Goal: Transaction & Acquisition: Purchase product/service

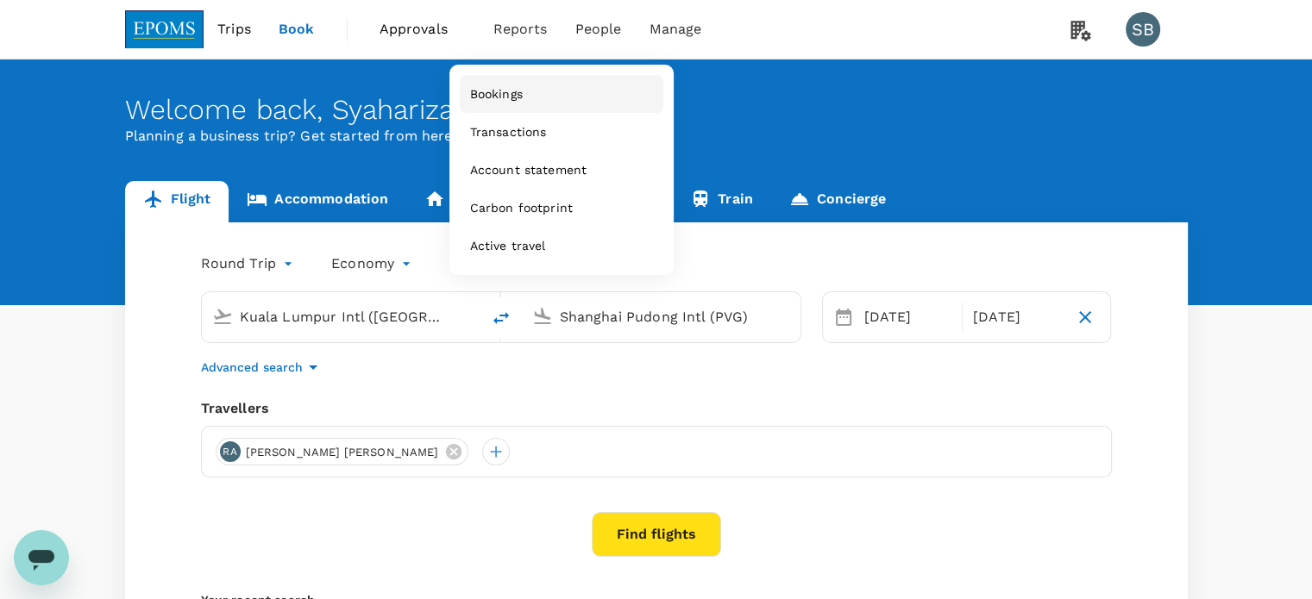
click at [519, 80] on link "Bookings" at bounding box center [562, 94] width 204 height 38
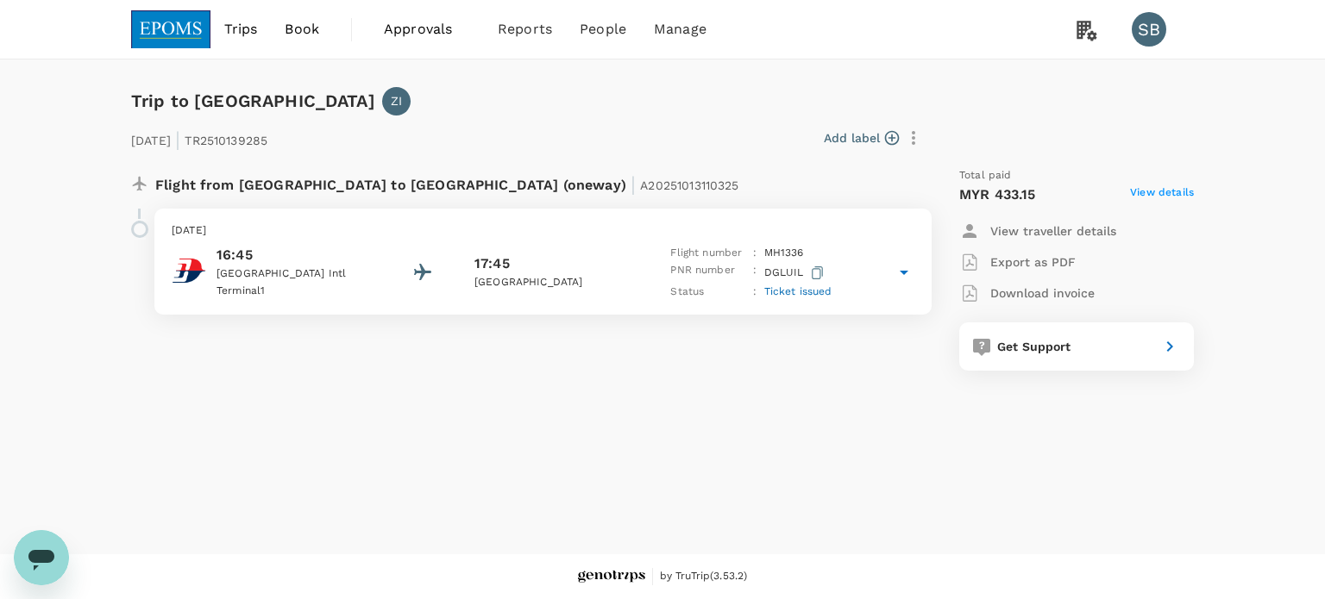
click at [645, 266] on div "16:45 Kuala Lumpur Intl Terminal 1 17:45 Kuala Terengganu Flight number : MH 13…" at bounding box center [543, 273] width 742 height 56
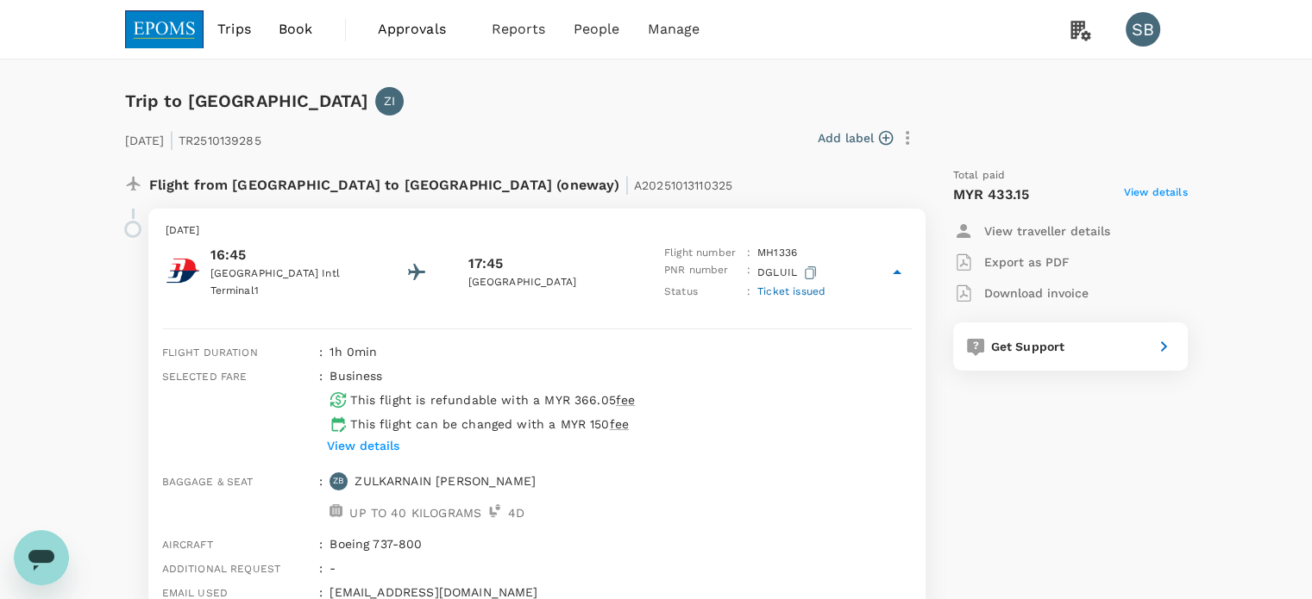
click at [805, 272] on icon "button" at bounding box center [810, 272] width 11 height 13
click at [580, 83] on link "Users" at bounding box center [633, 95] width 204 height 41
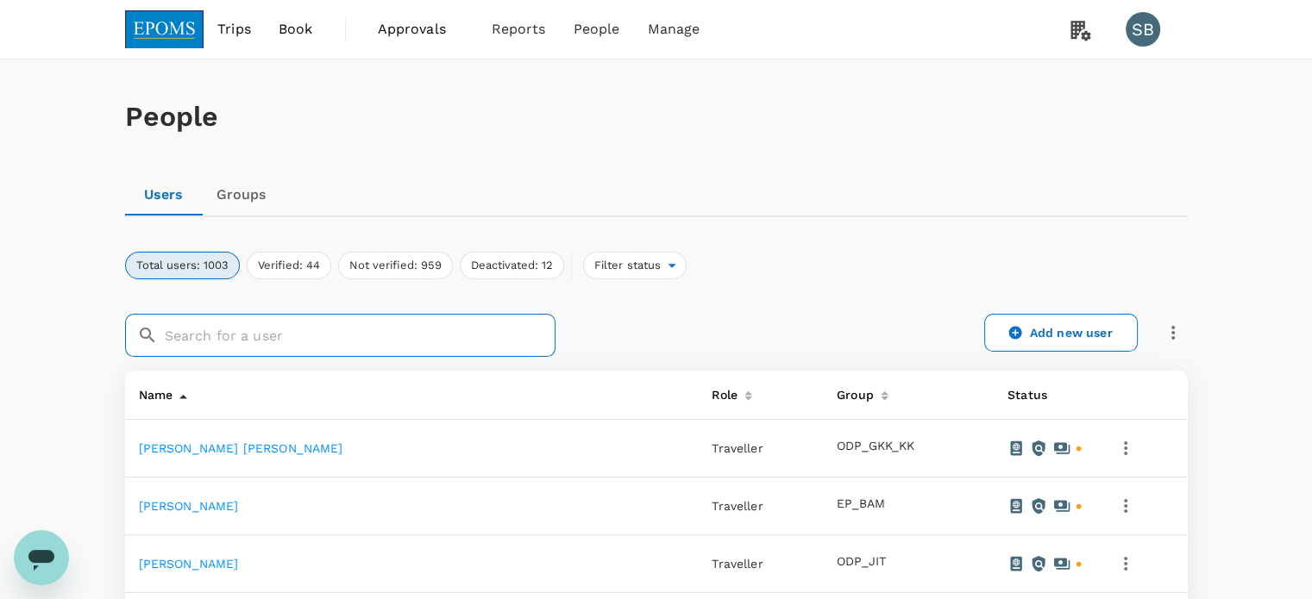
click at [369, 337] on input "text" at bounding box center [360, 335] width 391 height 43
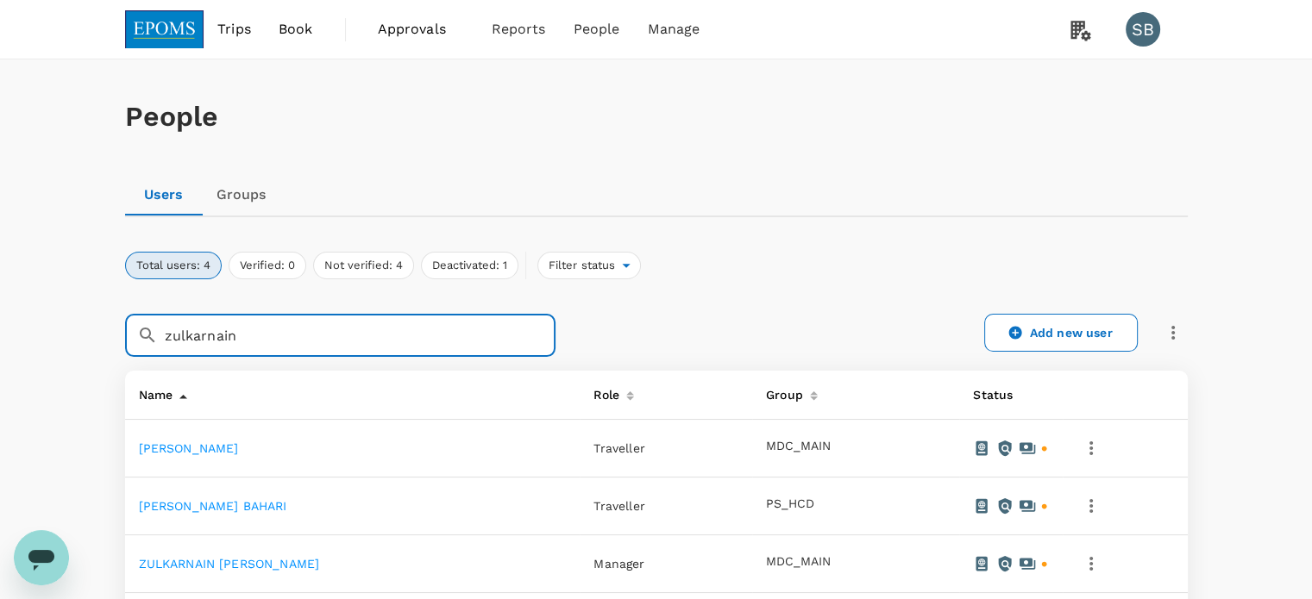
type input "zulkarnain"
click at [231, 565] on link "ZULKARNAIN ISMAIL" at bounding box center [229, 564] width 181 height 14
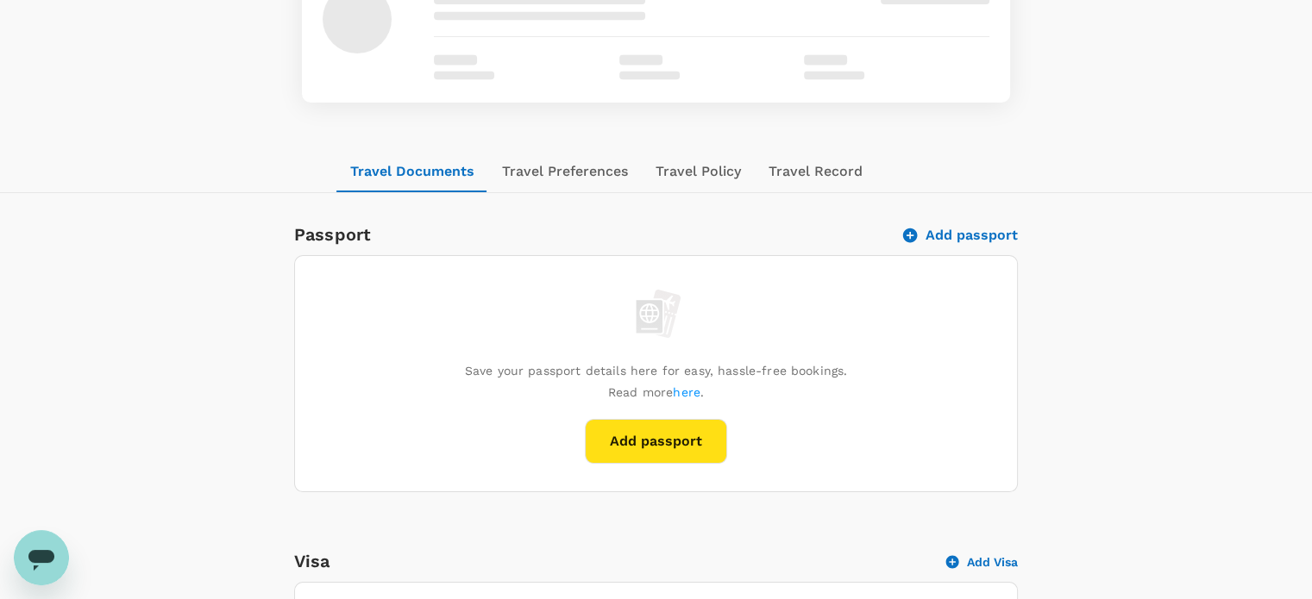
scroll to position [172, 0]
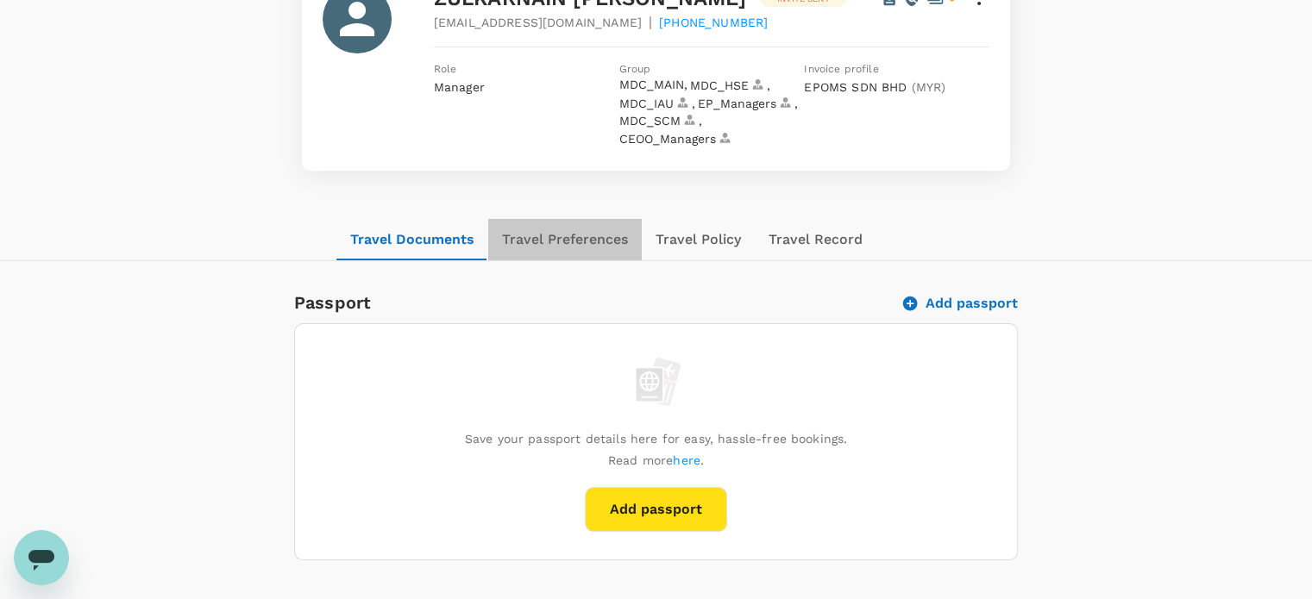
click at [583, 224] on button "Travel Preferences" at bounding box center [564, 239] width 153 height 41
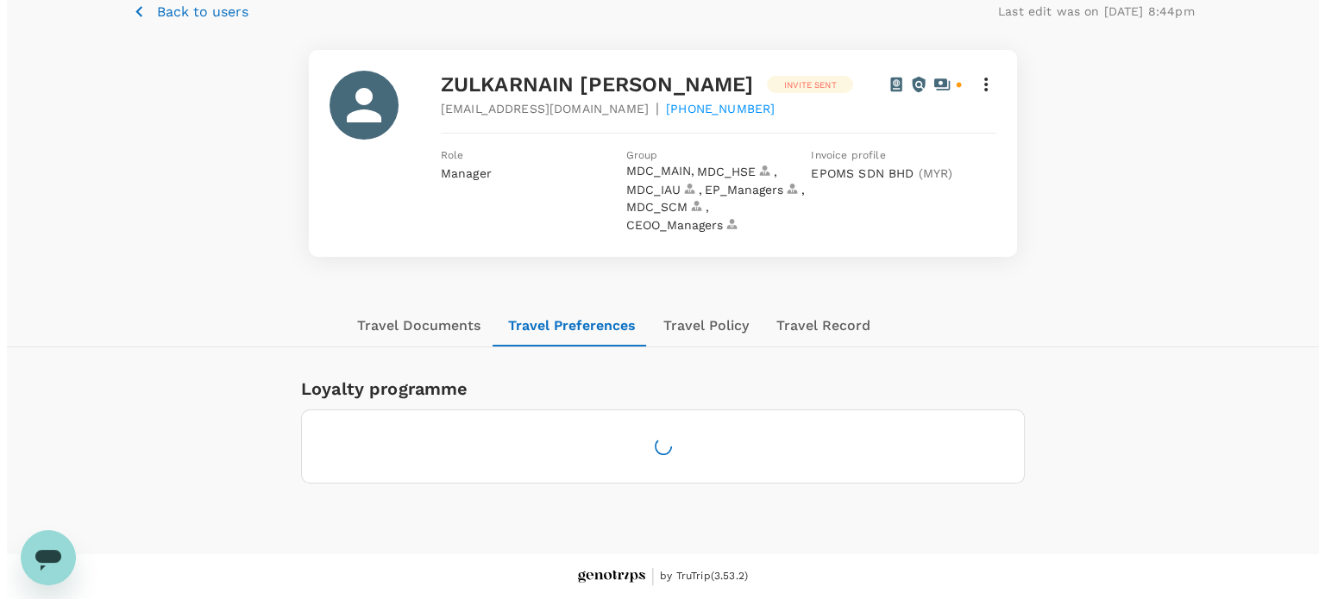
scroll to position [121, 0]
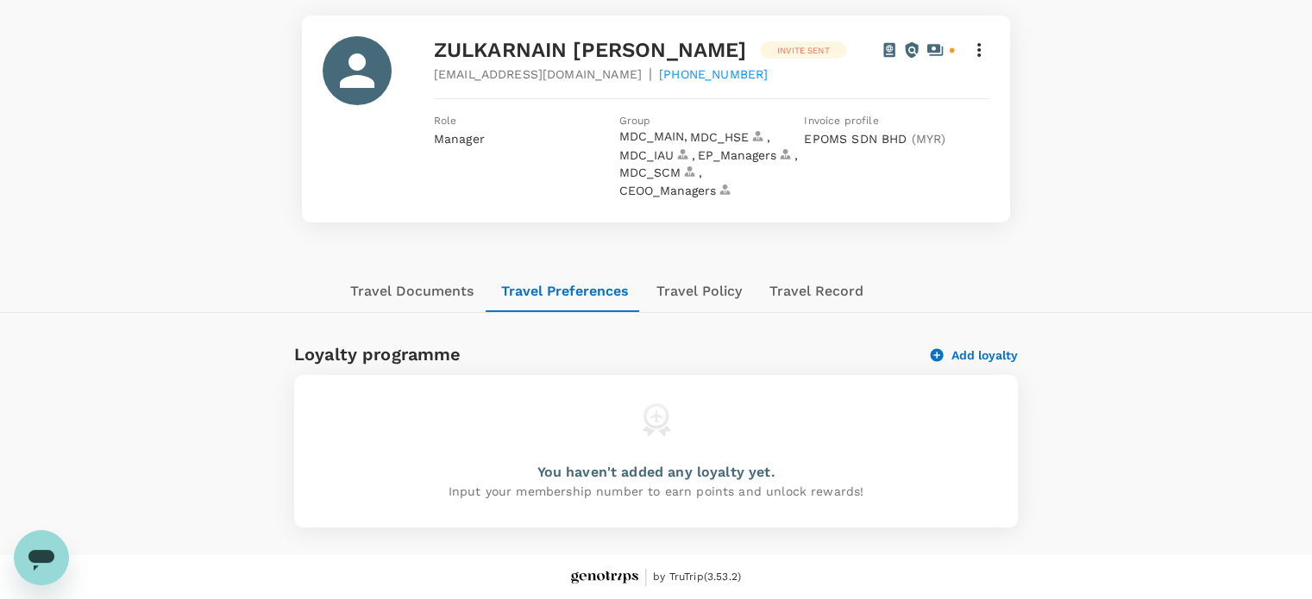
click at [936, 355] on icon "button" at bounding box center [937, 356] width 16 height 16
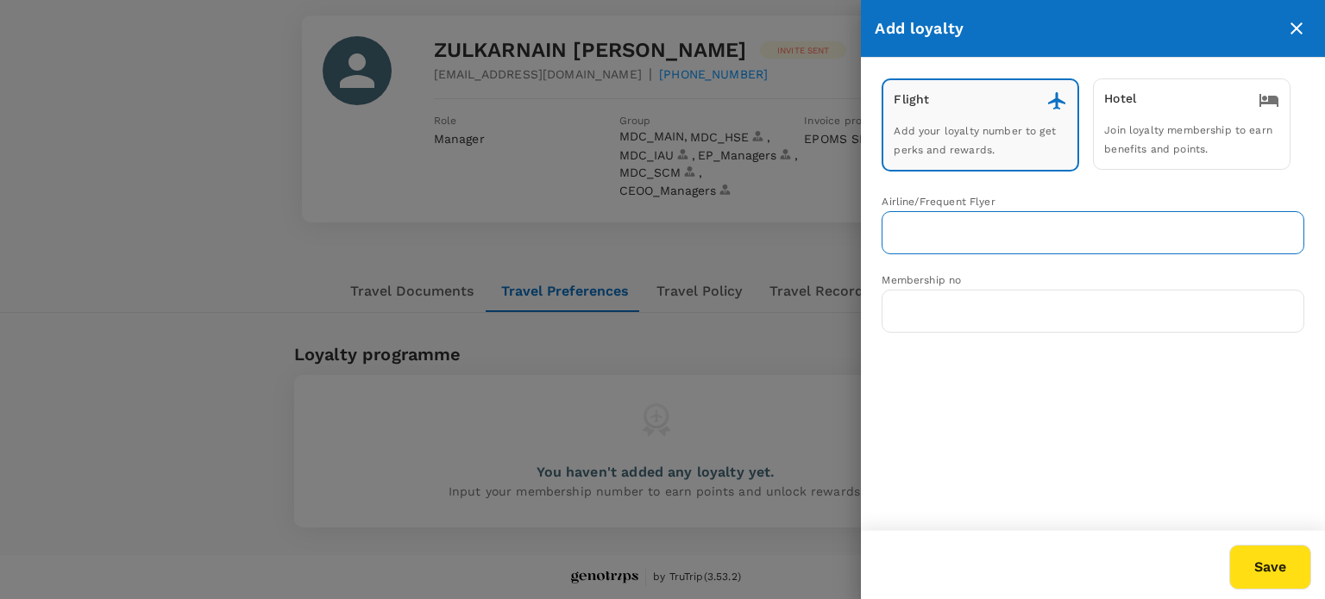
click at [959, 228] on input "text" at bounding box center [1079, 232] width 381 height 33
click at [958, 273] on p "Malaysia Airlines Enrich" at bounding box center [967, 271] width 145 height 17
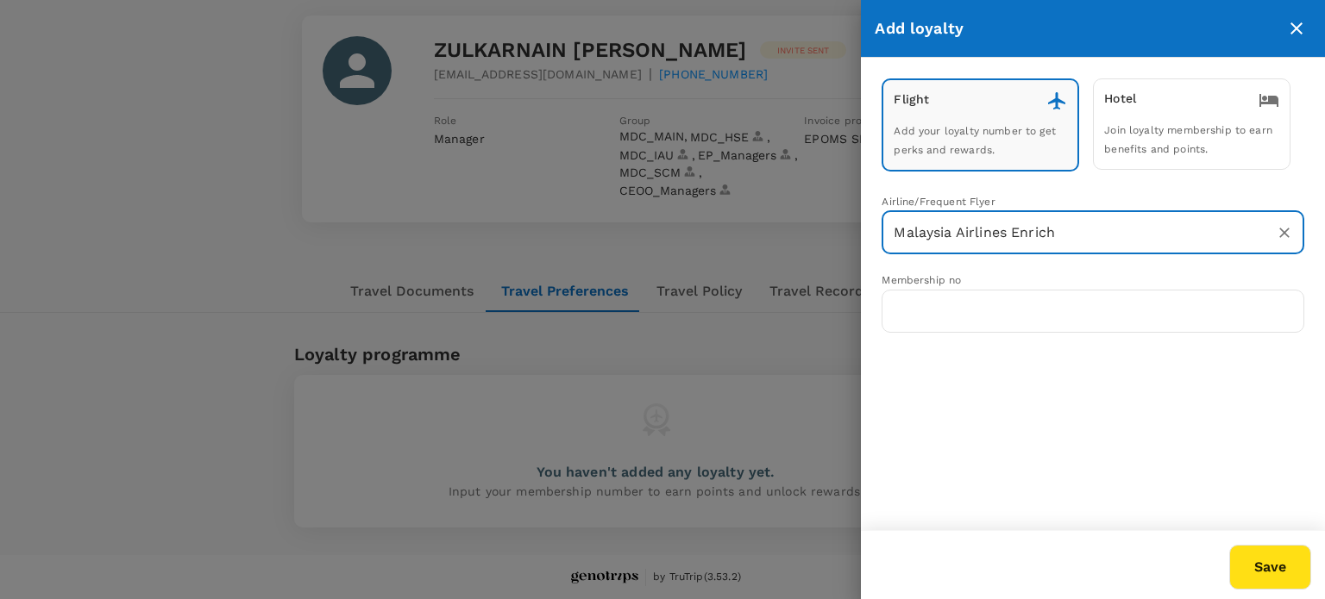
type input "Malaysia Airlines Enrich"
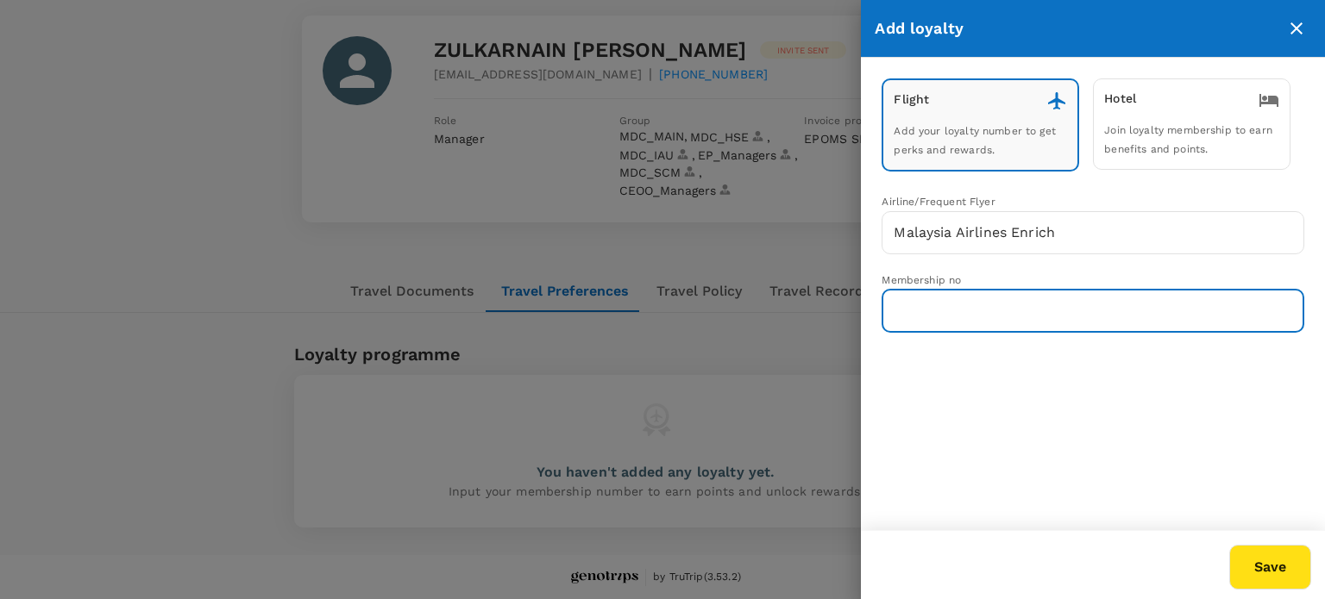
click at [993, 306] on input "text" at bounding box center [1092, 311] width 423 height 43
paste input "MH 021 205 343"
type input "MH021205343"
click at [1243, 567] on button "Save" at bounding box center [1270, 567] width 82 height 45
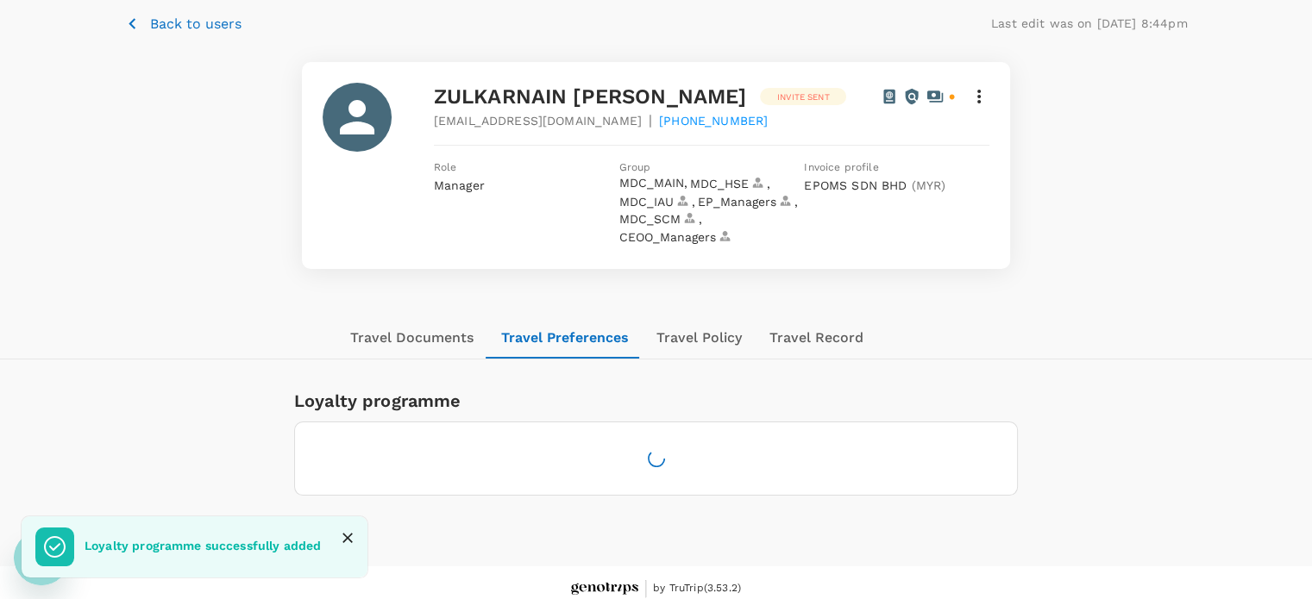
scroll to position [0, 0]
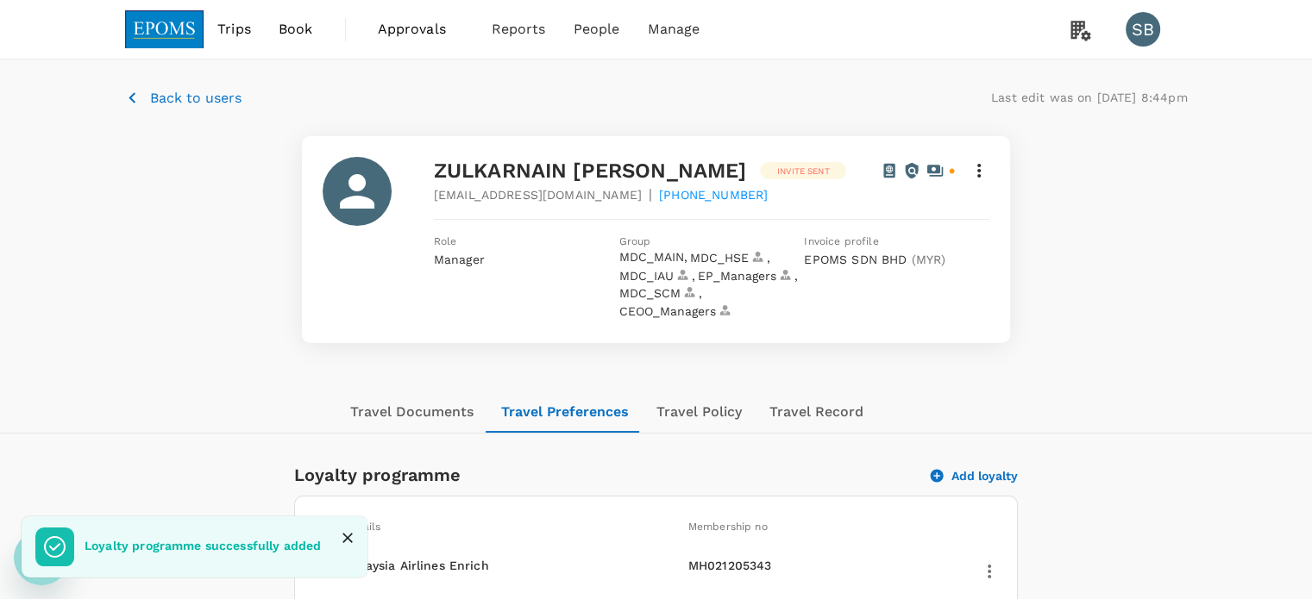
click at [197, 105] on span "Back to users" at bounding box center [195, 98] width 91 height 16
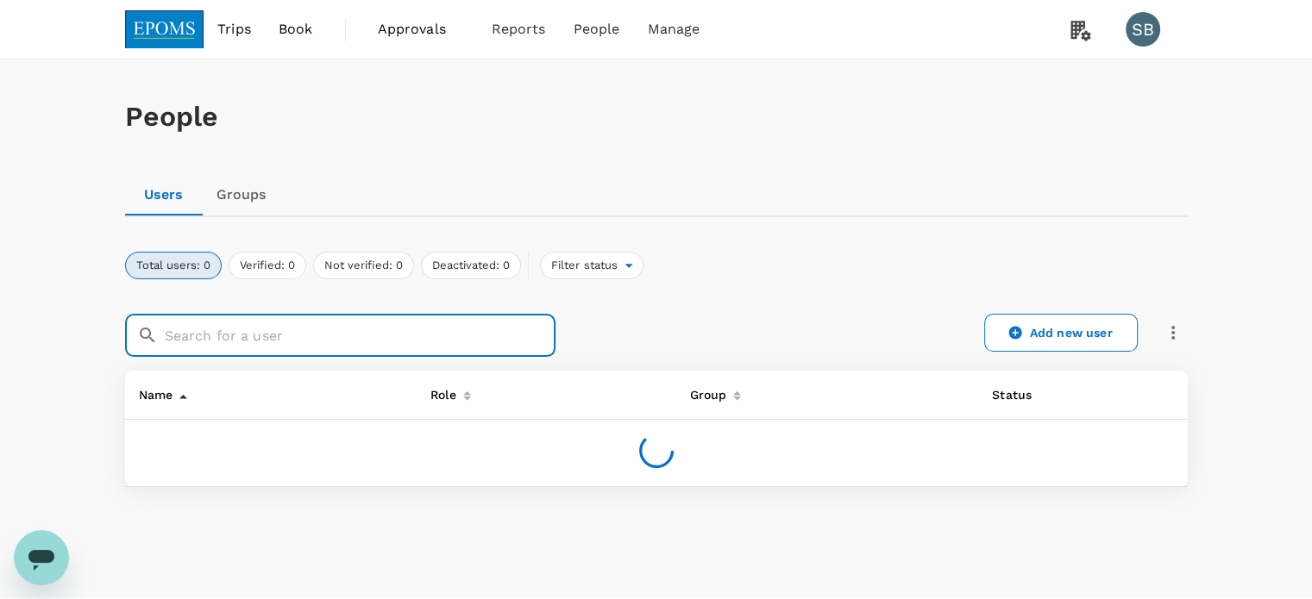
click at [351, 344] on input "text" at bounding box center [360, 335] width 391 height 43
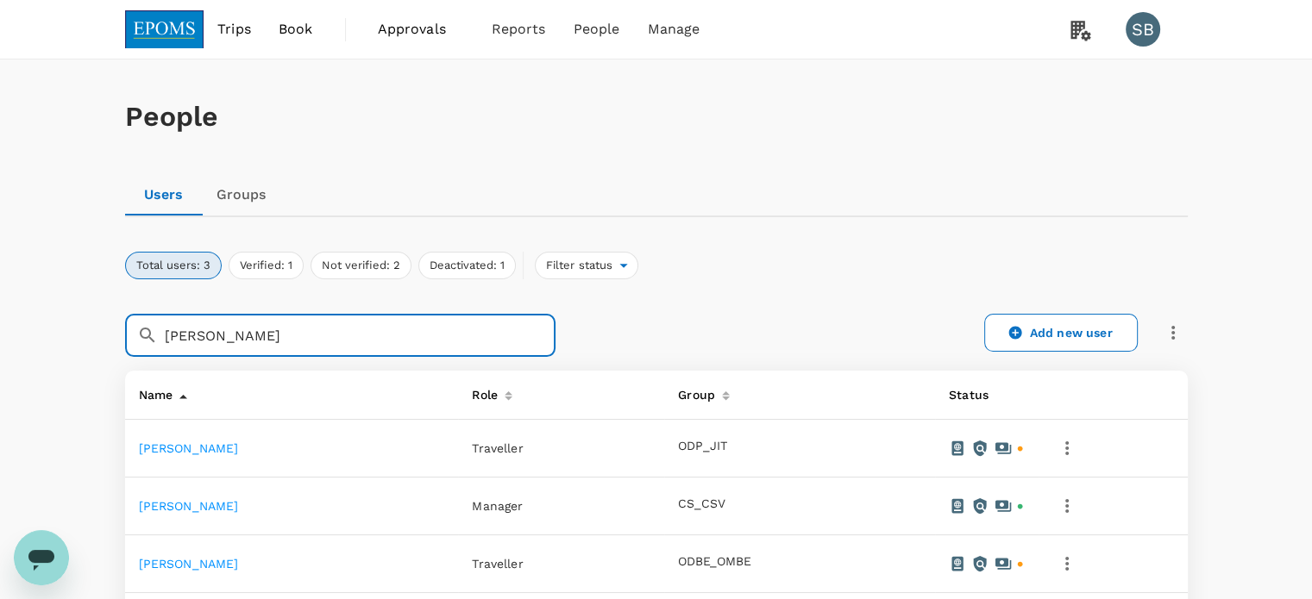
type input "aminuddin"
click at [239, 502] on link "MUHAMMAD AMINUDDIN MUSA" at bounding box center [189, 506] width 100 height 14
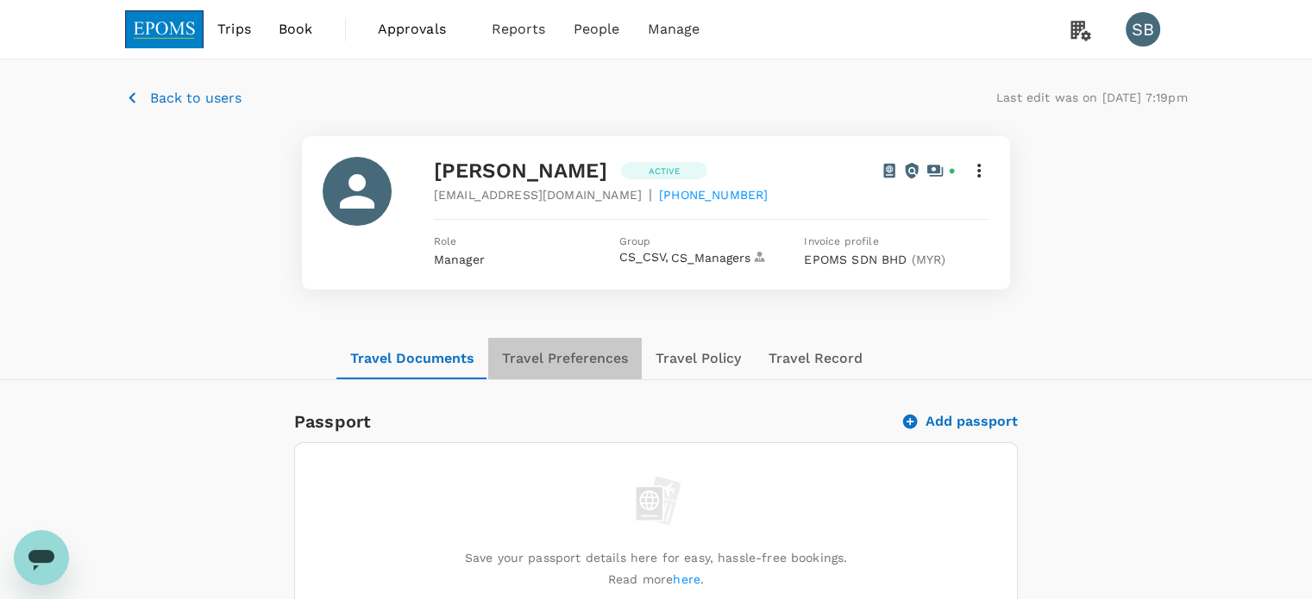
click at [566, 358] on button "Travel Preferences" at bounding box center [564, 358] width 153 height 41
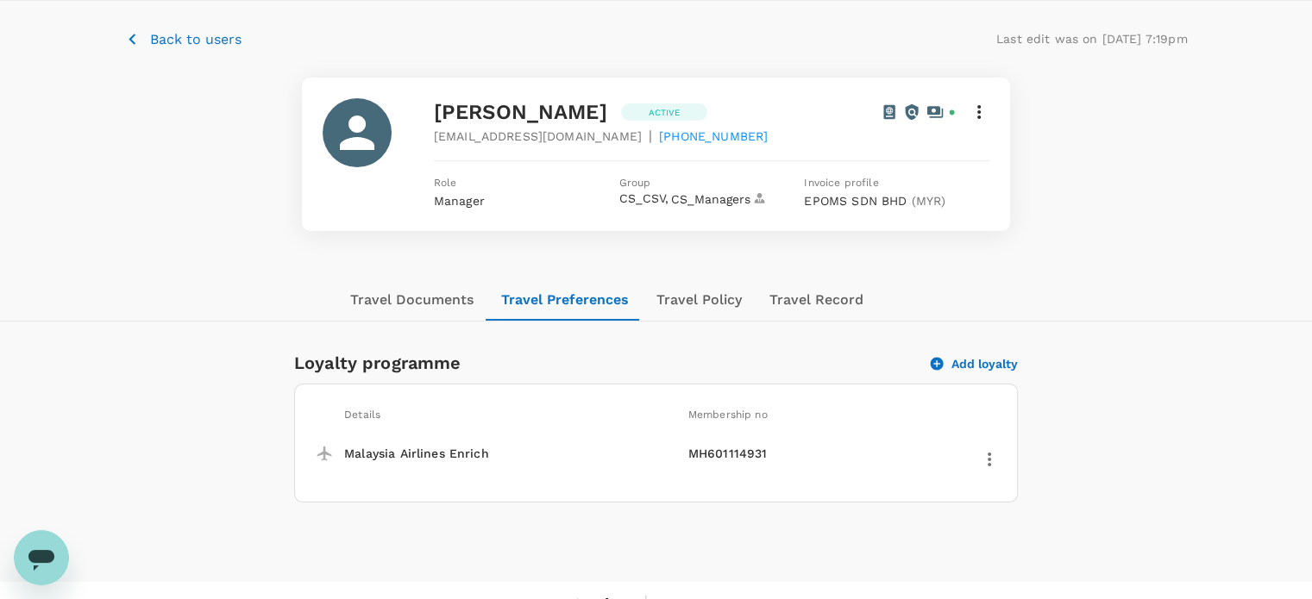
scroll to position [86, 0]
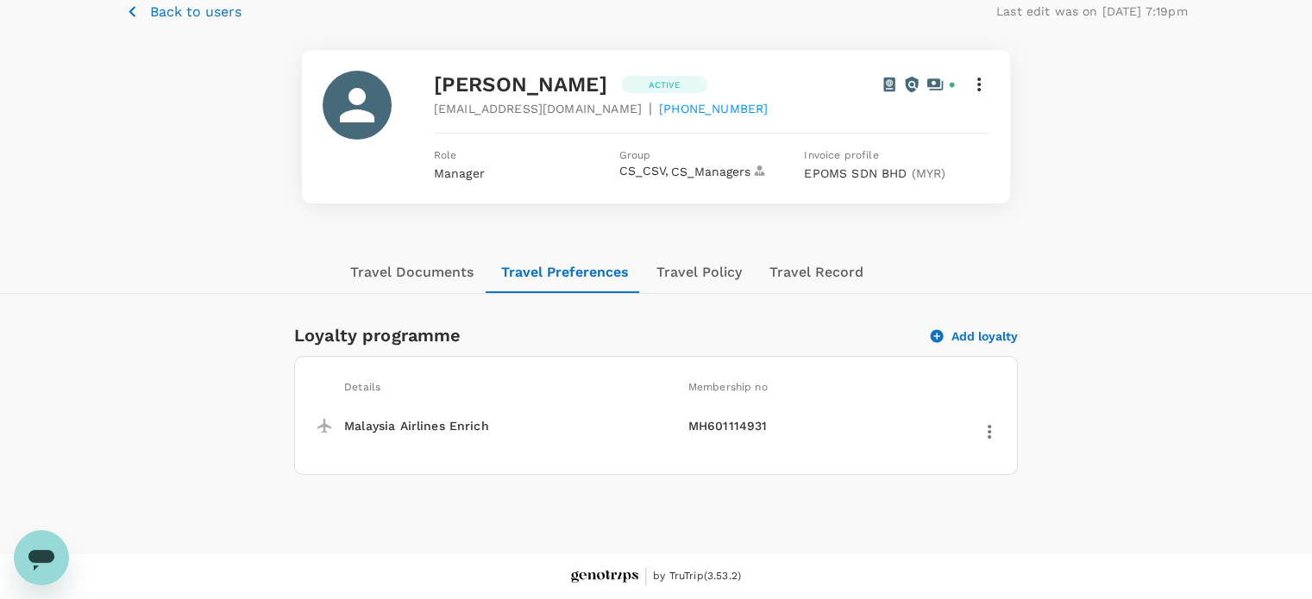
click at [155, 13] on span "Back to users" at bounding box center [195, 11] width 91 height 16
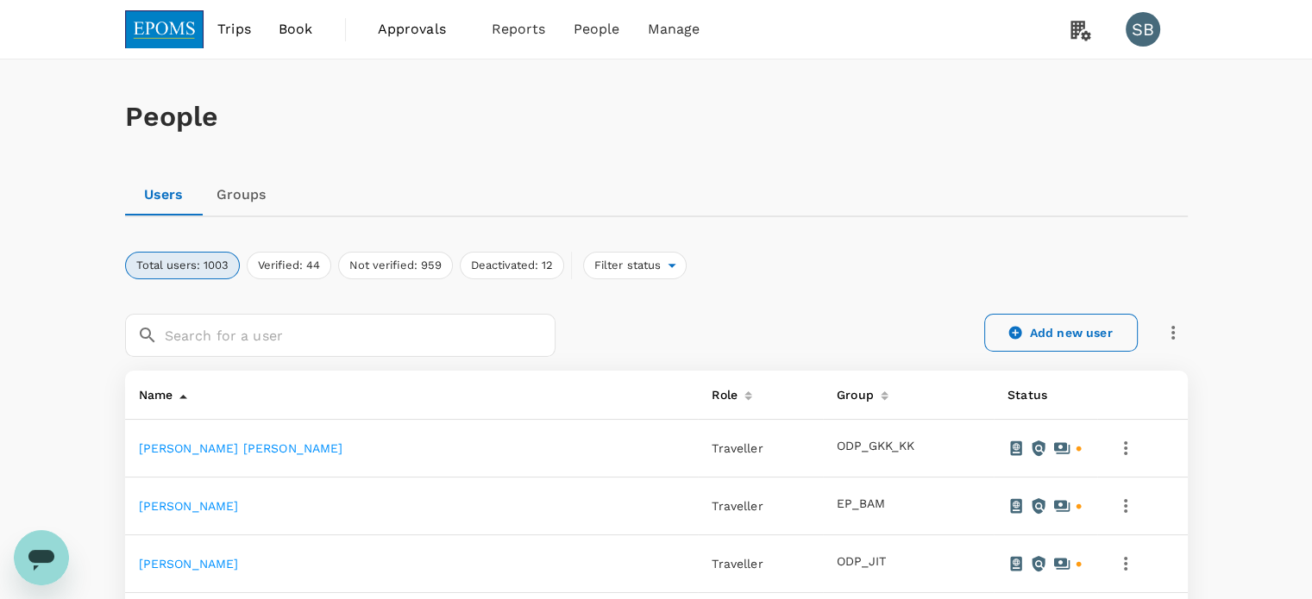
click at [1042, 328] on link "Add new user" at bounding box center [1060, 333] width 153 height 38
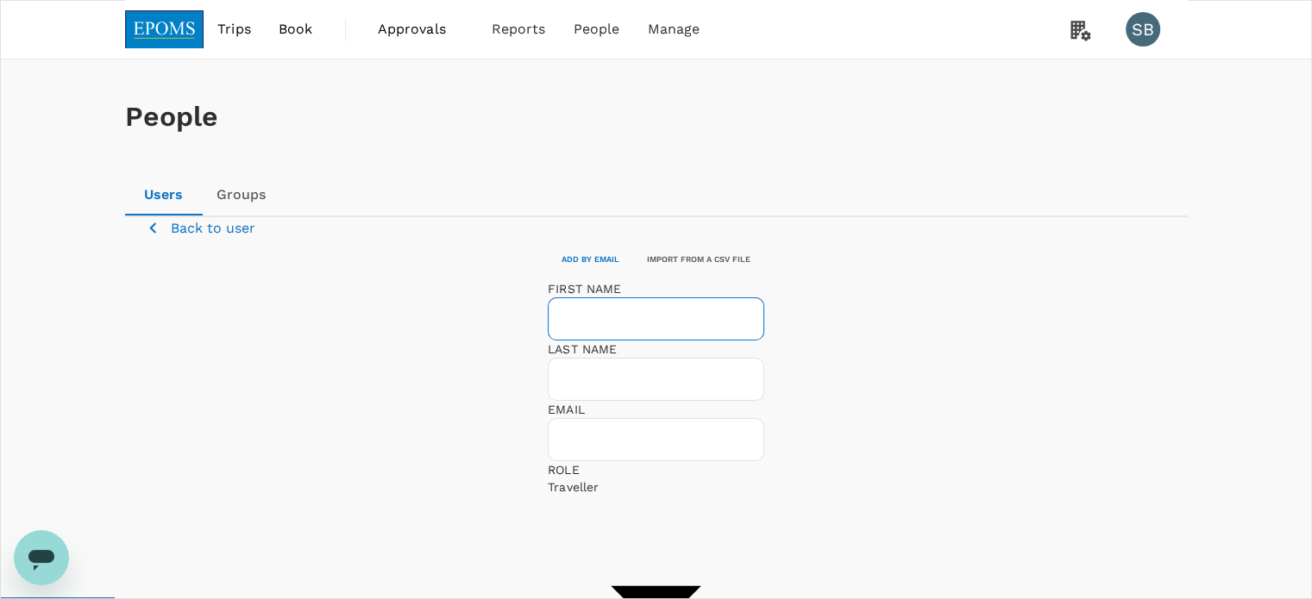
click at [548, 341] on input "text" at bounding box center [656, 319] width 216 height 43
paste input "[PERSON_NAME] FOH [PERSON_NAME]"
drag, startPoint x: 494, startPoint y: 389, endPoint x: 396, endPoint y: 385, distance: 98.4
click at [548, 341] on input "[PERSON_NAME] FOH [PERSON_NAME]" at bounding box center [656, 319] width 216 height 43
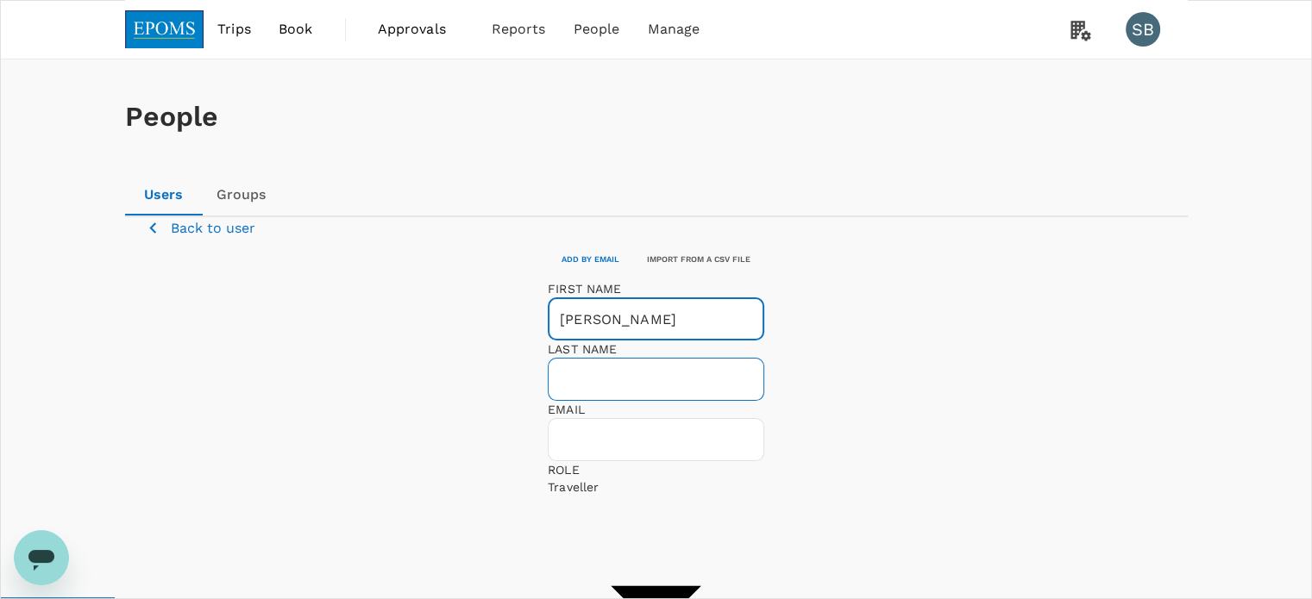
type input "[PERSON_NAME]"
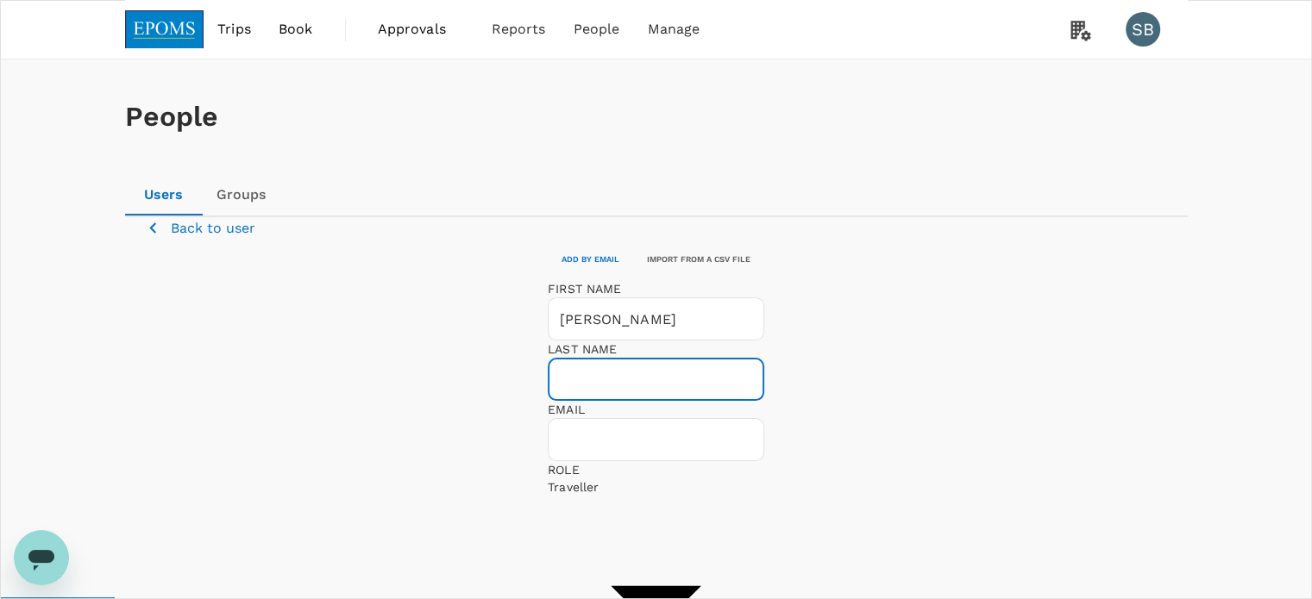
click at [717, 391] on input "text" at bounding box center [656, 379] width 216 height 43
paste input "FOH WEI LUN"
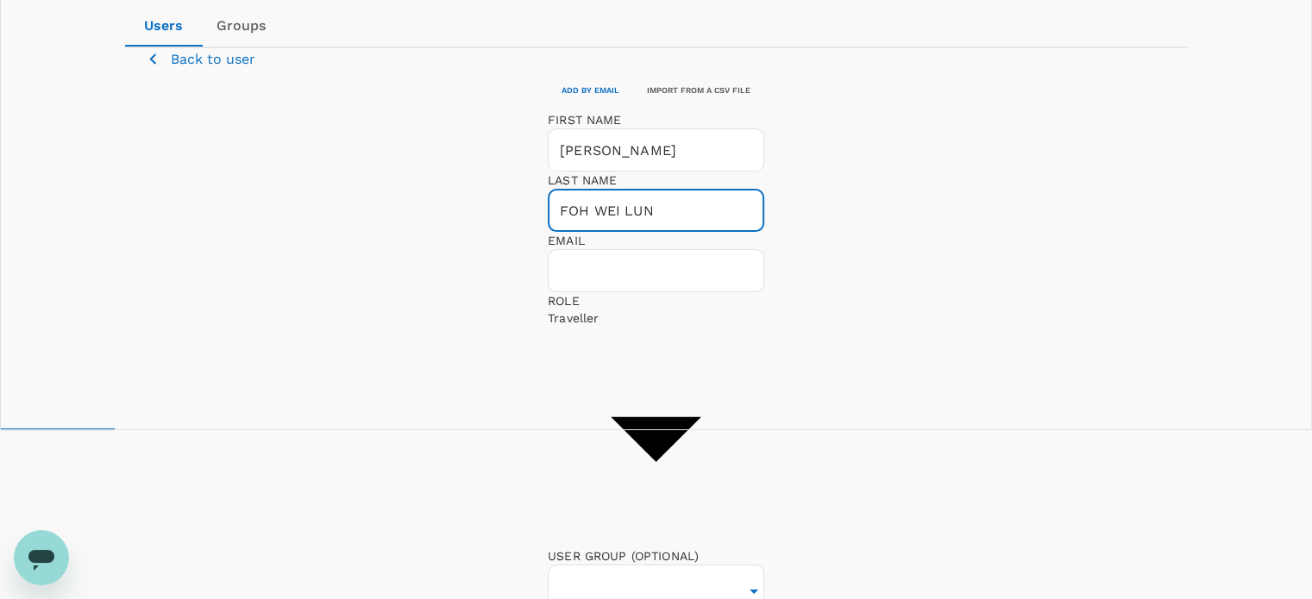
scroll to position [172, 0]
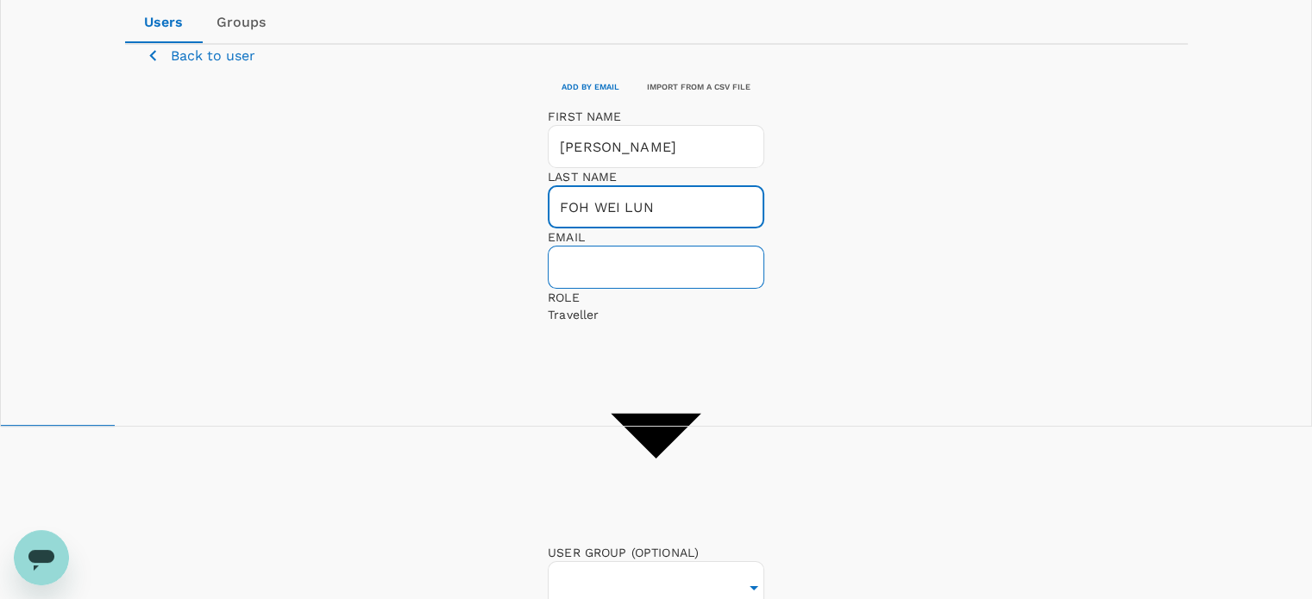
type input "FOH WEI LUN"
click at [548, 289] on input "text" at bounding box center [656, 267] width 216 height 43
paste input "Ivanfoh31@gmail.com"
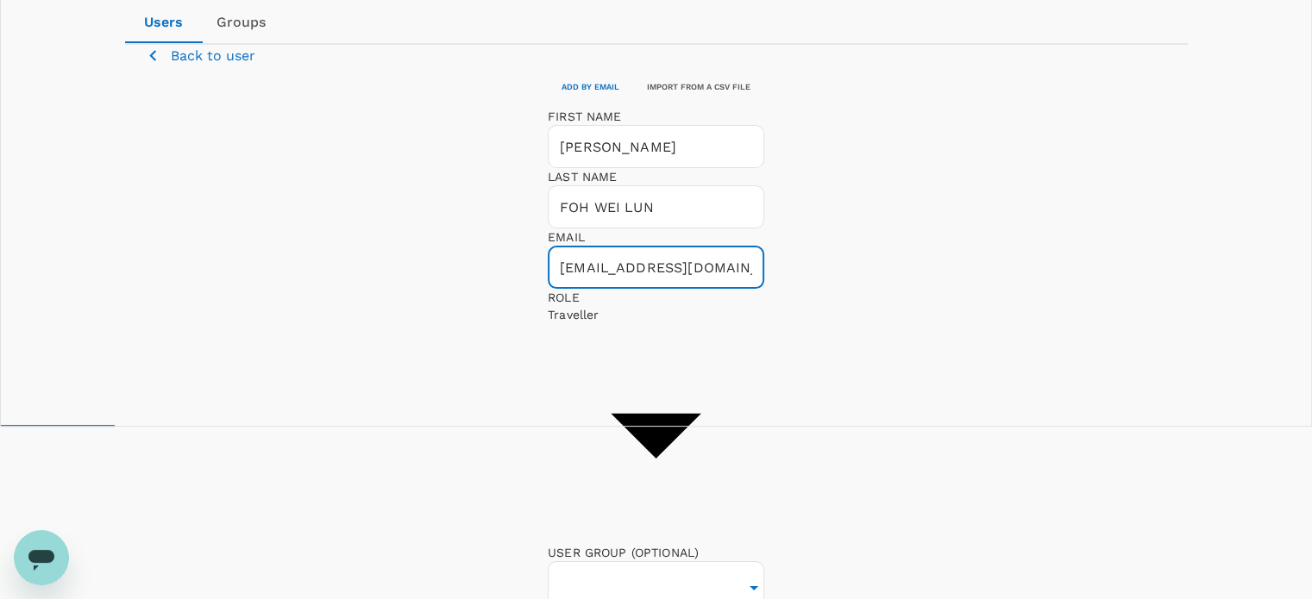
type input "Ivanfoh31@gmail.com"
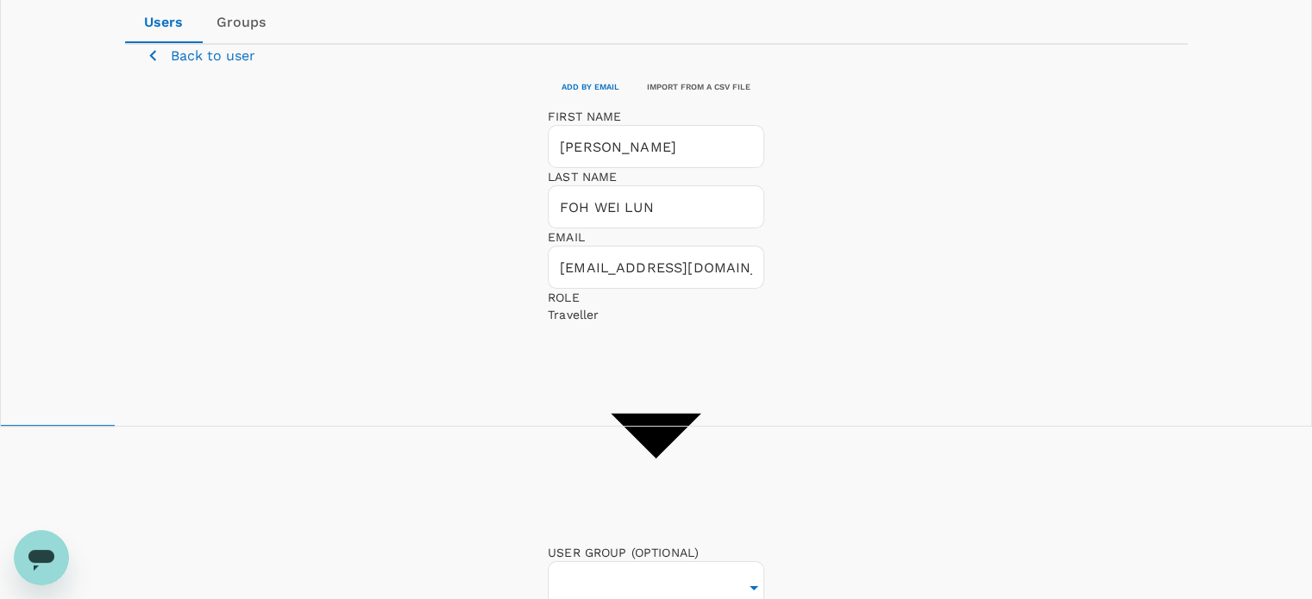
checkbox input "false"
click at [756, 567] on input "text" at bounding box center [655, 588] width 201 height 43
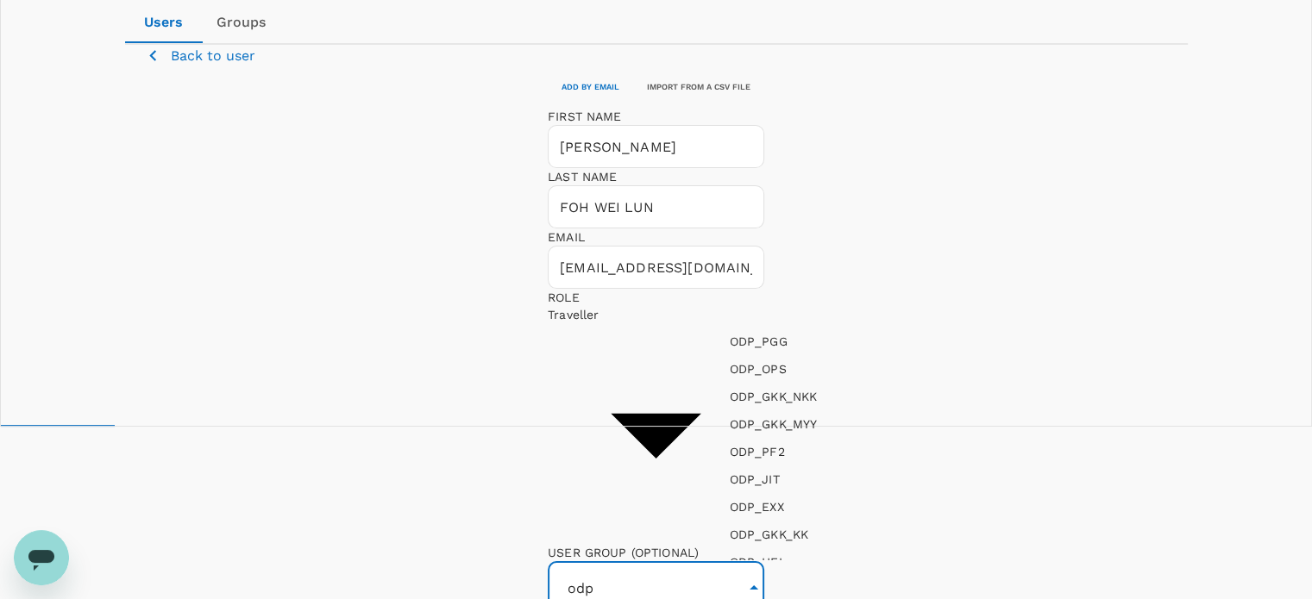
type input "odp"
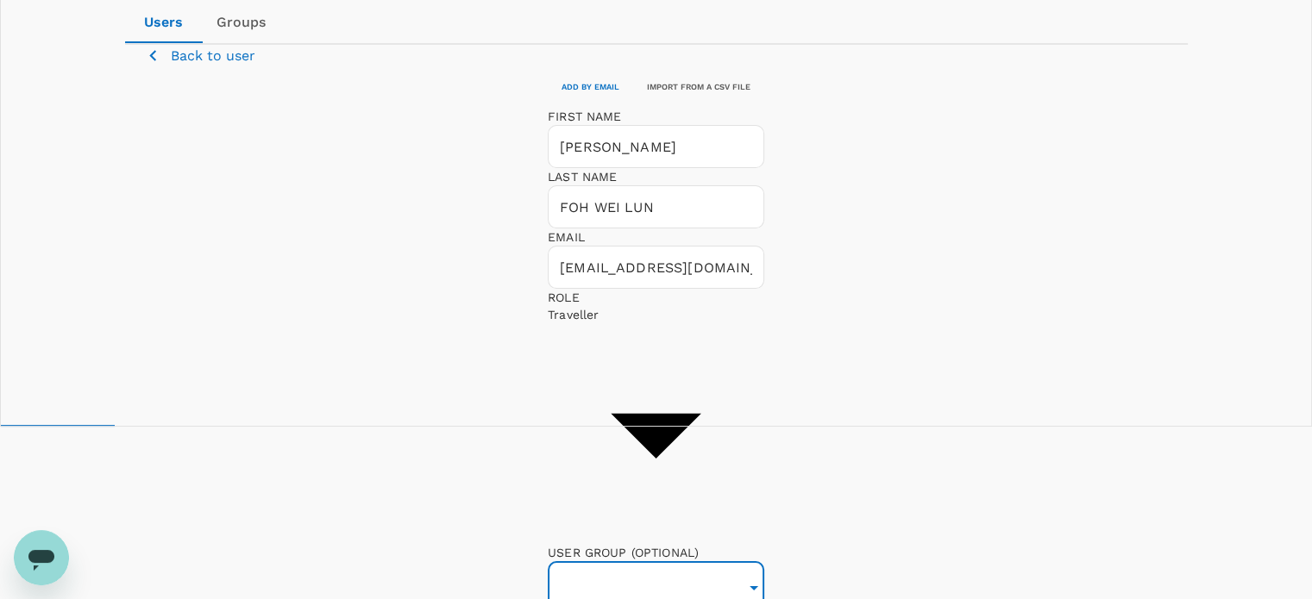
type input "o"
type input "odp_gkk"
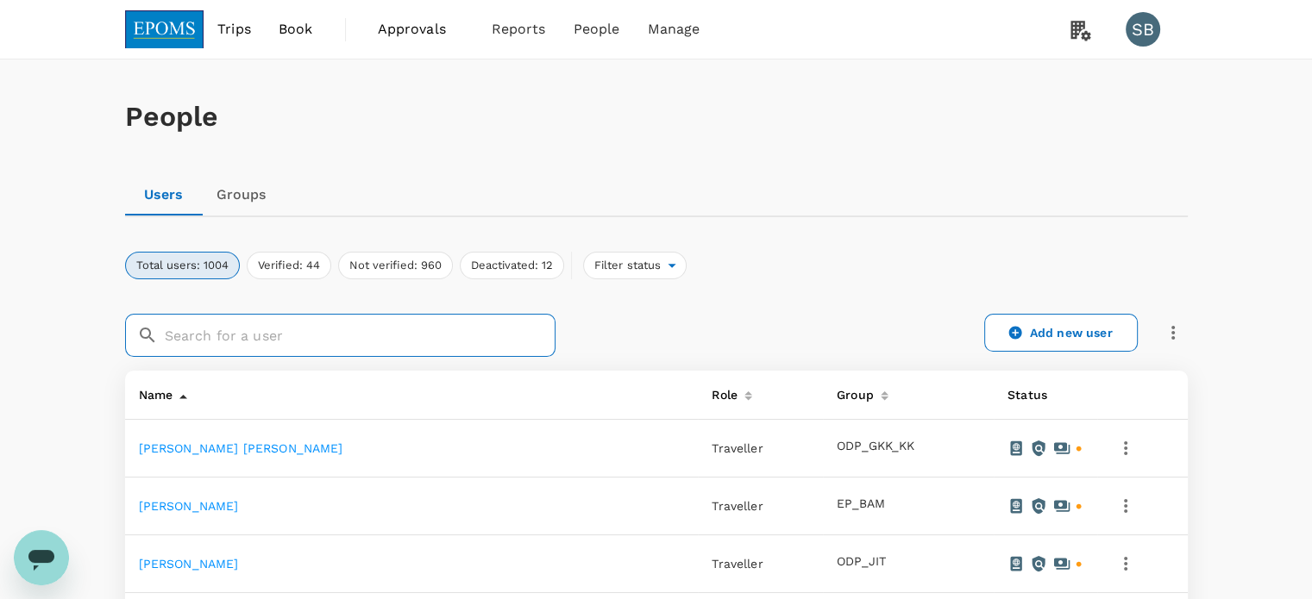
click at [379, 334] on input "text" at bounding box center [360, 335] width 391 height 43
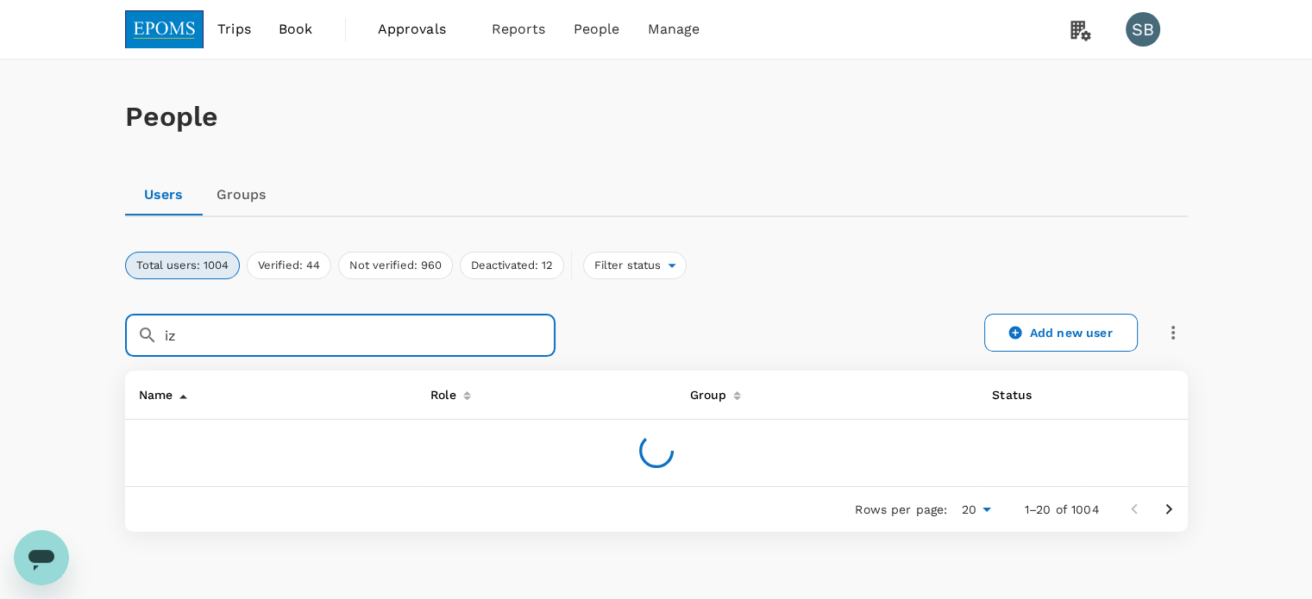
type input "i"
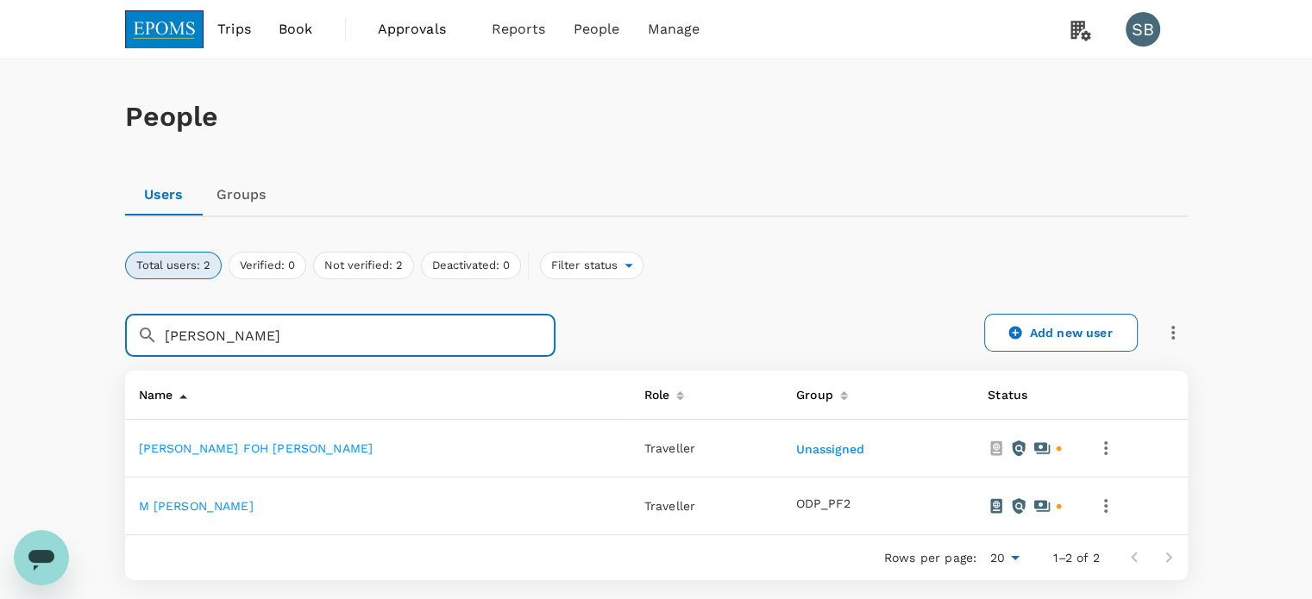
type input "ivan"
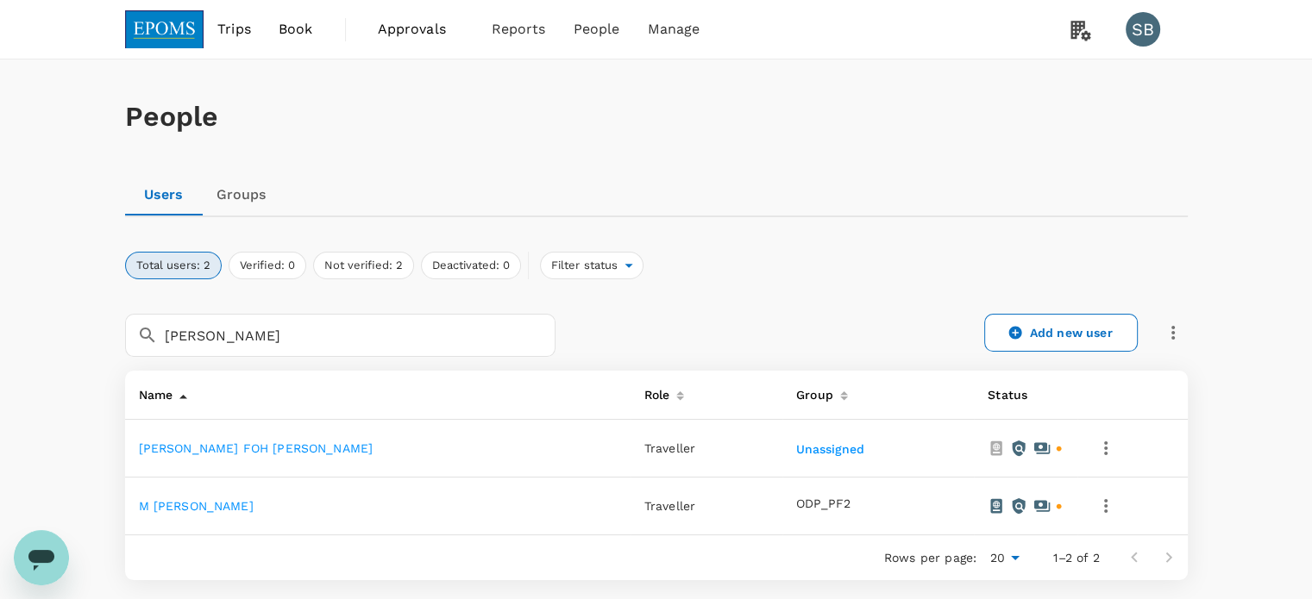
click at [237, 446] on link "[PERSON_NAME] FOH [PERSON_NAME]" at bounding box center [256, 449] width 235 height 14
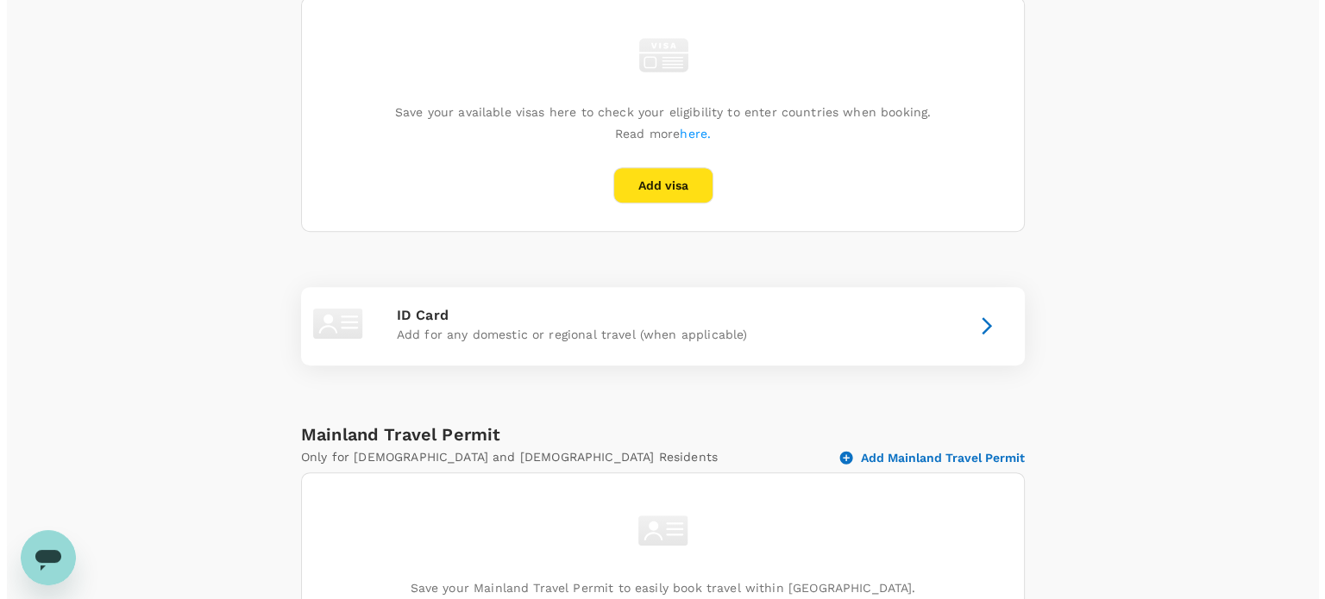
scroll to position [862, 0]
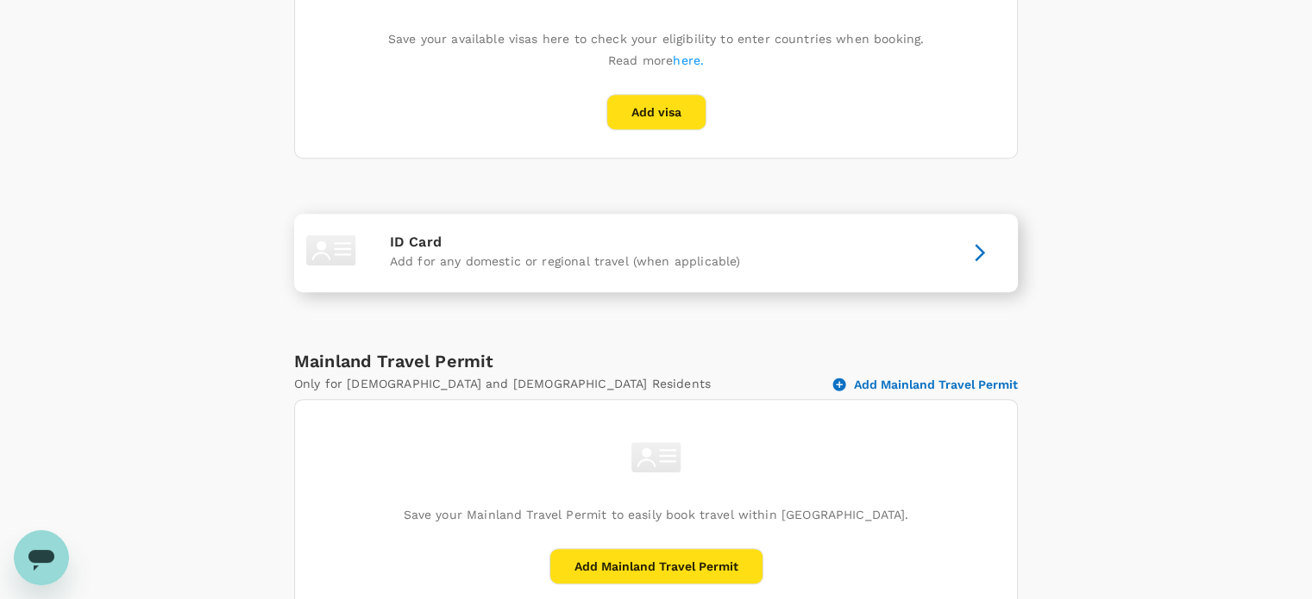
click at [930, 223] on div "ID Card Add for any domestic or regional travel (when applicable)" at bounding box center [656, 253] width 710 height 65
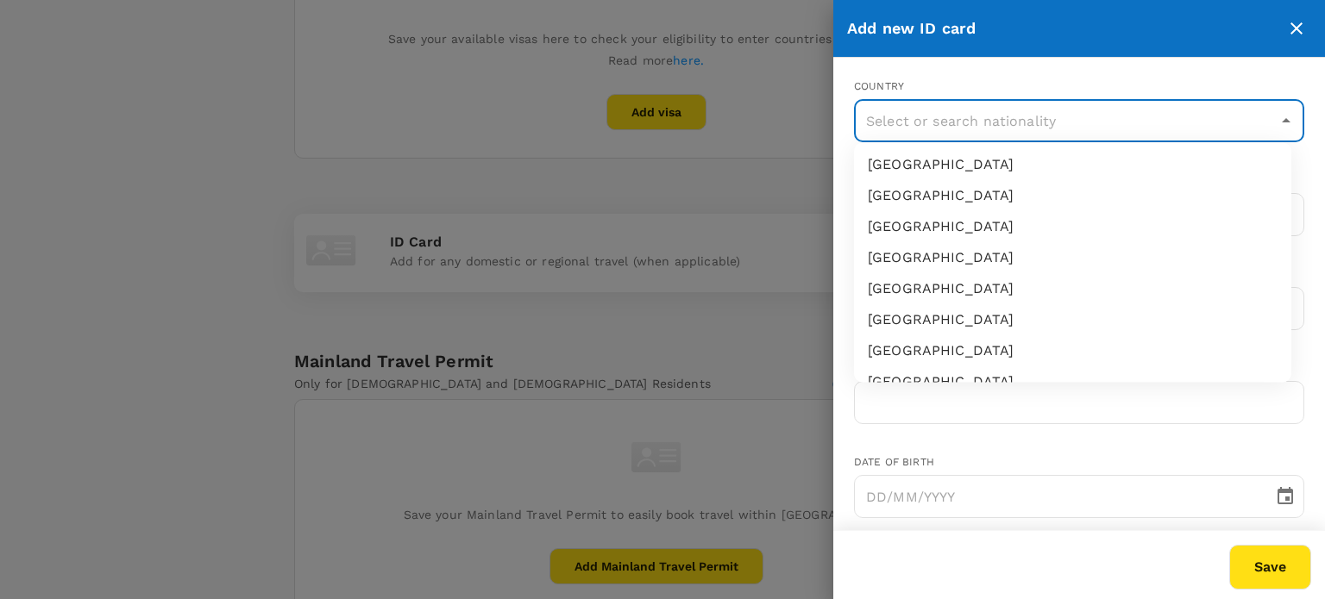
click at [951, 116] on input "text" at bounding box center [1065, 120] width 409 height 33
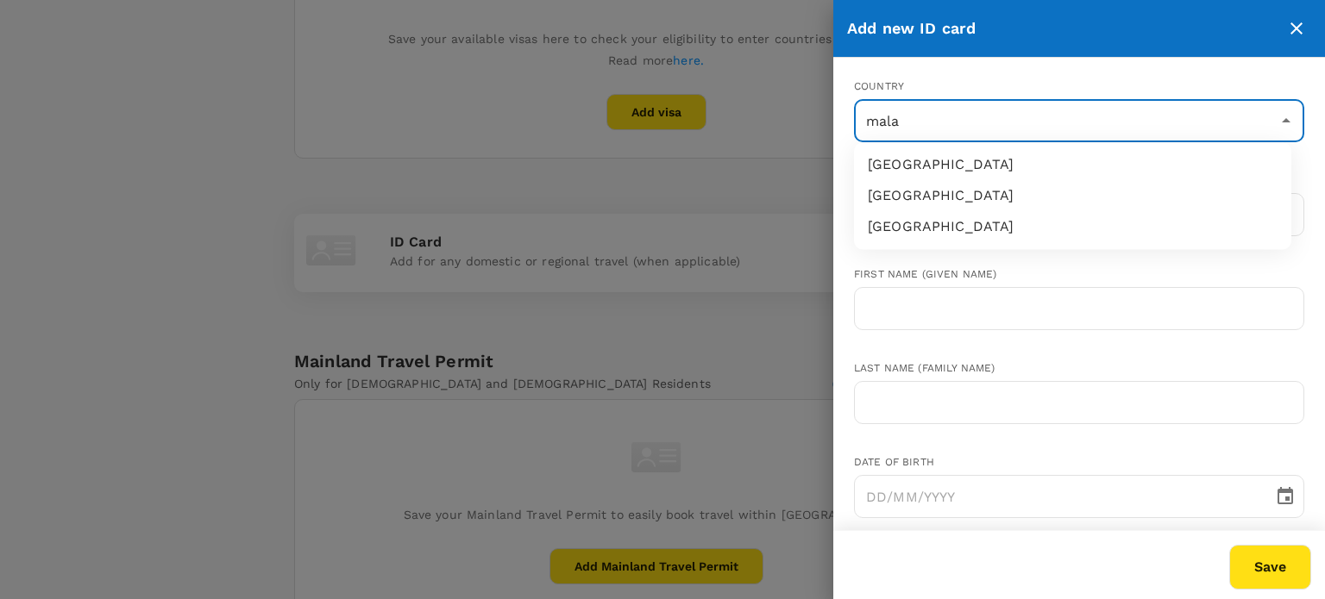
type input "malay"
click at [959, 169] on li "Malaysia" at bounding box center [1072, 164] width 437 height 31
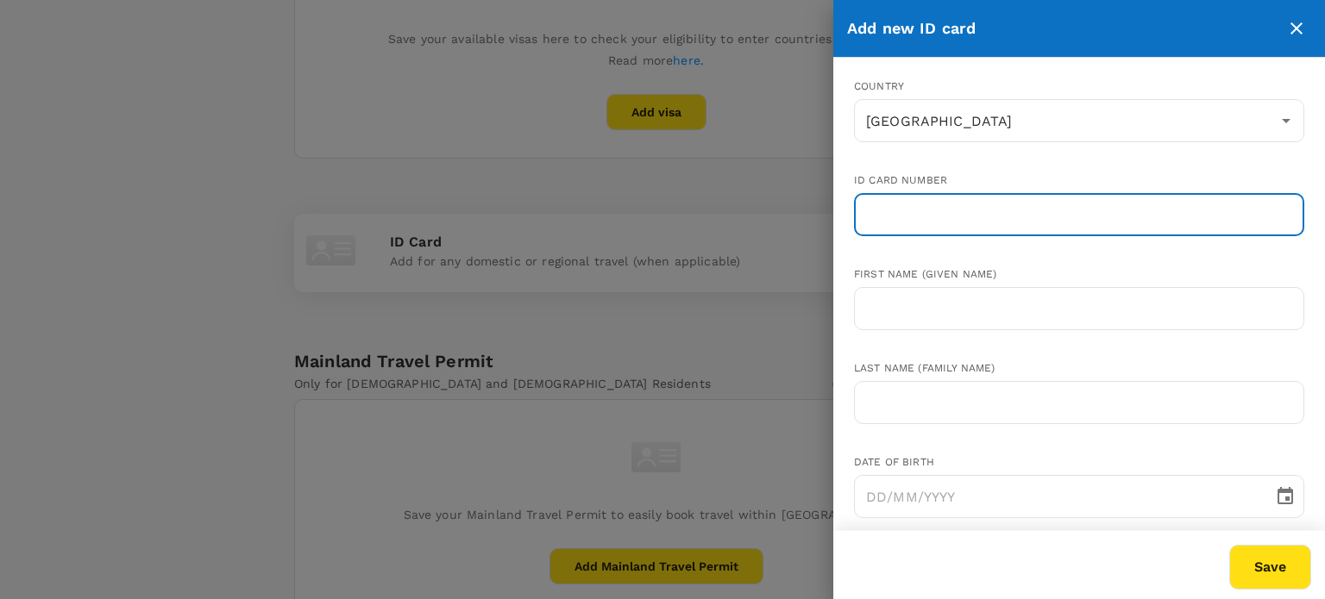
click at [933, 208] on input "text" at bounding box center [1079, 214] width 450 height 43
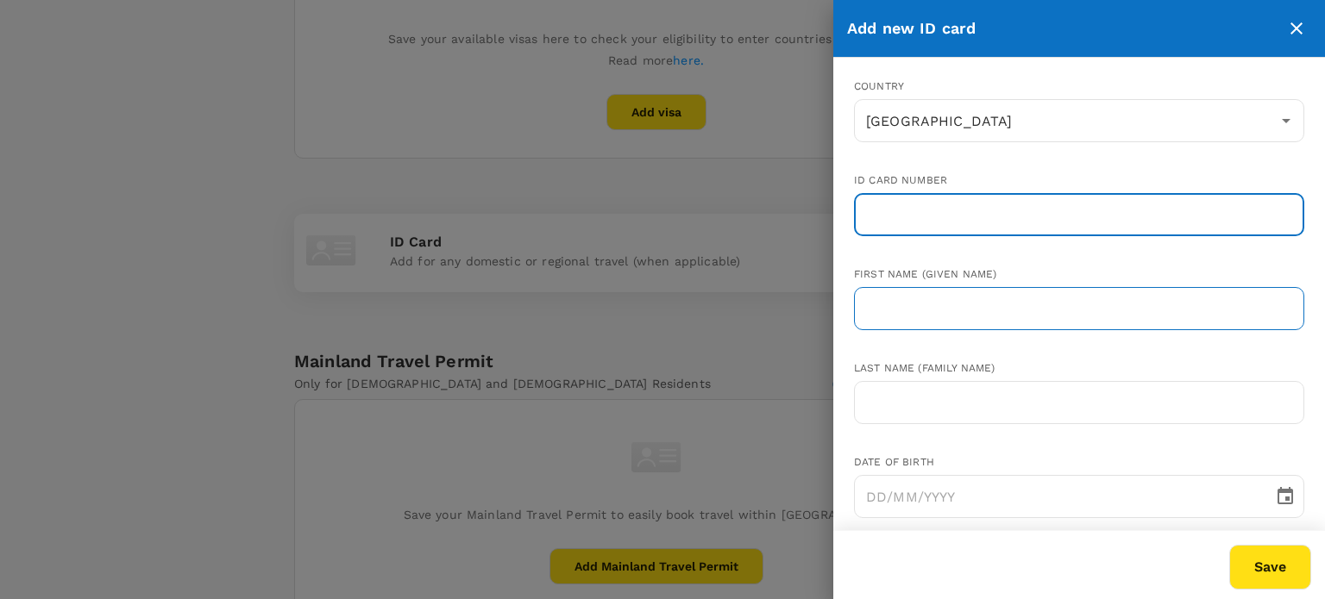
drag, startPoint x: 935, startPoint y: 334, endPoint x: 935, endPoint y: 323, distance: 10.3
click at [935, 327] on div "Country Malaysia ​ ID card number ​ First name (Given name) ​ Last name (Family…" at bounding box center [1065, 373] width 478 height 644
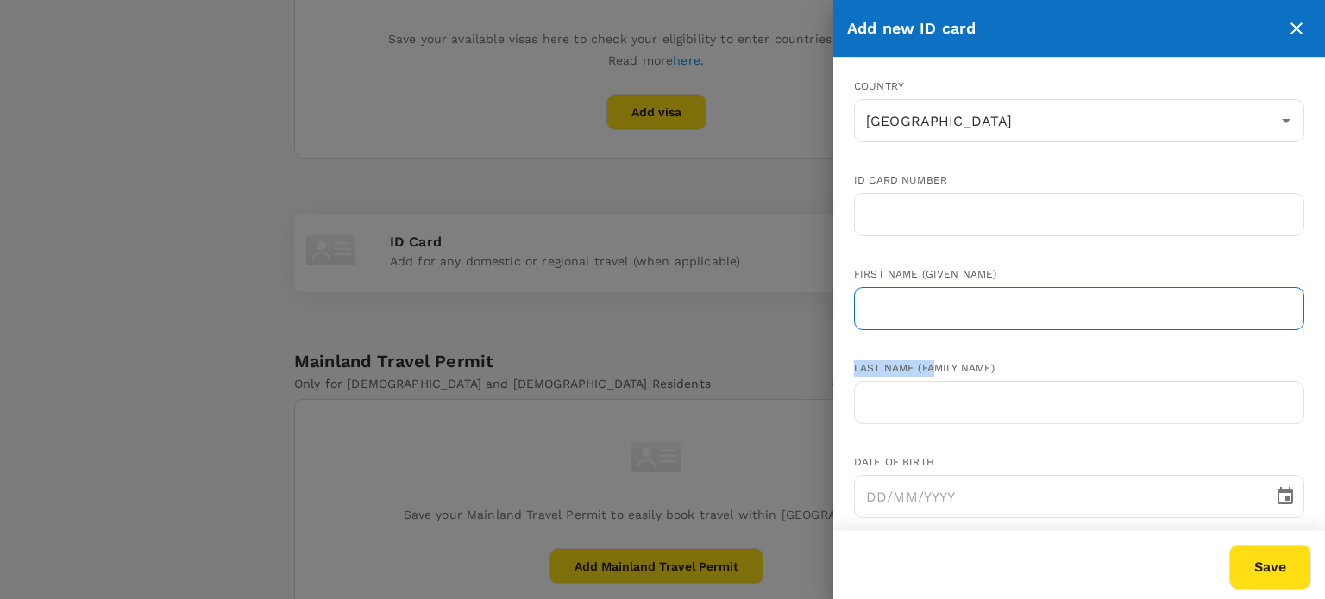
click at [935, 318] on input "text" at bounding box center [1079, 308] width 450 height 43
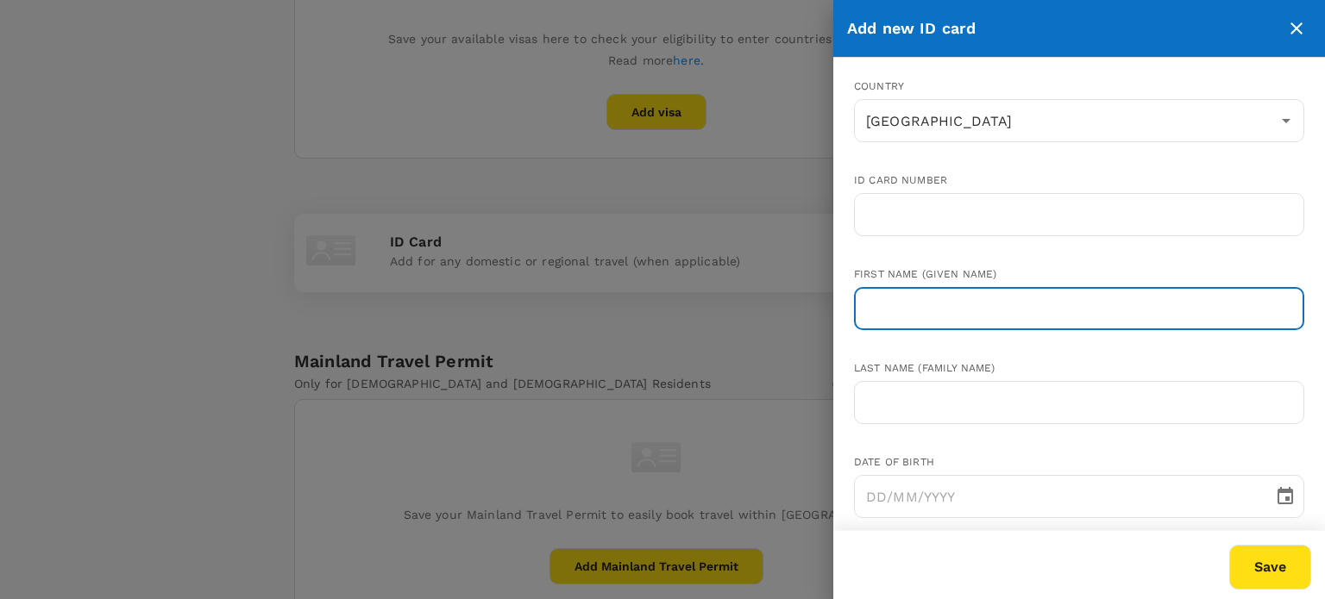
paste input "[PERSON_NAME] FOH [PERSON_NAME]"
drag, startPoint x: 999, startPoint y: 304, endPoint x: 906, endPoint y: 306, distance: 93.2
click at [906, 306] on input "[PERSON_NAME] FOH [PERSON_NAME]" at bounding box center [1079, 308] width 450 height 43
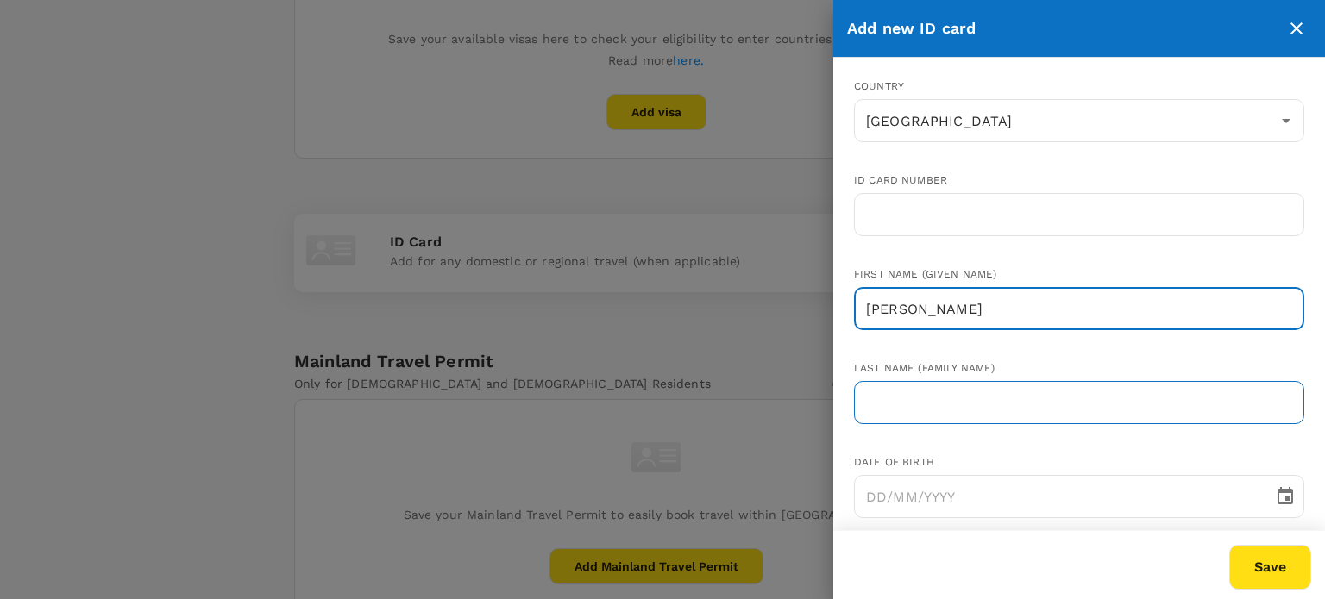
type input "[PERSON_NAME]"
click at [891, 404] on input "text" at bounding box center [1079, 402] width 450 height 43
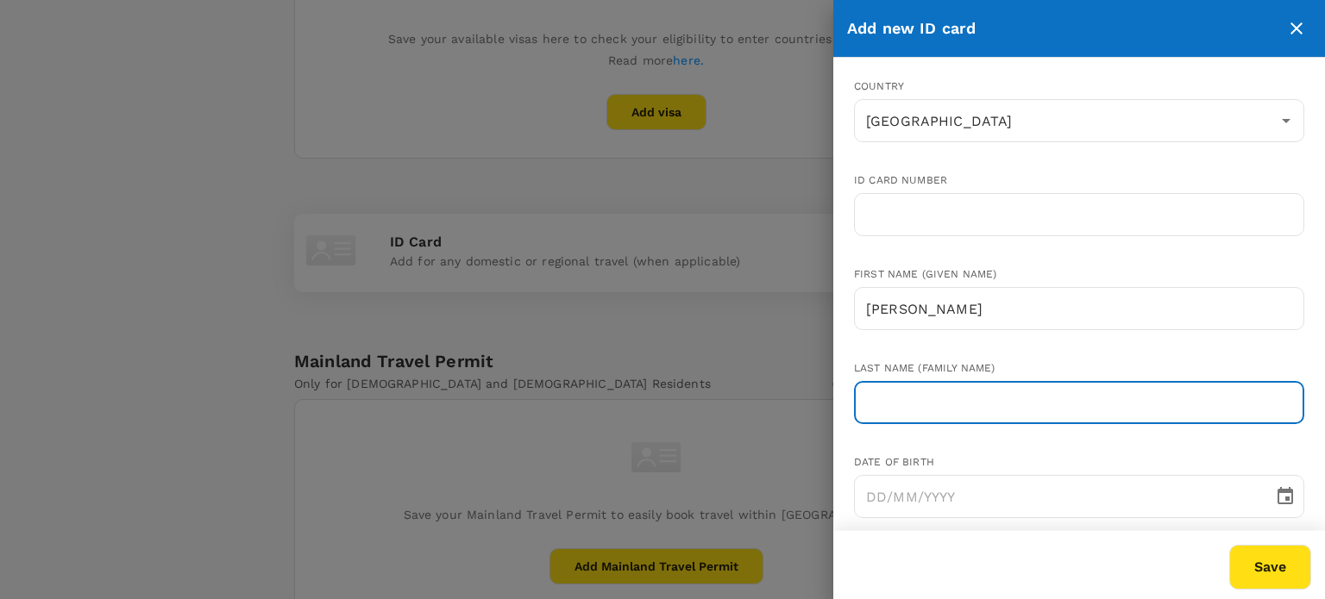
paste input "FOH WEI LUN"
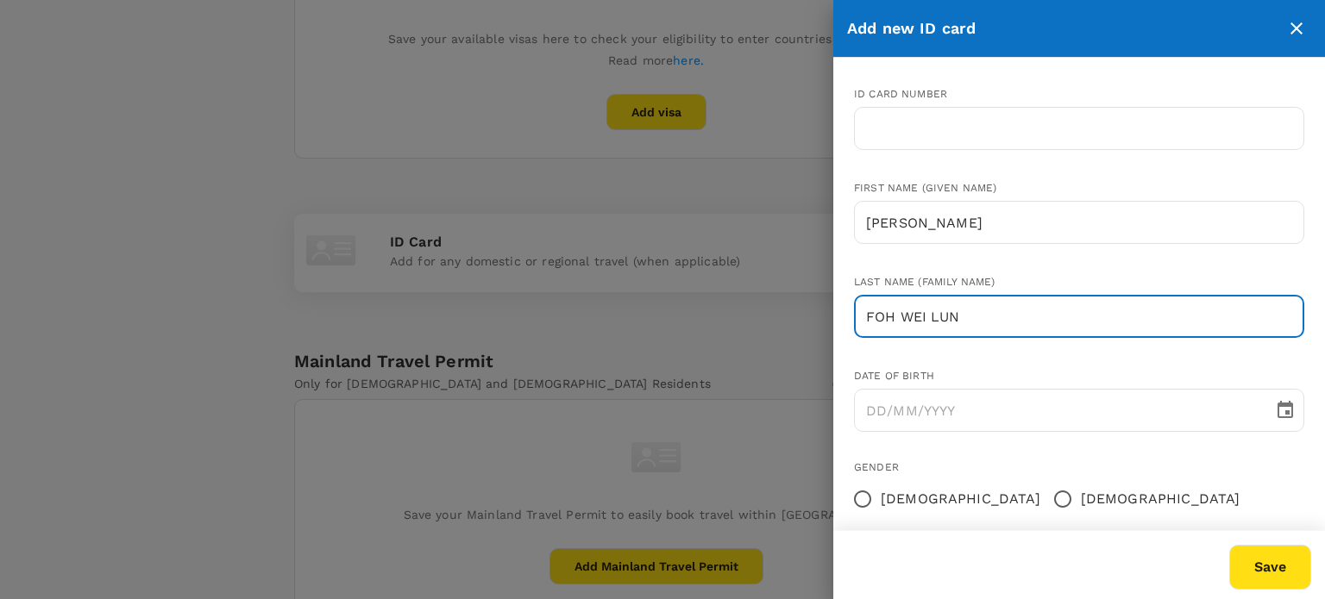
type input "FOH WEI LUN"
click at [903, 413] on input "DD/MM/YYYY" at bounding box center [1057, 410] width 407 height 43
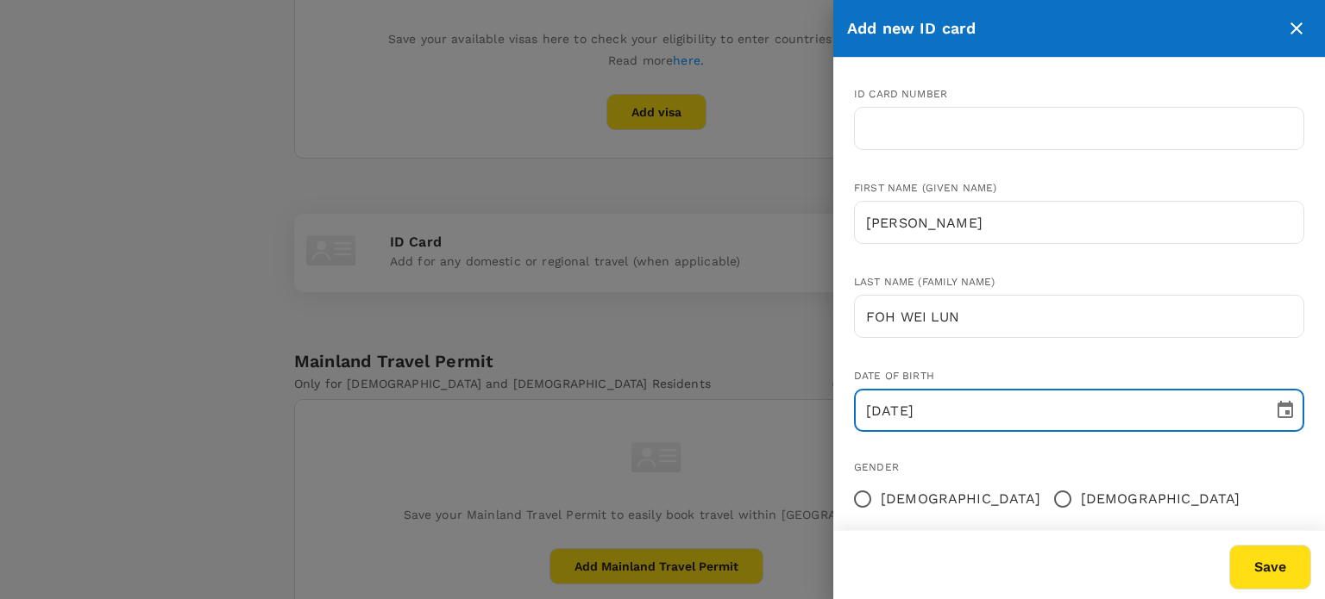
type input "31/05/2002"
click at [868, 506] on input "Female" at bounding box center [862, 499] width 36 height 36
radio input "true"
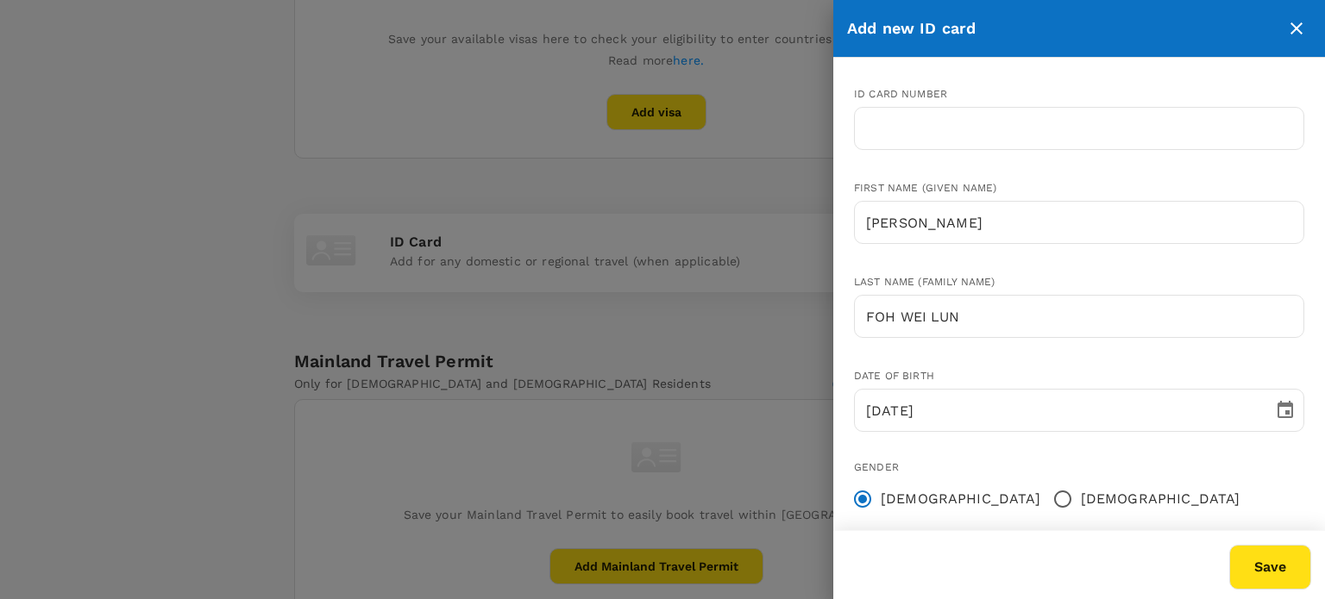
click at [1044, 498] on input "Male" at bounding box center [1062, 499] width 36 height 36
radio input "true"
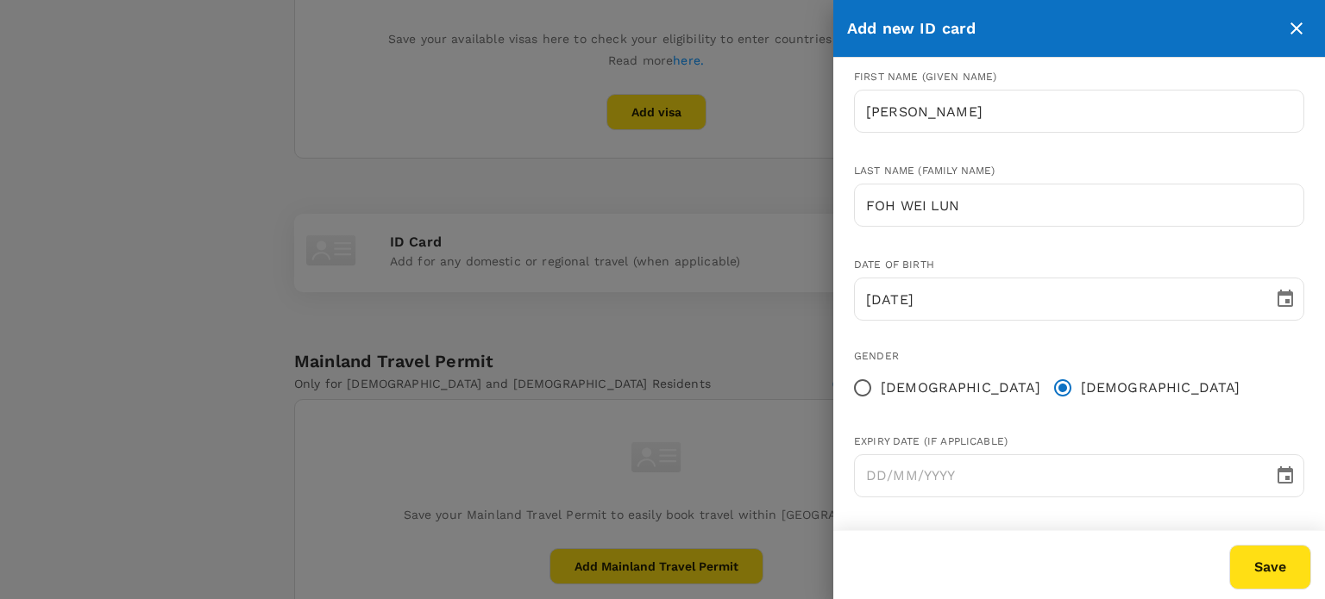
click at [1270, 565] on button "Save" at bounding box center [1270, 567] width 82 height 45
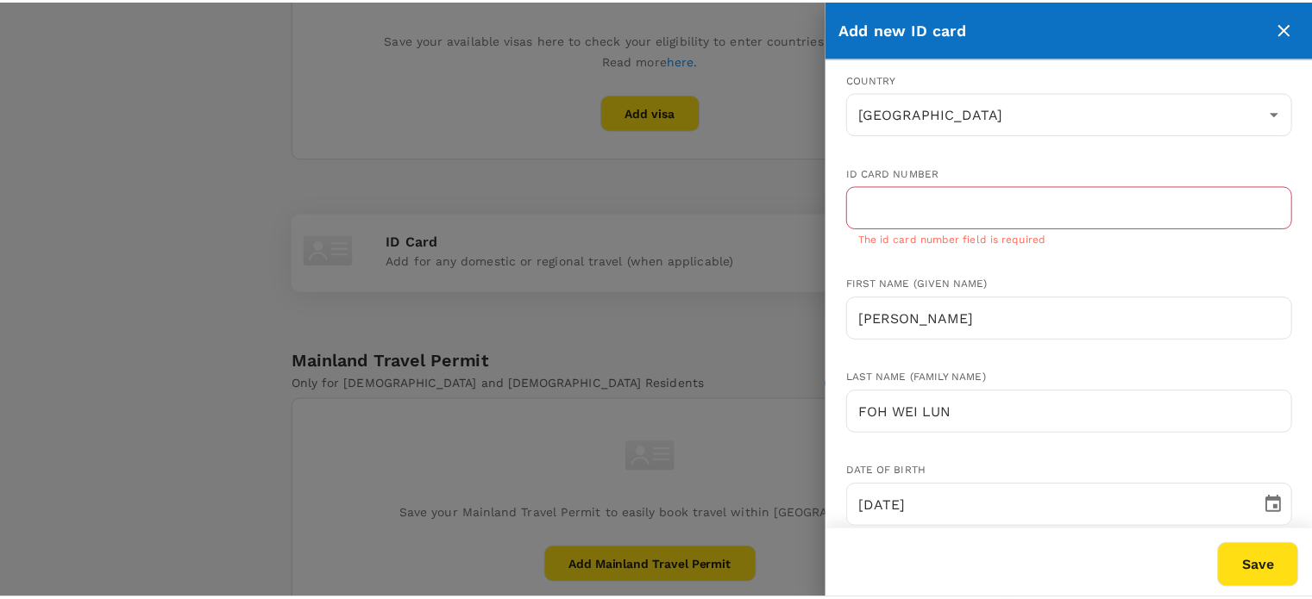
scroll to position [0, 0]
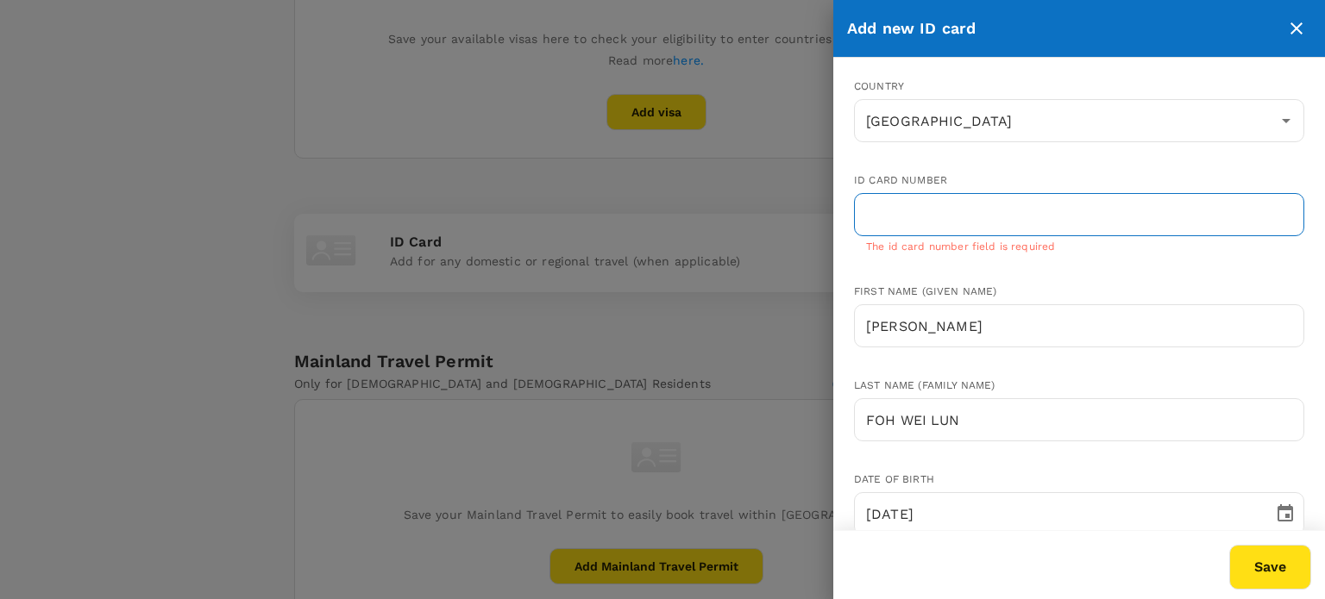
click at [956, 204] on input "text" at bounding box center [1079, 214] width 450 height 43
paste input "020531-12-0385"
type input "020531120385"
click at [1003, 543] on div "Save" at bounding box center [1068, 557] width 485 height 66
click at [1247, 566] on button "Save" at bounding box center [1270, 567] width 82 height 45
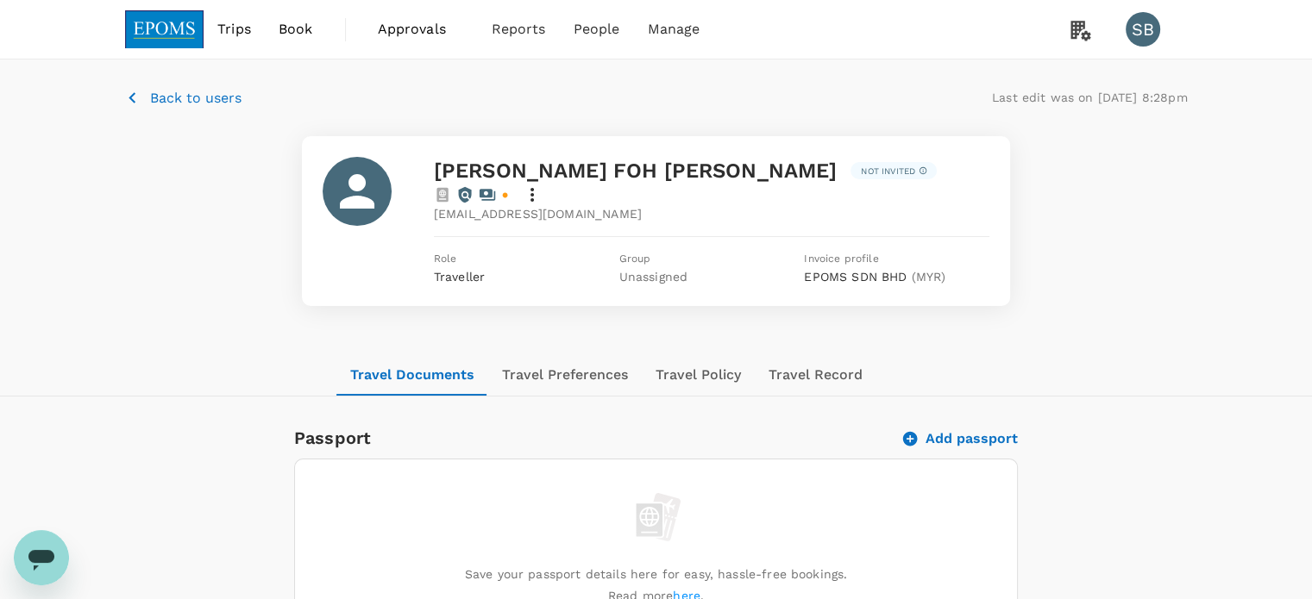
click at [174, 34] on img at bounding box center [164, 29] width 79 height 38
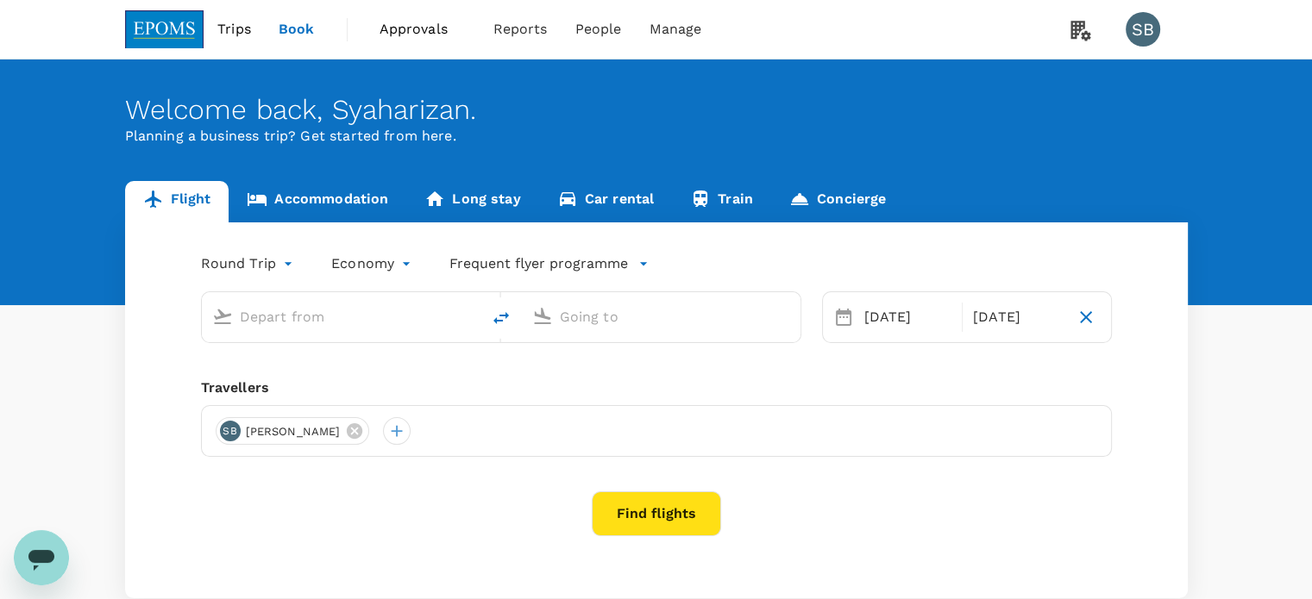
type input "Kuala Lumpur Intl ([GEOGRAPHIC_DATA])"
type input "Shanghai Pudong Intl (PVG)"
type input "Kuala Lumpur Intl ([GEOGRAPHIC_DATA])"
type input "Shanghai Pudong Intl (PVG)"
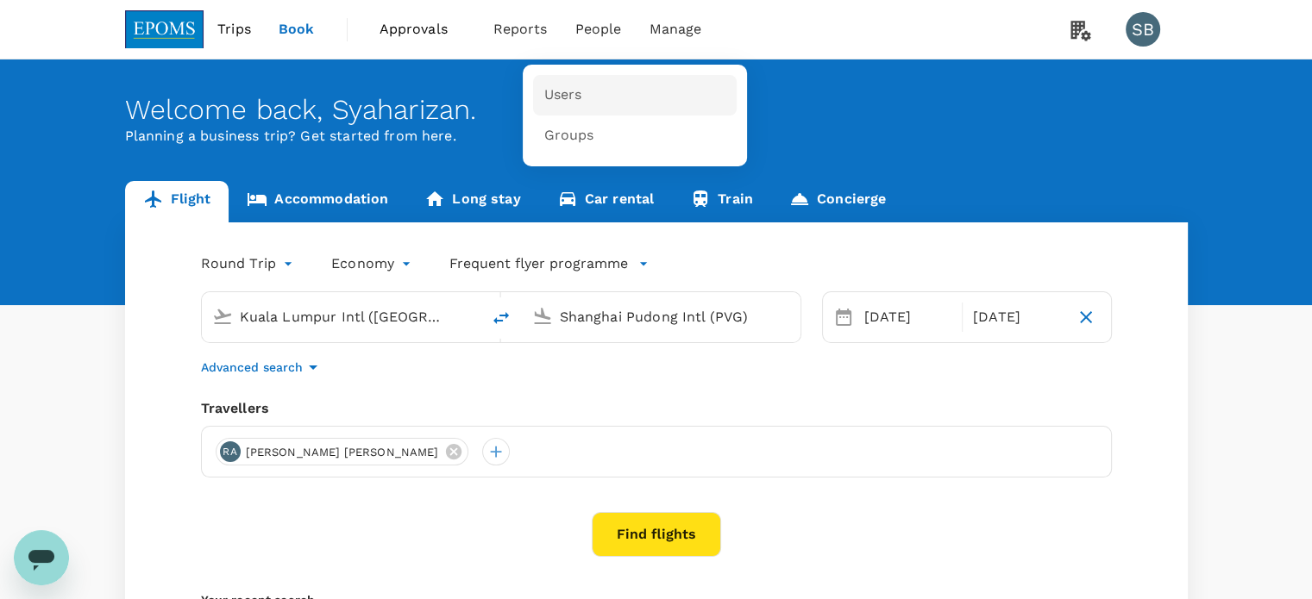
click at [586, 86] on link "Users" at bounding box center [635, 95] width 204 height 41
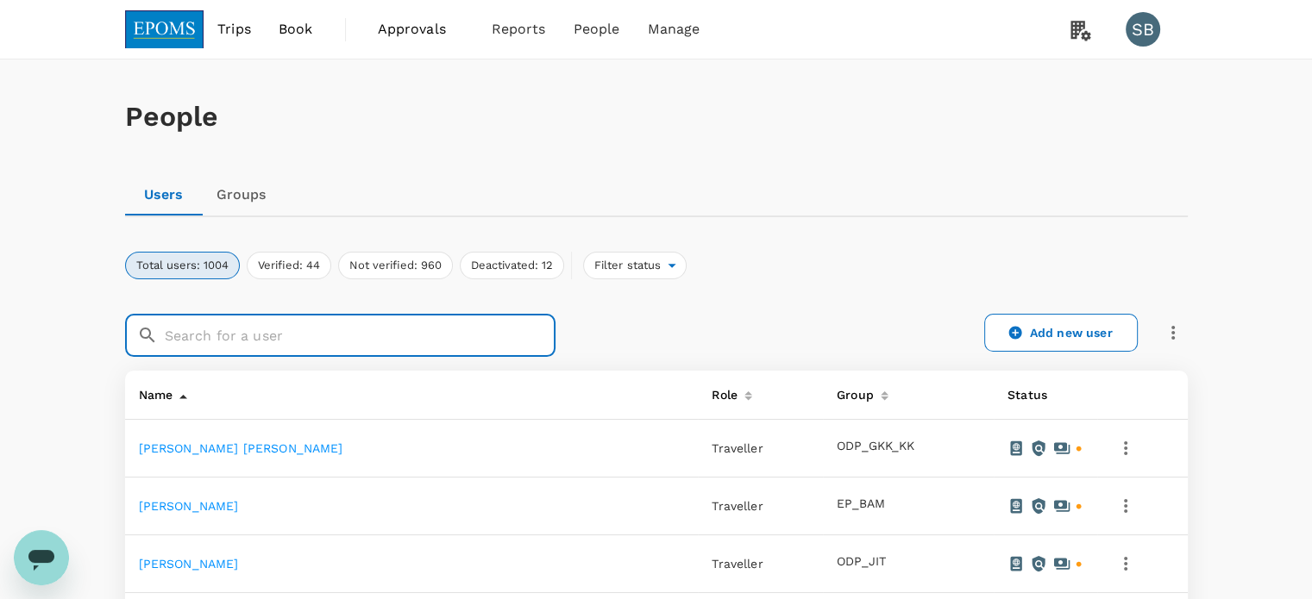
click at [230, 334] on input "text" at bounding box center [360, 335] width 391 height 43
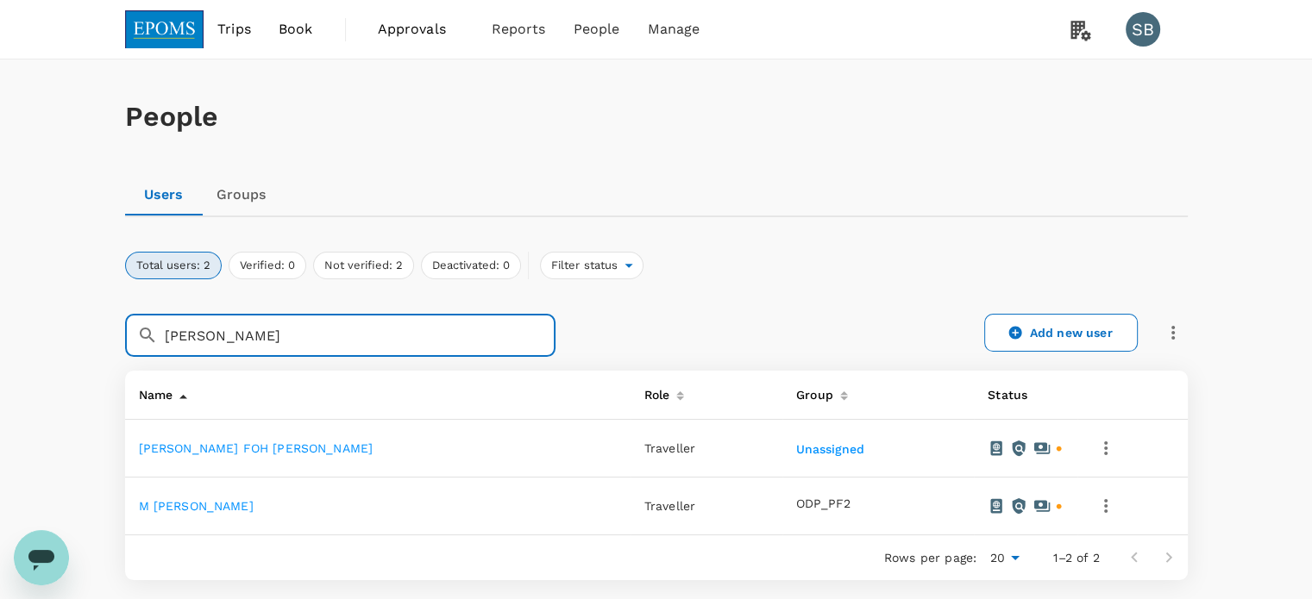
type input "ivan"
click at [238, 450] on link "[PERSON_NAME] FOH [PERSON_NAME]" at bounding box center [256, 449] width 235 height 14
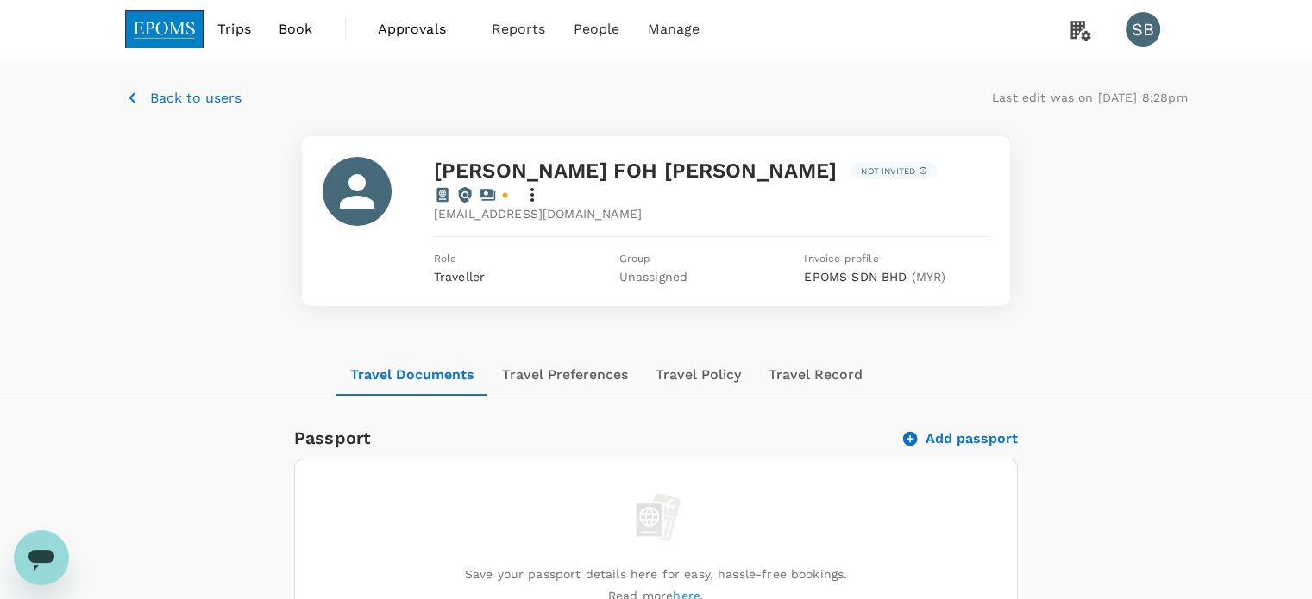
click at [542, 185] on icon at bounding box center [532, 195] width 21 height 21
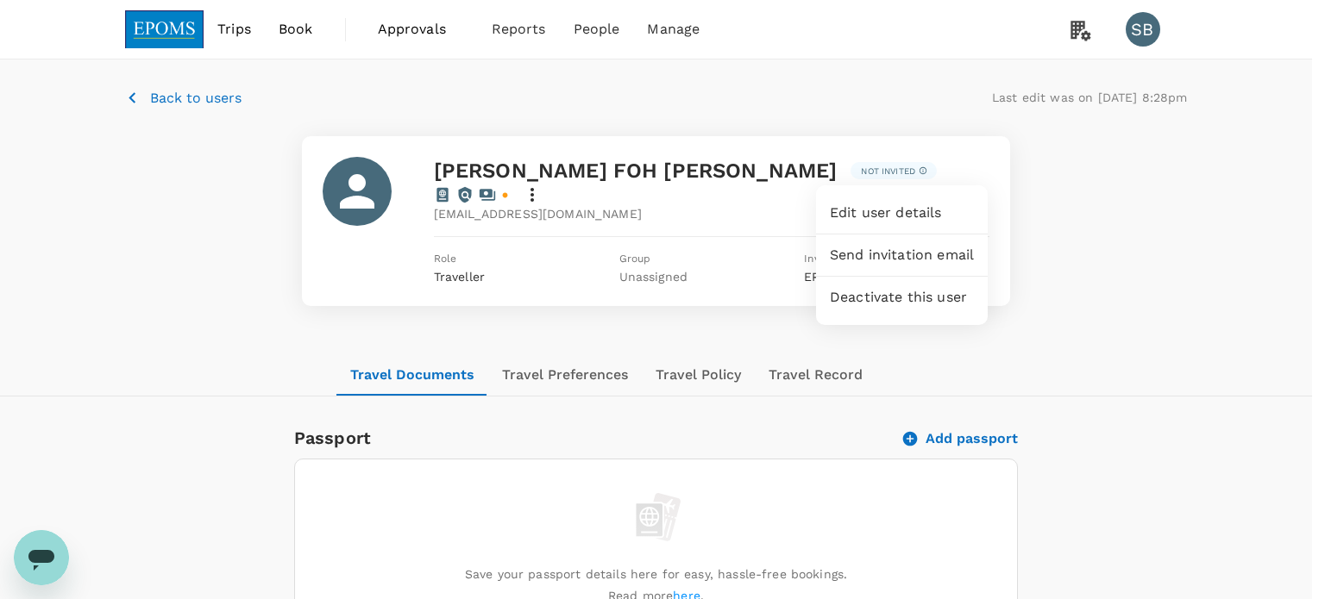
click at [943, 220] on span "Edit user details" at bounding box center [902, 213] width 144 height 21
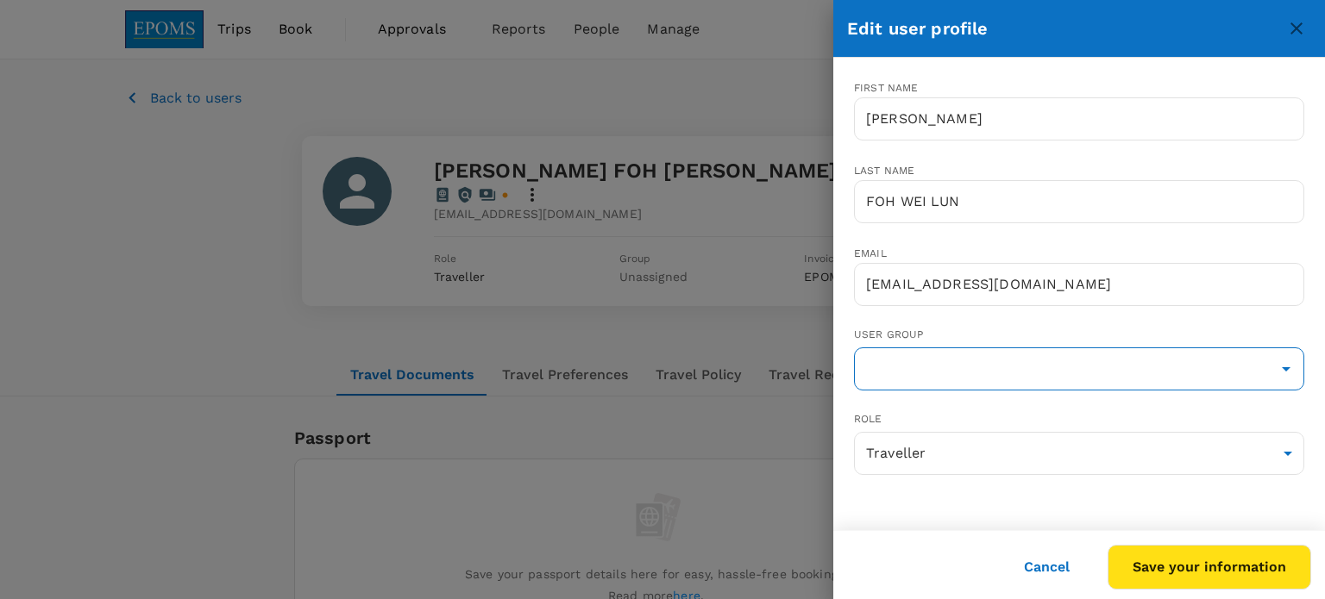
click at [1107, 354] on input "text" at bounding box center [1079, 369] width 442 height 33
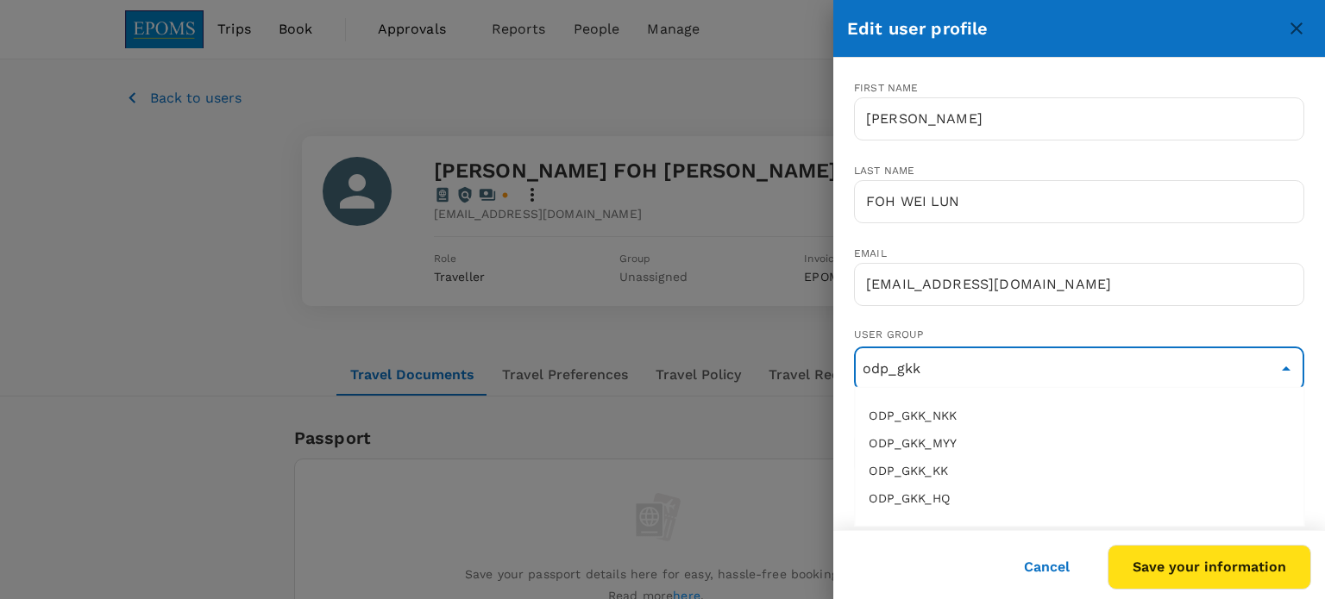
click at [976, 464] on li "ODP_GKK_KK" at bounding box center [1079, 471] width 448 height 28
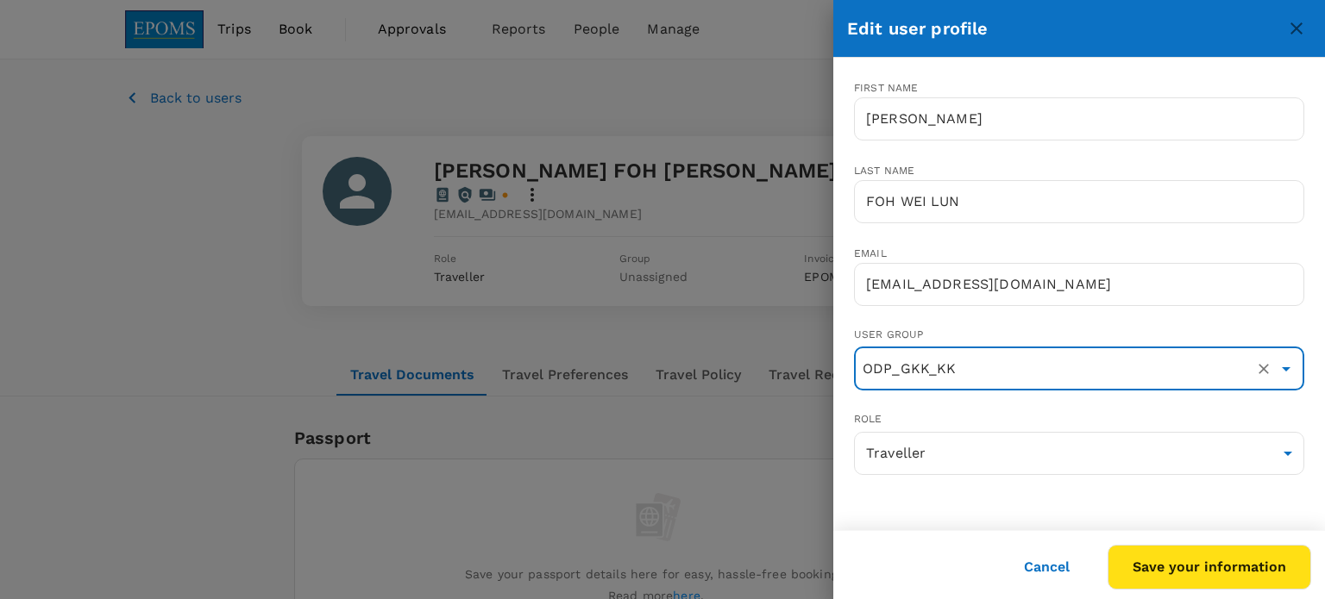
type input "ODP_GKK_KK"
click at [1217, 562] on button "Save your information" at bounding box center [1209, 567] width 204 height 45
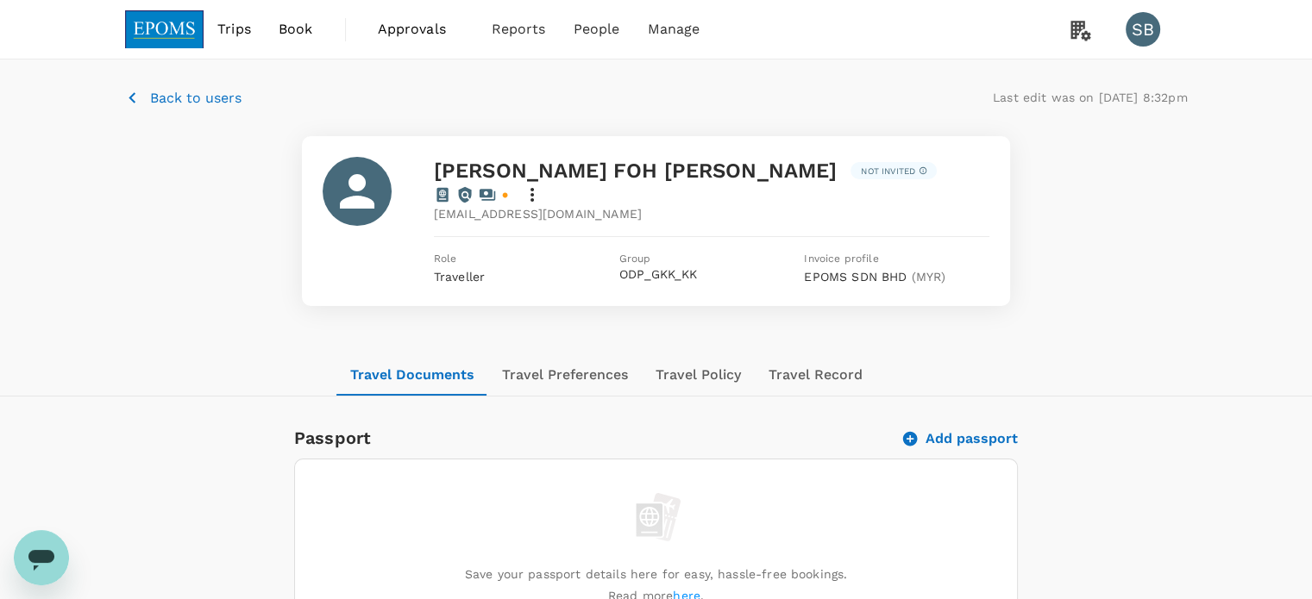
click at [153, 34] on img at bounding box center [164, 29] width 79 height 38
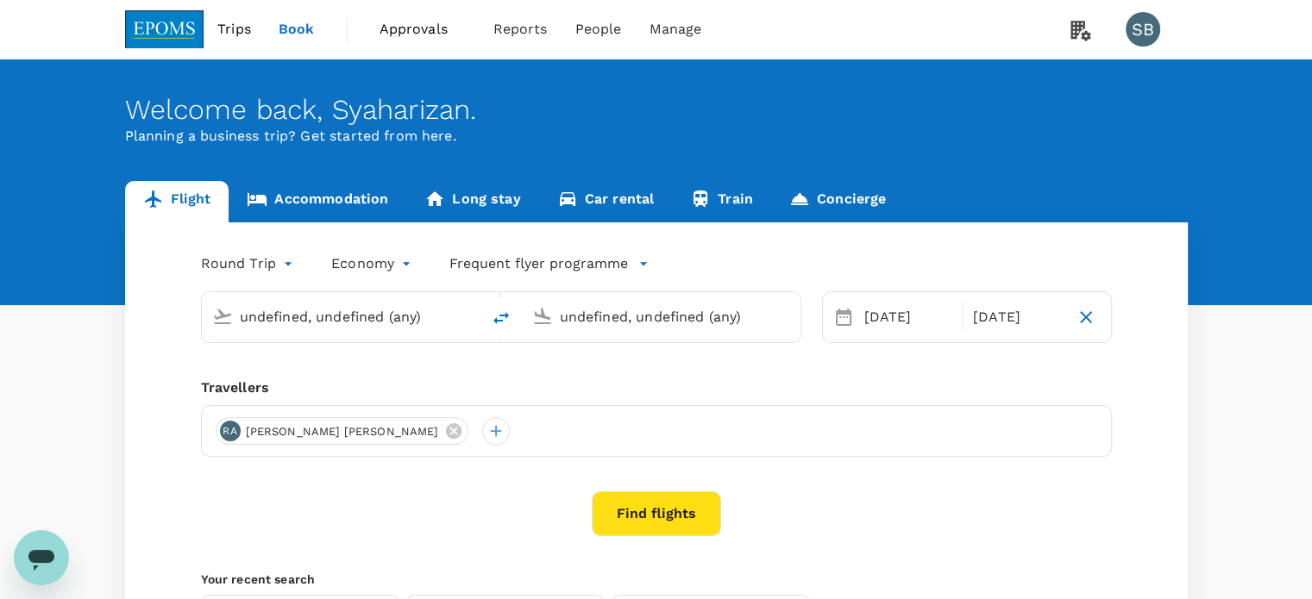
type input "Kuala Lumpur Intl ([GEOGRAPHIC_DATA])"
type input "Shanghai Pudong Intl (PVG)"
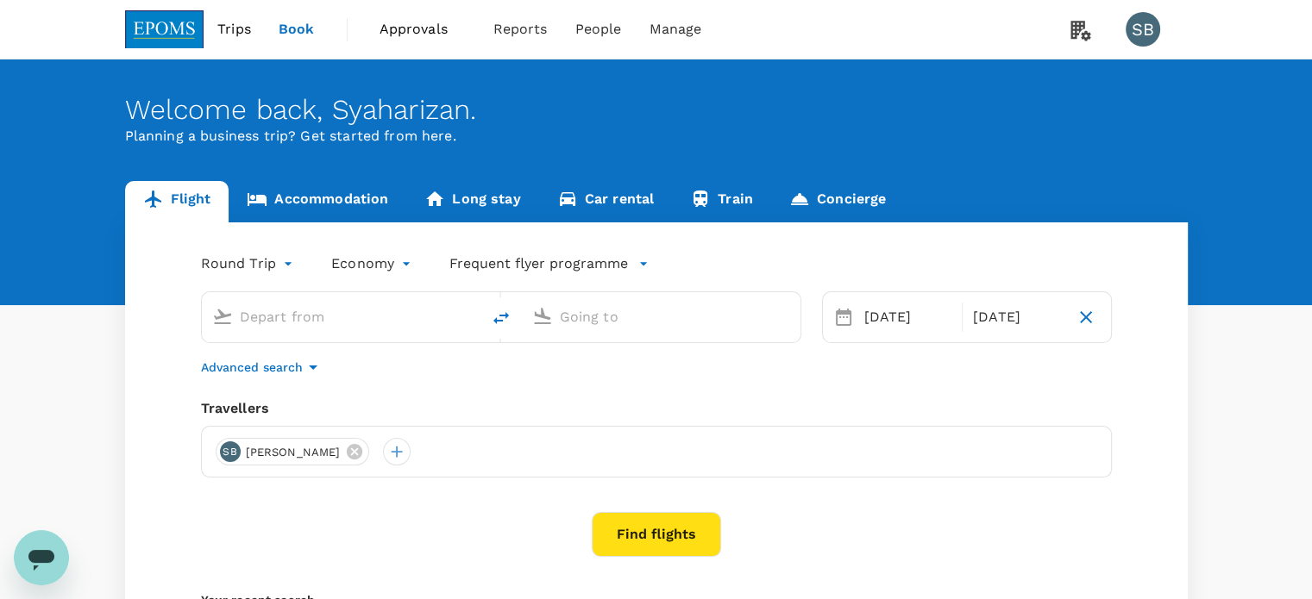
type input "Kuala Lumpur Intl ([GEOGRAPHIC_DATA])"
type input "Shanghai Pudong Intl (PVG)"
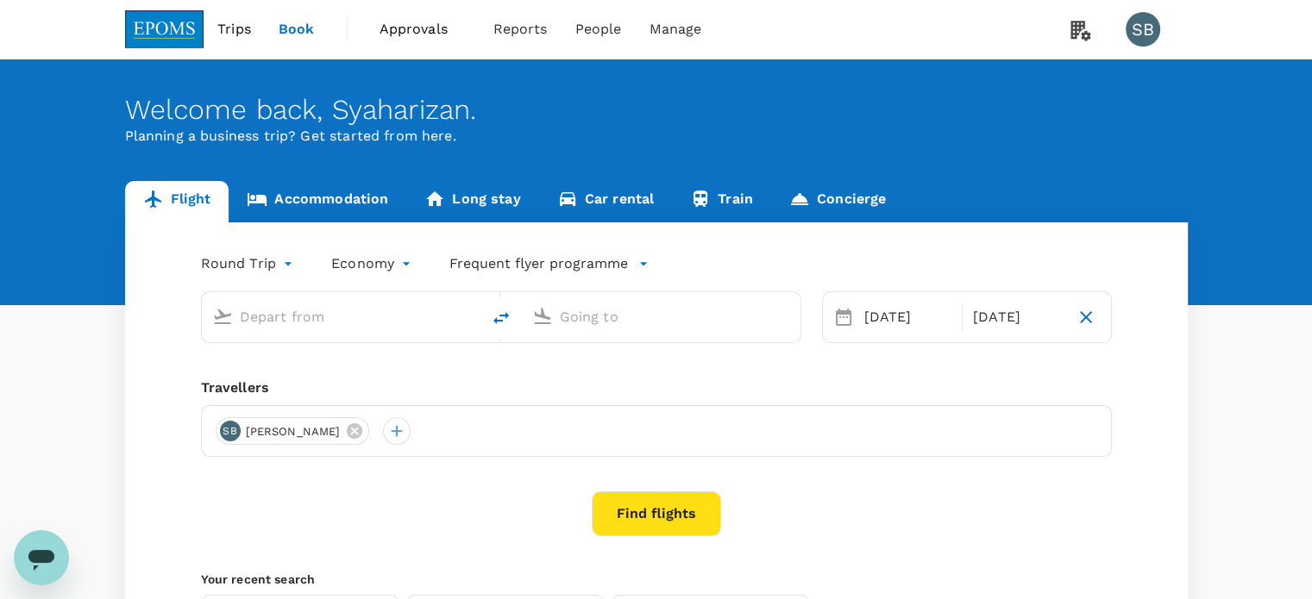
type input "Kuala Lumpur Intl ([GEOGRAPHIC_DATA])"
type input "Shanghai Pudong Intl (PVG)"
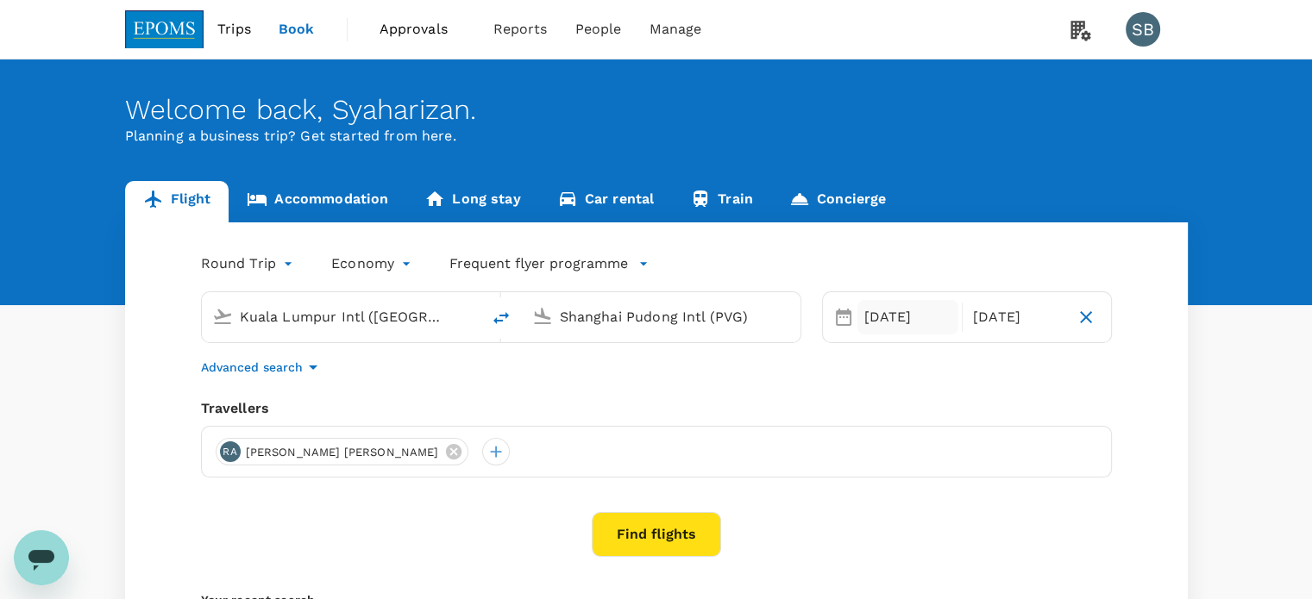
click at [908, 311] on div "16 Oct" at bounding box center [908, 317] width 102 height 34
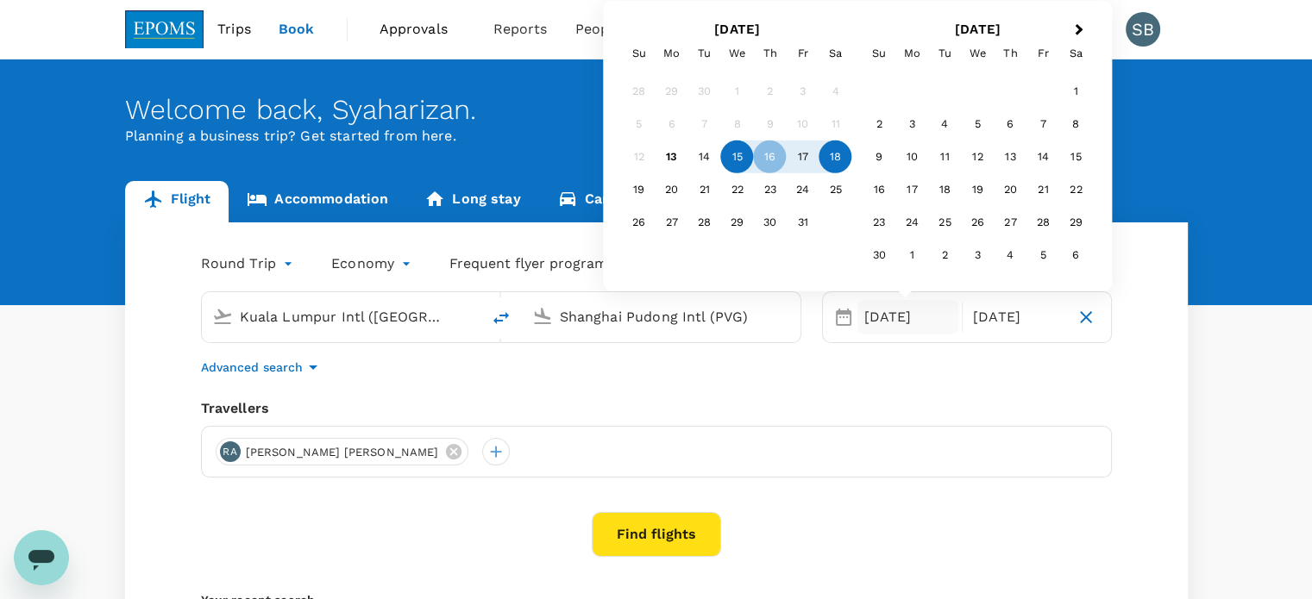
click at [735, 155] on div "15" at bounding box center [737, 157] width 33 height 33
click at [838, 160] on div "18" at bounding box center [835, 157] width 33 height 33
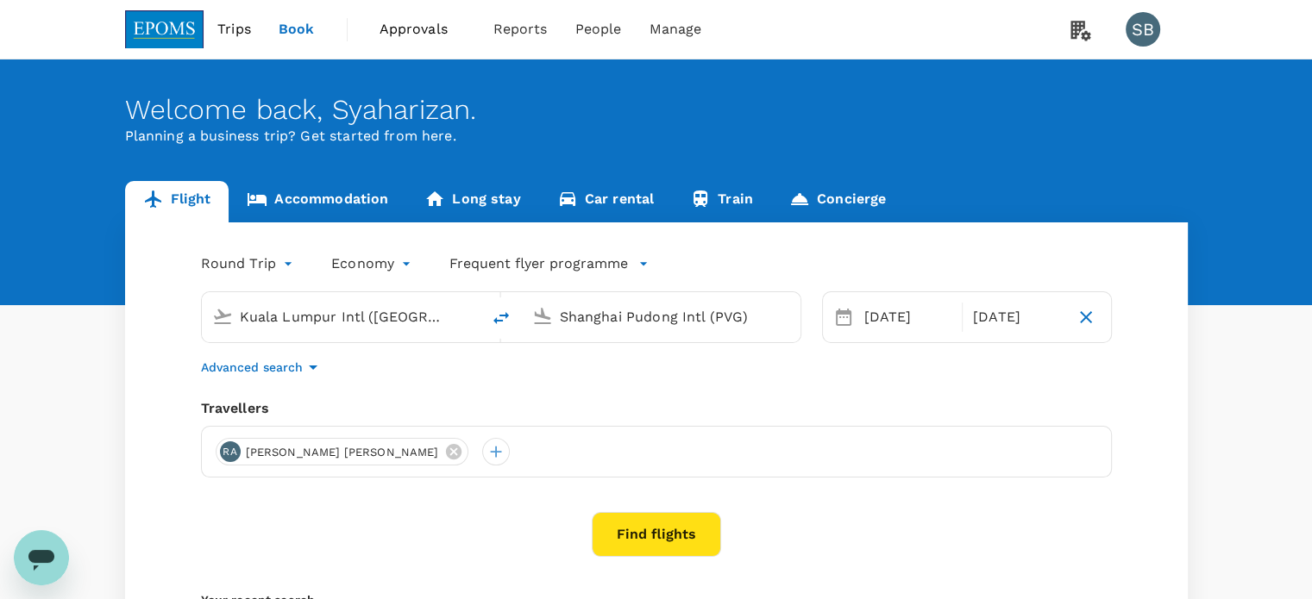
click at [733, 396] on div "Round Trip roundtrip Economy economy Frequent flyer programme Kuala Lumpur Intl…" at bounding box center [656, 466] width 1062 height 489
click at [671, 526] on button "Find flights" at bounding box center [656, 534] width 129 height 45
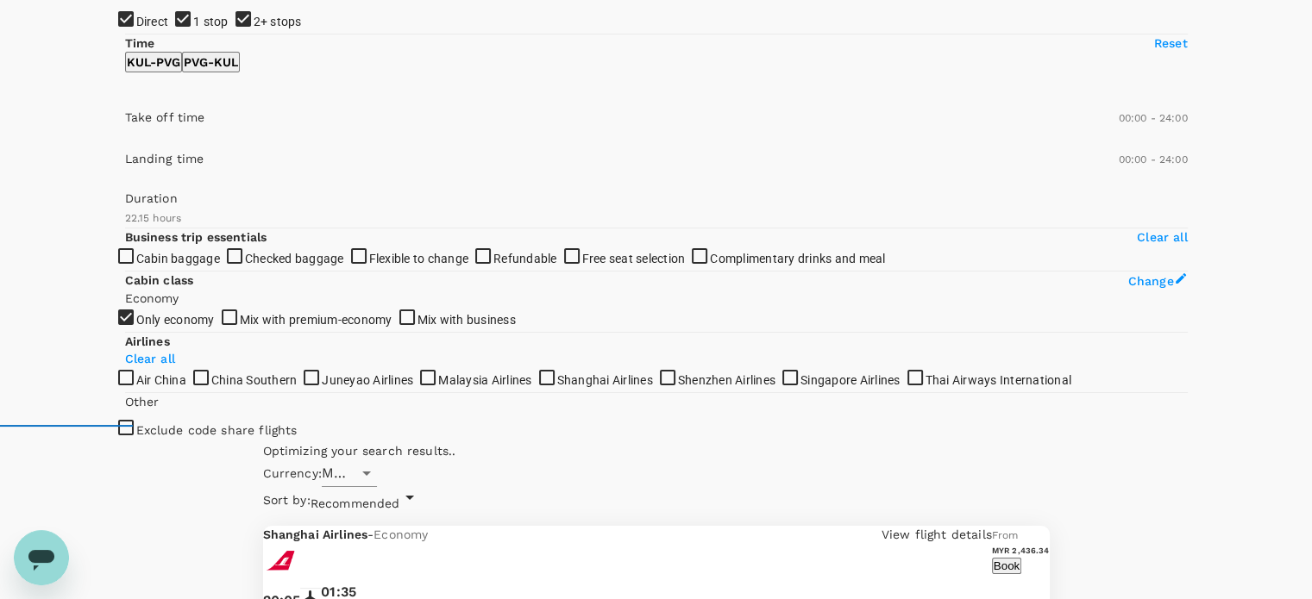
type input "1390"
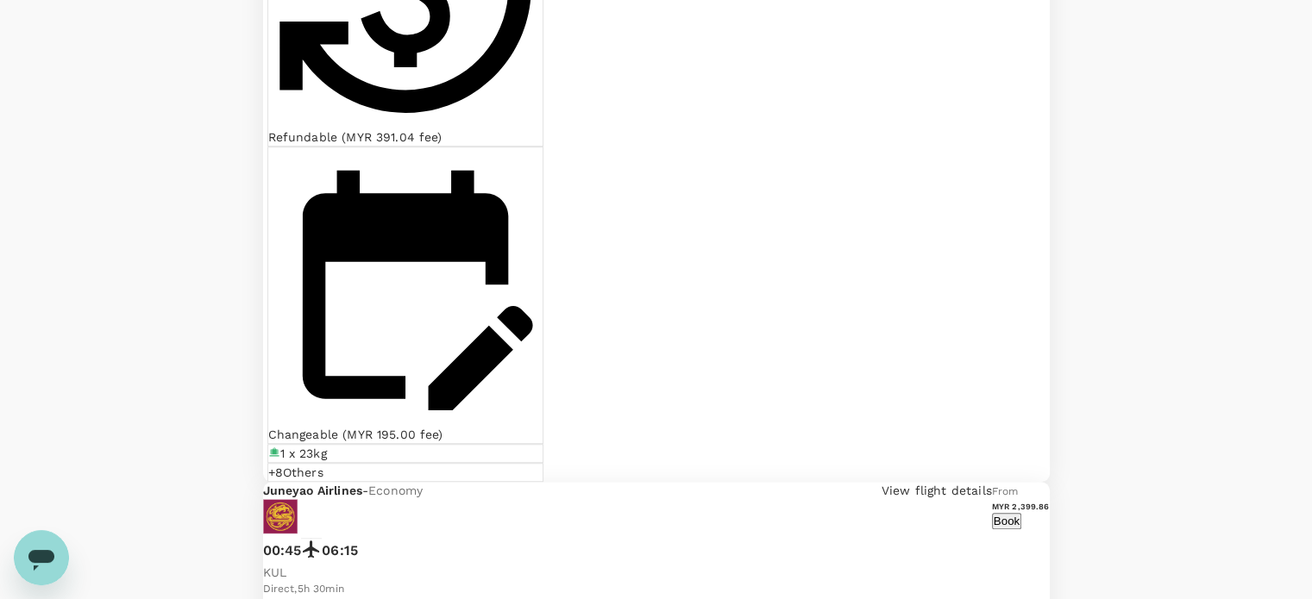
scroll to position [1121, 0]
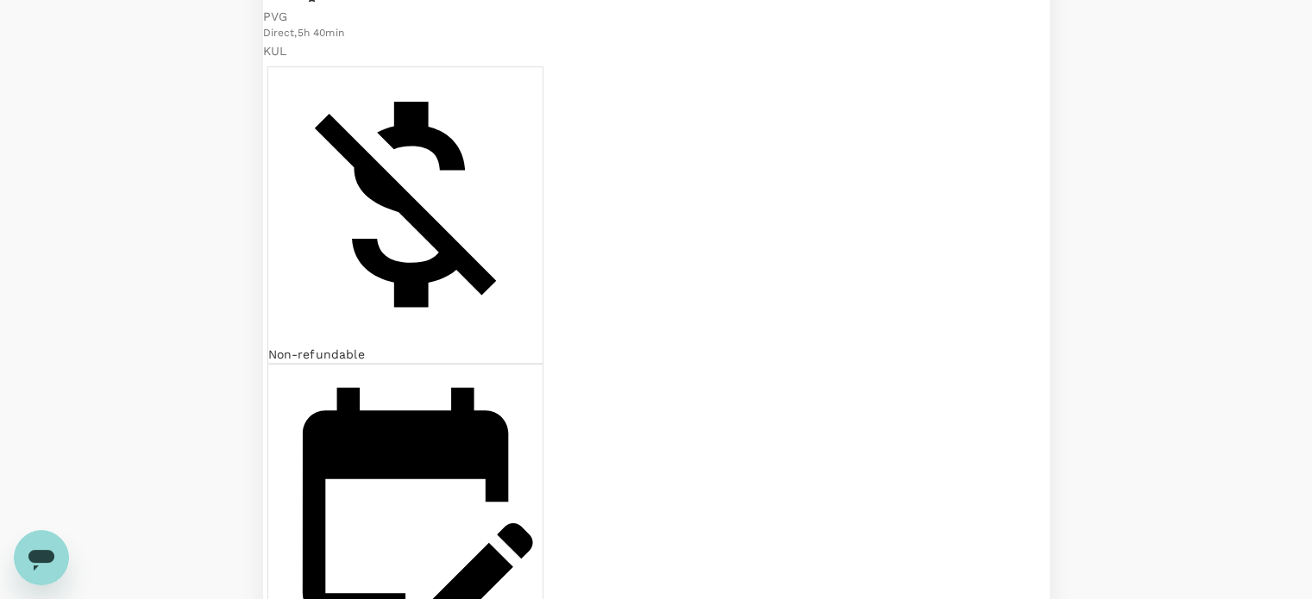
scroll to position [949, 0]
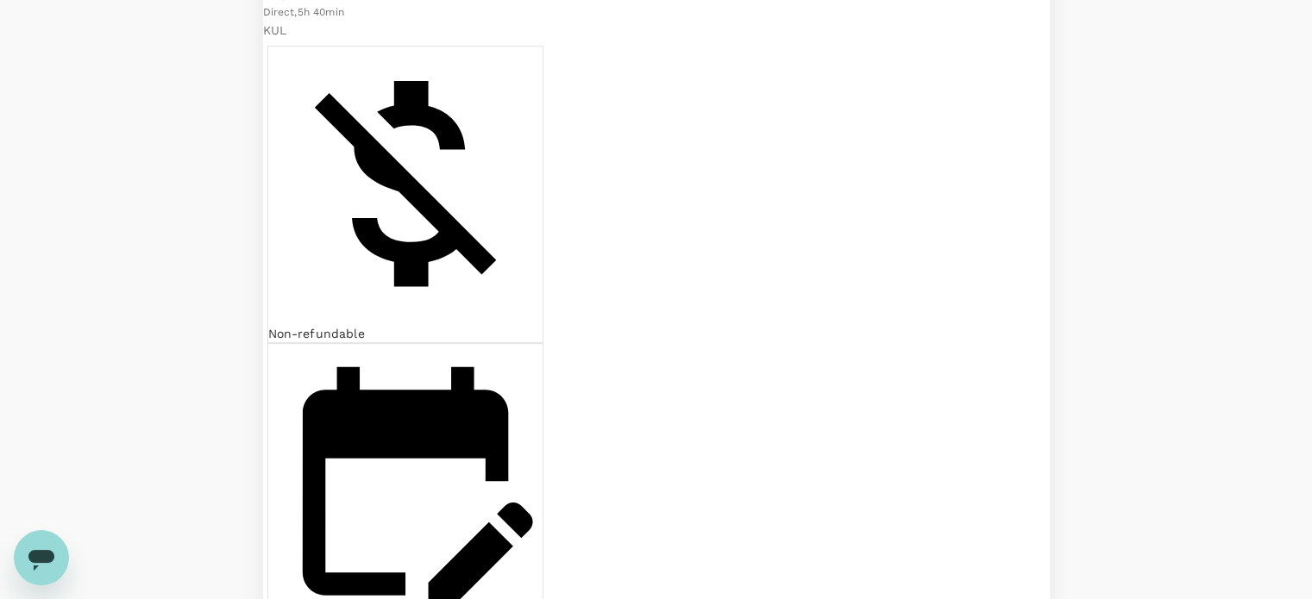
checkbox input "false"
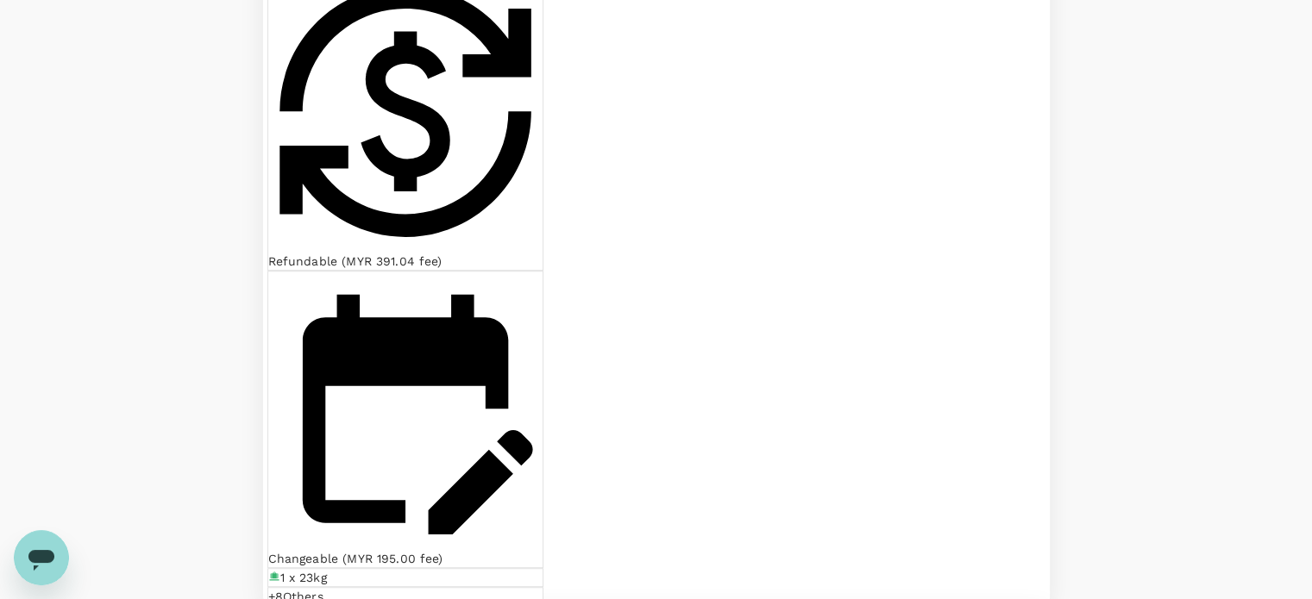
scroll to position [1035, 0]
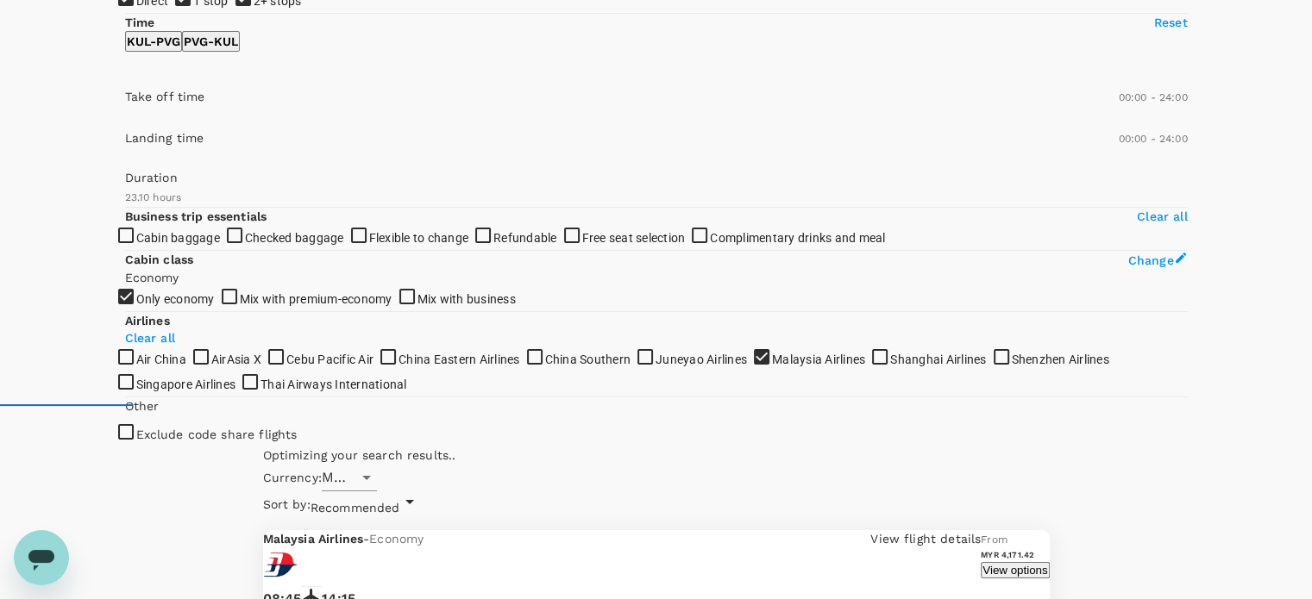
scroll to position [172, 0]
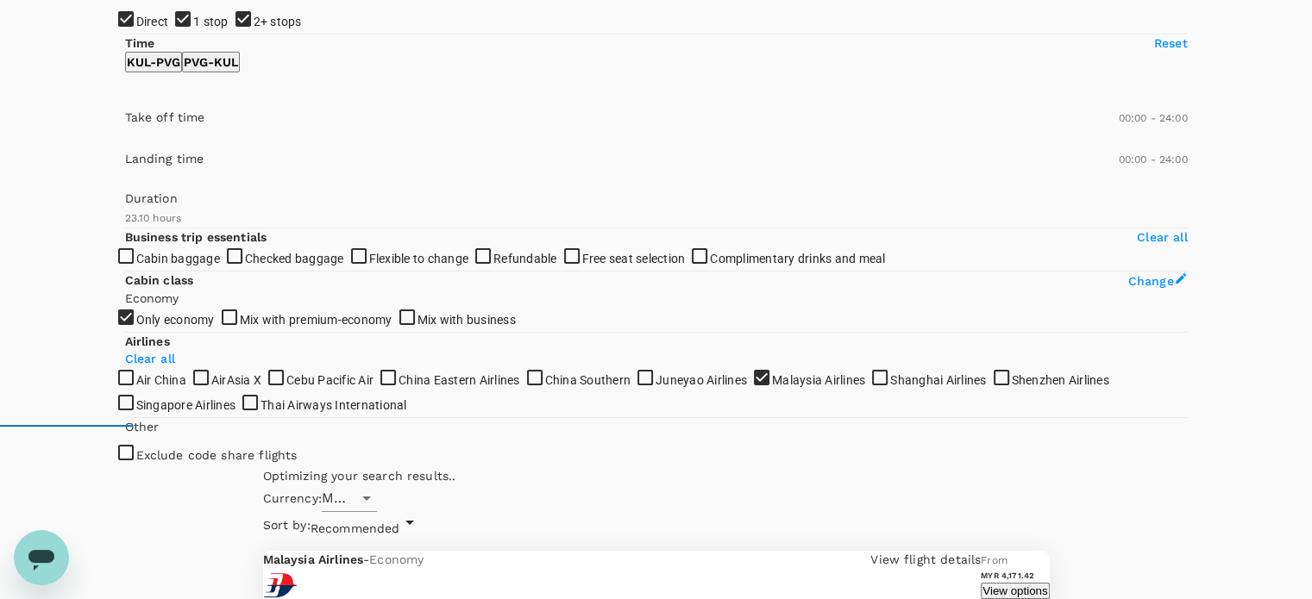
checkbox input "false"
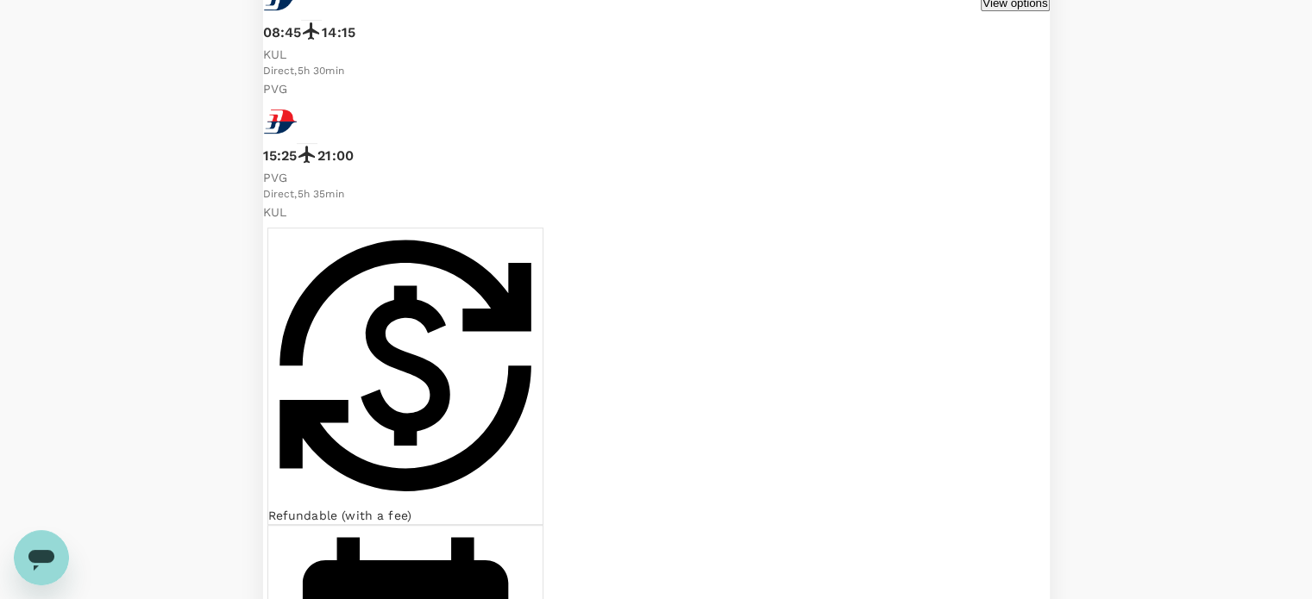
scroll to position [862, 0]
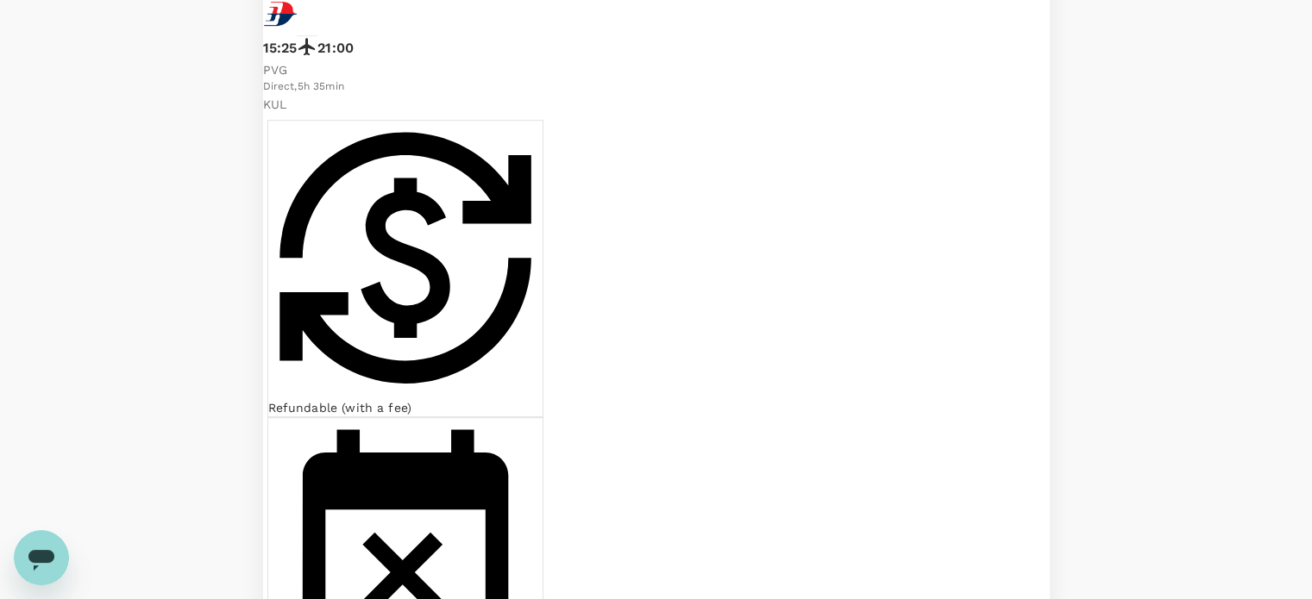
checkbox input "false"
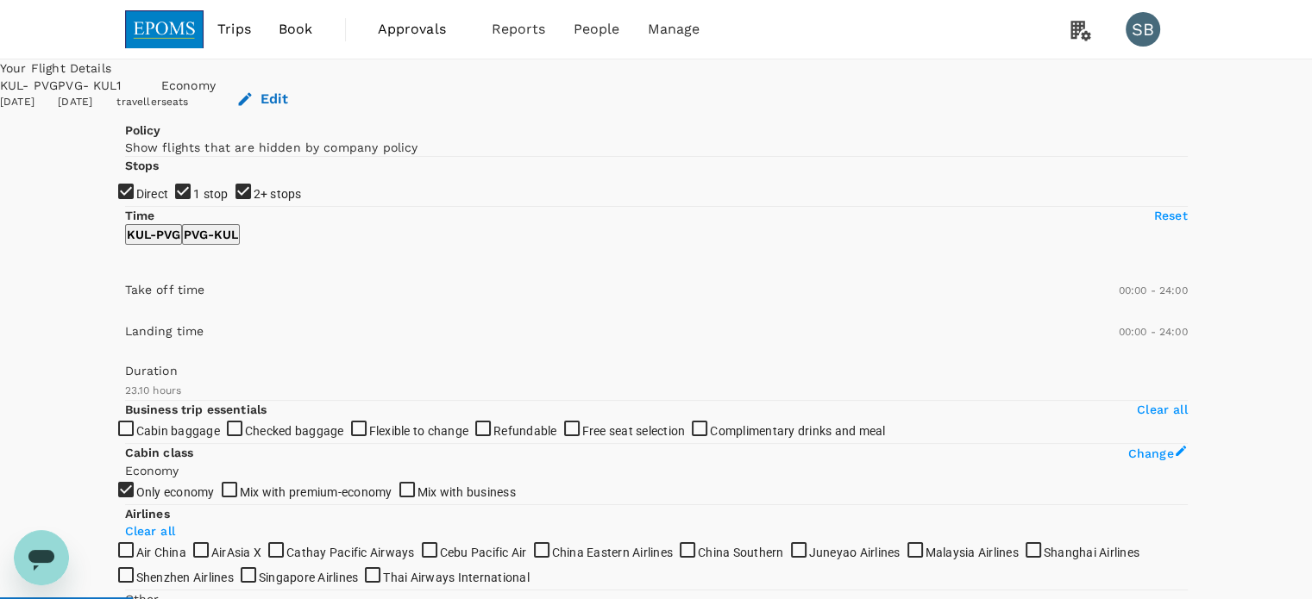
scroll to position [172, 0]
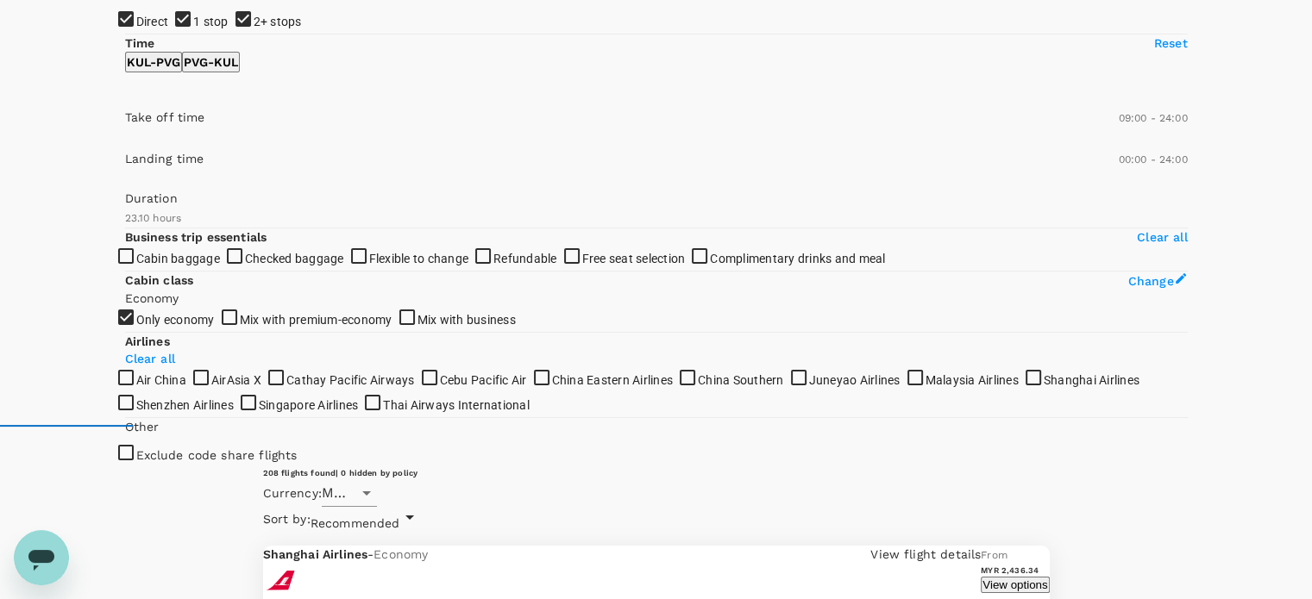
type input "570"
drag, startPoint x: 145, startPoint y: 334, endPoint x: 229, endPoint y: 334, distance: 84.5
click at [125, 141] on span at bounding box center [125, 141] width 0 height 0
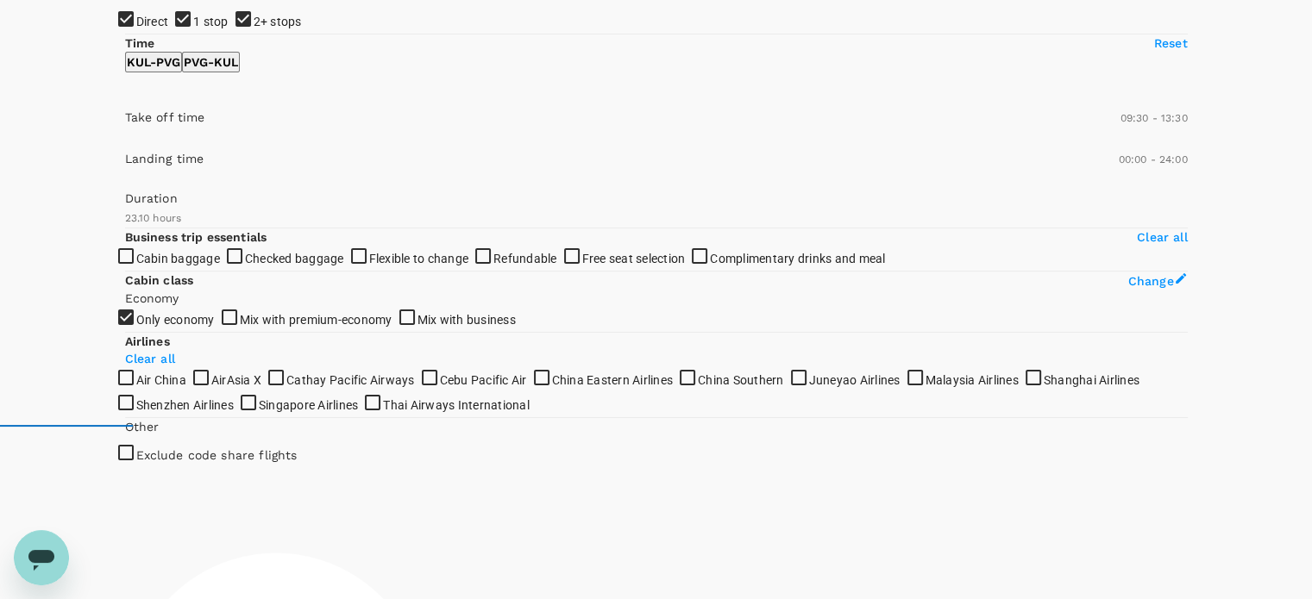
type input "840"
drag, startPoint x: 391, startPoint y: 331, endPoint x: 279, endPoint y: 334, distance: 111.3
click at [125, 141] on span at bounding box center [125, 141] width 0 height 0
click at [238, 71] on p "PVG - KUL" at bounding box center [211, 61] width 54 height 17
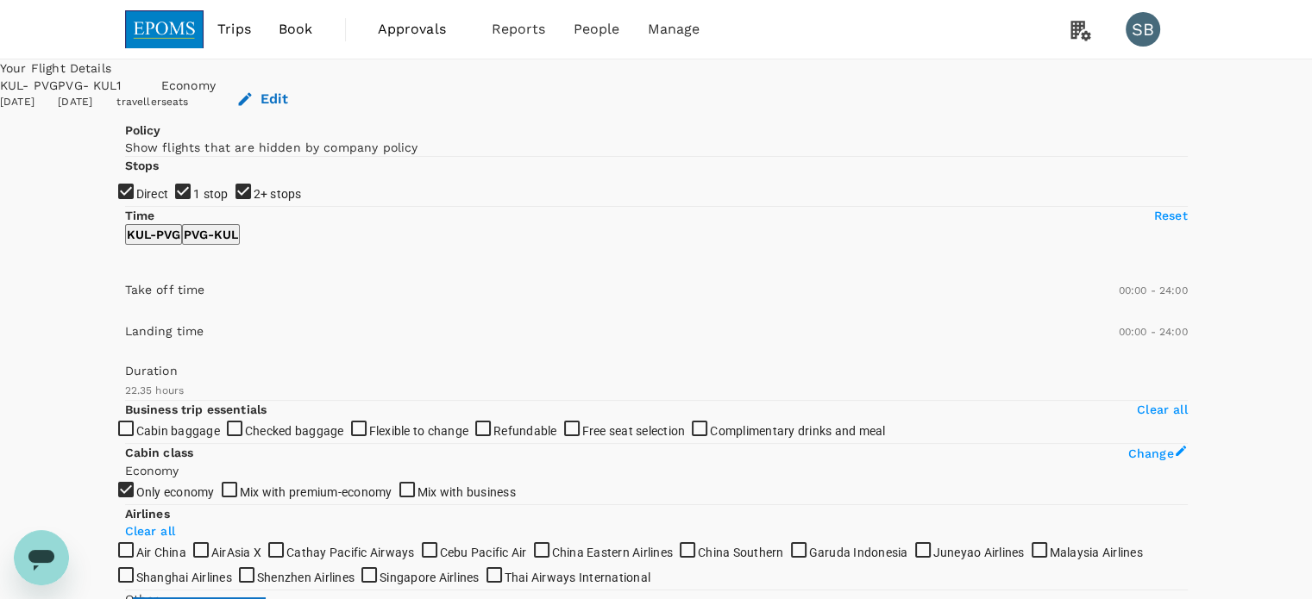
scroll to position [259, 0]
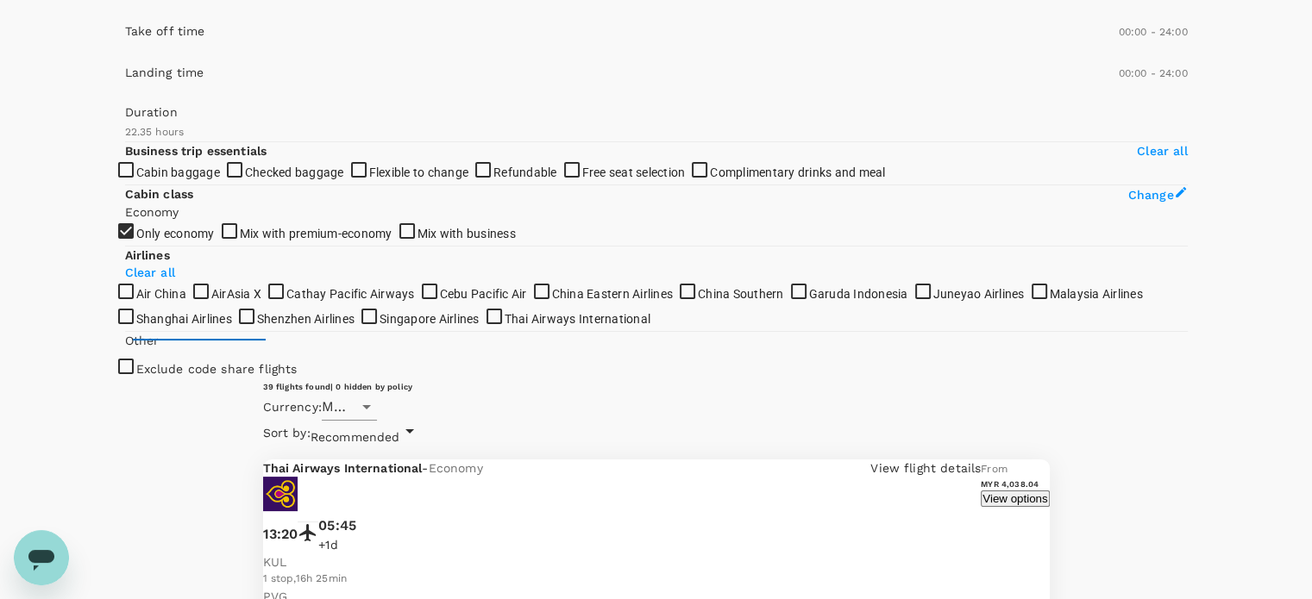
type input "420"
drag, startPoint x: 228, startPoint y: 247, endPoint x: 203, endPoint y: 251, distance: 25.2
click at [125, 55] on span at bounding box center [125, 55] width 0 height 0
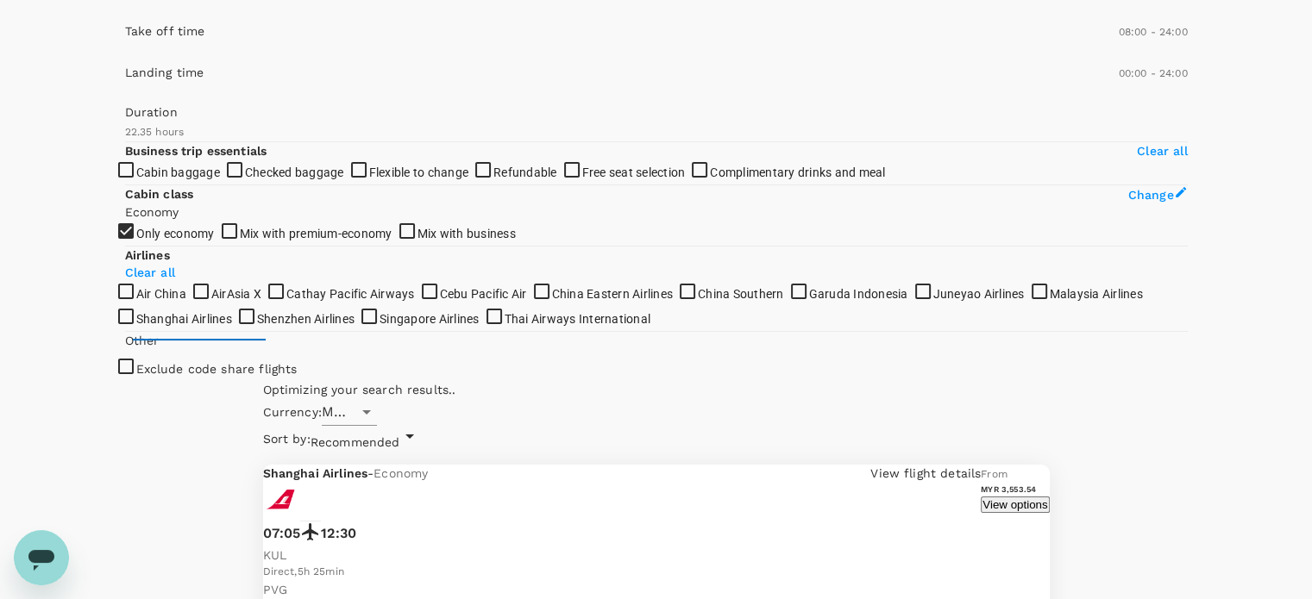
type input "450"
drag, startPoint x: 132, startPoint y: 252, endPoint x: 209, endPoint y: 249, distance: 76.8
click at [125, 55] on span at bounding box center [125, 55] width 0 height 0
type input "810"
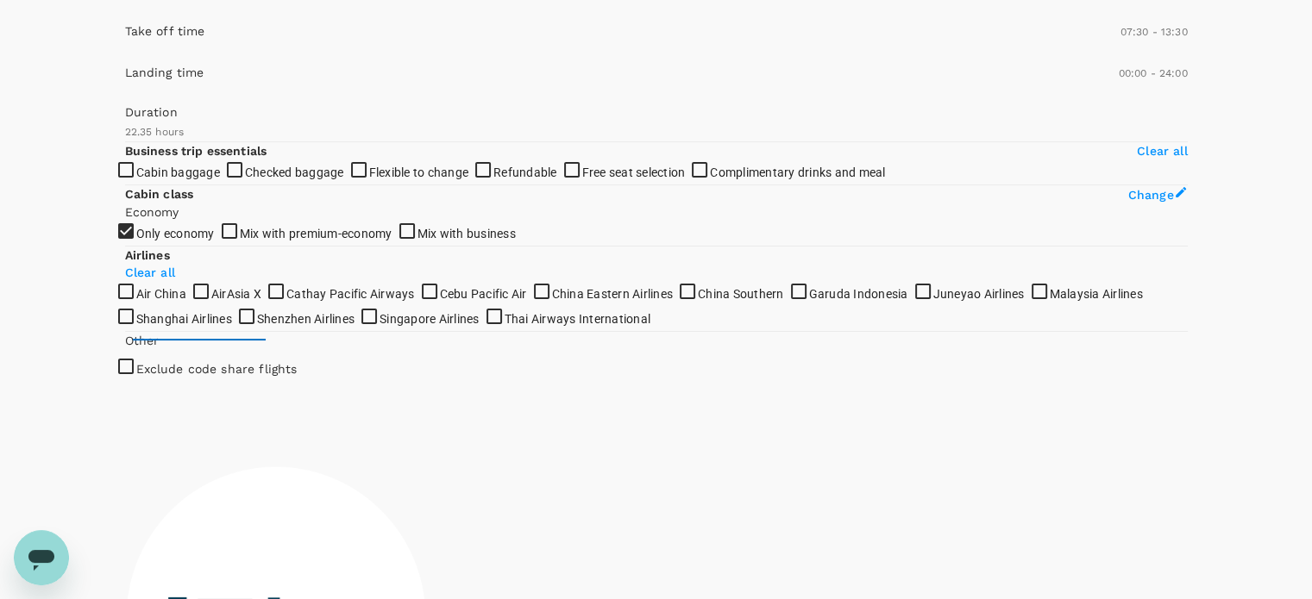
drag, startPoint x: 381, startPoint y: 254, endPoint x: 275, endPoint y: 240, distance: 107.0
click at [125, 55] on span at bounding box center [125, 55] width 0 height 0
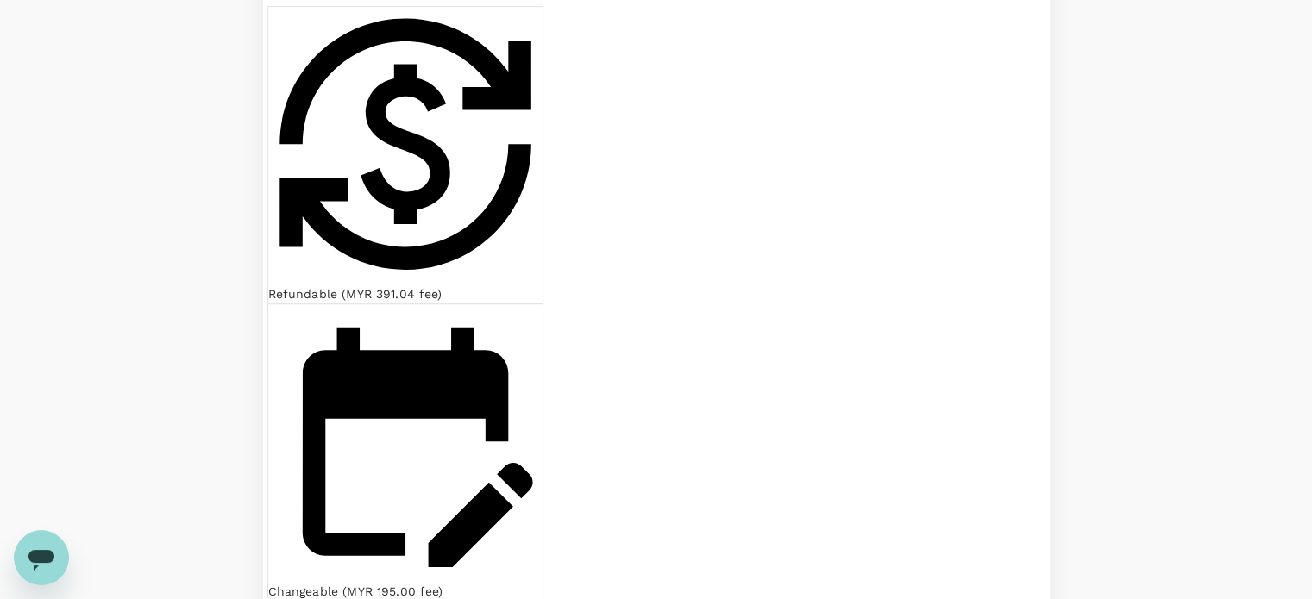
scroll to position [1035, 0]
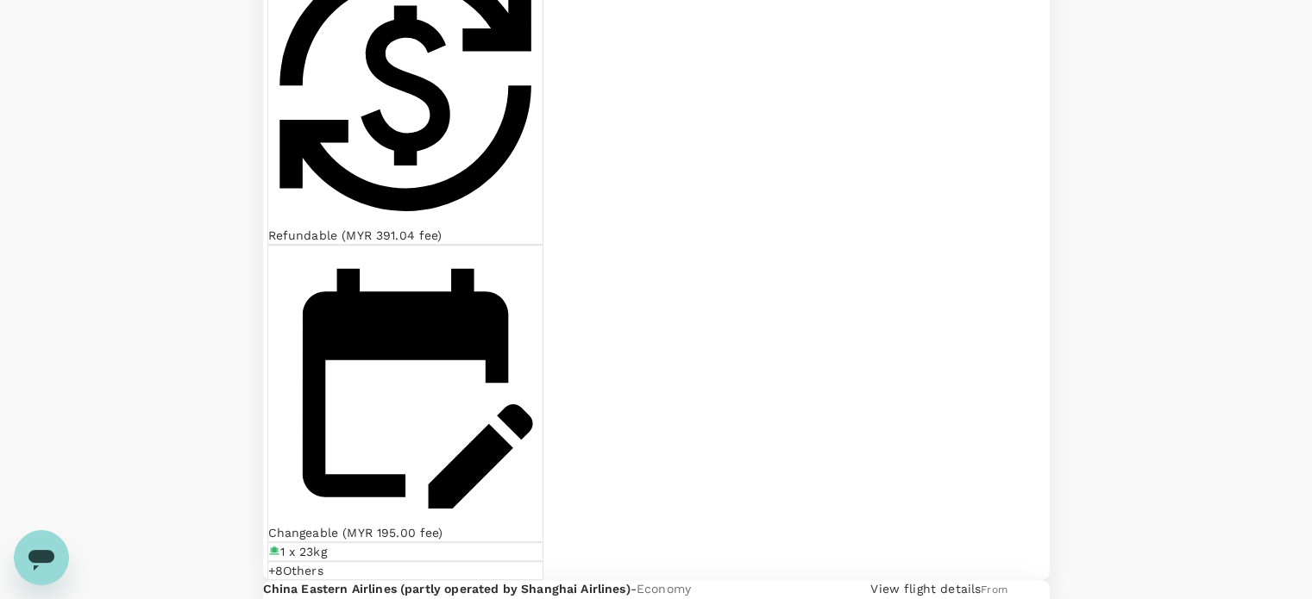
checkbox input "true"
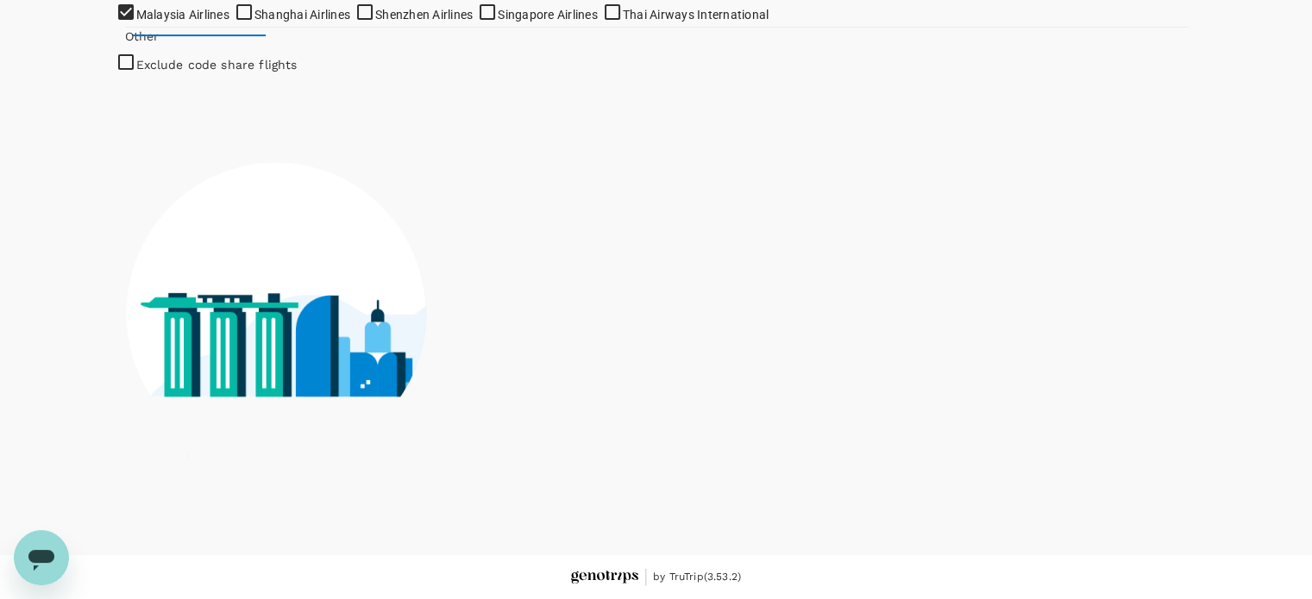
scroll to position [345, 0]
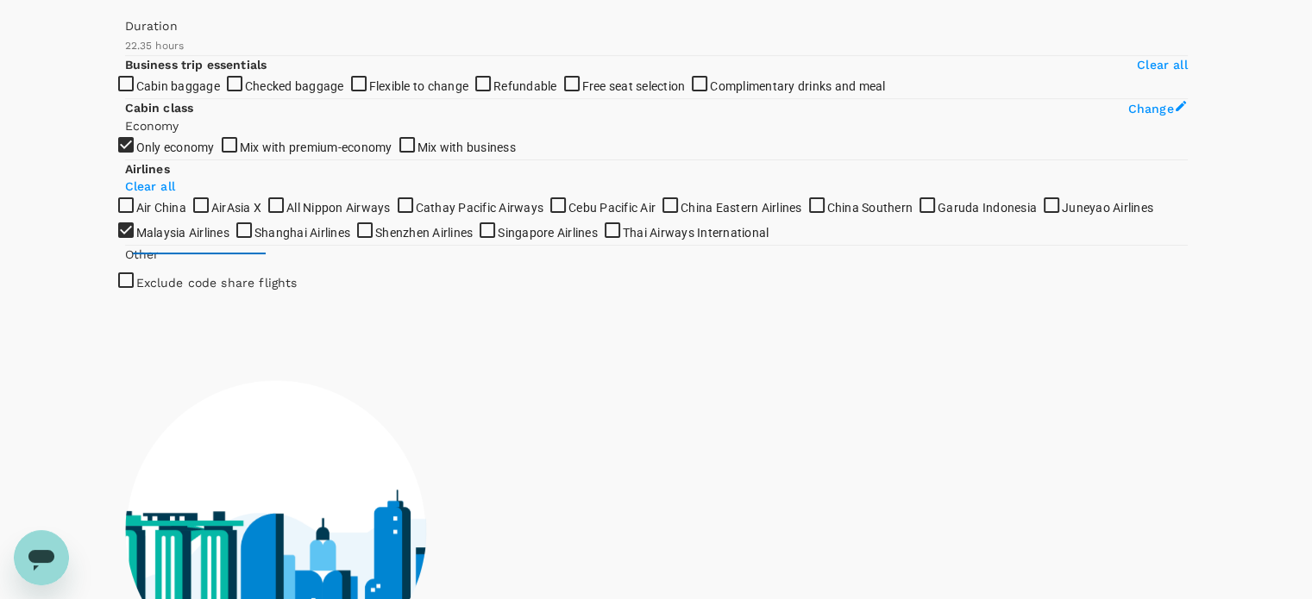
type input "0"
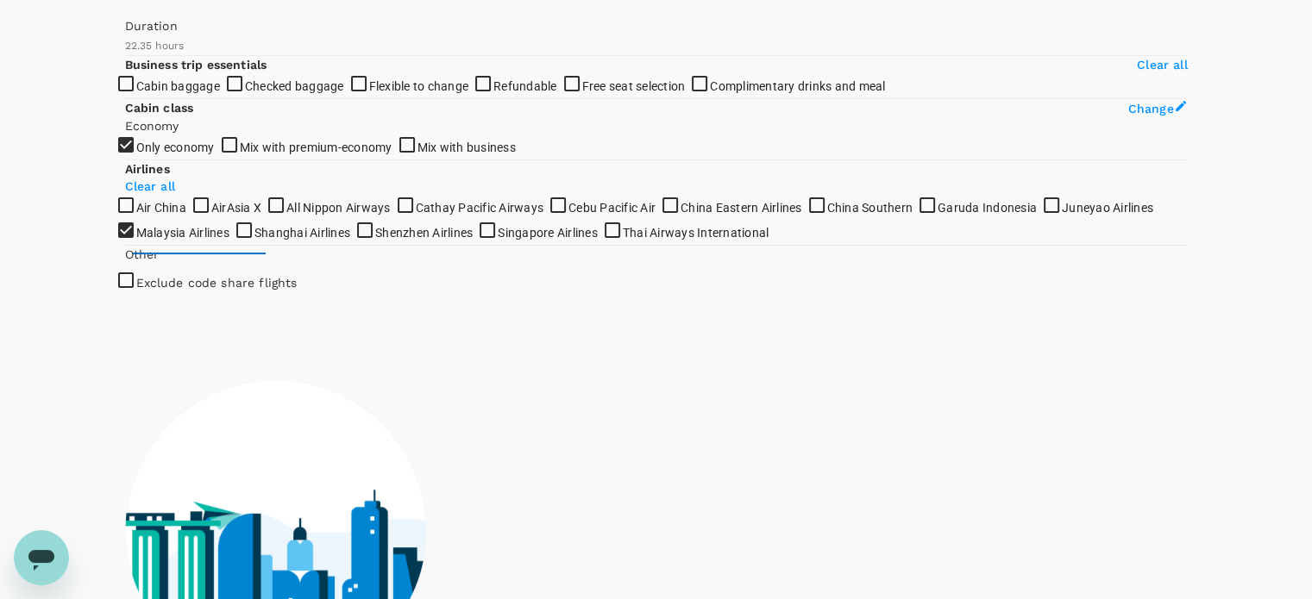
drag, startPoint x: 200, startPoint y: 172, endPoint x: 83, endPoint y: 161, distance: 117.7
click at [83, 162] on div "Your Flight Details KUL - PVG 15 Oct 2025 PVG - KUL 18 Oct 2025 1 traveller Eco…" at bounding box center [656, 244] width 1312 height 1059
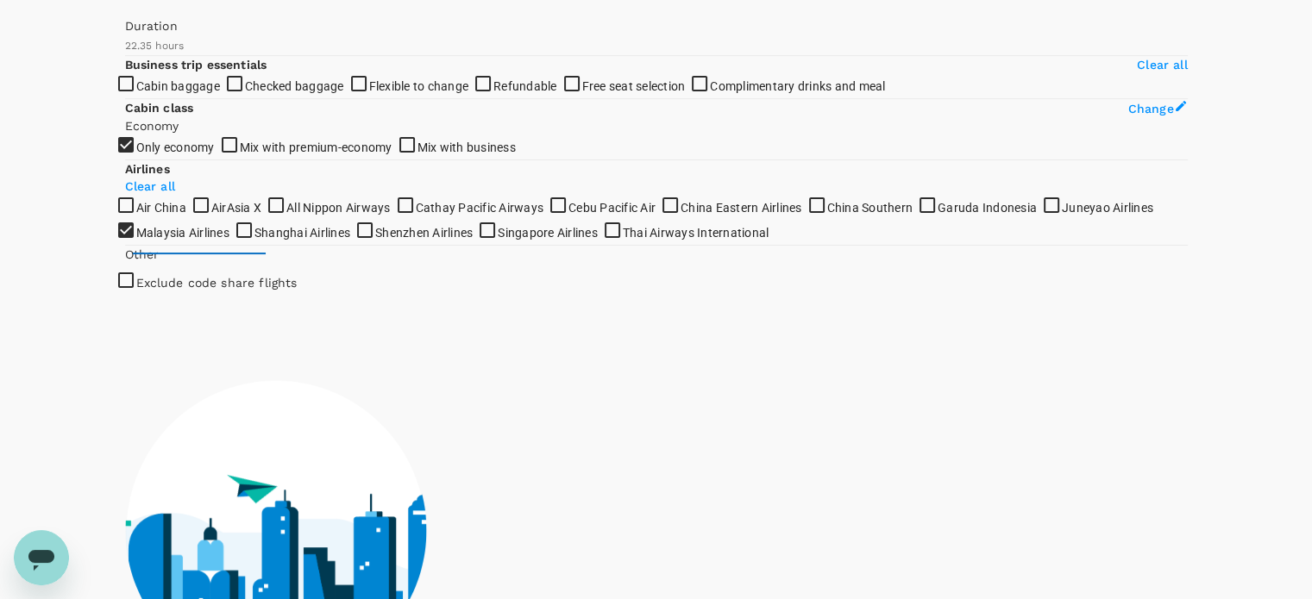
click at [421, 178] on div "Policy Show flights that are hidden by company policy Stops Direct 1 stop 2+ st…" at bounding box center [656, 261] width 1062 height 969
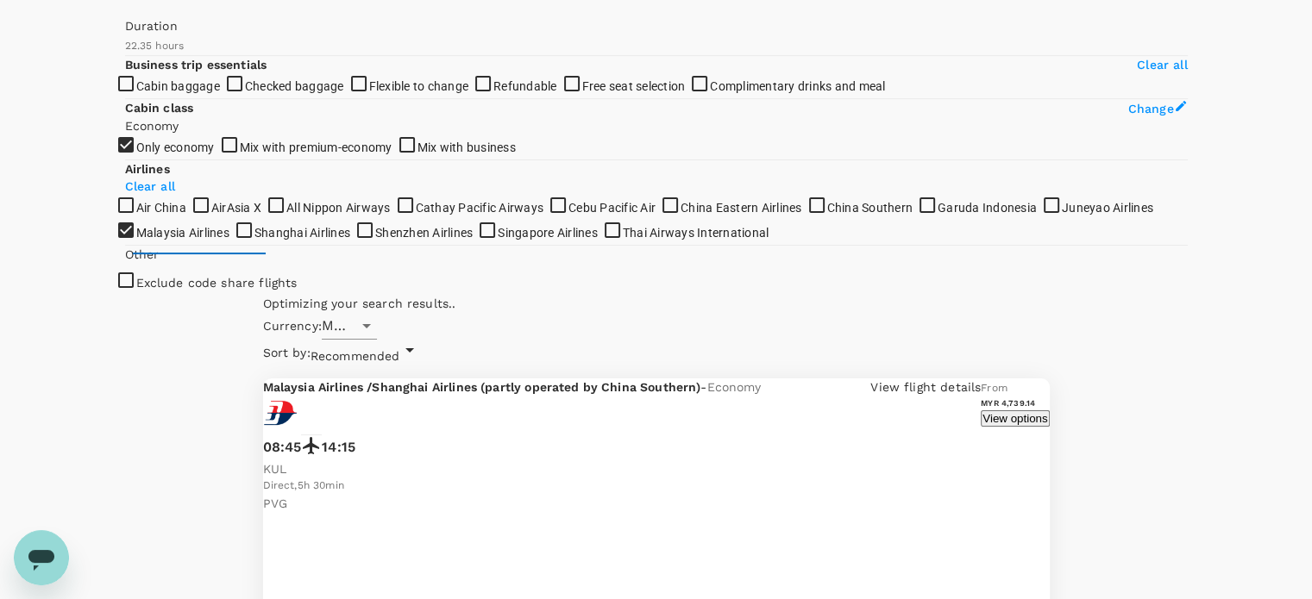
type input "1440"
drag, startPoint x: 197, startPoint y: 88, endPoint x: 187, endPoint y: 91, distance: 10.1
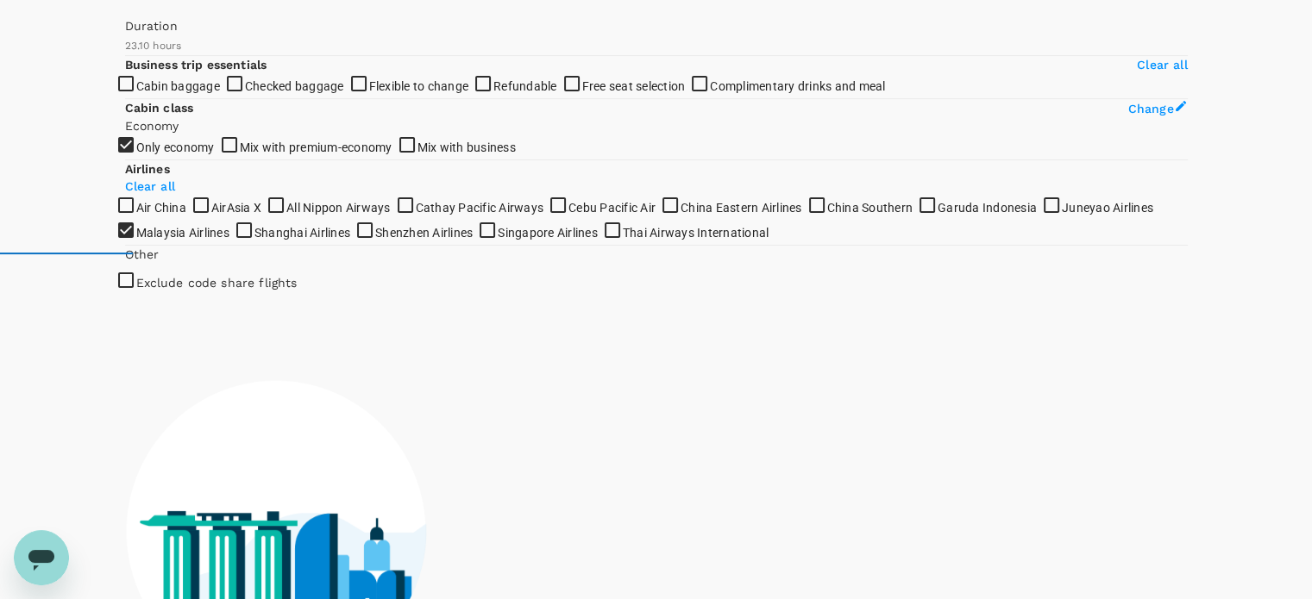
type input "0"
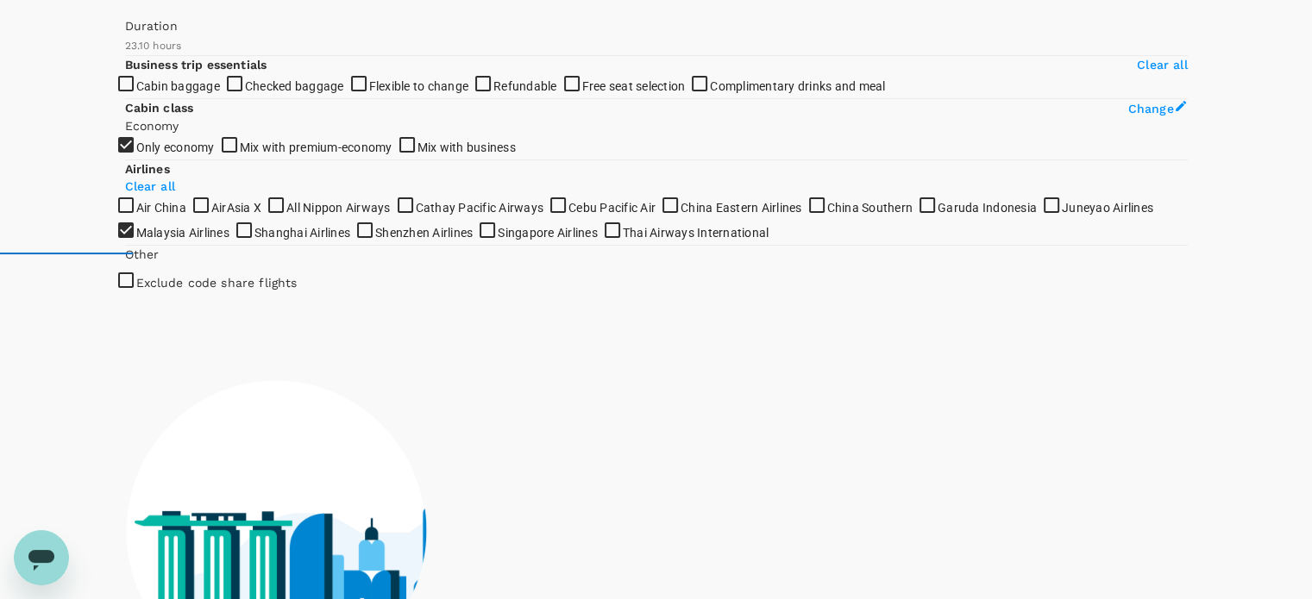
drag, startPoint x: 194, startPoint y: 176, endPoint x: 101, endPoint y: 176, distance: 93.1
click at [101, 176] on div "Your Flight Details KUL - PVG 15 Oct 2025 PVG - KUL 18 Oct 2025 1 traveller Eco…" at bounding box center [656, 244] width 1312 height 1059
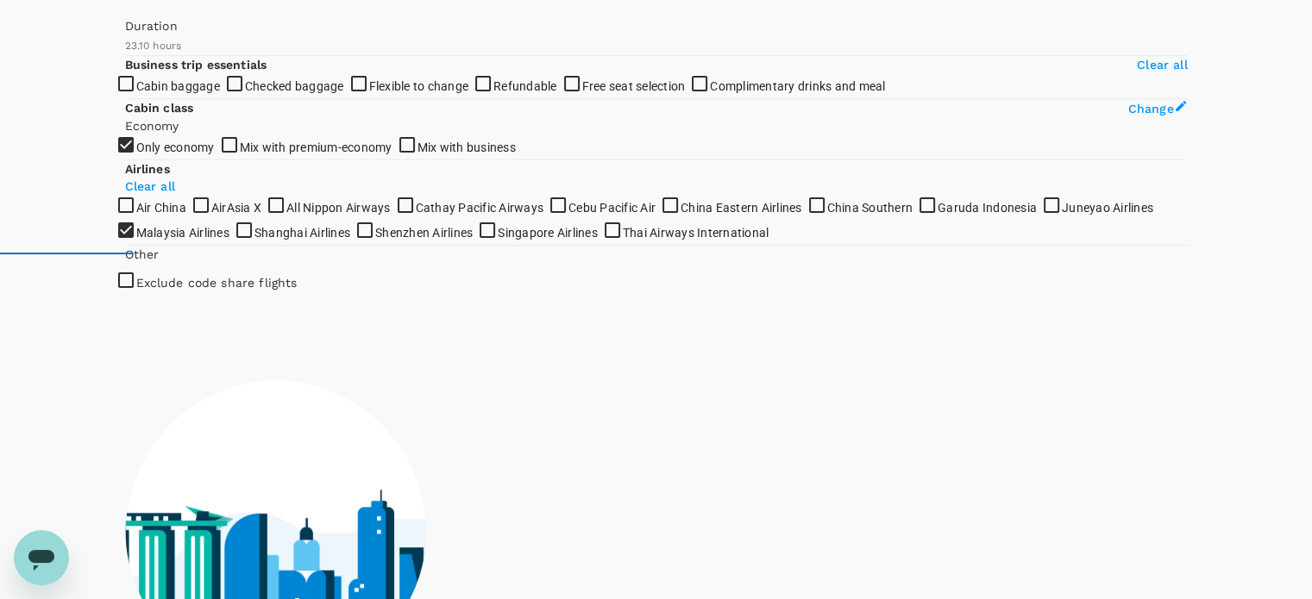
type input "1440"
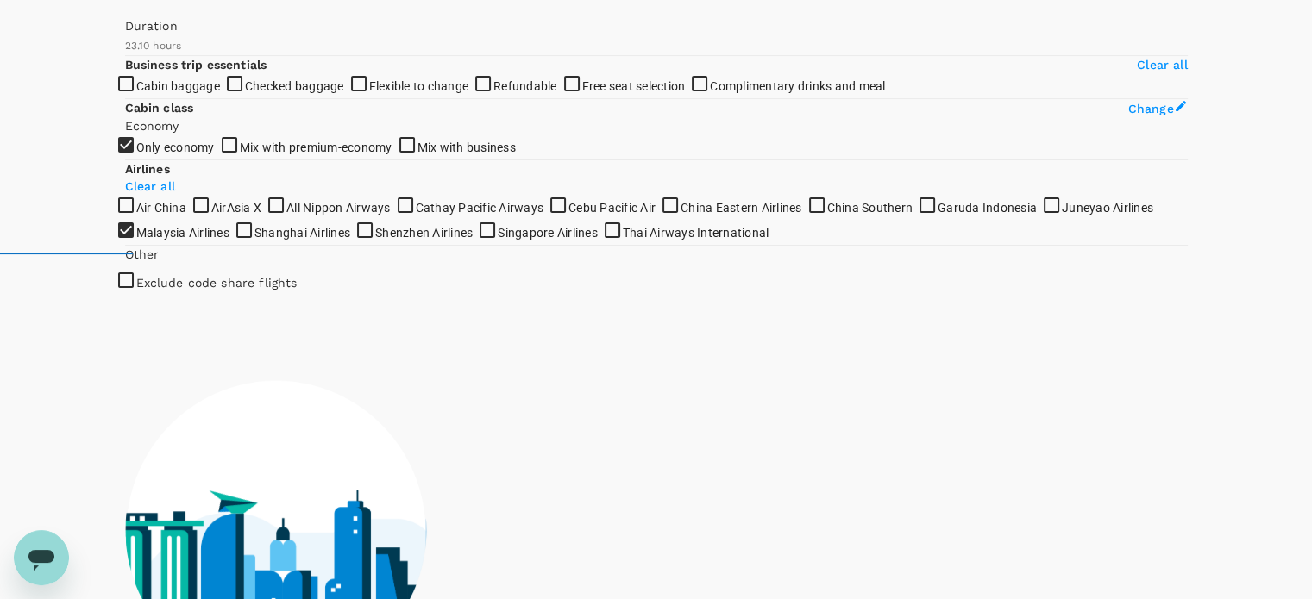
drag, startPoint x: 317, startPoint y: 166, endPoint x: 429, endPoint y: 180, distance: 112.1
click at [429, 180] on div "Policy Show flights that are hidden by company policy Stops Direct 1 stop 2+ st…" at bounding box center [656, 261] width 1062 height 969
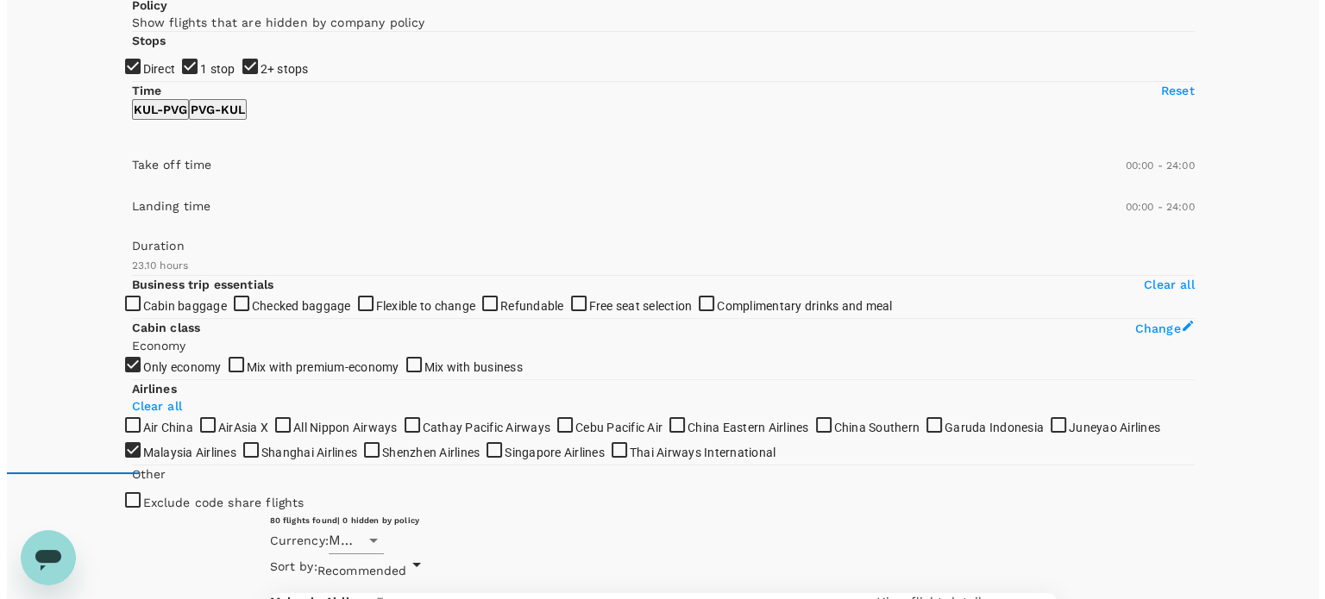
scroll to position [86, 0]
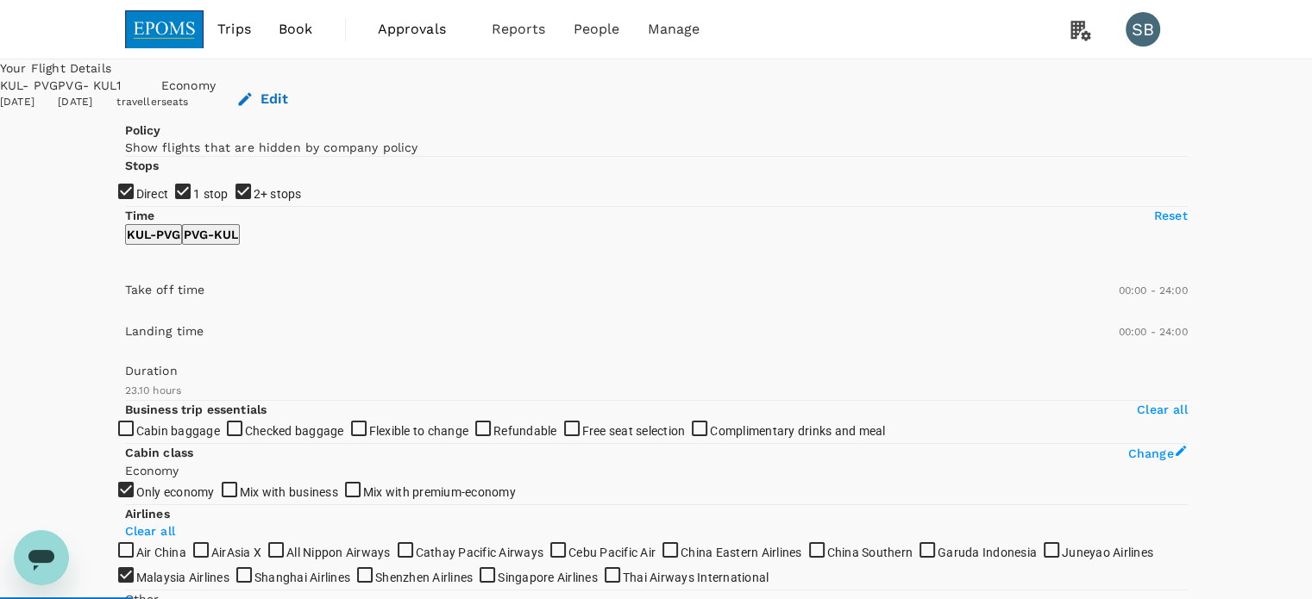
type input "0"
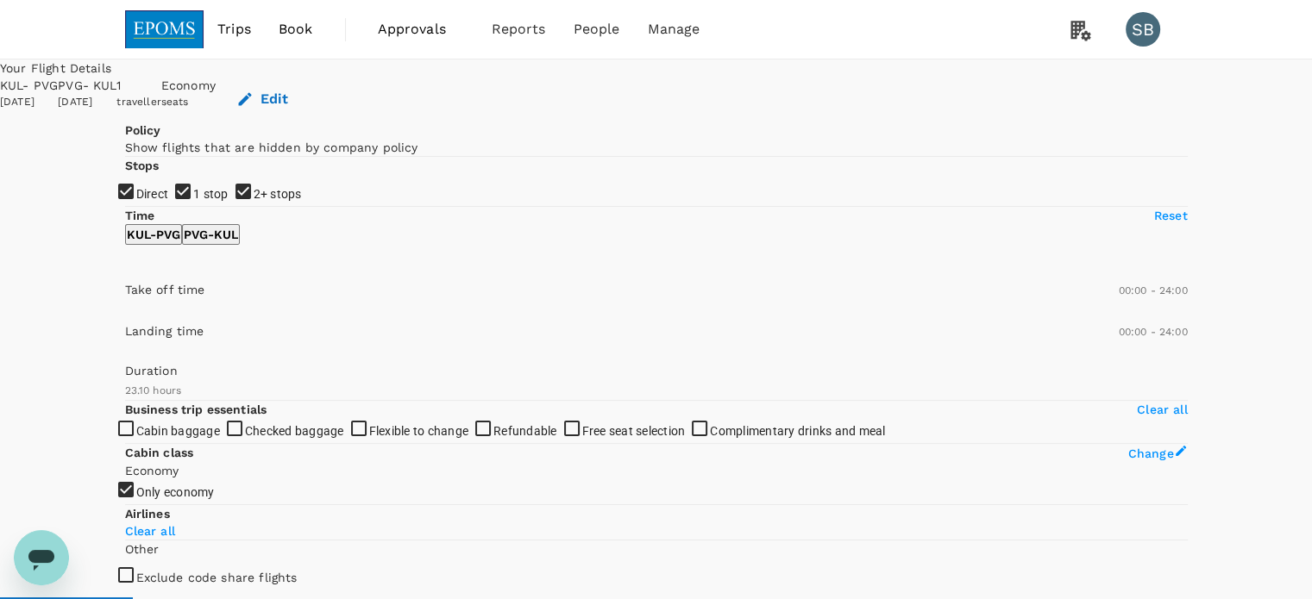
click at [179, 14] on img at bounding box center [164, 29] width 79 height 38
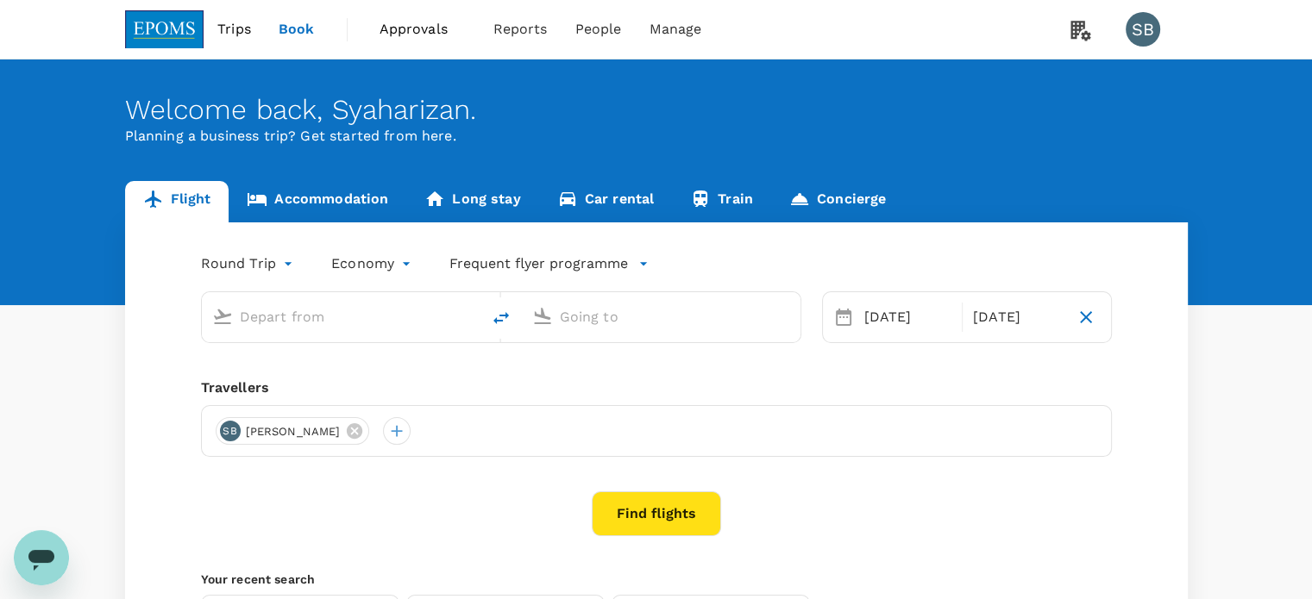
type input "Kuala Lumpur Intl ([GEOGRAPHIC_DATA])"
type input "Shanghai Pudong Intl (PVG)"
type input "Kuala Lumpur Intl ([GEOGRAPHIC_DATA])"
type input "Shanghai Pudong Intl (PVG)"
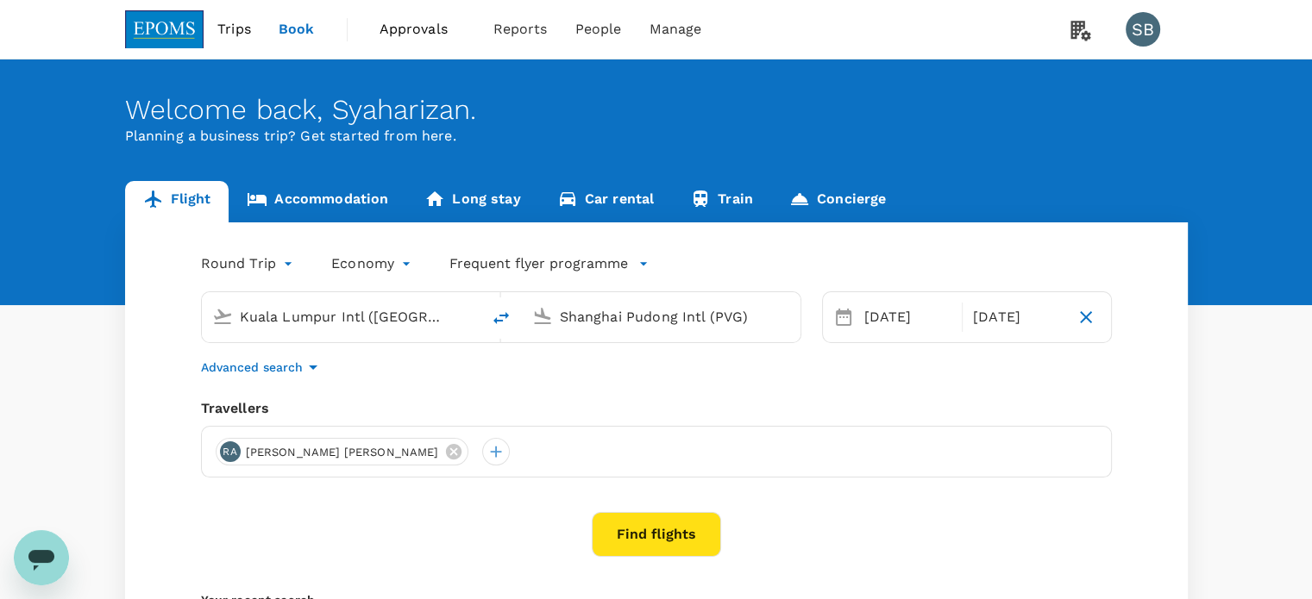
click at [328, 316] on input "Kuala Lumpur Intl ([GEOGRAPHIC_DATA])" at bounding box center [342, 317] width 204 height 27
click at [267, 323] on input "Kuala Lumpur Intl ([GEOGRAPHIC_DATA])" at bounding box center [342, 317] width 204 height 27
drag, startPoint x: 243, startPoint y: 313, endPoint x: 405, endPoint y: 320, distance: 162.3
click at [405, 320] on input "Kuala Lumpur Intl ([GEOGRAPHIC_DATA])" at bounding box center [342, 317] width 204 height 27
click at [404, 344] on div "Round Trip roundtrip Economy economy Frequent flyer programme Kuala Lumpur Intl…" at bounding box center [656, 466] width 1062 height 489
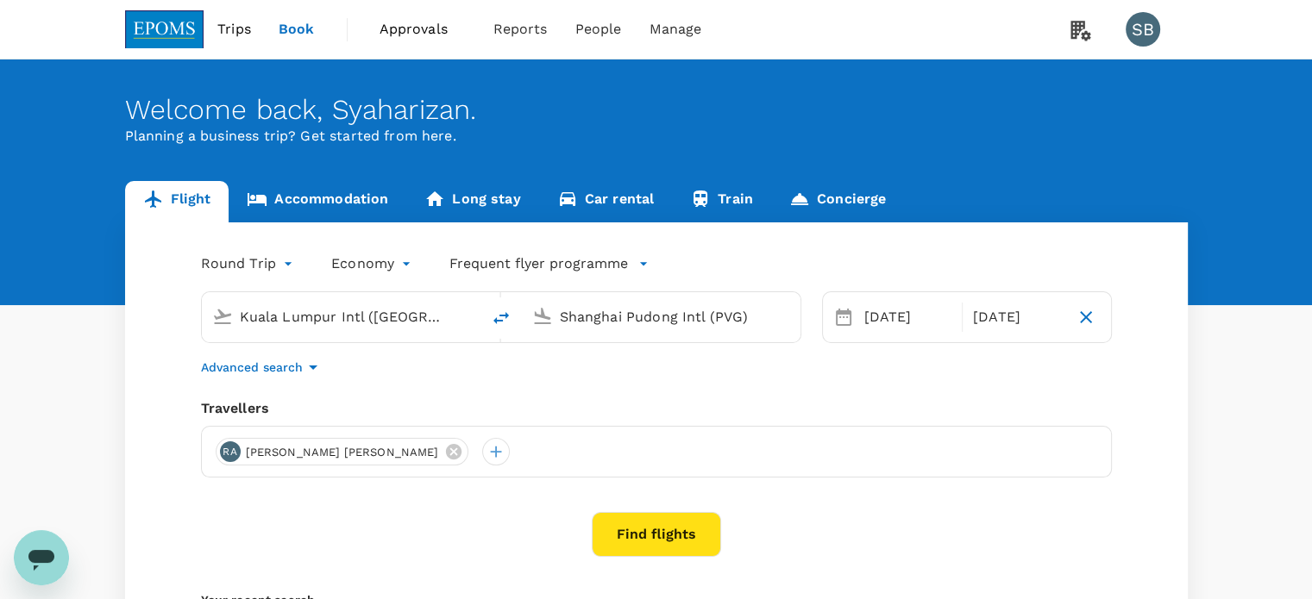
drag, startPoint x: 238, startPoint y: 316, endPoint x: 475, endPoint y: 331, distance: 237.6
click at [475, 331] on div "Kuala Lumpur Intl ([GEOGRAPHIC_DATA])" at bounding box center [341, 317] width 279 height 50
click at [414, 323] on input "Kuala Lumpur Intl ([GEOGRAPHIC_DATA])" at bounding box center [342, 317] width 204 height 27
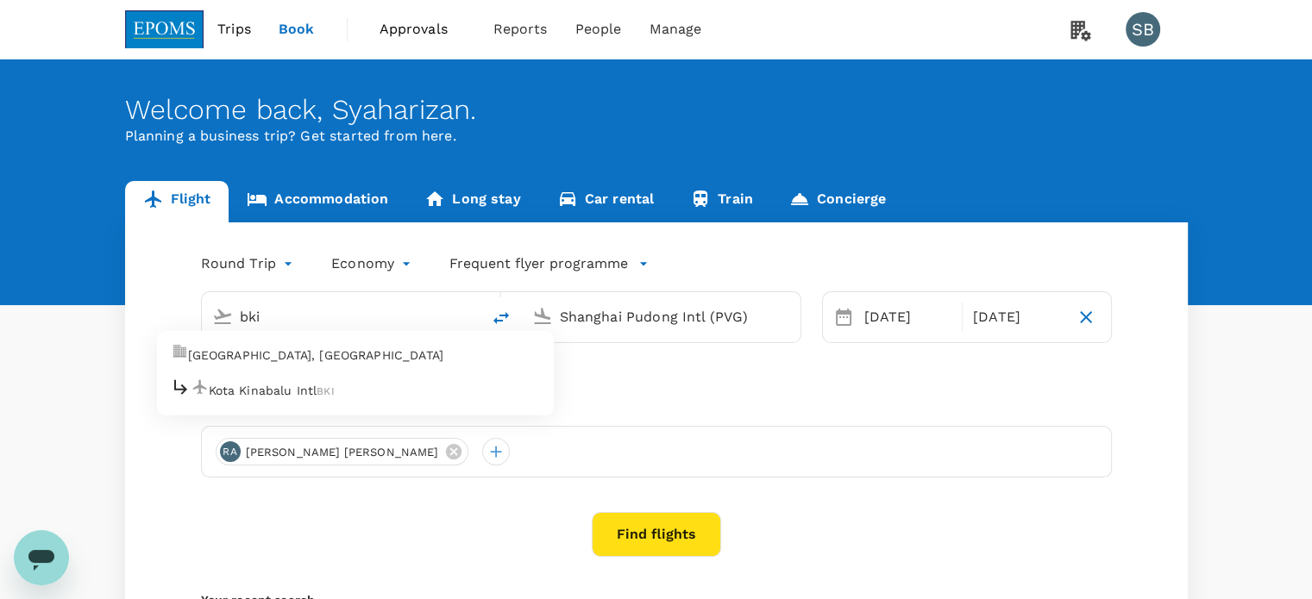
click at [317, 382] on p "Kota Kinabalu Intl" at bounding box center [263, 390] width 109 height 17
type input "Kota Kinabalu Intl (BKI)"
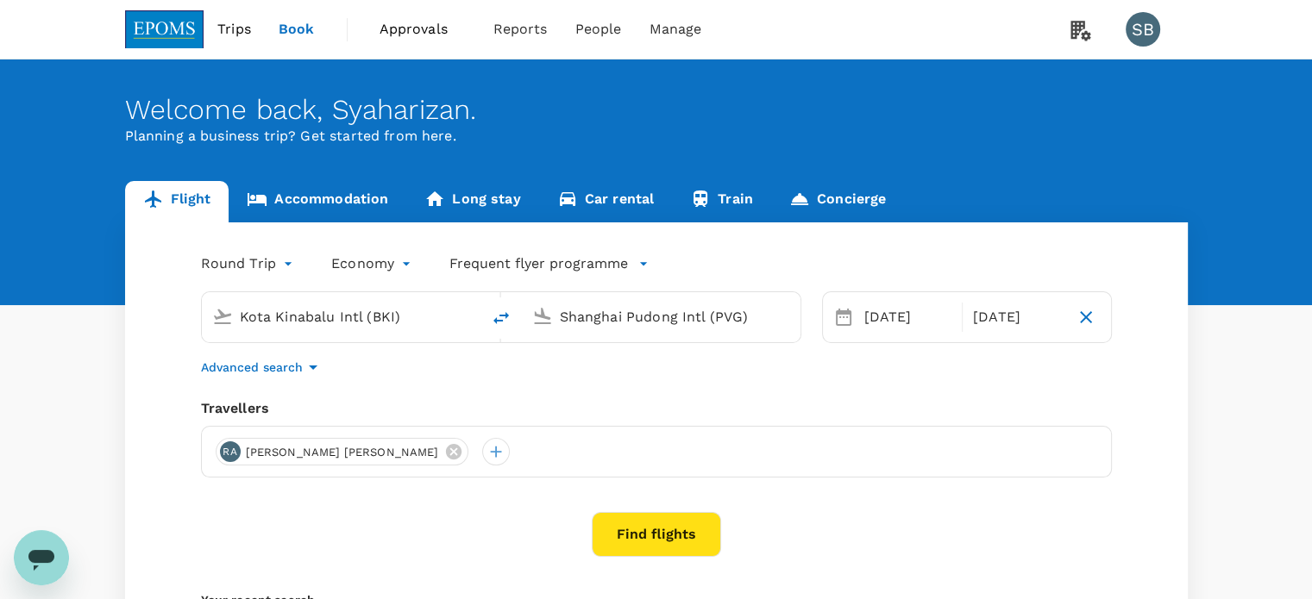
click at [607, 306] on input "Shanghai Pudong Intl (PVG)" at bounding box center [662, 317] width 204 height 27
click at [576, 388] on p "Miri Intl" at bounding box center [552, 390] width 47 height 17
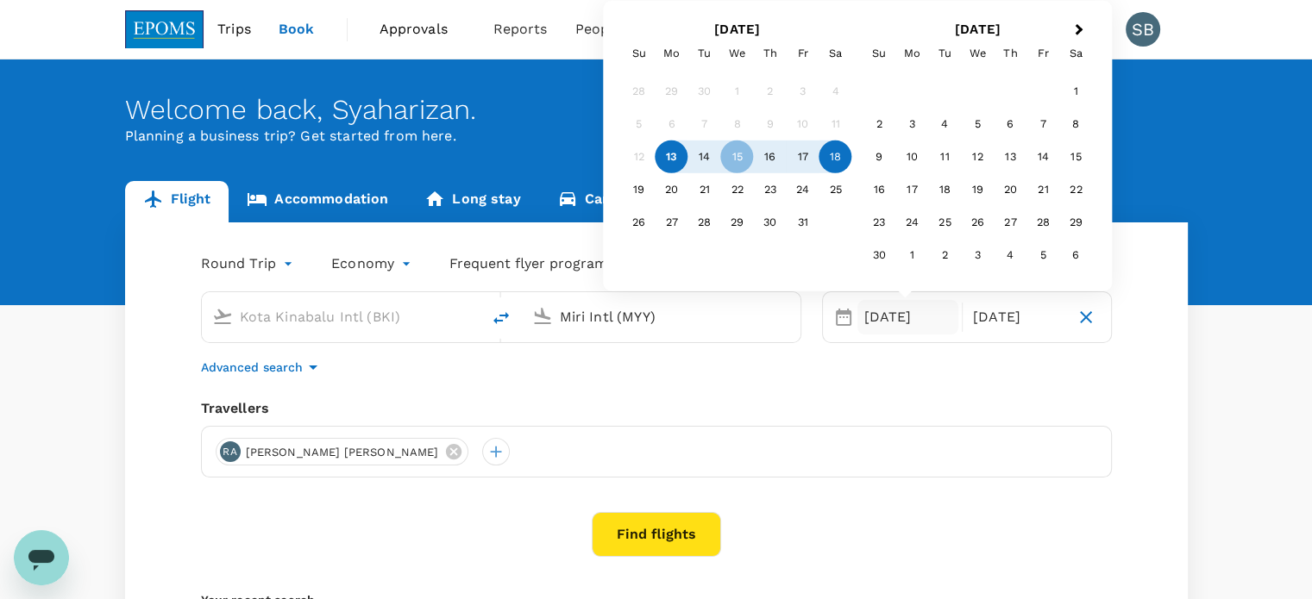
type input "Miri Intl (MYY)"
click at [700, 163] on div "14" at bounding box center [704, 157] width 33 height 33
click at [816, 161] on div "17" at bounding box center [802, 157] width 33 height 33
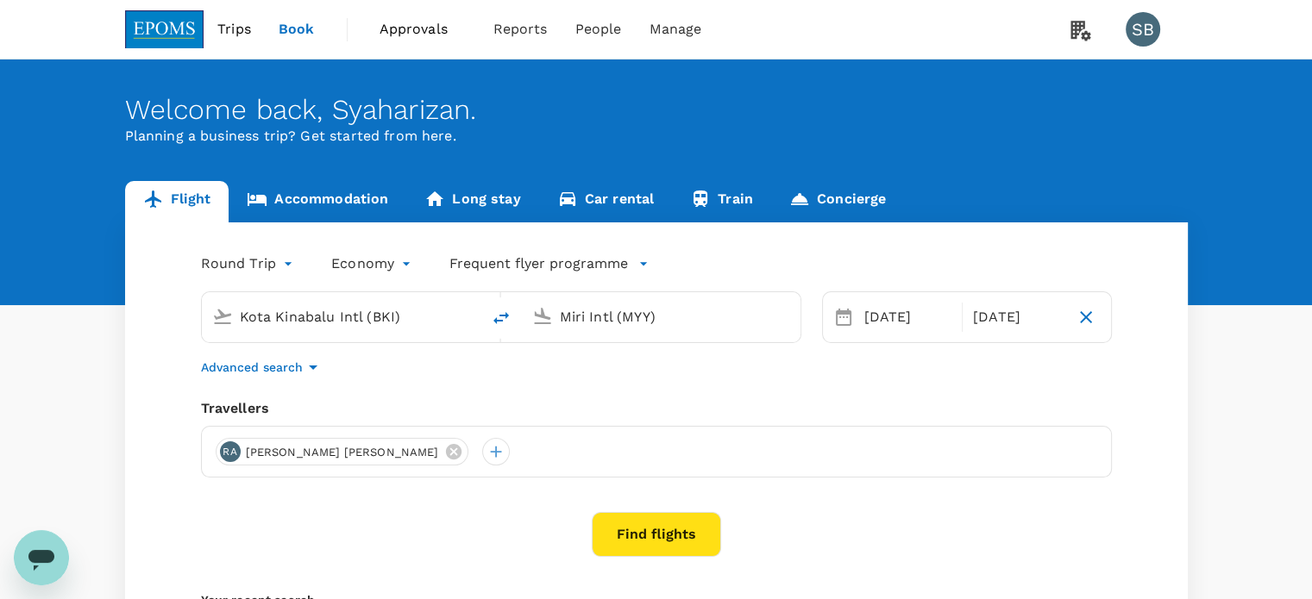
click at [715, 392] on div "Round Trip roundtrip Economy economy Frequent flyer programme Kota Kinabalu Int…" at bounding box center [656, 466] width 1062 height 489
click at [444, 454] on icon at bounding box center [453, 451] width 19 height 19
click at [227, 444] on div at bounding box center [230, 452] width 28 height 28
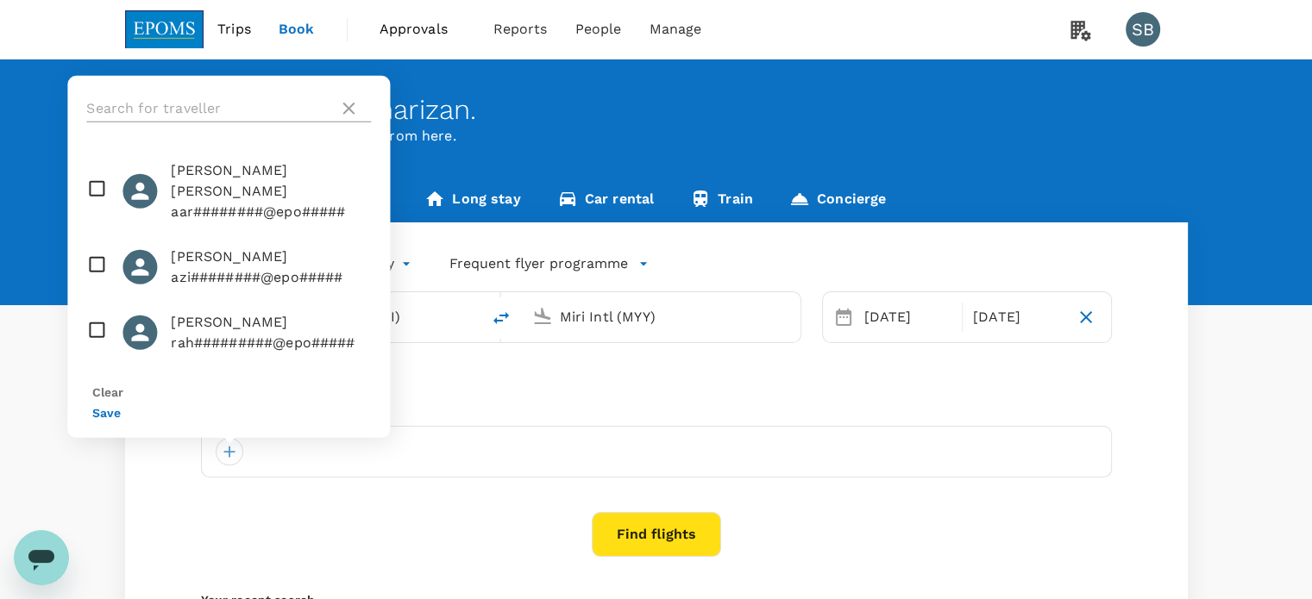
click at [177, 122] on input "text" at bounding box center [208, 109] width 245 height 28
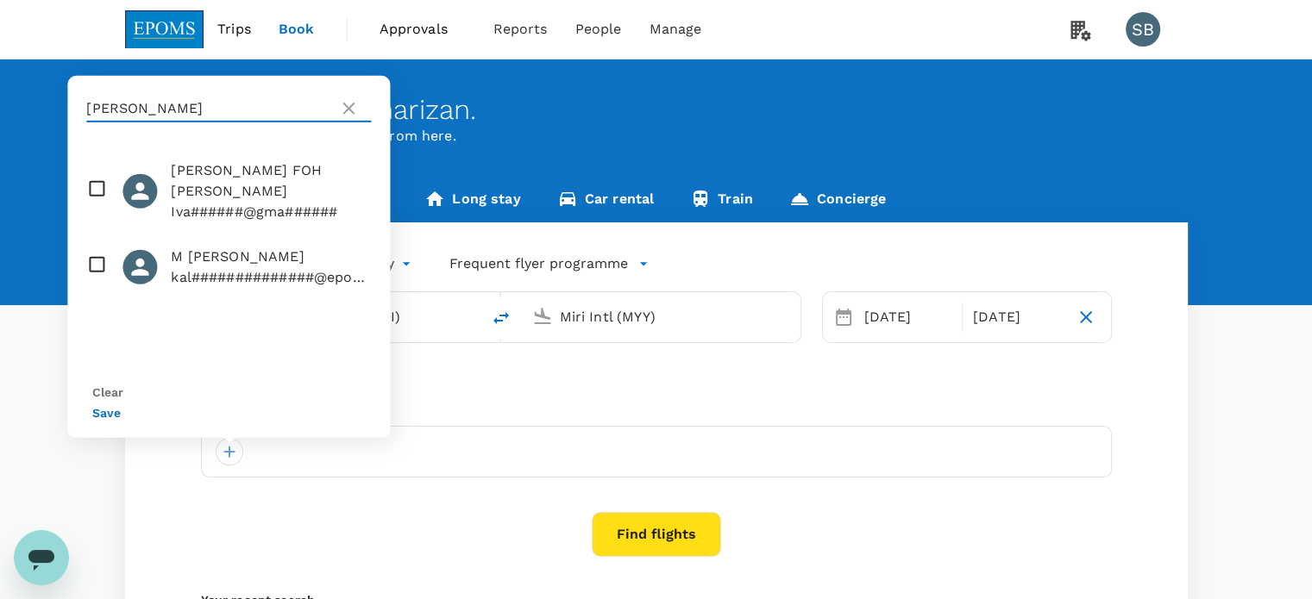
type input "ivan"
click at [100, 203] on input "checkbox" at bounding box center [228, 191] width 323 height 86
checkbox input "true"
click at [121, 417] on button "Save" at bounding box center [106, 413] width 28 height 14
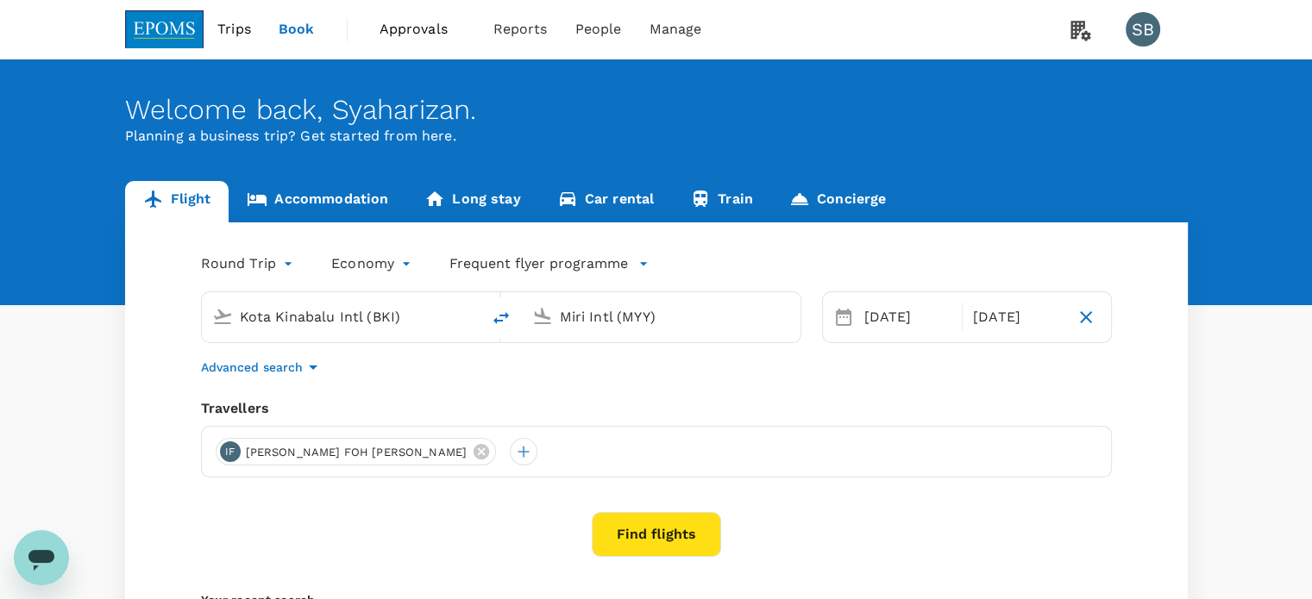
click at [665, 533] on button "Find flights" at bounding box center [656, 534] width 129 height 45
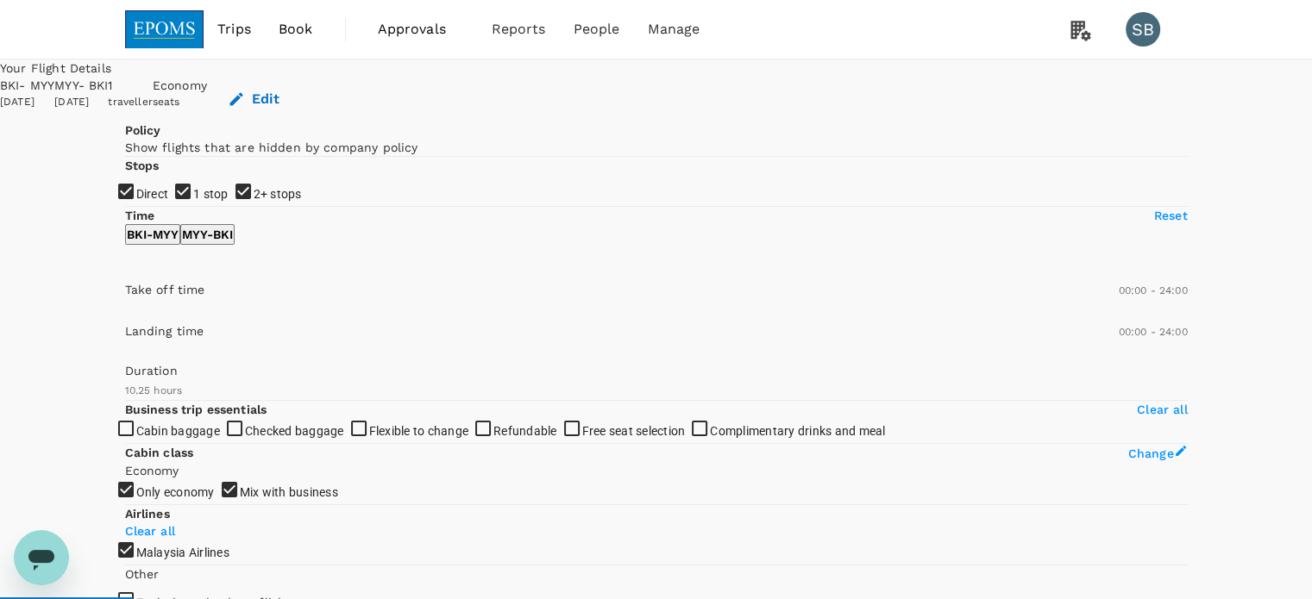
checkbox input "false"
click at [135, 339] on input "2+ stops" at bounding box center [656, 299] width 1312 height 599
checkbox input "false"
click at [135, 313] on input "1 stop" at bounding box center [656, 299] width 1312 height 599
checkbox input "false"
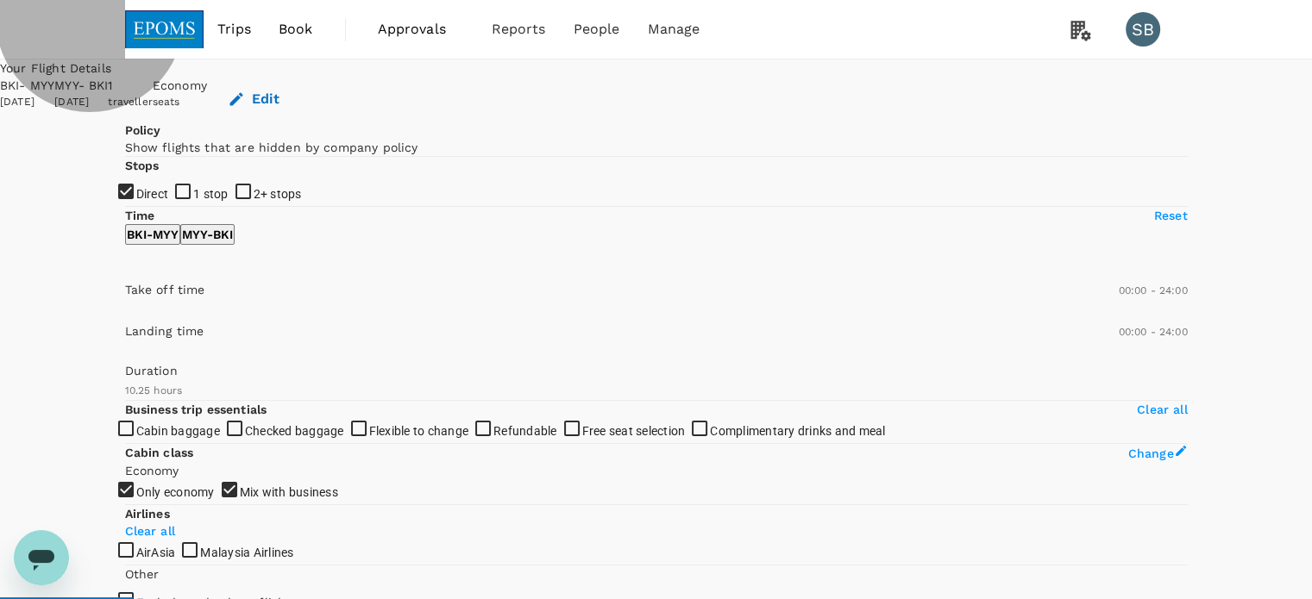
click at [233, 243] on p "MYY - BKI" at bounding box center [207, 234] width 51 height 17
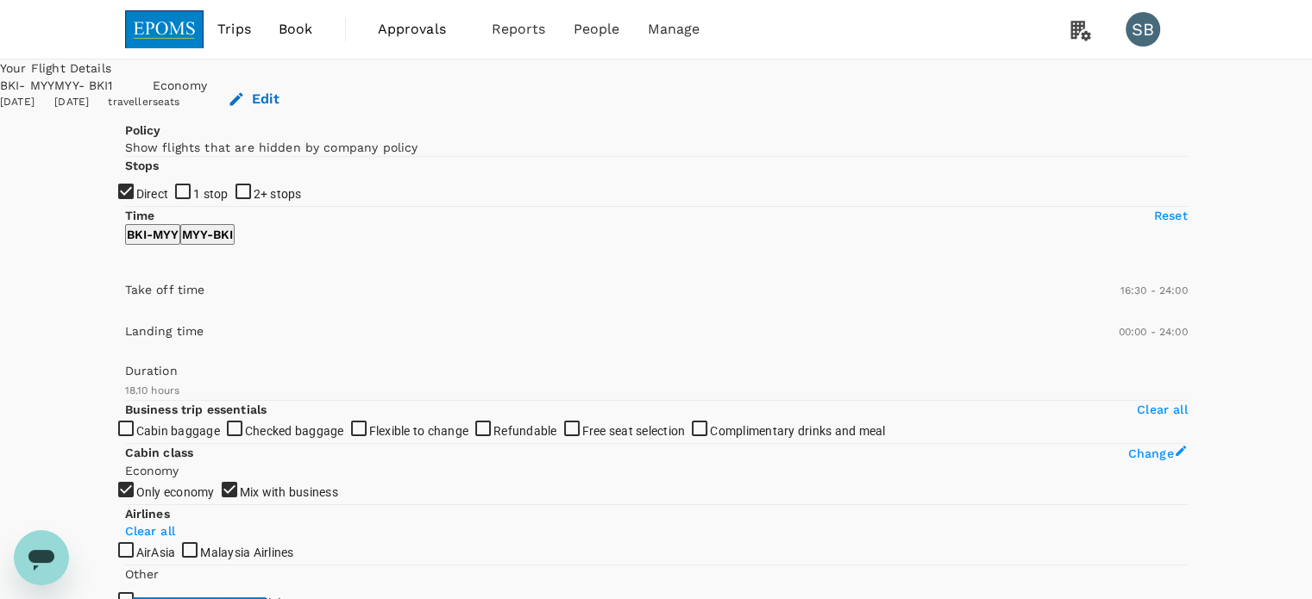
type input "1020"
drag, startPoint x: 155, startPoint y: 510, endPoint x: 312, endPoint y: 508, distance: 157.0
click at [125, 314] on span at bounding box center [125, 314] width 0 height 0
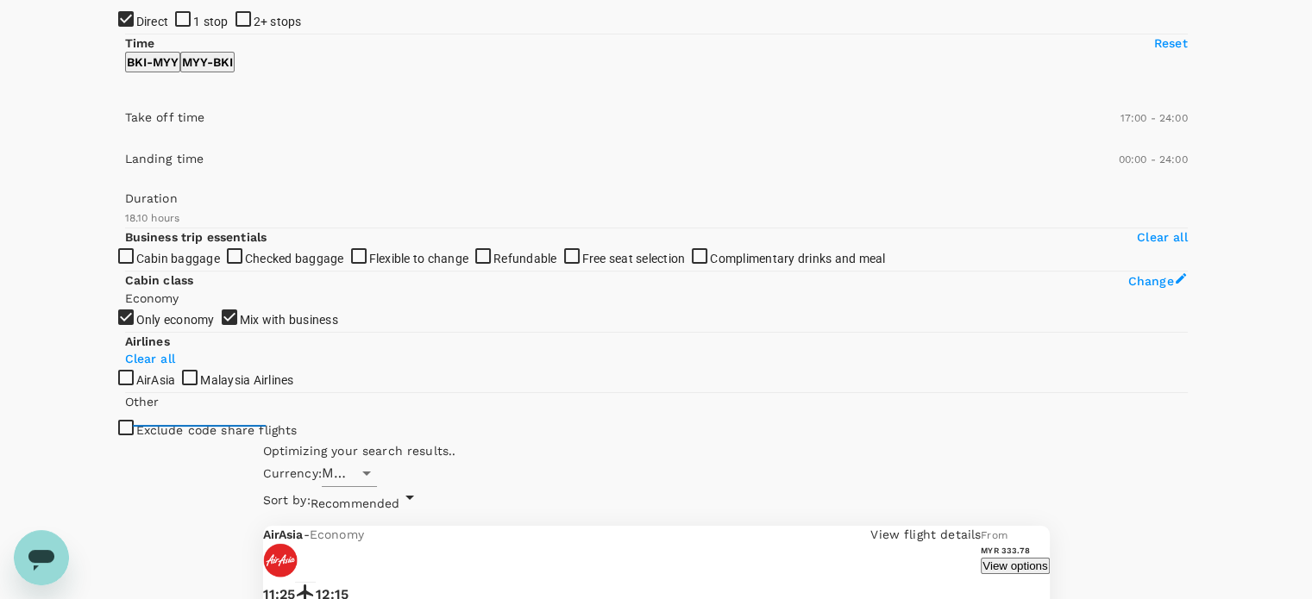
scroll to position [86, 0]
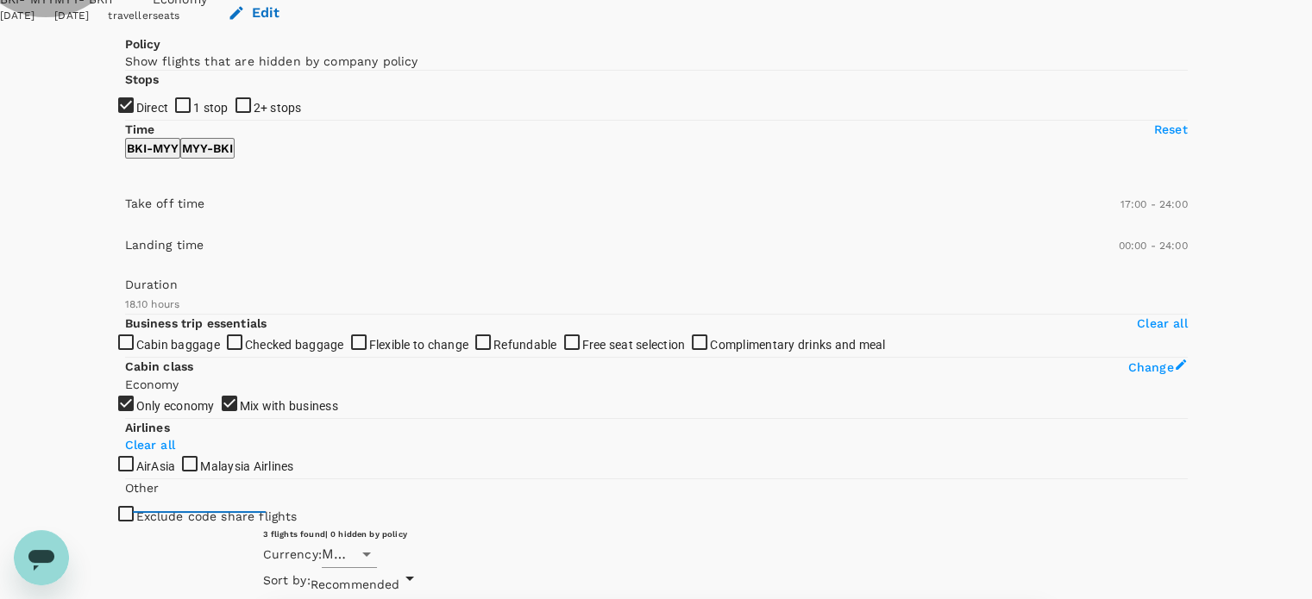
drag, startPoint x: 1069, startPoint y: 216, endPoint x: 1081, endPoint y: 209, distance: 13.2
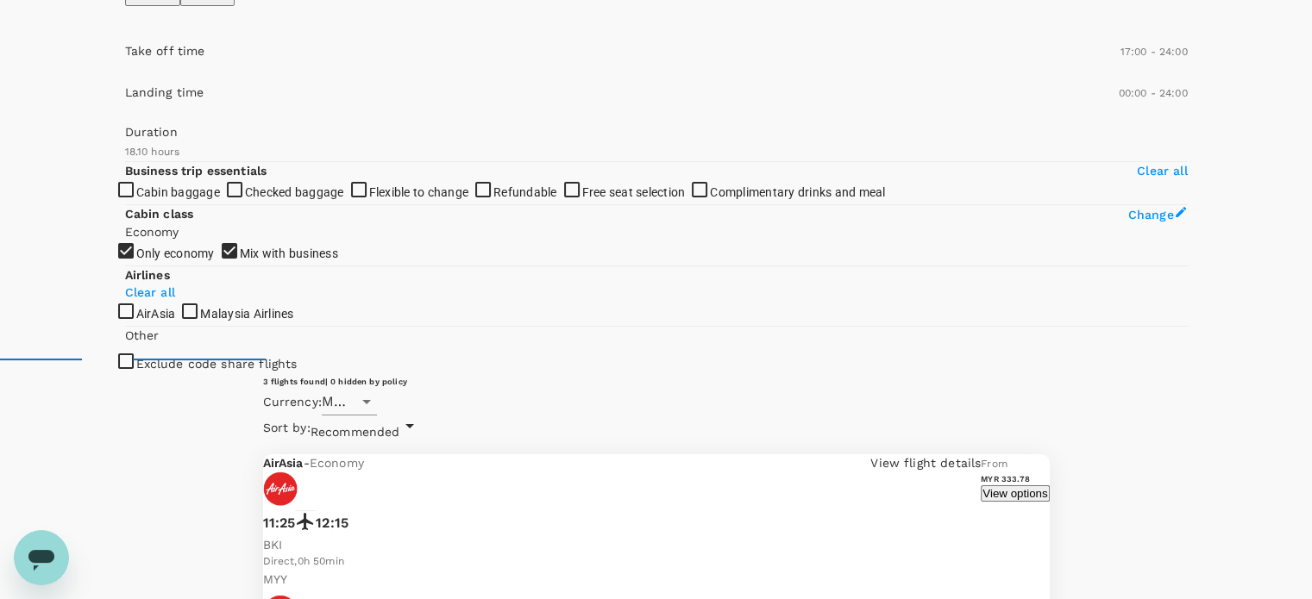
scroll to position [268, 0]
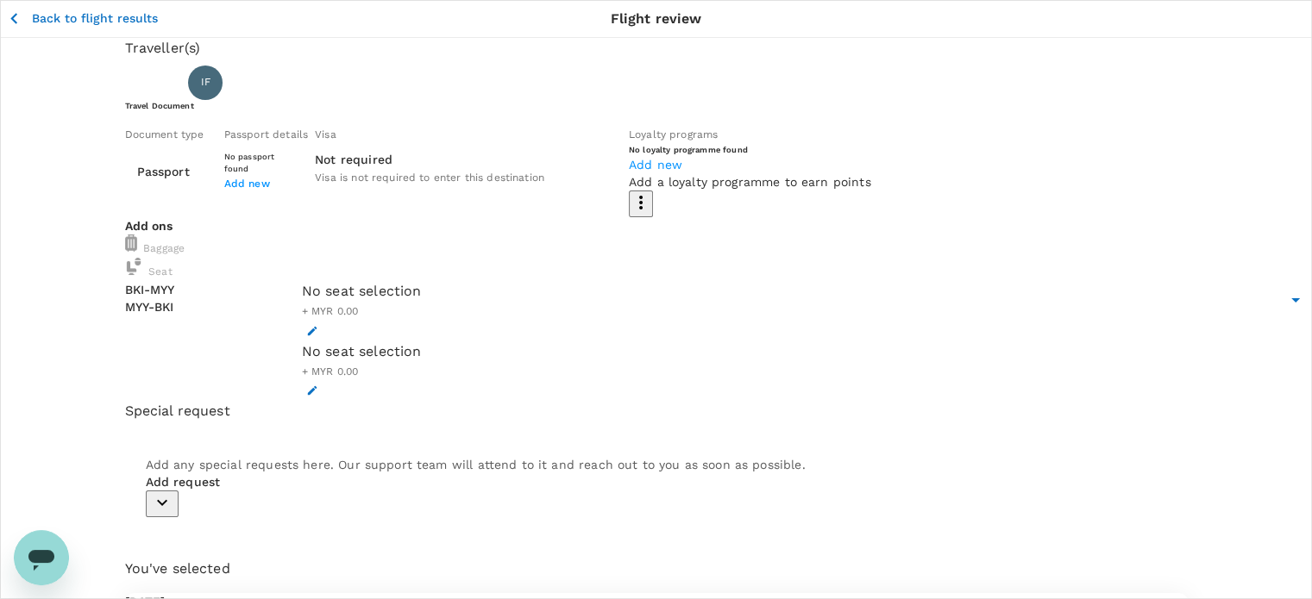
click at [409, 251] on body "Back to flight results Flight review Traveller(s) Traveller 1 : IF IVAN FOH WEI…" at bounding box center [656, 603] width 1312 height 1206
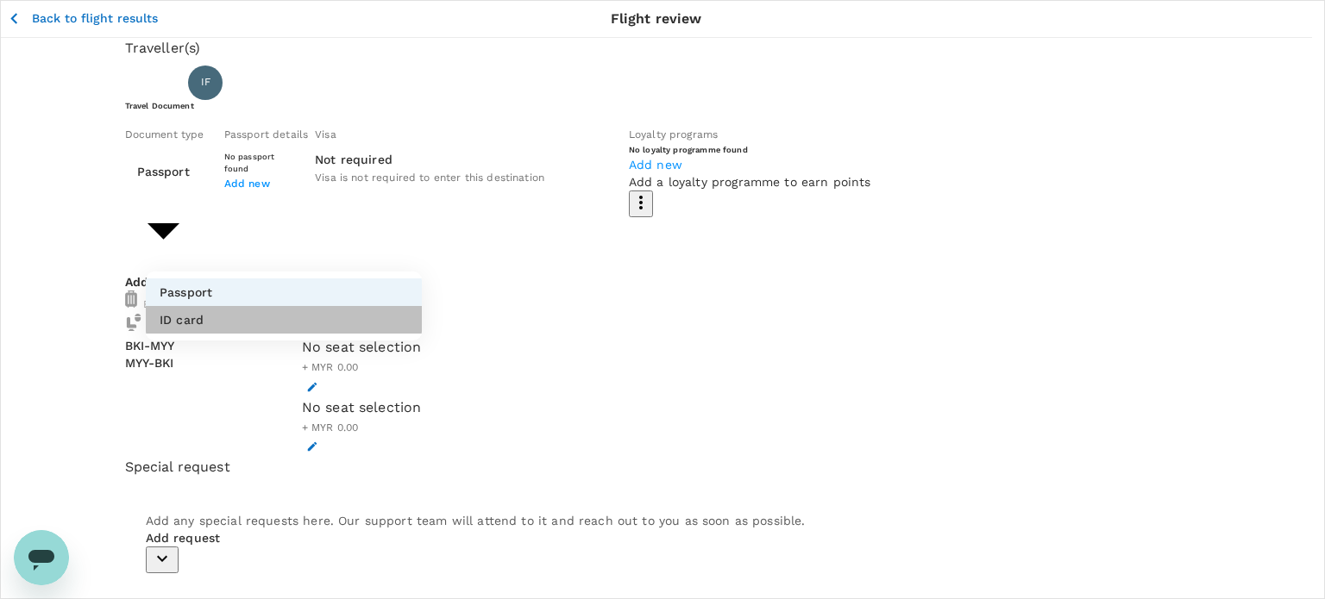
click at [361, 324] on li "ID card" at bounding box center [284, 320] width 276 height 28
type input "Id card"
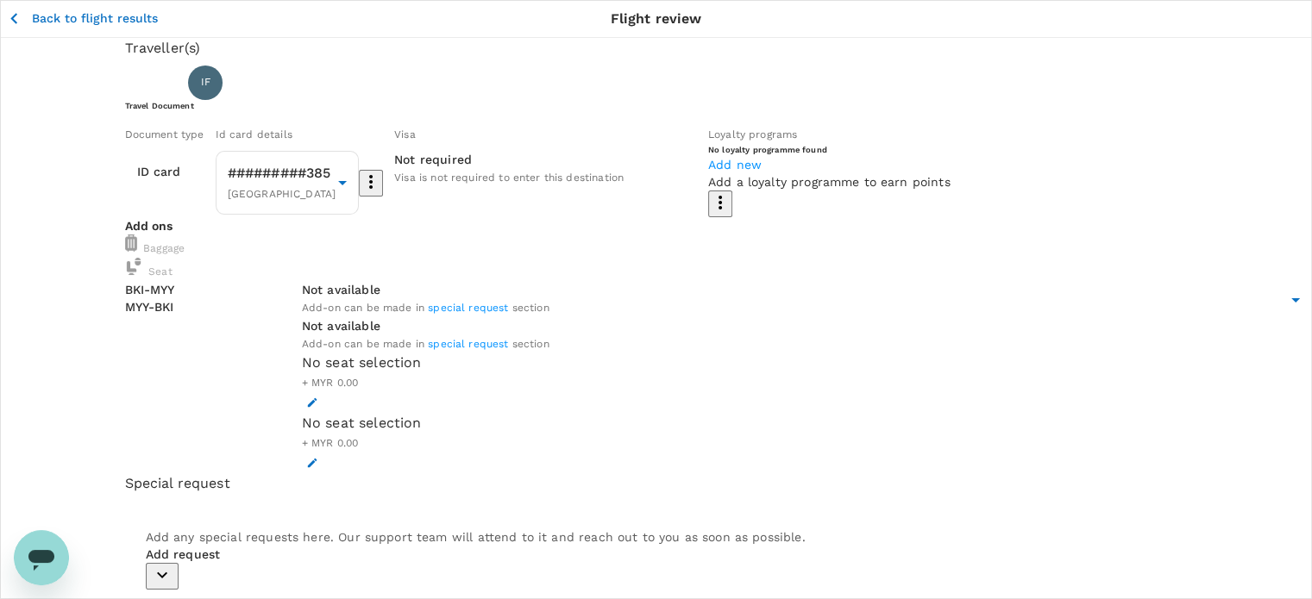
click at [22, 17] on icon "button" at bounding box center [14, 19] width 22 height 22
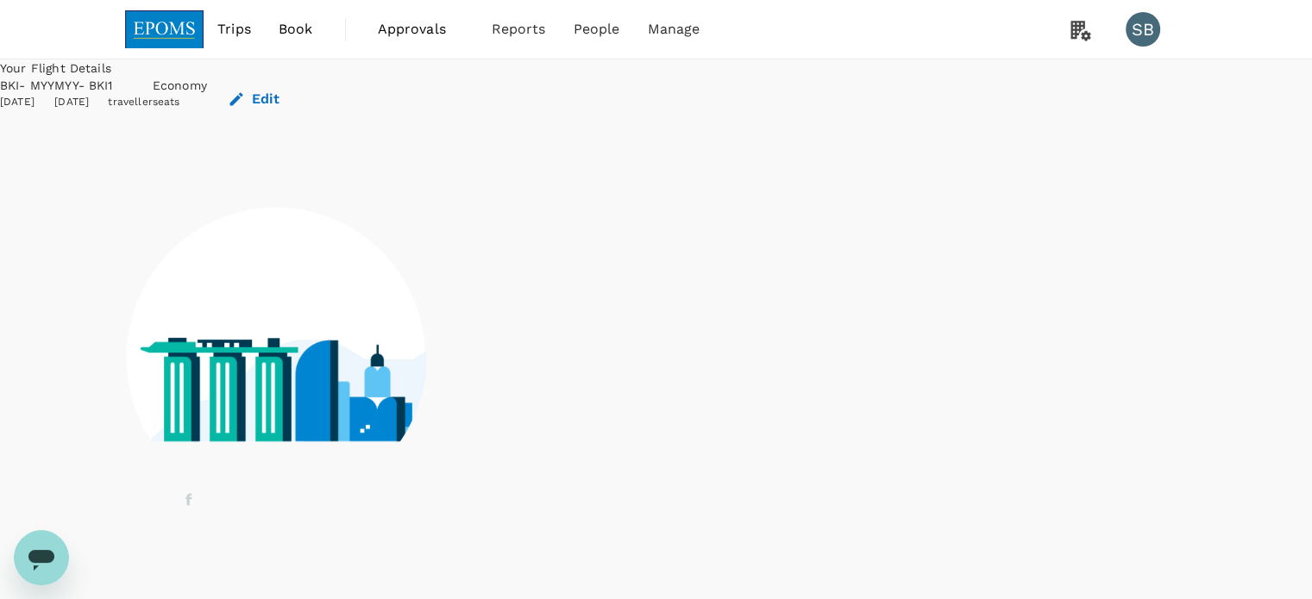
scroll to position [41, 0]
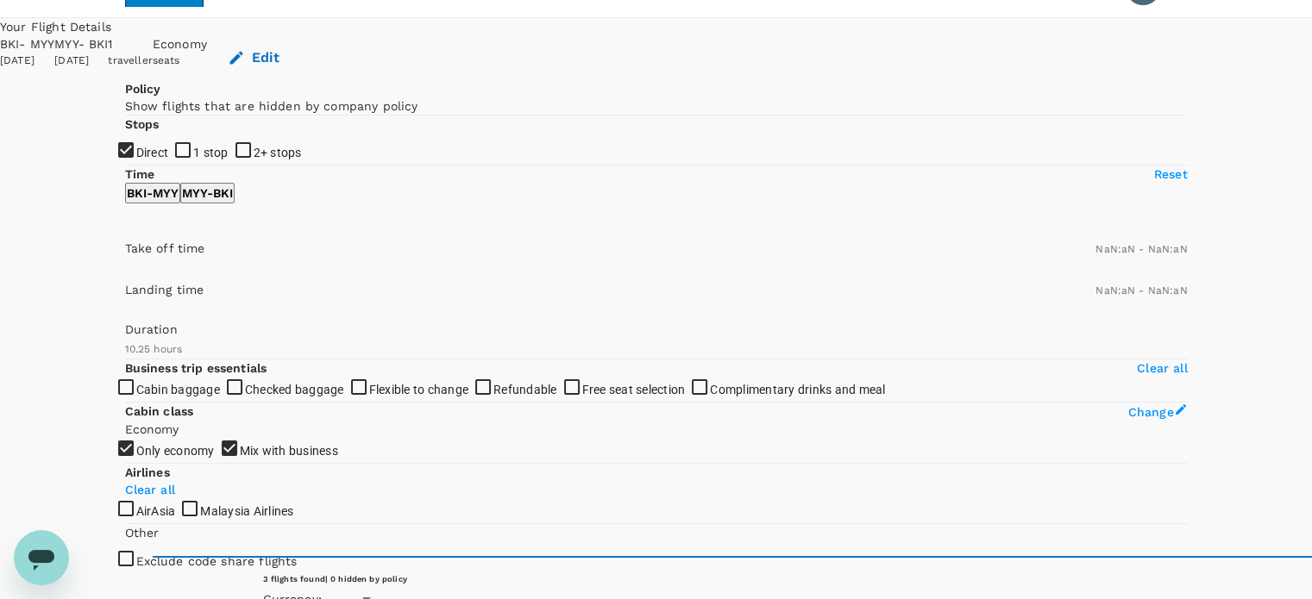
type input "MYR"
type input "1440"
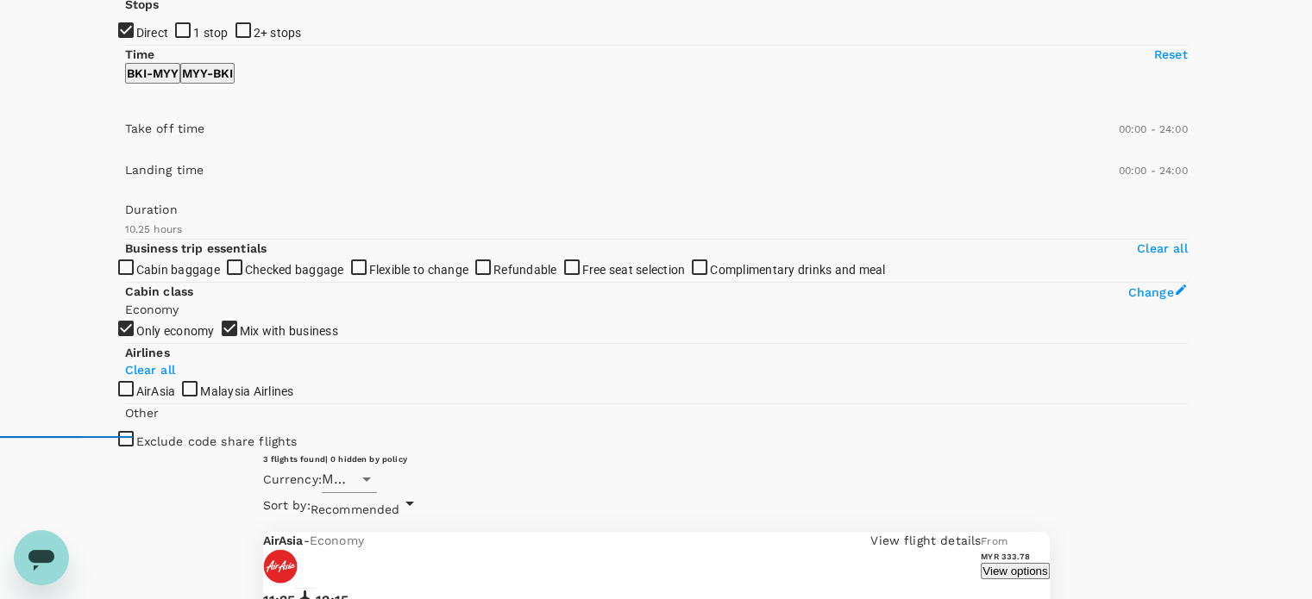
scroll to position [182, 0]
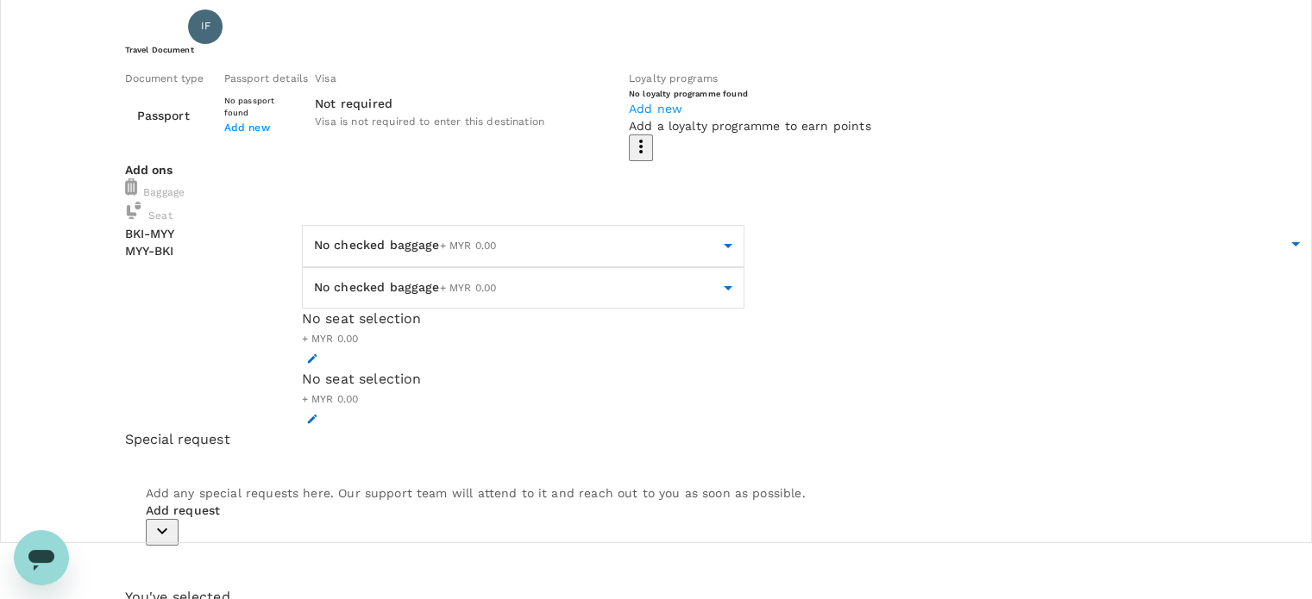
scroll to position [86, 0]
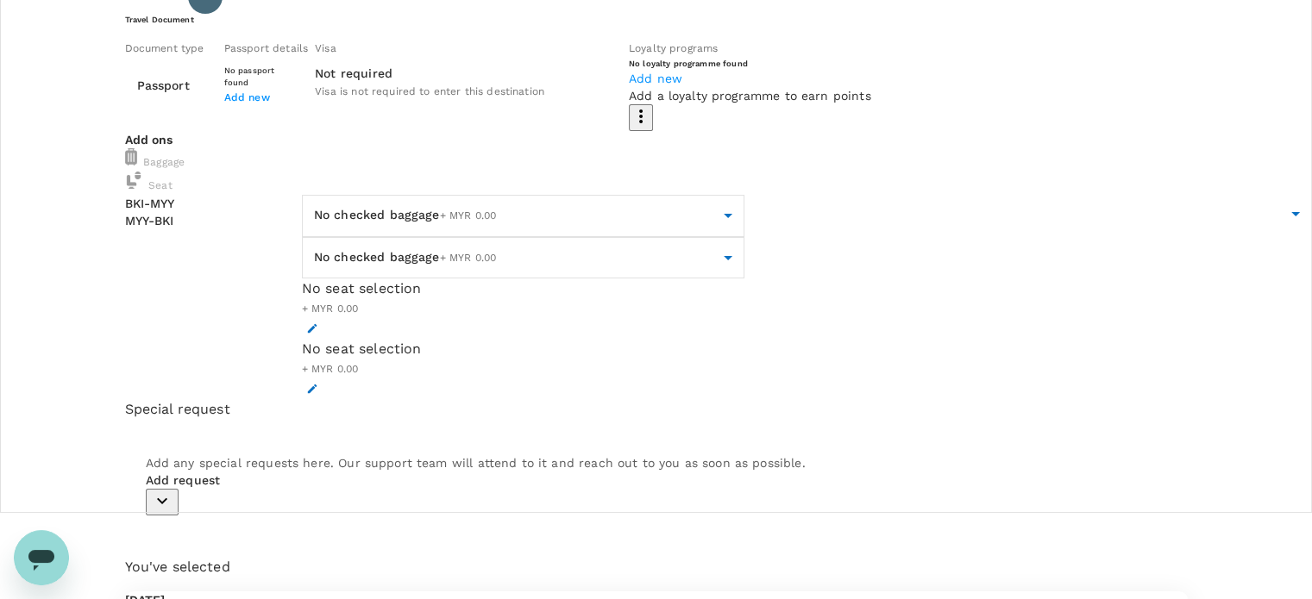
click at [451, 366] on body "Back to flight results Flight review Traveller(s) Traveller 1 : IF IVAN FOH WEI…" at bounding box center [656, 607] width 1312 height 1387
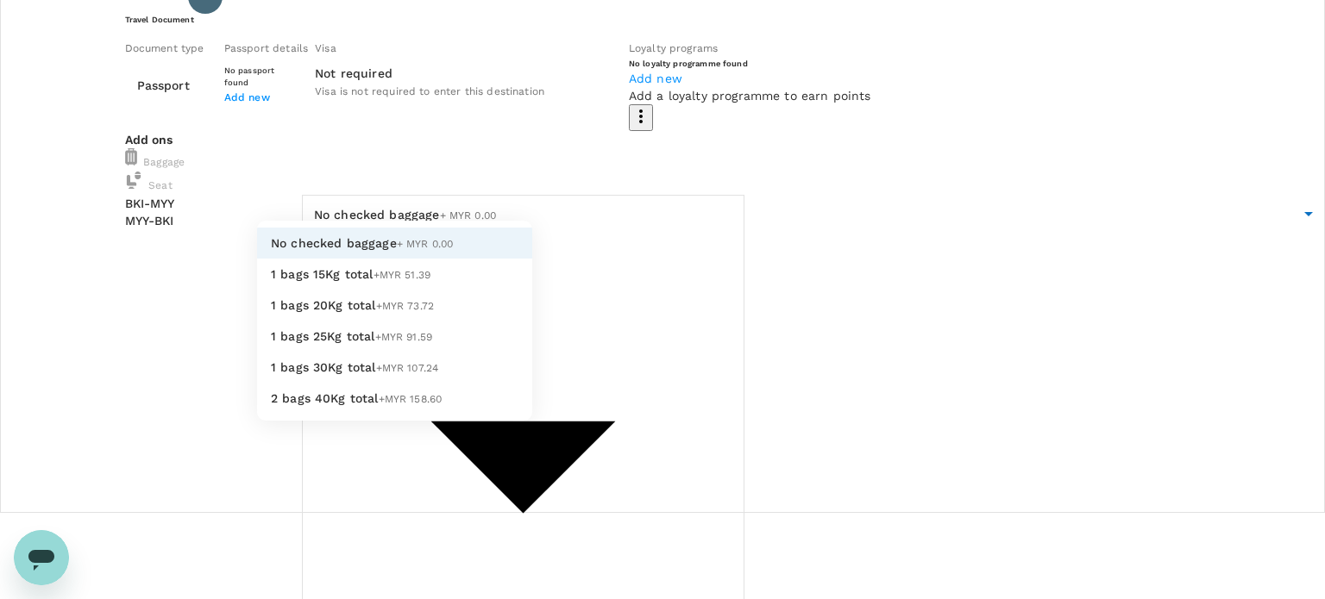
click at [439, 290] on li "1 bags 15Kg total +MYR 51.39" at bounding box center [394, 274] width 275 height 31
type input "1 - 51.39"
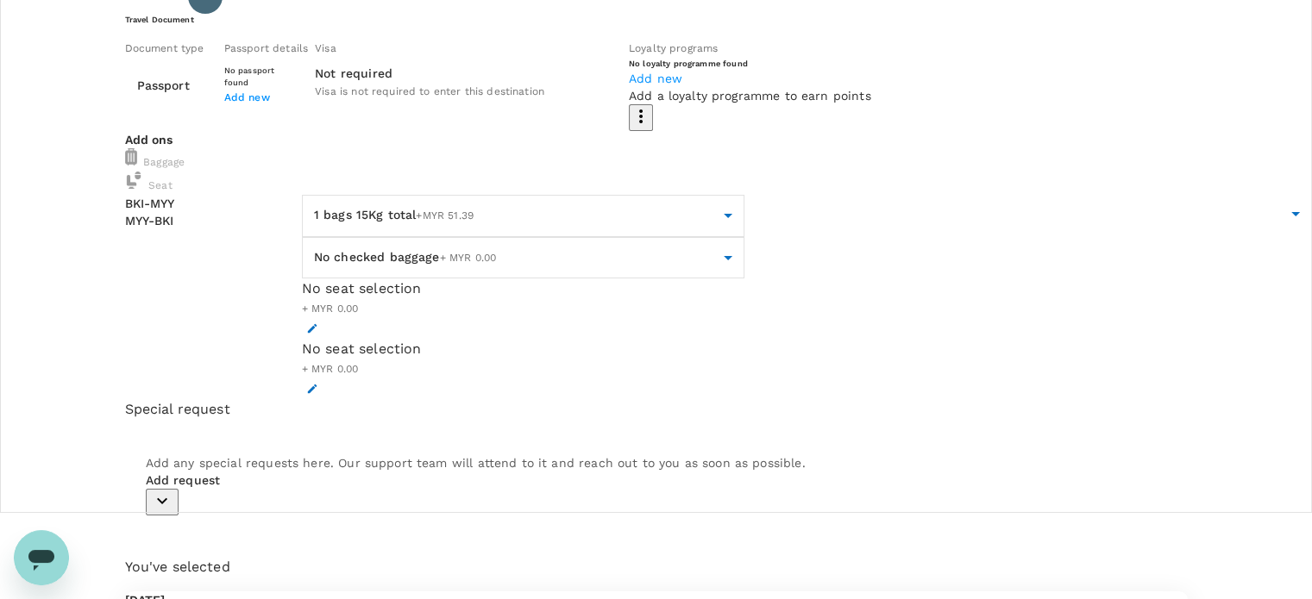
click at [462, 347] on body "Back to flight results Flight review Traveller(s) Traveller 1 : IF IVAN FOH WEI…" at bounding box center [656, 607] width 1312 height 1387
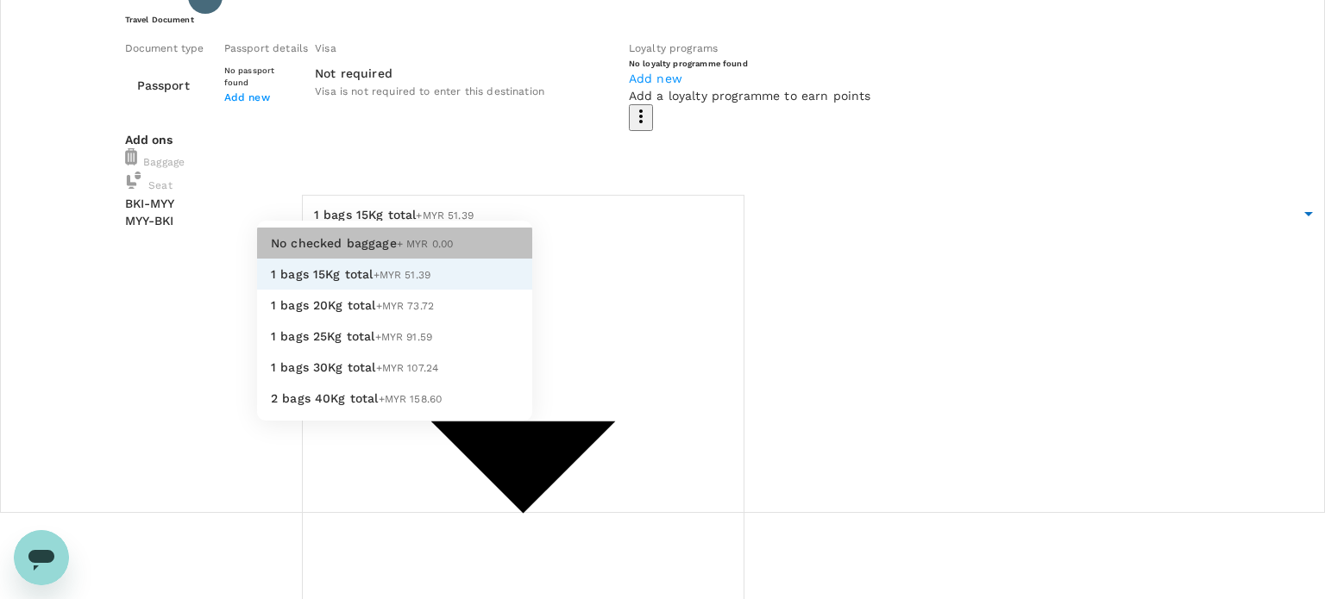
click at [434, 259] on li "No checked baggage + MYR 0.00" at bounding box center [394, 243] width 275 height 31
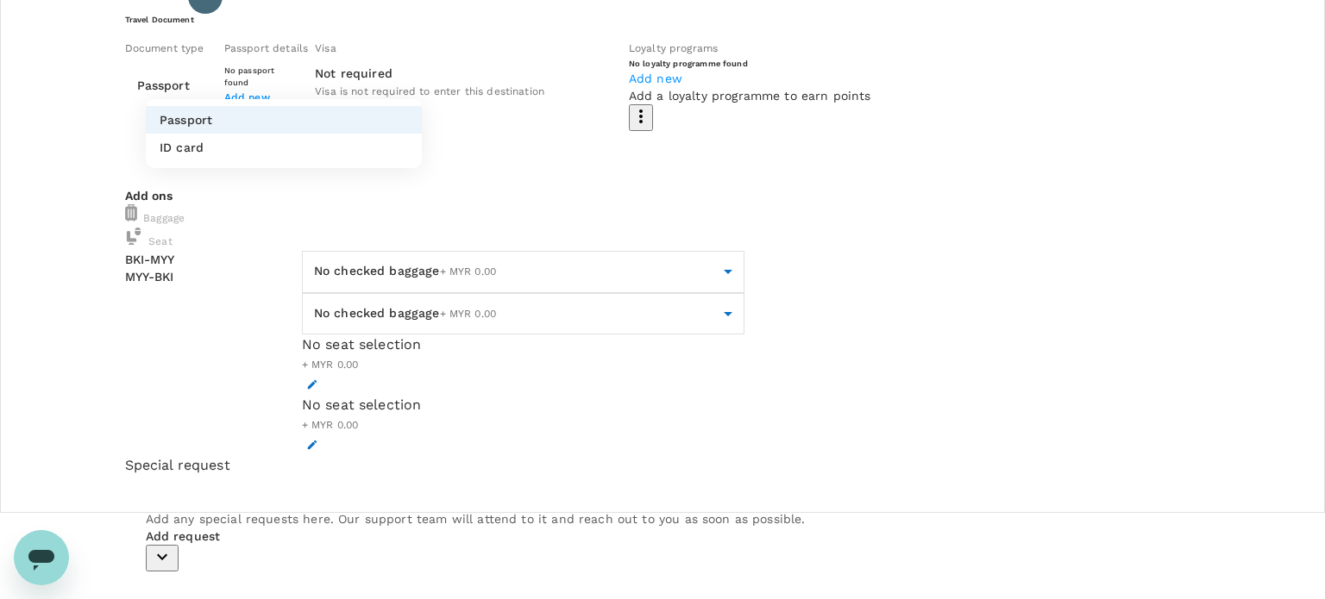
click at [351, 161] on li "ID card" at bounding box center [284, 148] width 276 height 28
type input "Id card"
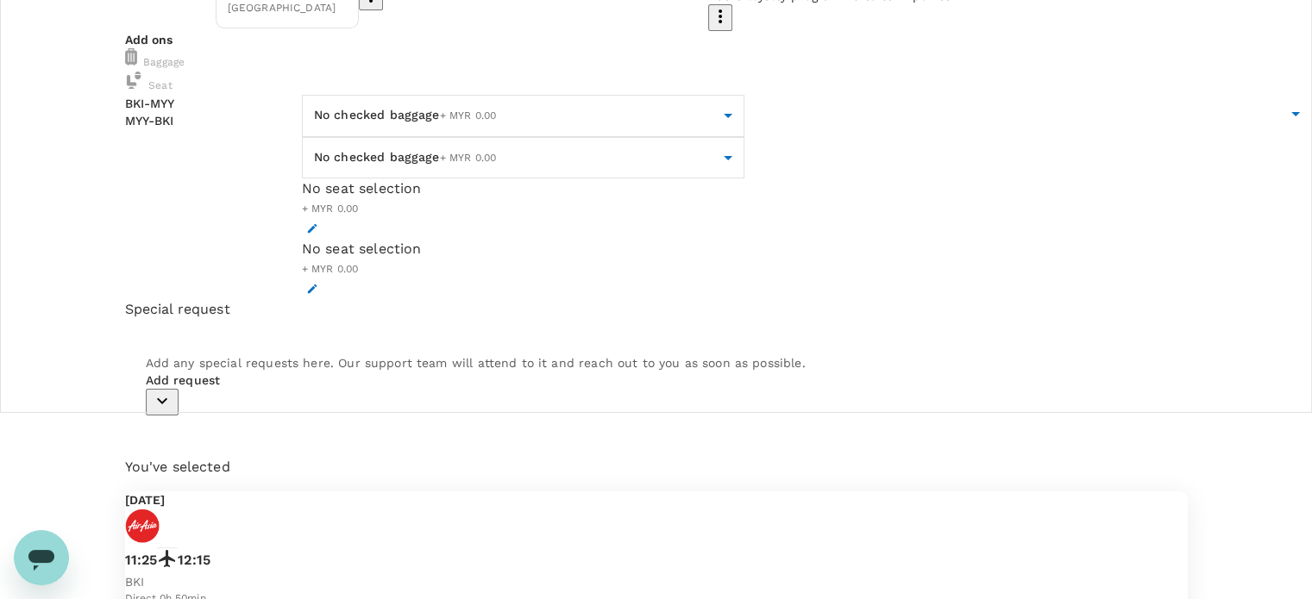
scroll to position [189, 0]
click at [215, 386] on p "Add request" at bounding box center [656, 377] width 1021 height 17
click at [172, 409] on icon "button" at bounding box center [162, 398] width 21 height 21
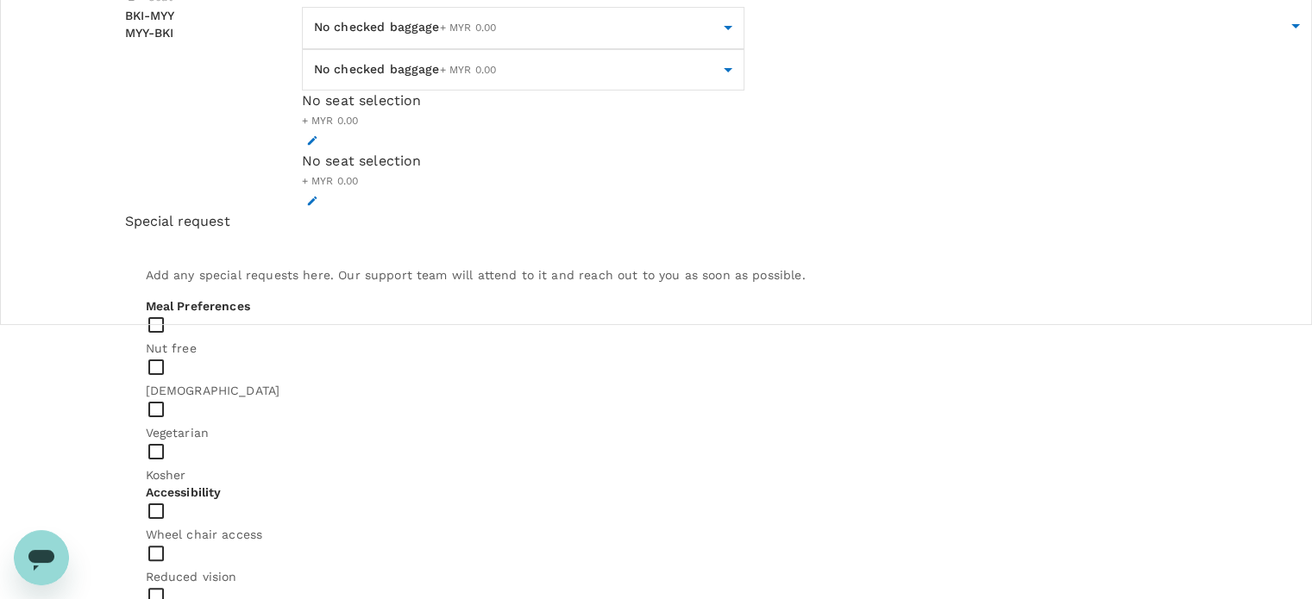
scroll to position [361, 0]
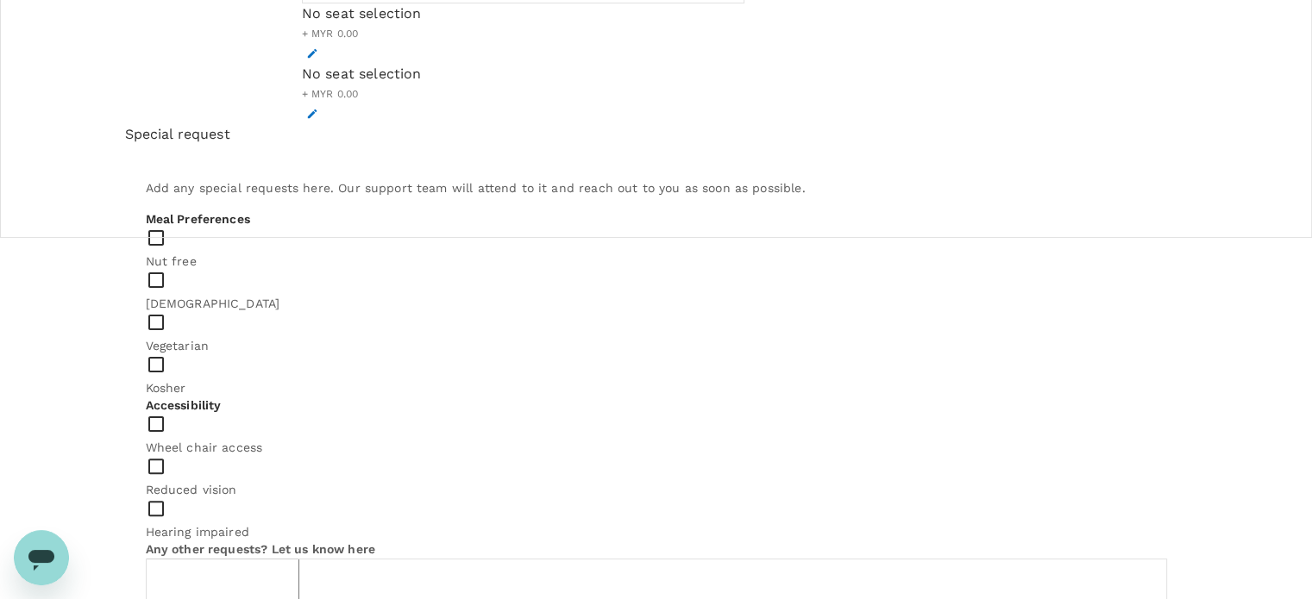
click at [299, 559] on textarea at bounding box center [222, 598] width 153 height 79
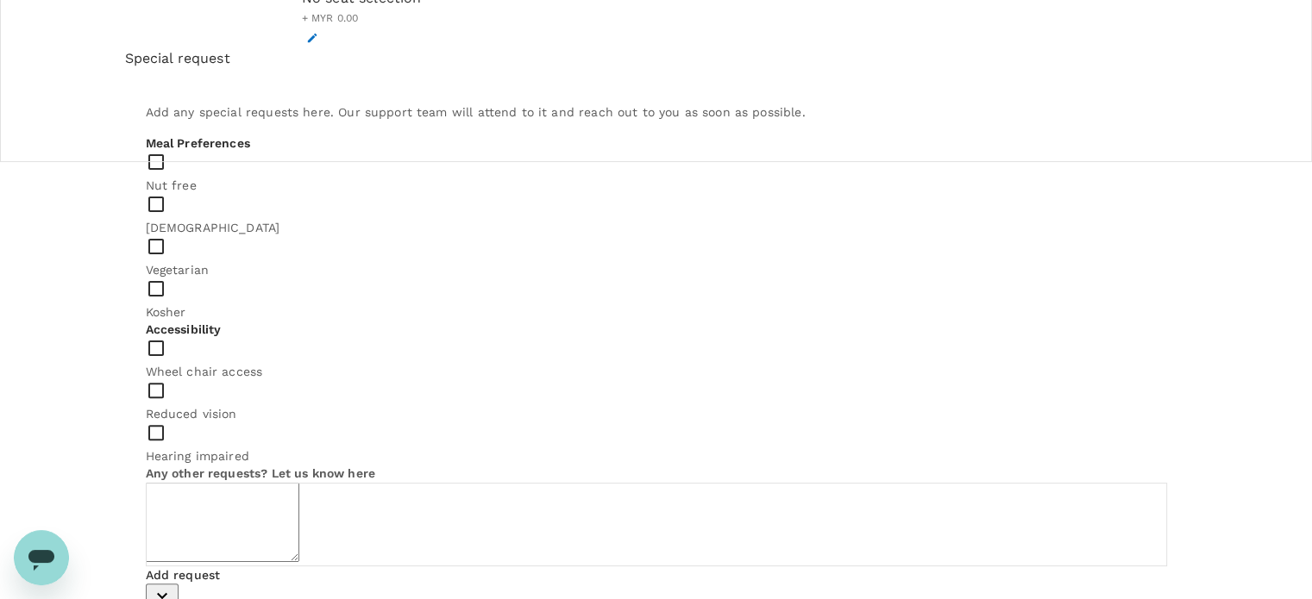
scroll to position [448, 0]
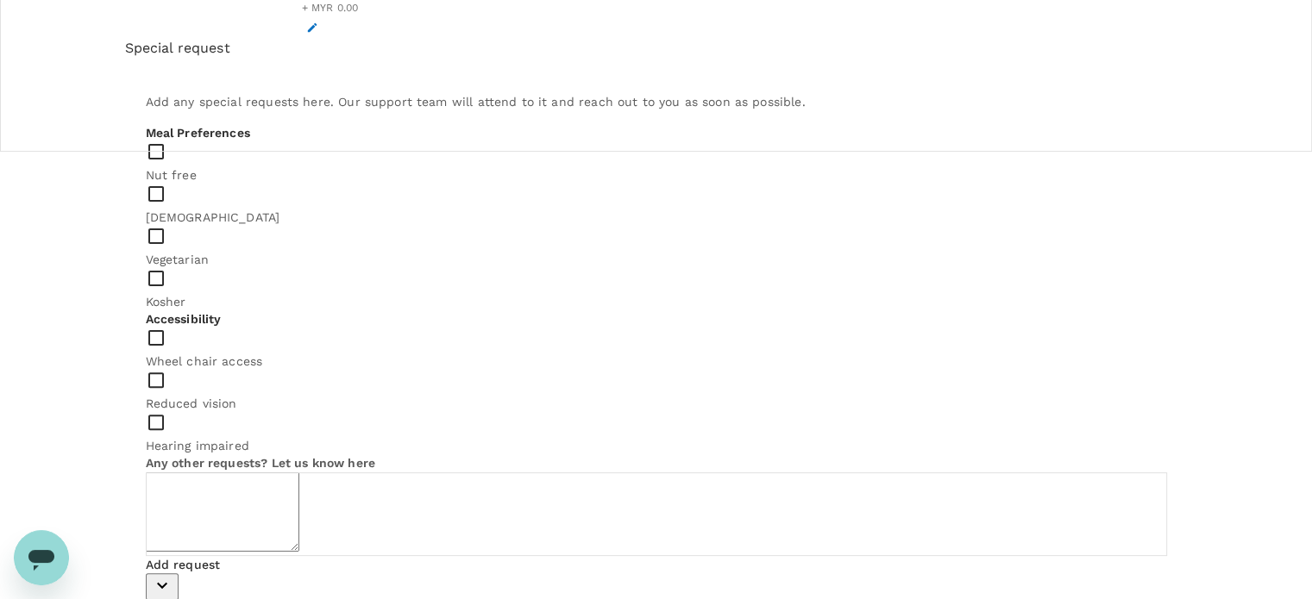
click at [299, 473] on textarea at bounding box center [222, 512] width 153 height 79
click at [299, 473] on textarea "Please purchase Pak Nassir Nasi" at bounding box center [222, 512] width 153 height 79
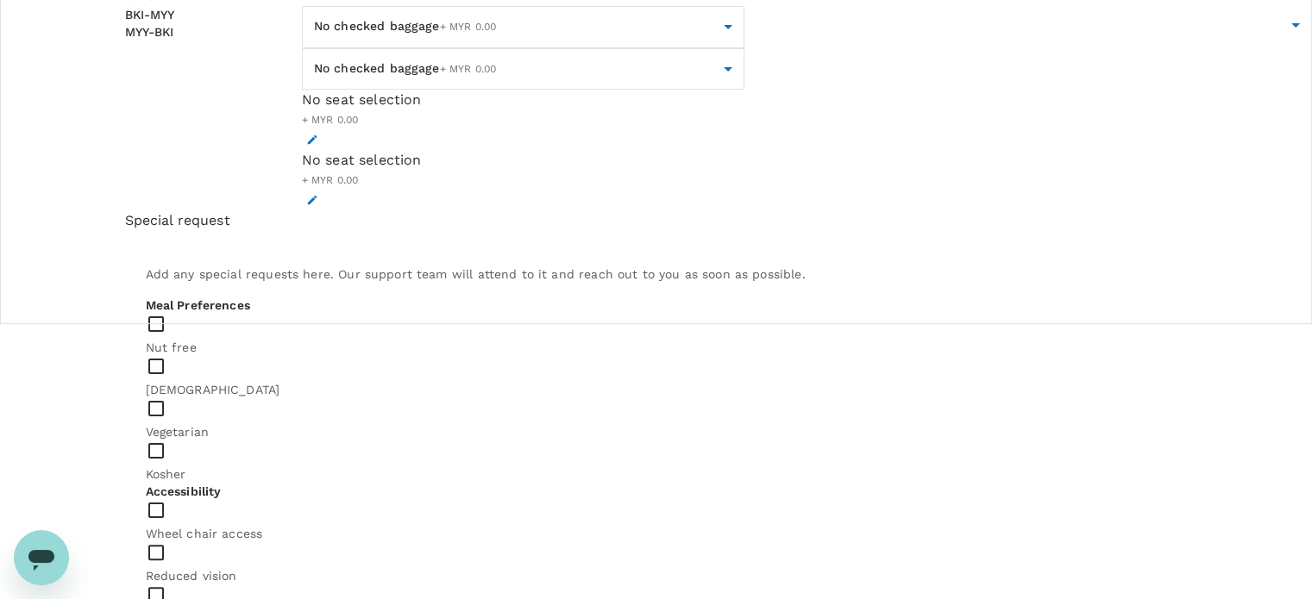
scroll to position [463, 0]
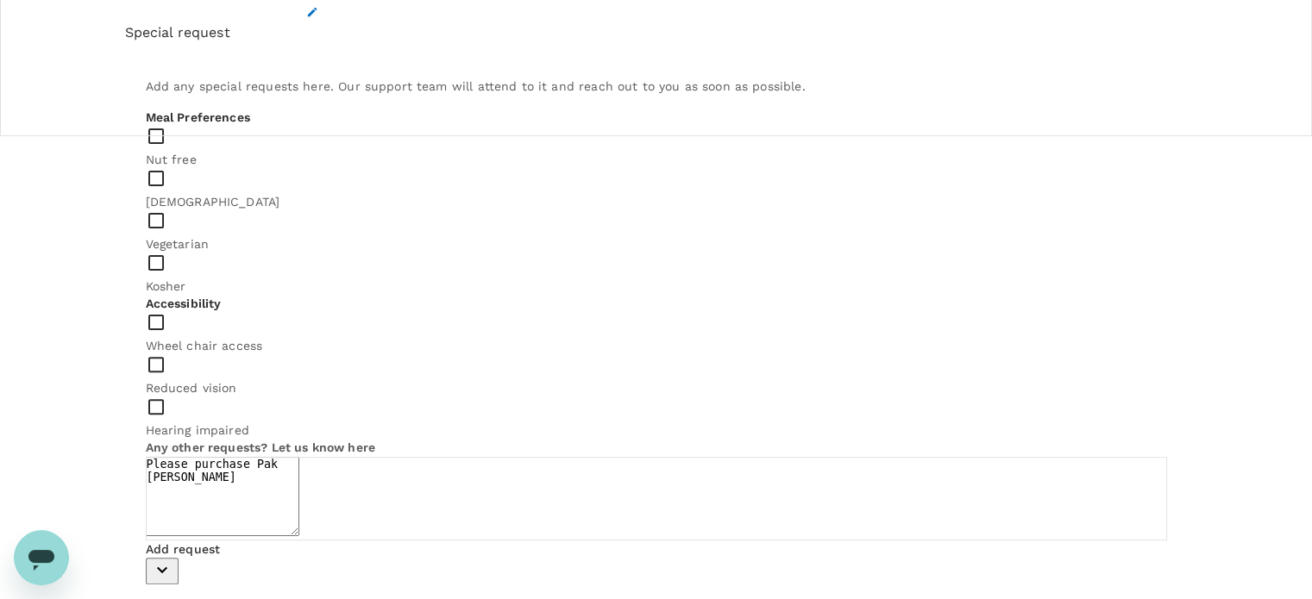
click at [299, 457] on textarea "Please purchase Pak Nassir Nasi Lemak" at bounding box center [222, 496] width 153 height 79
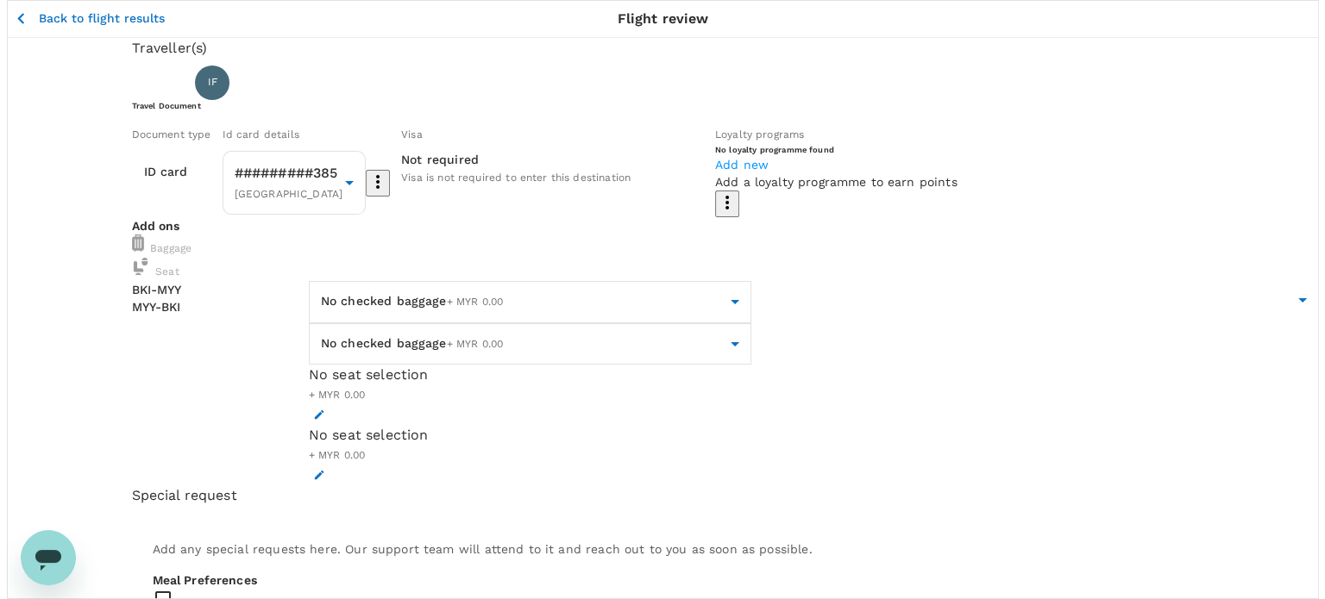
scroll to position [86, 0]
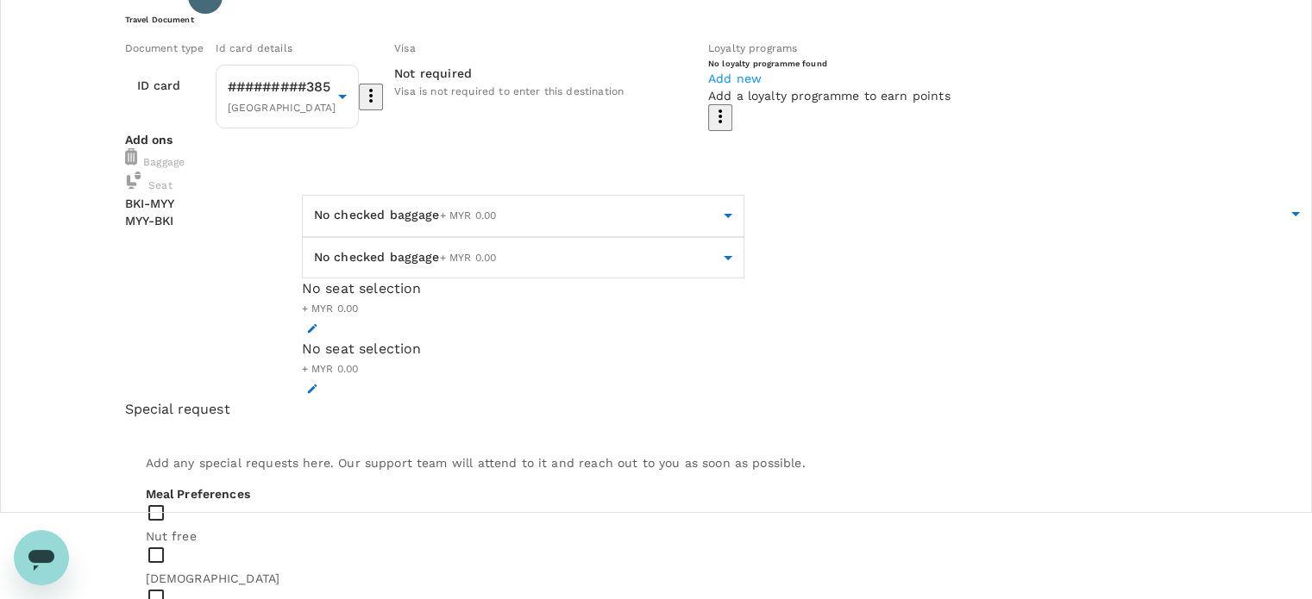
type textarea "Please purchase Pak Nassir Nasi Lemak if rate not more then MYR 18.00"
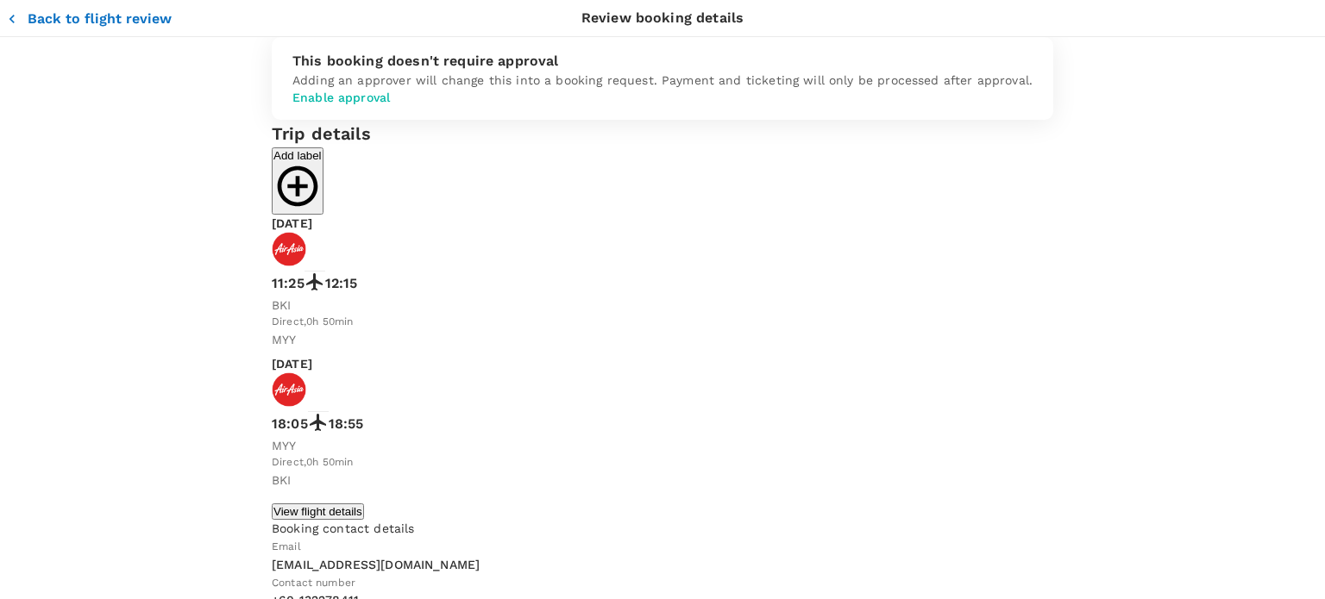
type input "9ea61a02-274a-4f65-9d5b-ca51ac7b2cfc"
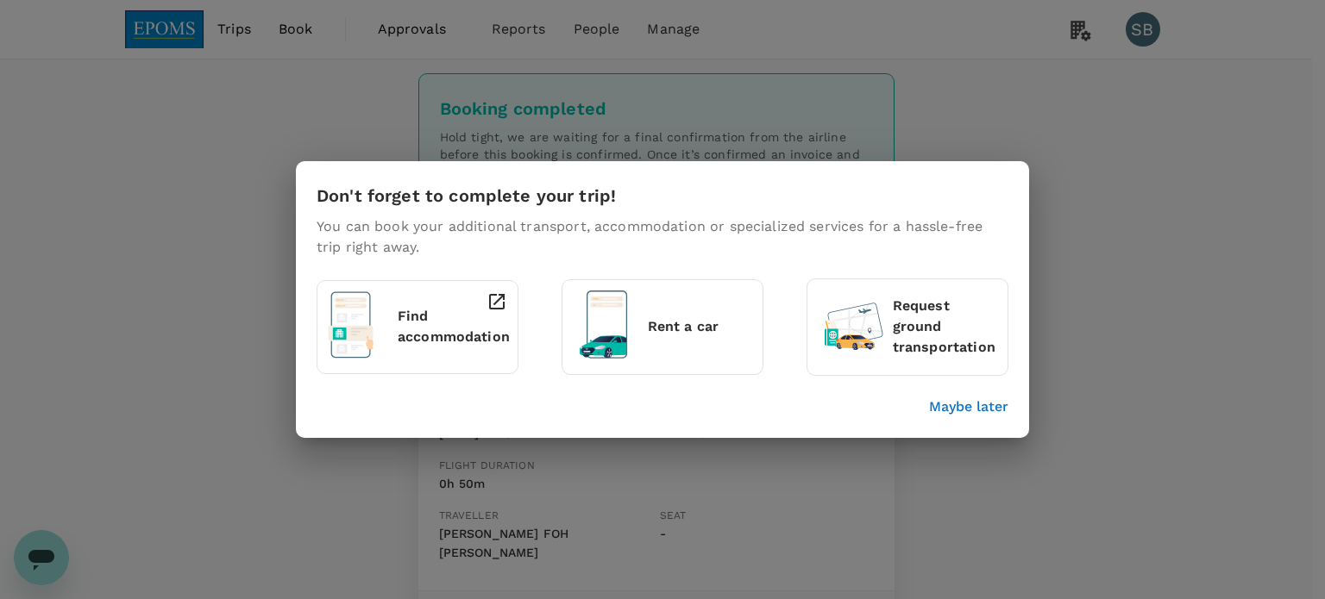
click at [967, 410] on p "Maybe later" at bounding box center [968, 407] width 79 height 21
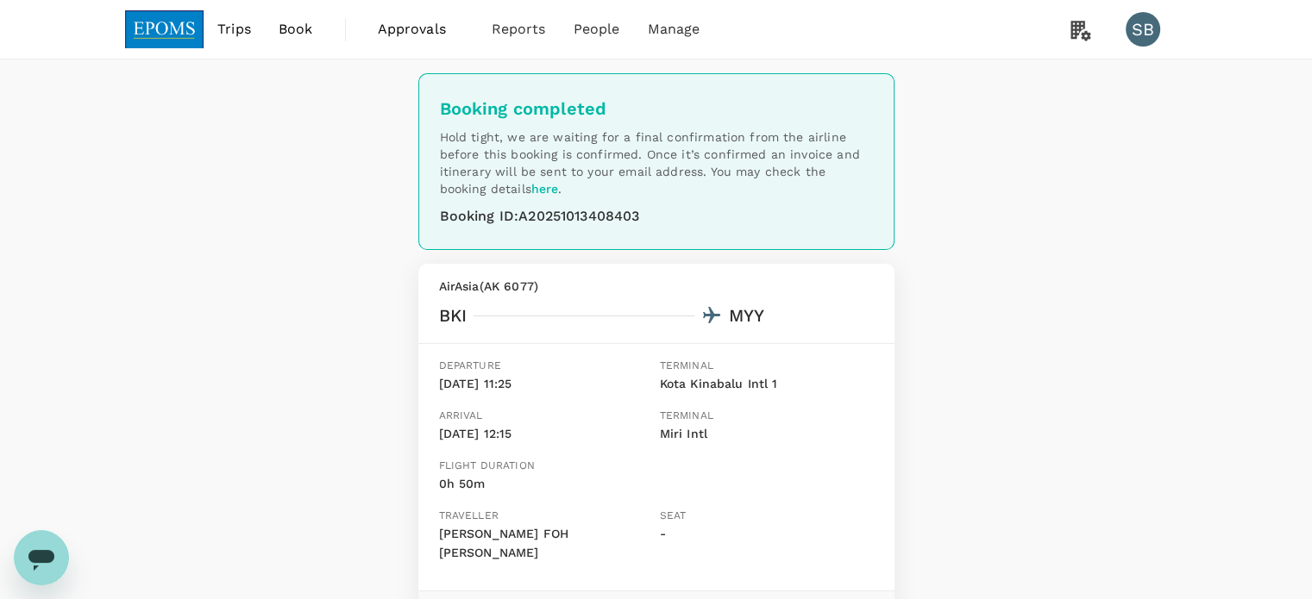
click at [165, 34] on img at bounding box center [164, 29] width 79 height 38
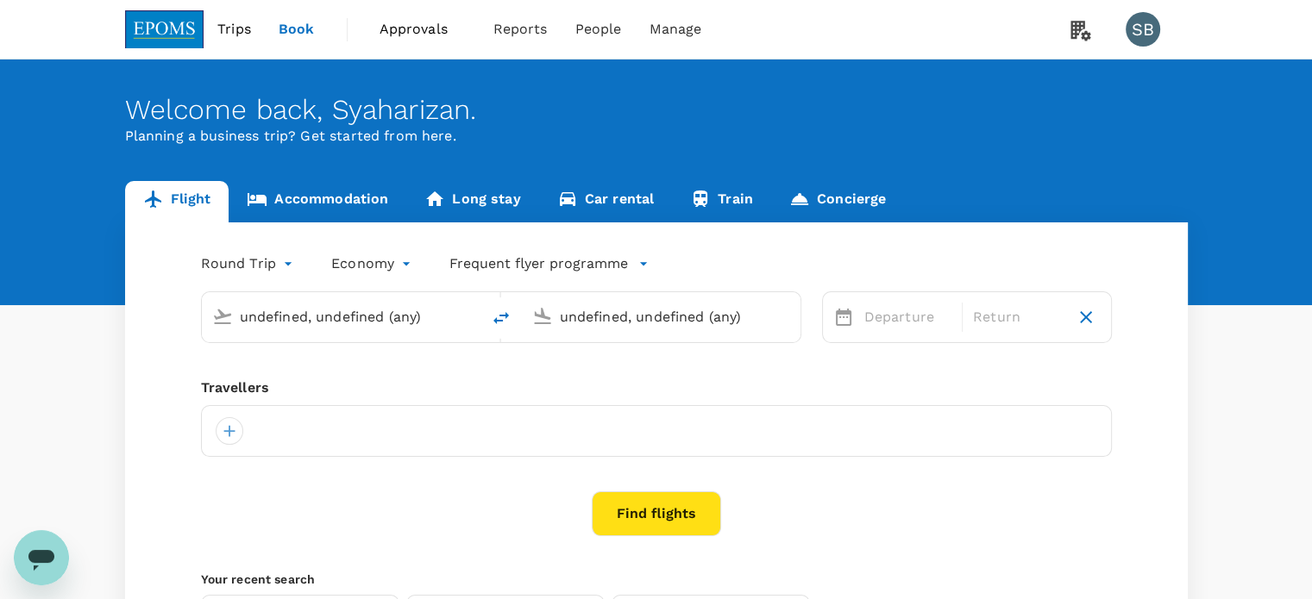
type input "Kota Kinabalu Intl (BKI)"
type input "Miri Intl (MYY)"
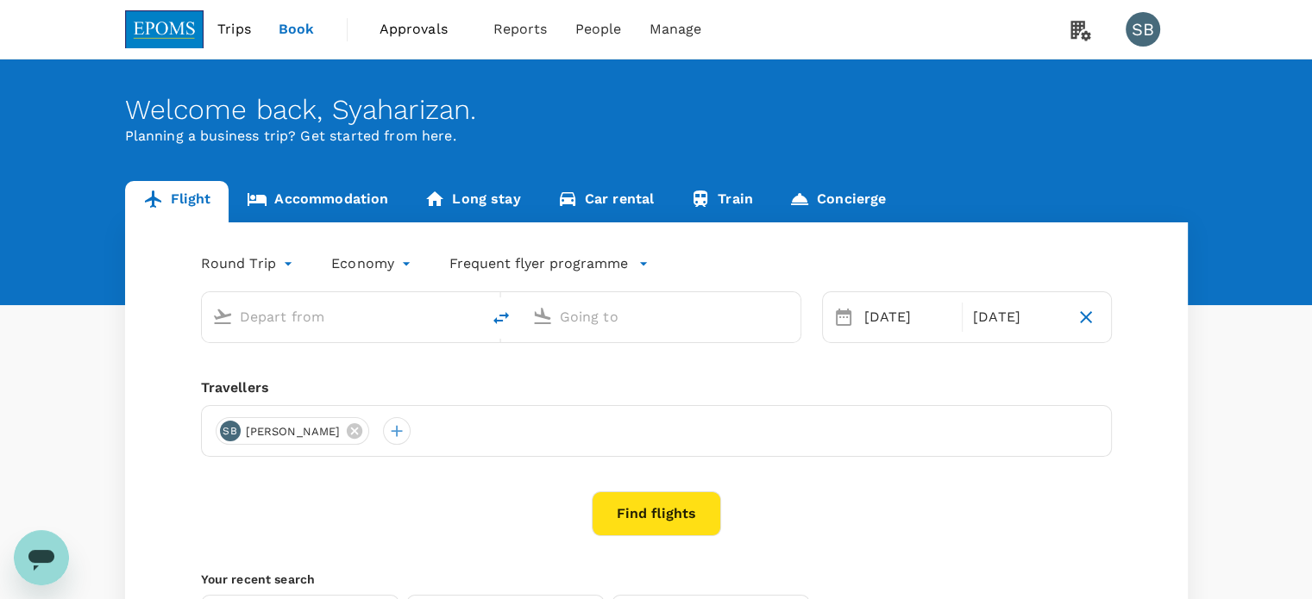
type input "Kota Kinabalu Intl (BKI)"
type input "Miri Intl (MYY)"
type input "Kota Kinabalu Intl (BKI)"
type input "Miri Intl (MYY)"
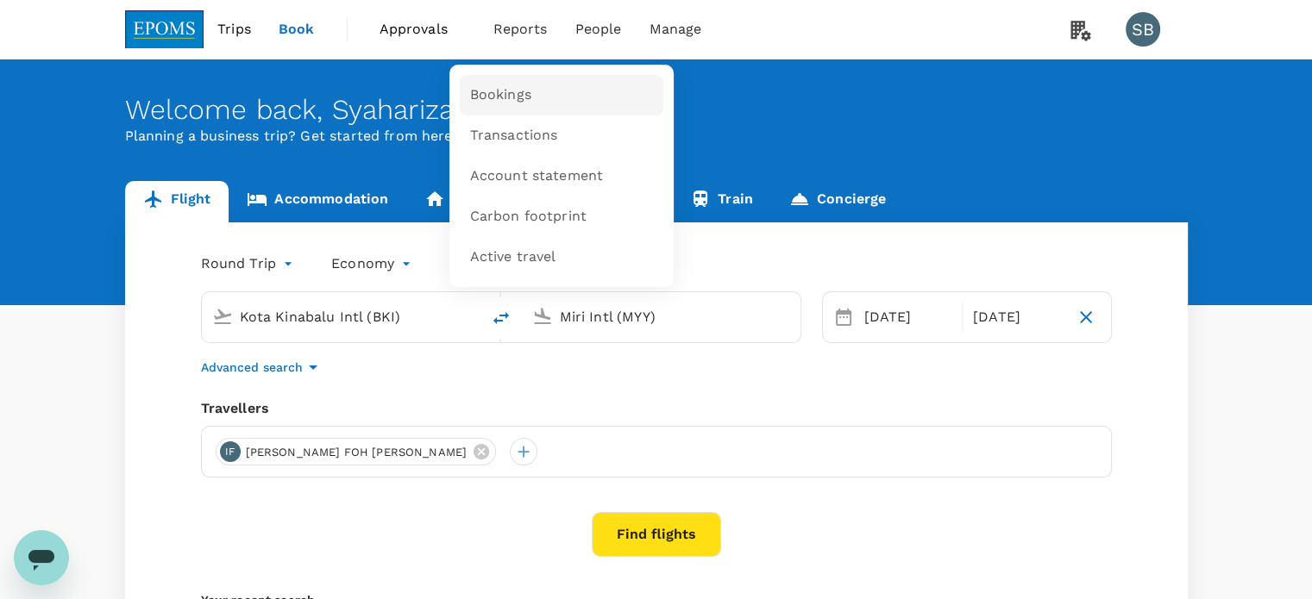
click at [499, 98] on span "Bookings" at bounding box center [500, 95] width 61 height 20
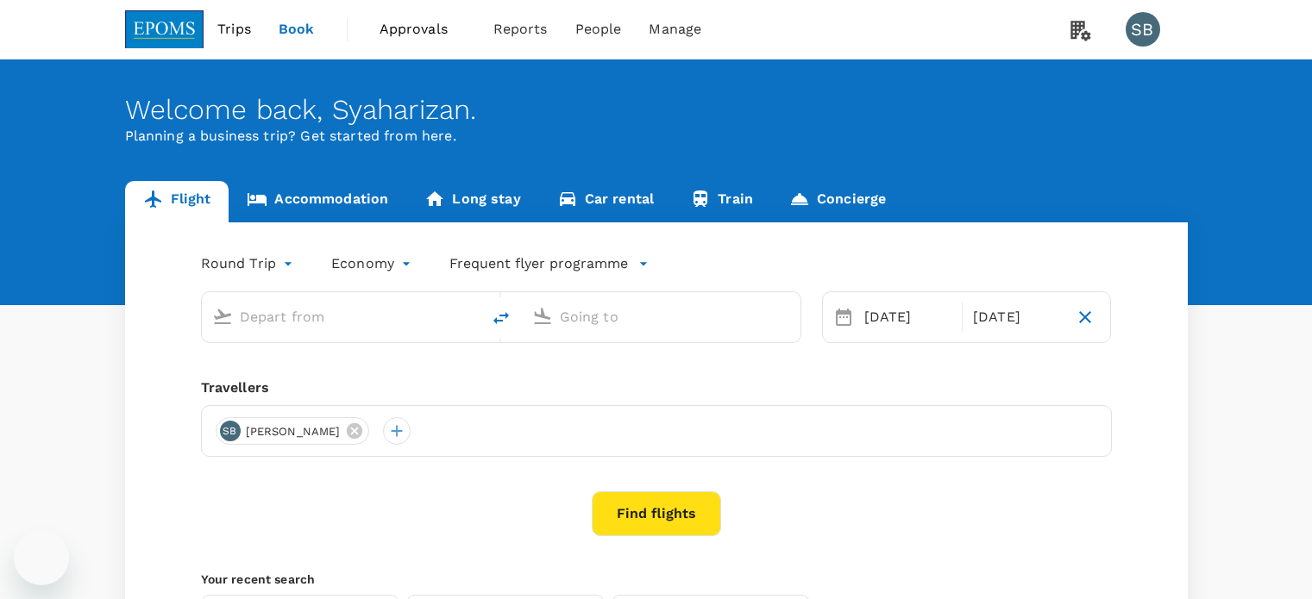
type input "Kota Kinabalu Intl (BKI)"
type input "Miri Intl (MYY)"
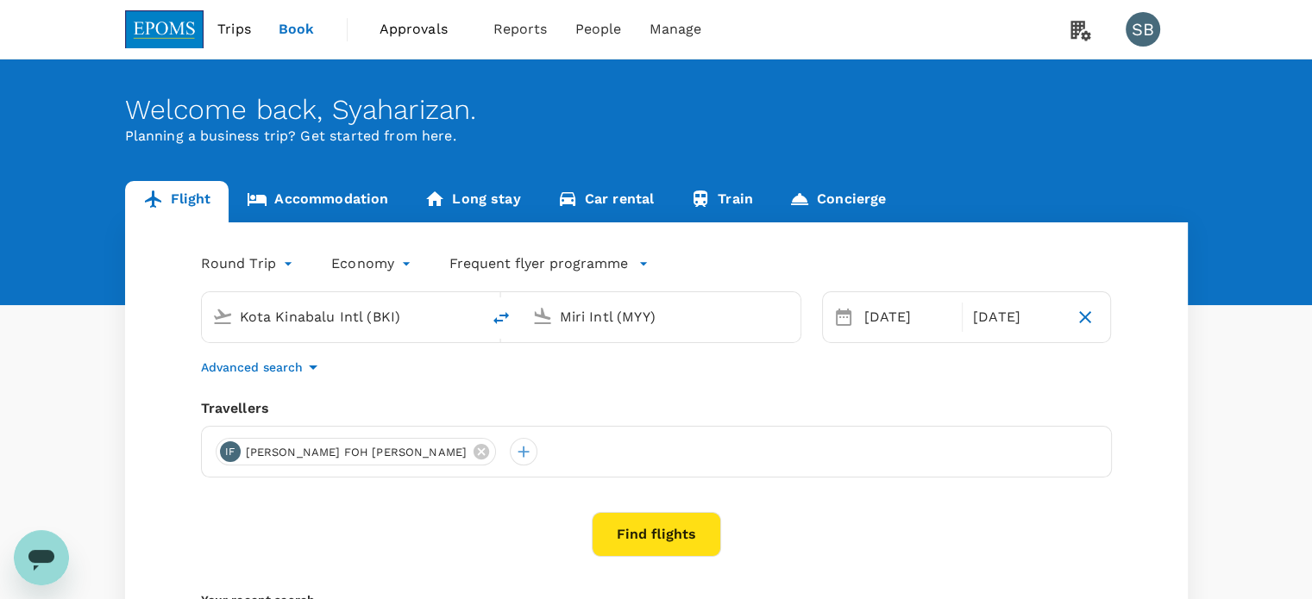
click at [360, 323] on input "Kota Kinabalu Intl (BKI)" at bounding box center [342, 317] width 204 height 27
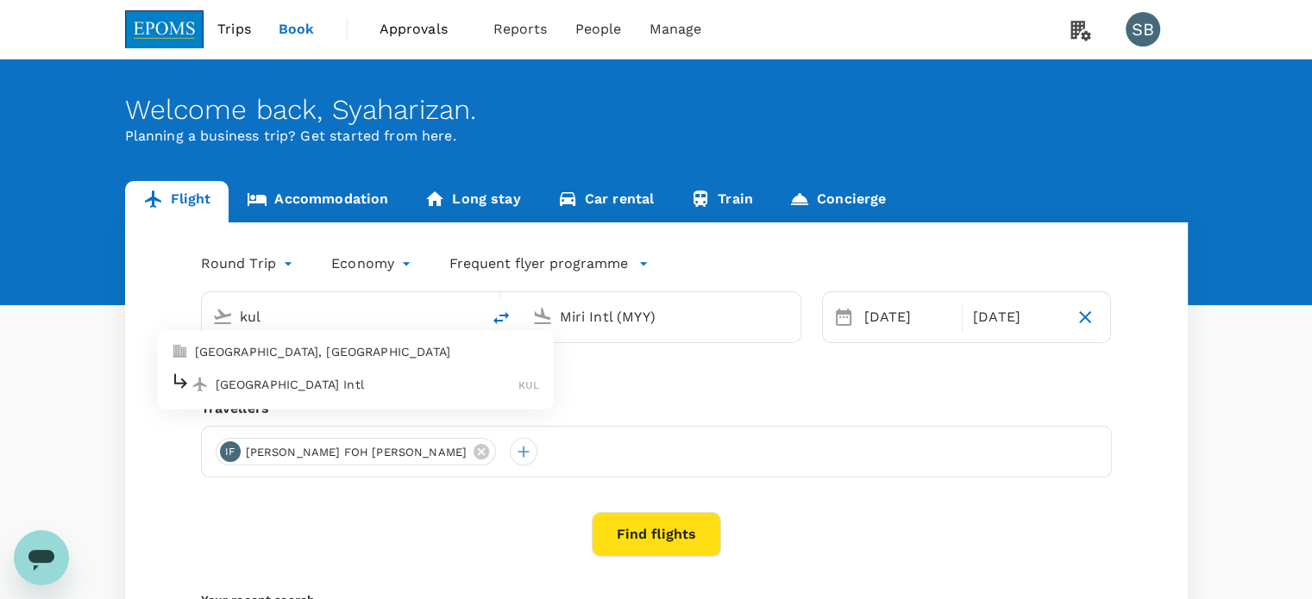
click at [354, 393] on div "[GEOGRAPHIC_DATA] Intl KUL" at bounding box center [355, 384] width 369 height 27
type input "Kuala Lumpur Intl ([GEOGRAPHIC_DATA])"
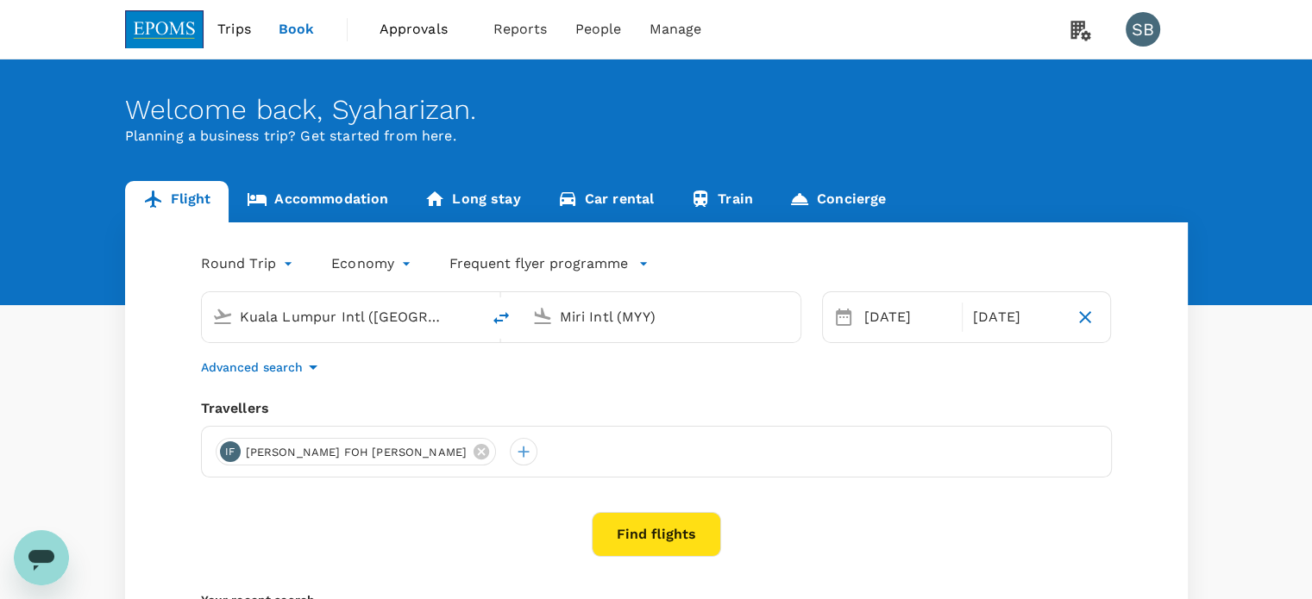
click at [607, 329] on div "Miri Intl (MYY)" at bounding box center [675, 318] width 230 height 28
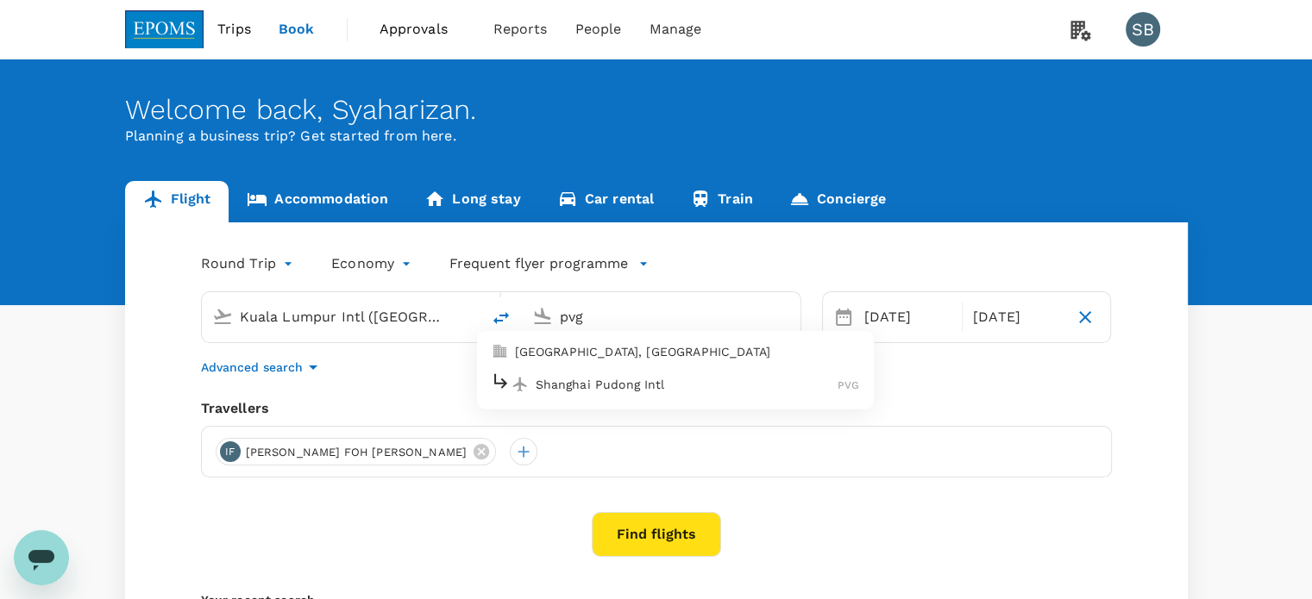
click at [610, 386] on p "Shanghai Pudong Intl" at bounding box center [687, 384] width 303 height 17
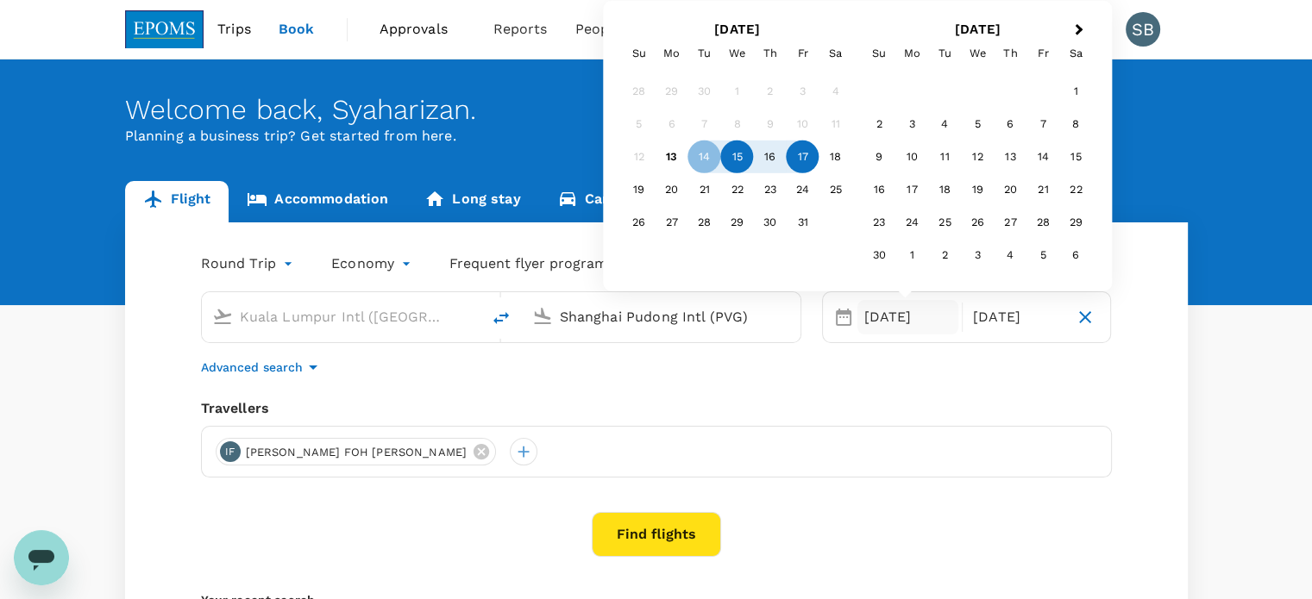
type input "Shanghai Pudong Intl (PVG)"
click at [731, 154] on div "15" at bounding box center [737, 157] width 33 height 33
click at [835, 154] on div "18" at bounding box center [835, 157] width 33 height 33
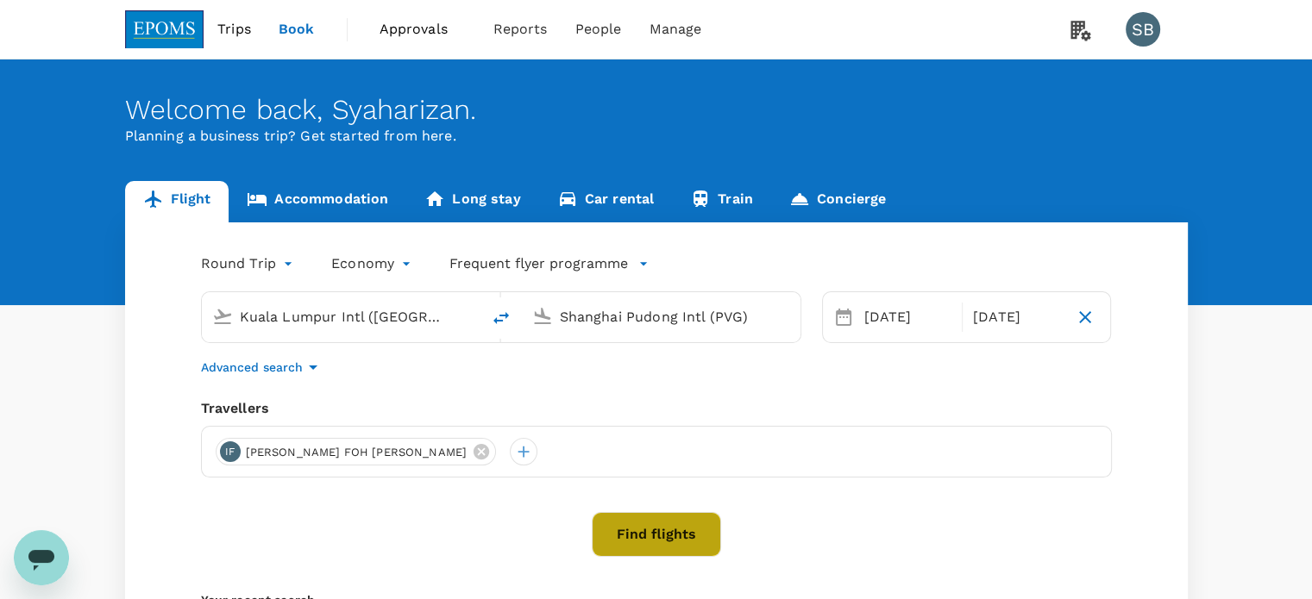
click at [655, 530] on button "Find flights" at bounding box center [656, 534] width 129 height 45
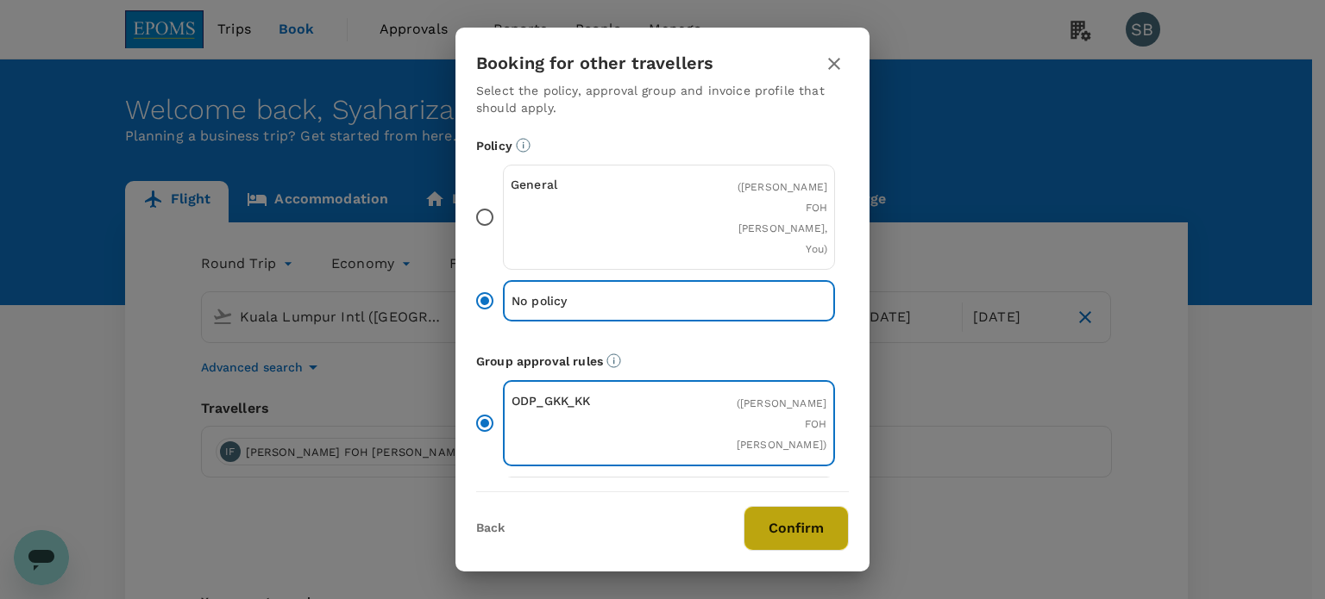
click at [834, 545] on button "Confirm" at bounding box center [795, 528] width 105 height 45
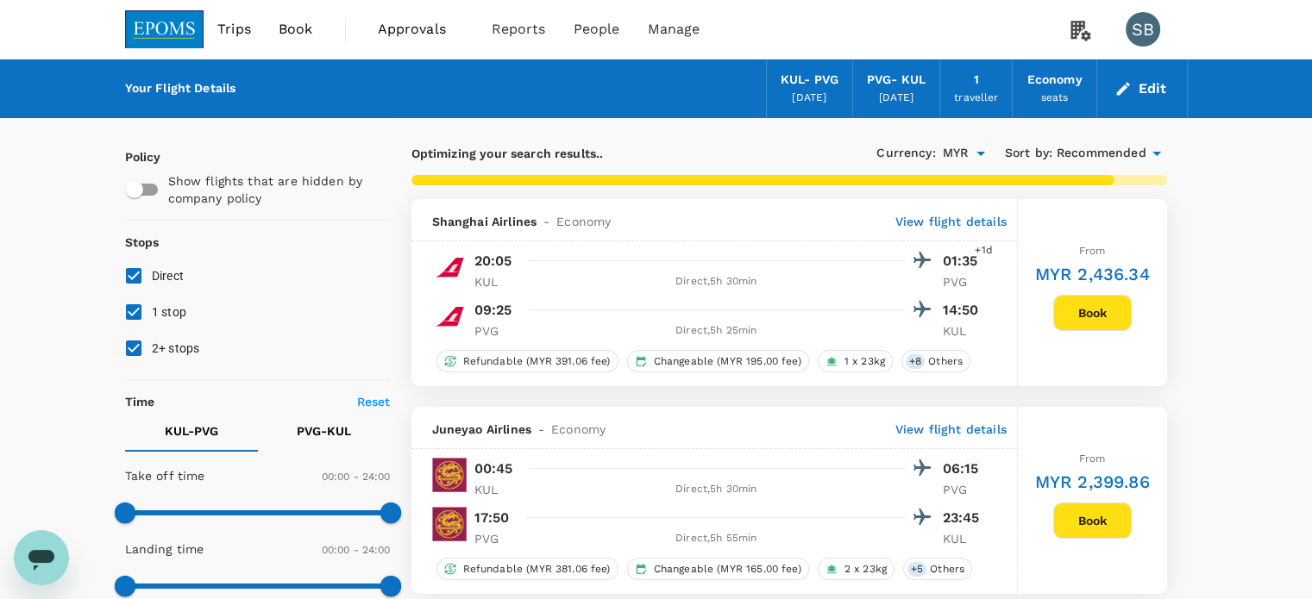
type input "1390"
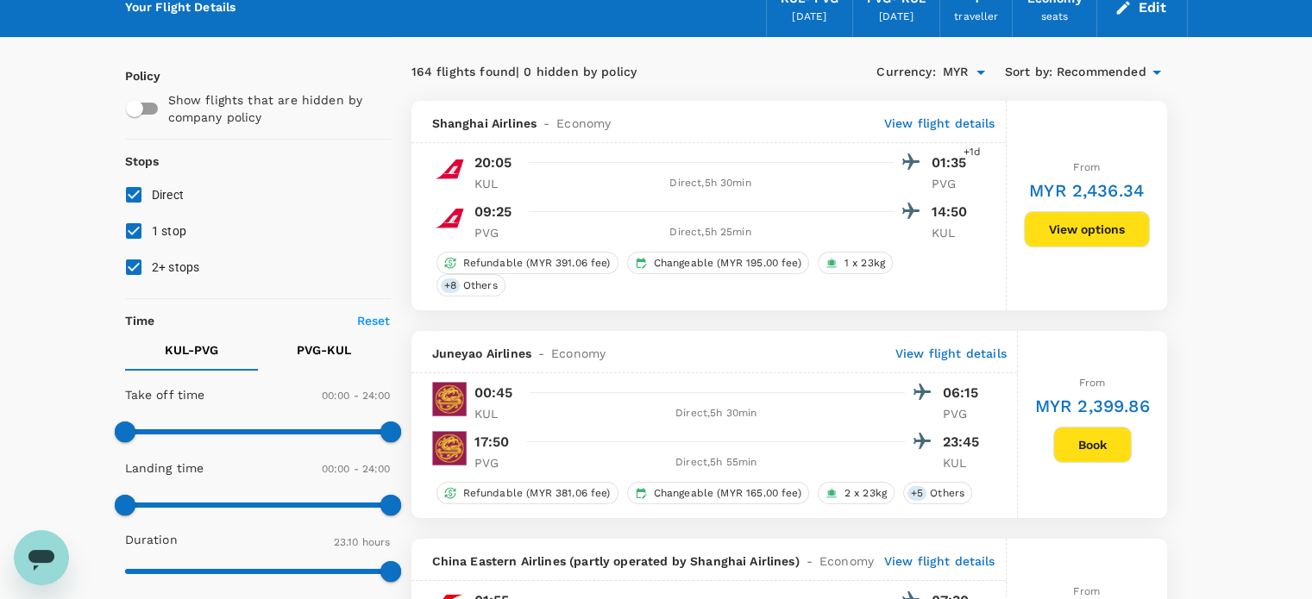
scroll to position [172, 0]
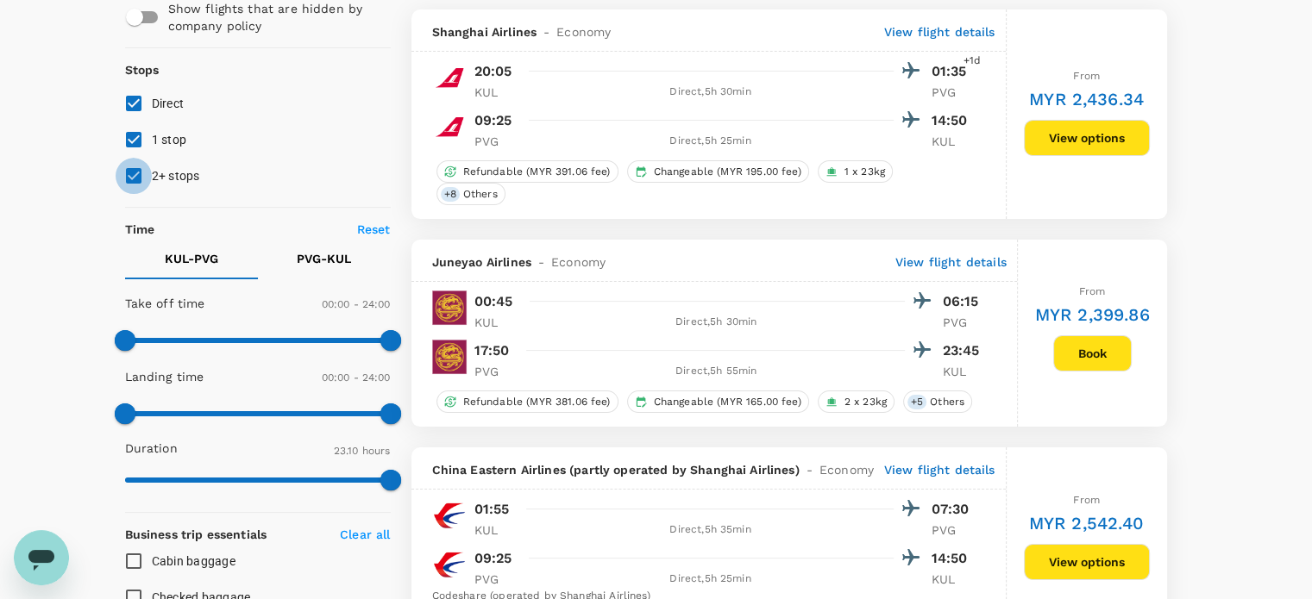
click at [130, 177] on input "2+ stops" at bounding box center [134, 176] width 36 height 36
checkbox input "false"
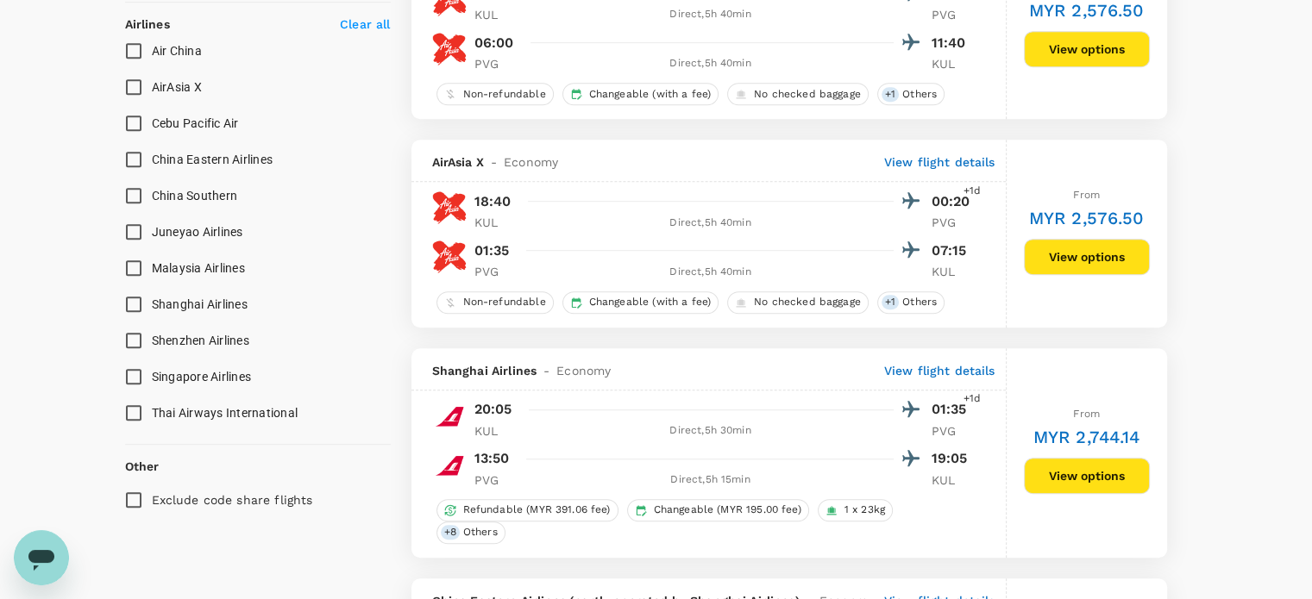
scroll to position [1035, 0]
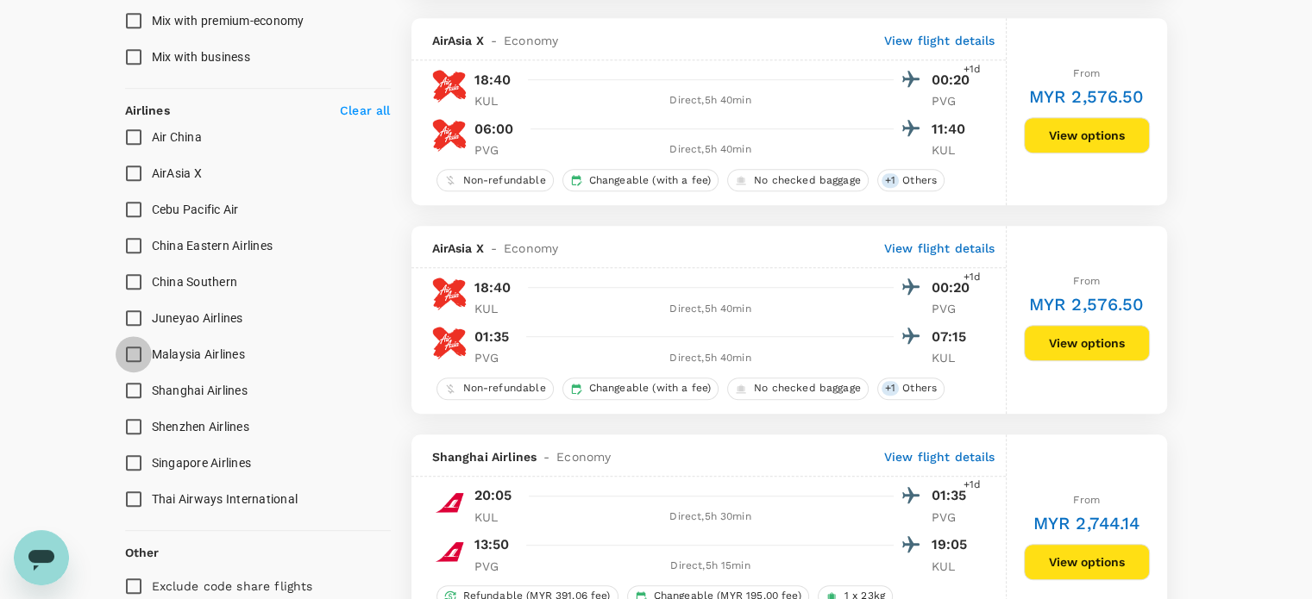
click at [128, 350] on input "Malaysia Airlines" at bounding box center [134, 354] width 36 height 36
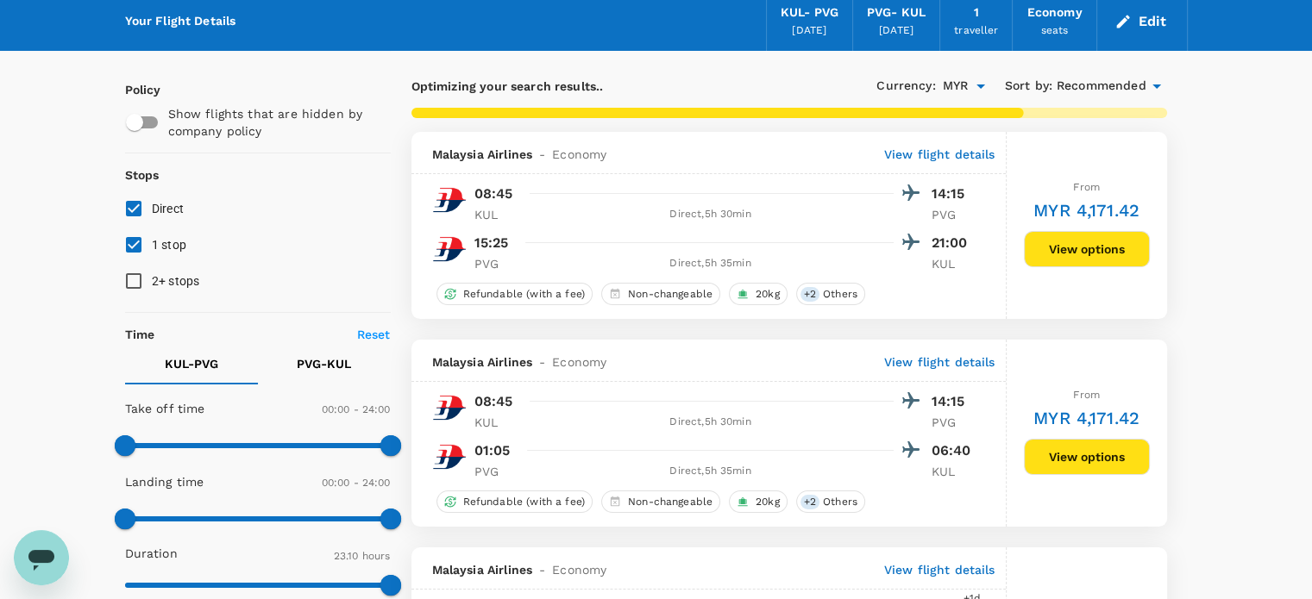
scroll to position [0, 0]
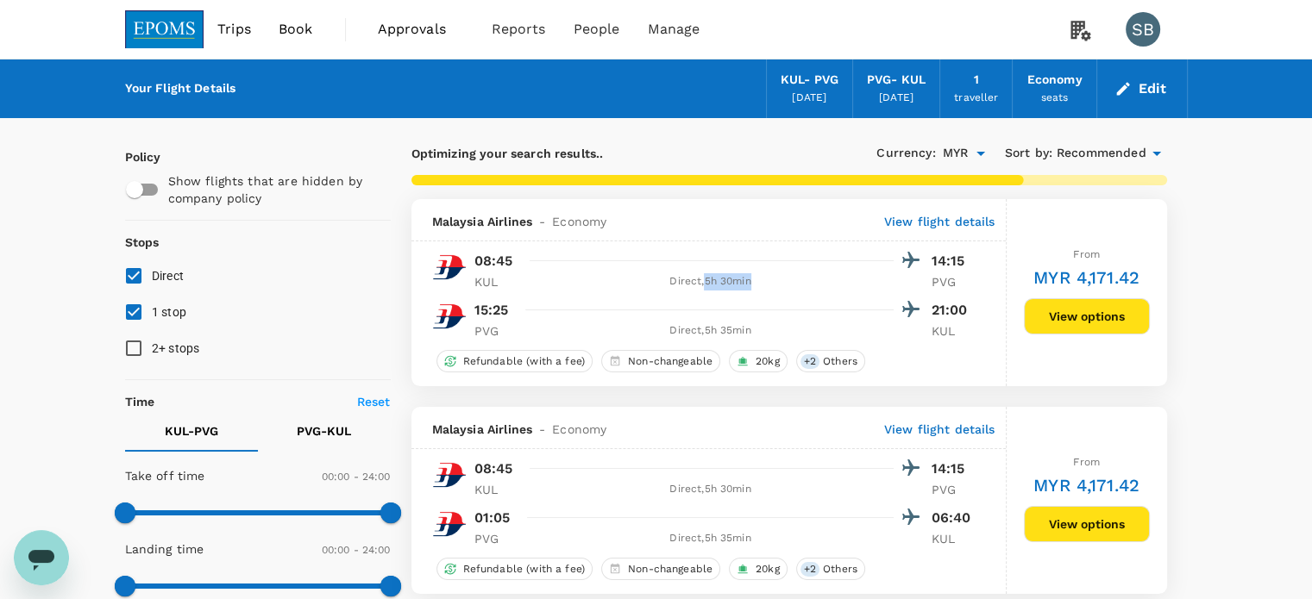
drag, startPoint x: 759, startPoint y: 283, endPoint x: 702, endPoint y: 283, distance: 56.9
click at [702, 283] on div "Direct , 5h 30min" at bounding box center [711, 281] width 366 height 17
click at [774, 285] on div "Direct , 5h 30min" at bounding box center [711, 281] width 366 height 17
drag, startPoint x: 755, startPoint y: 279, endPoint x: 703, endPoint y: 282, distance: 52.7
click at [703, 282] on div "Direct , 5h 30min" at bounding box center [711, 281] width 366 height 17
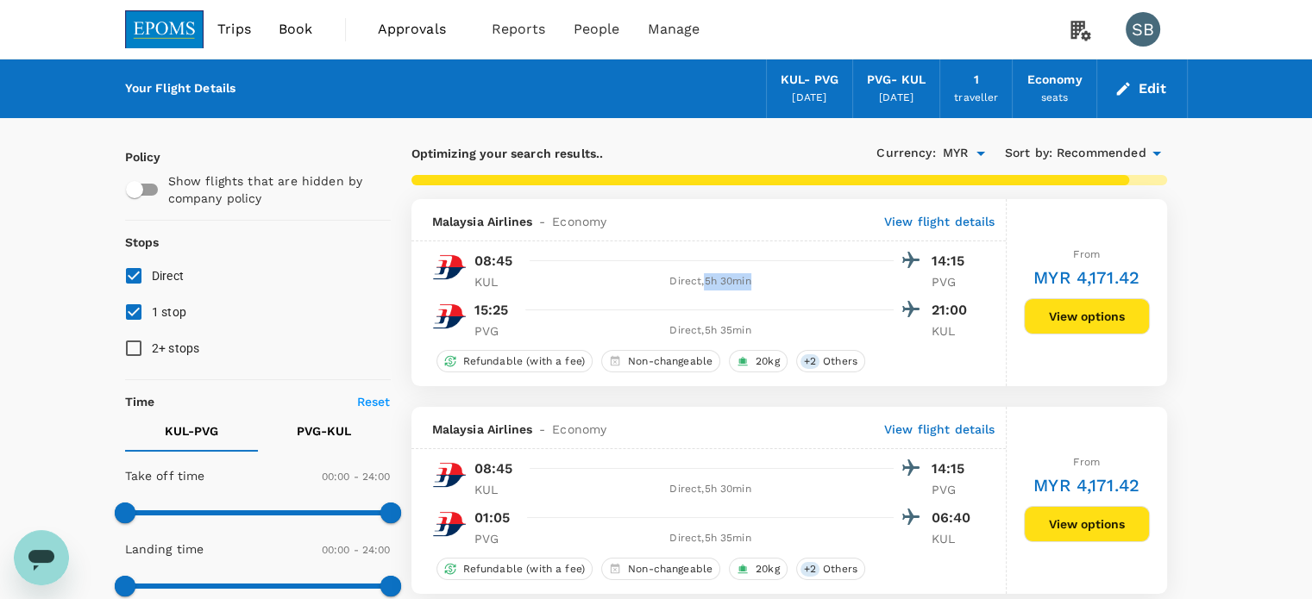
copy div "5h 30min"
checkbox input "false"
checkbox input "true"
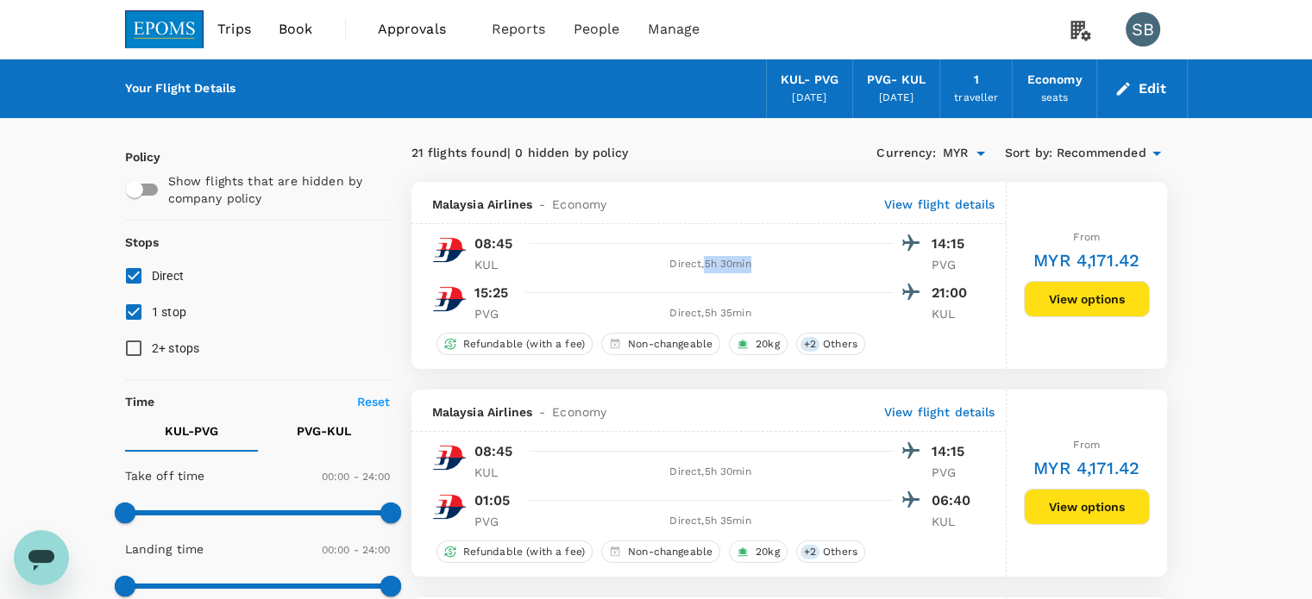
copy div "5h 30min"
drag, startPoint x: 755, startPoint y: 316, endPoint x: 706, endPoint y: 307, distance: 50.1
click at [706, 307] on div "Direct , 5h 35min" at bounding box center [711, 313] width 366 height 17
copy div "5h 35min"
click at [1081, 306] on button "View options" at bounding box center [1087, 299] width 126 height 36
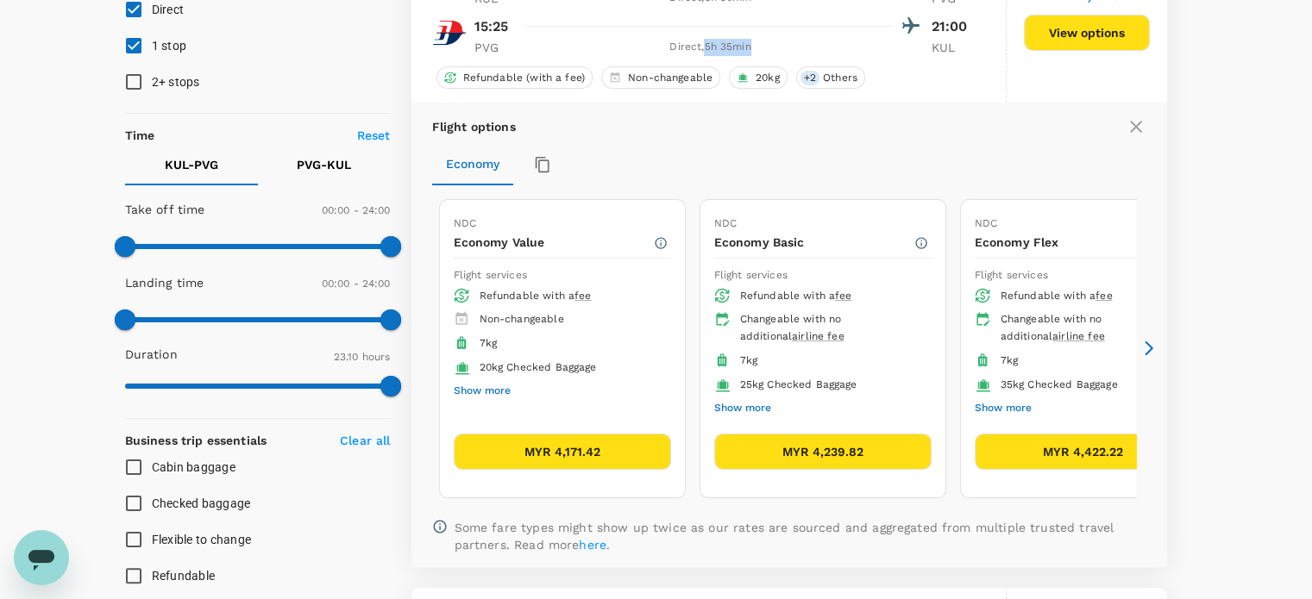
scroll to position [267, 0]
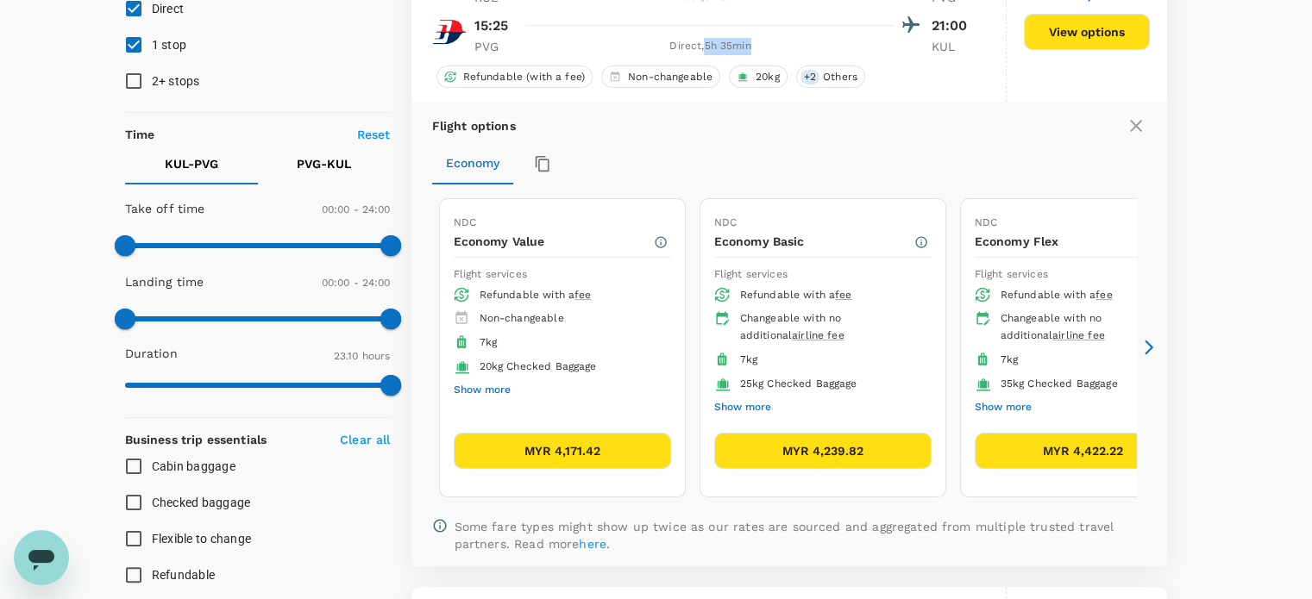
click at [1150, 346] on icon at bounding box center [1148, 348] width 9 height 15
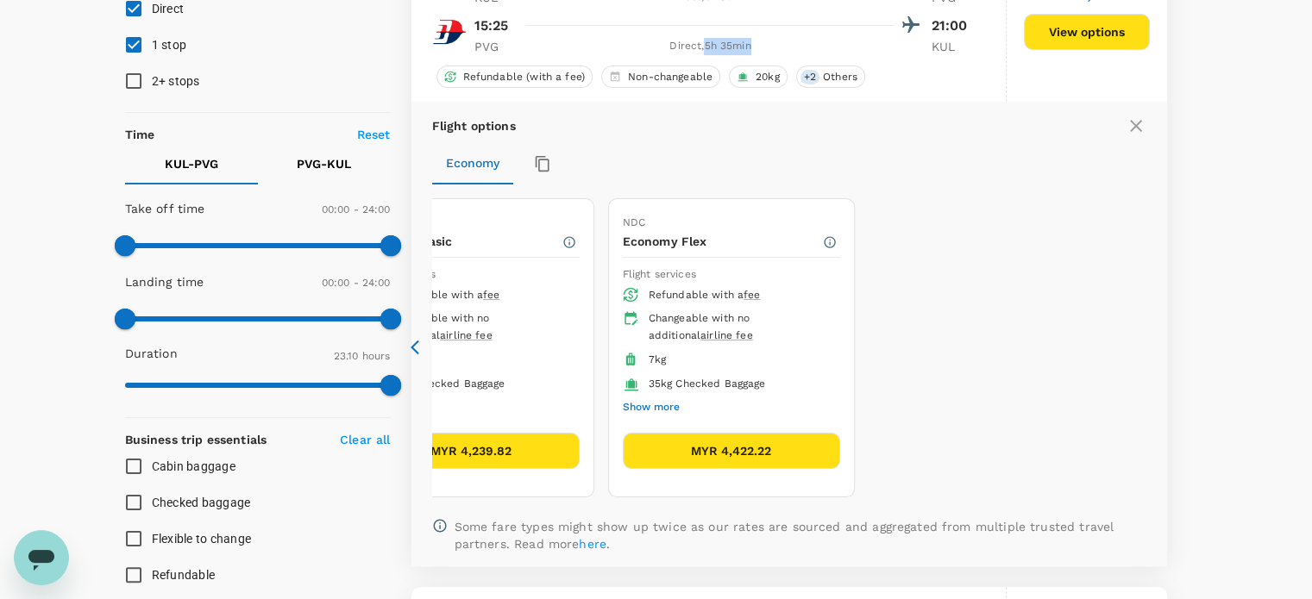
click at [415, 341] on icon at bounding box center [414, 348] width 9 height 15
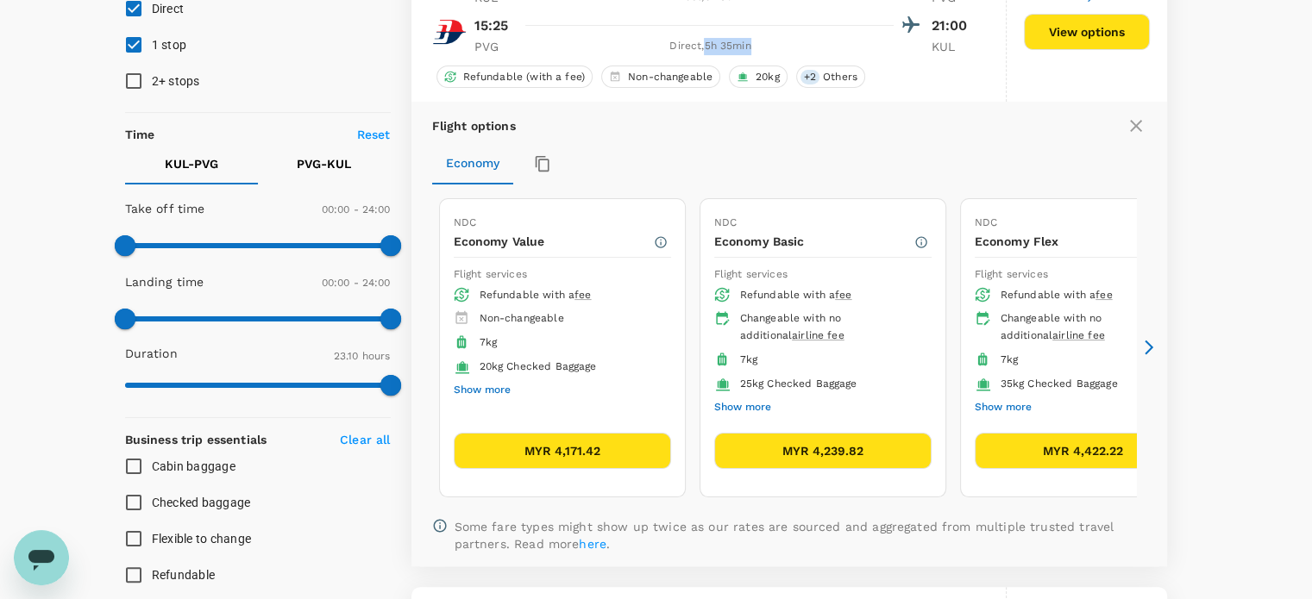
click at [1133, 127] on icon at bounding box center [1136, 126] width 12 height 12
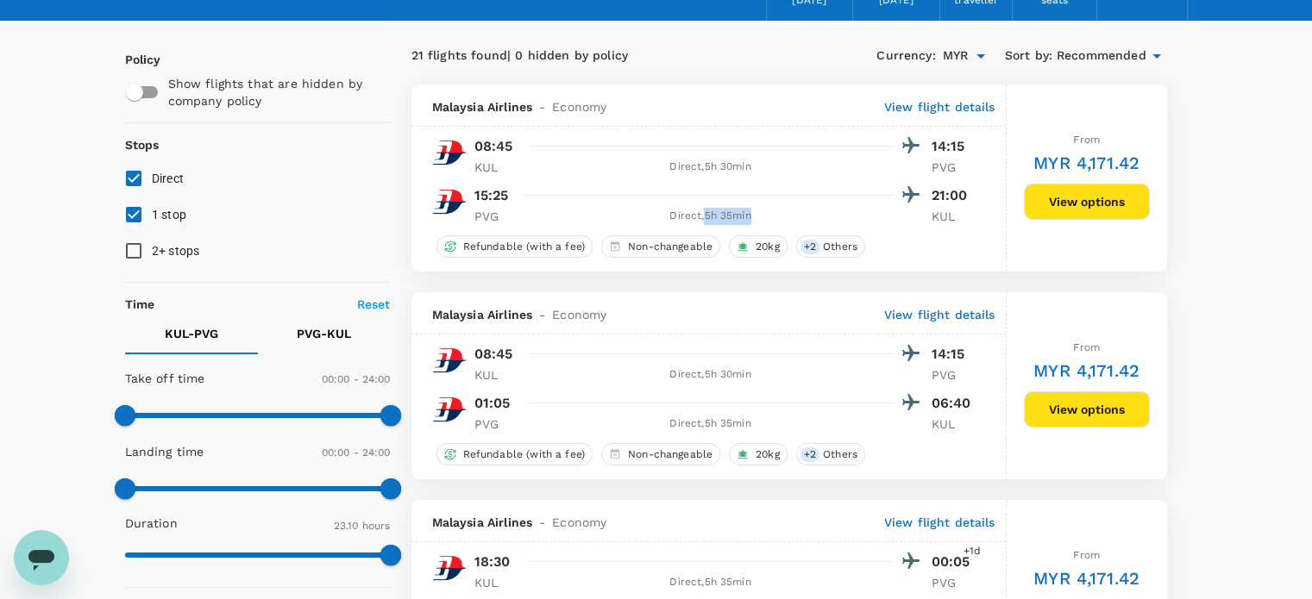
scroll to position [95, 0]
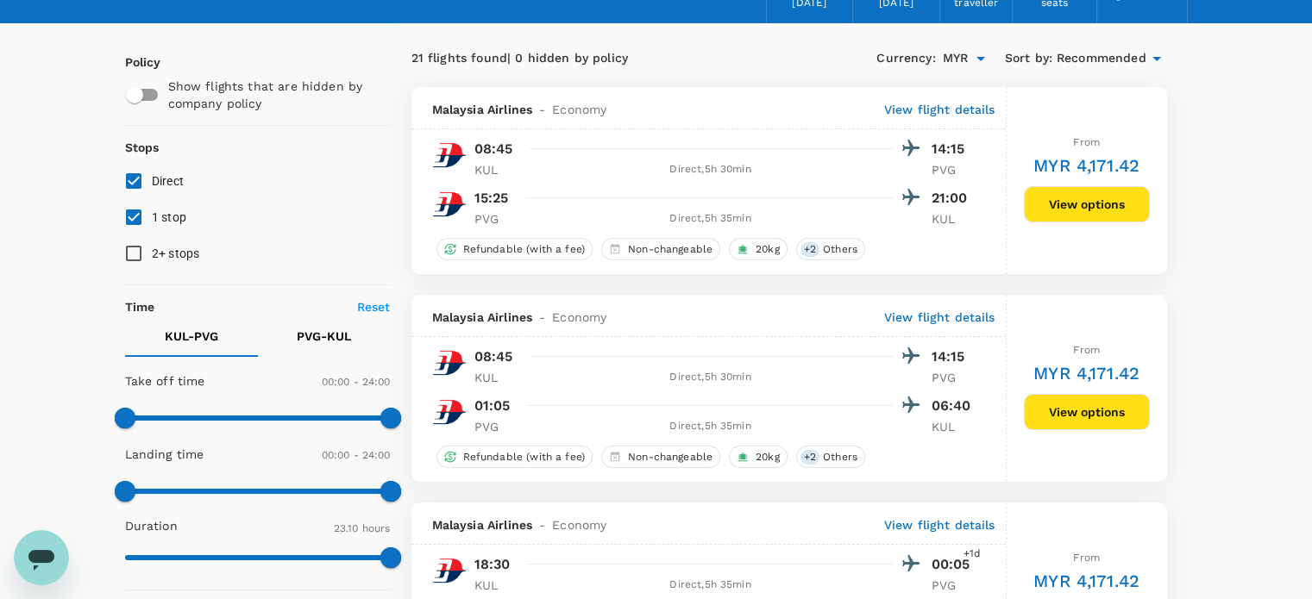
click at [1124, 244] on div "From MYR 4,171.42 View options" at bounding box center [1087, 180] width 126 height 187
click at [1124, 208] on button "View options" at bounding box center [1087, 204] width 126 height 36
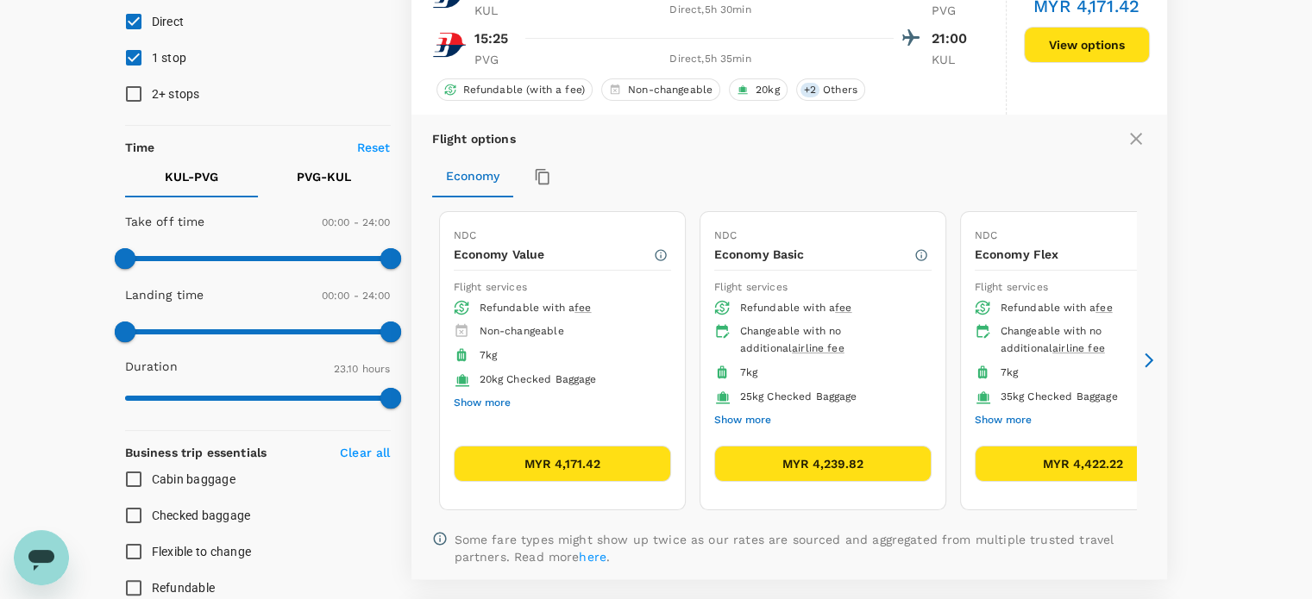
scroll to position [0, 0]
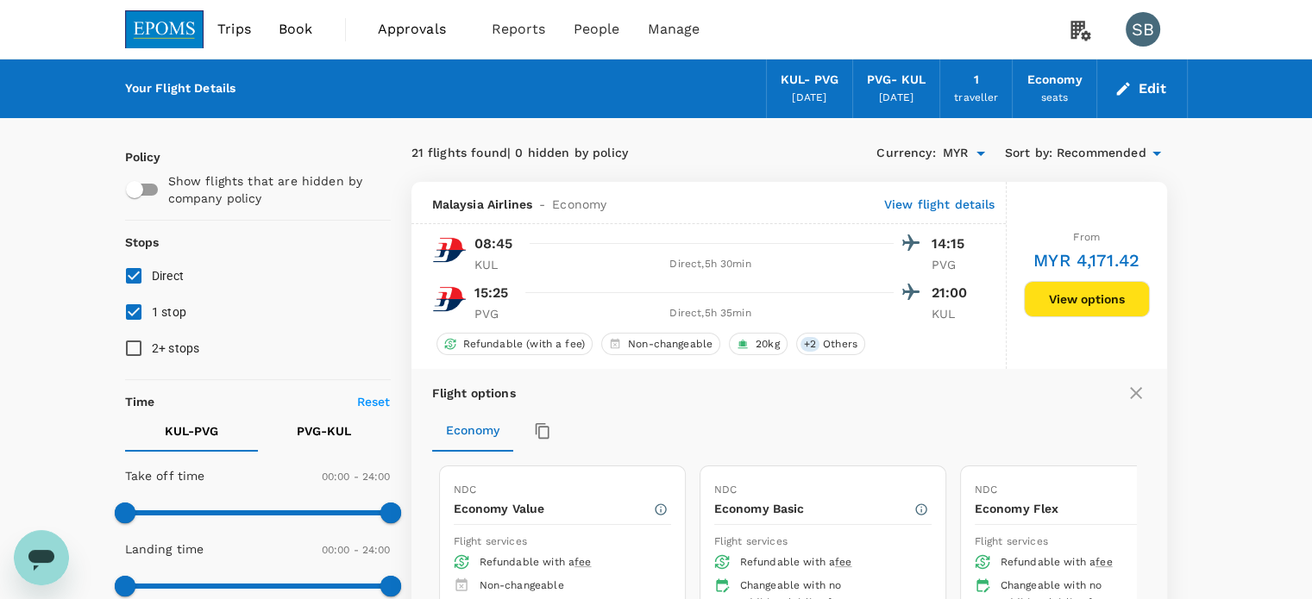
click at [162, 36] on img at bounding box center [164, 29] width 79 height 38
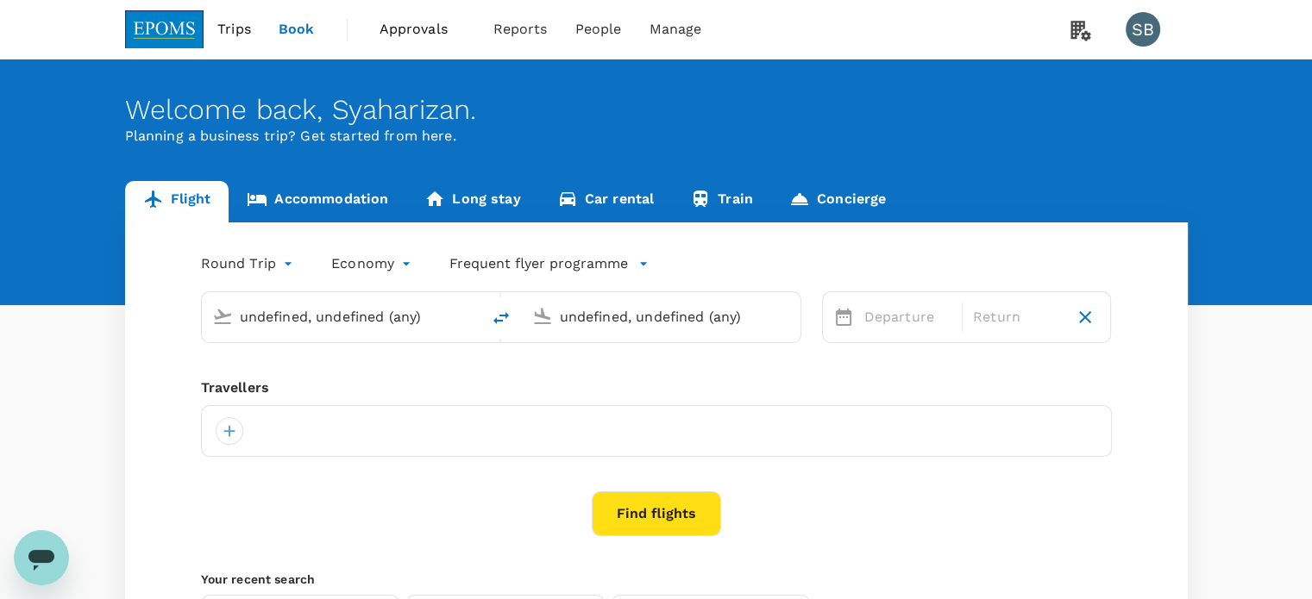
type input "Kuala Lumpur Intl ([GEOGRAPHIC_DATA])"
type input "Shanghai Pudong Intl (PVG)"
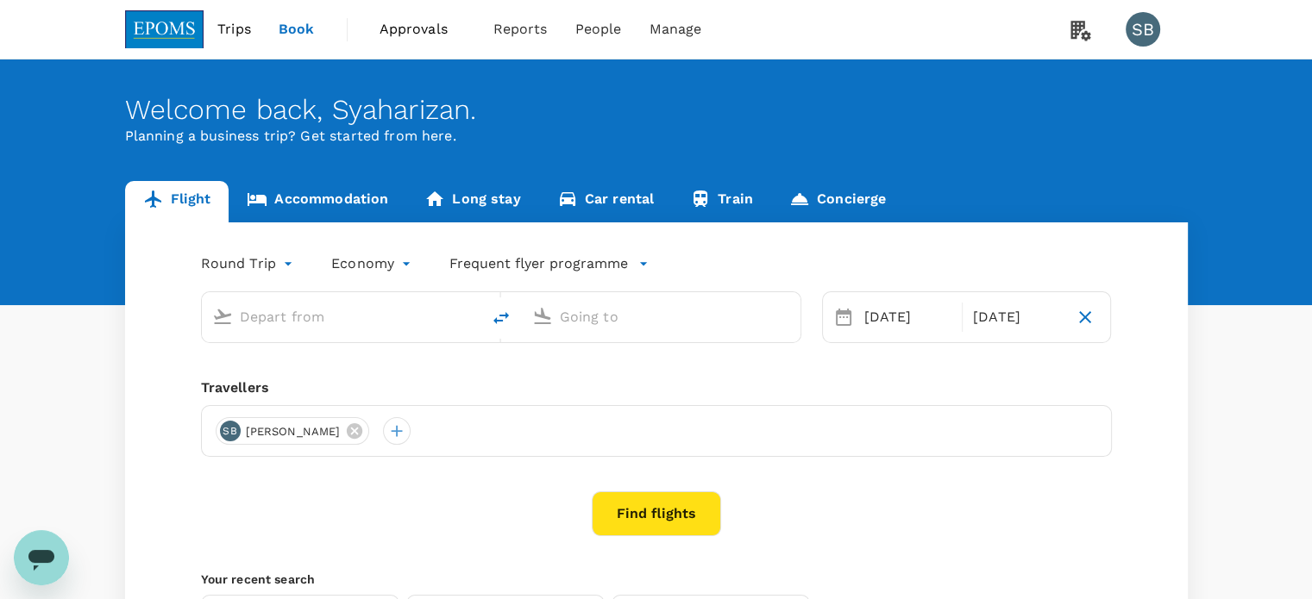
type input "Kuala Lumpur Intl ([GEOGRAPHIC_DATA])"
type input "Shanghai Pudong Intl (PVG)"
type input "Kuala Lumpur Intl ([GEOGRAPHIC_DATA])"
type input "Shanghai Pudong Intl (PVG)"
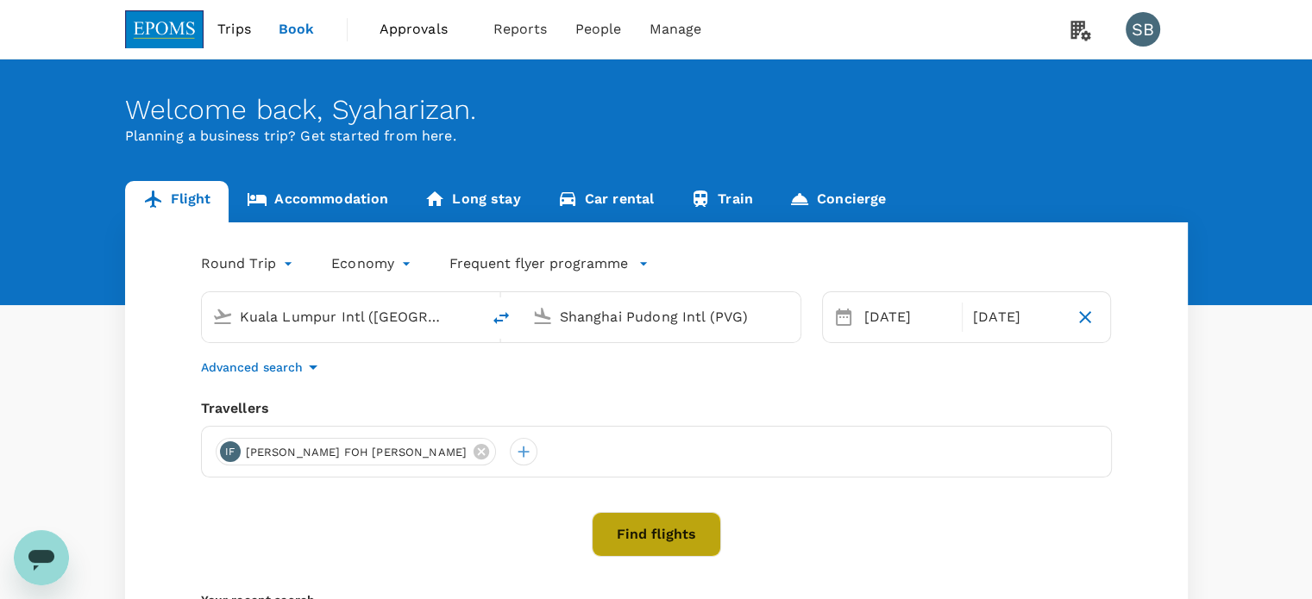
click at [628, 536] on button "Find flights" at bounding box center [656, 534] width 129 height 45
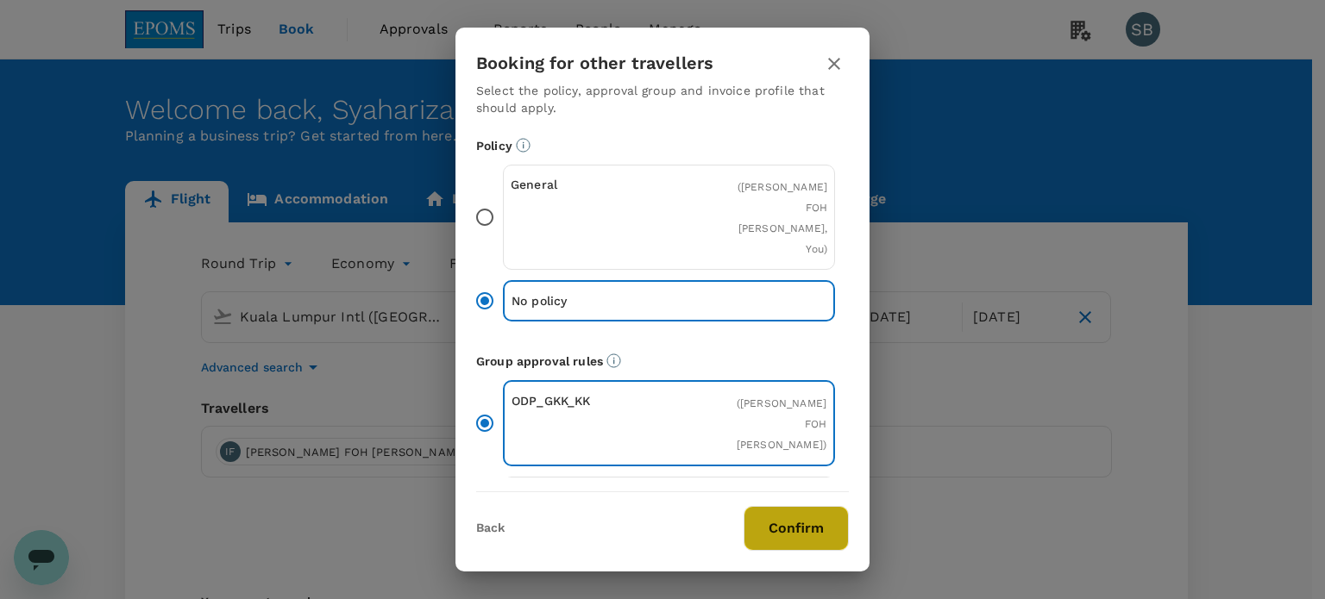
click at [783, 517] on button "Confirm" at bounding box center [795, 528] width 105 height 45
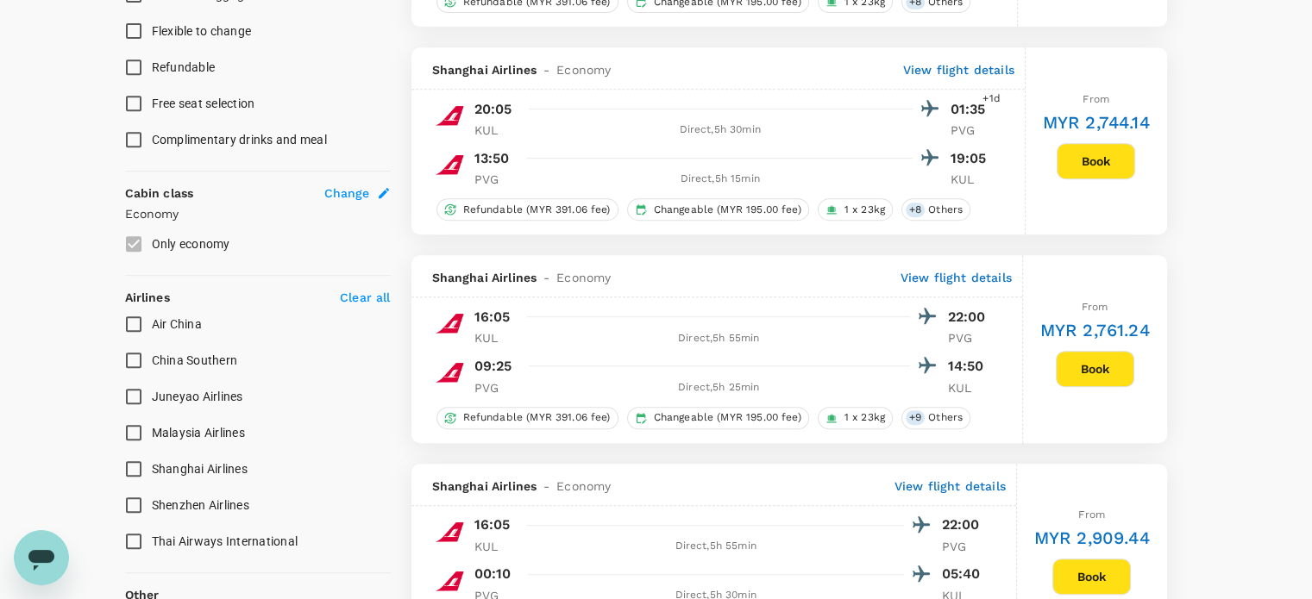
scroll to position [776, 0]
click at [139, 429] on input "Malaysia Airlines" at bounding box center [134, 432] width 36 height 36
checkbox input "true"
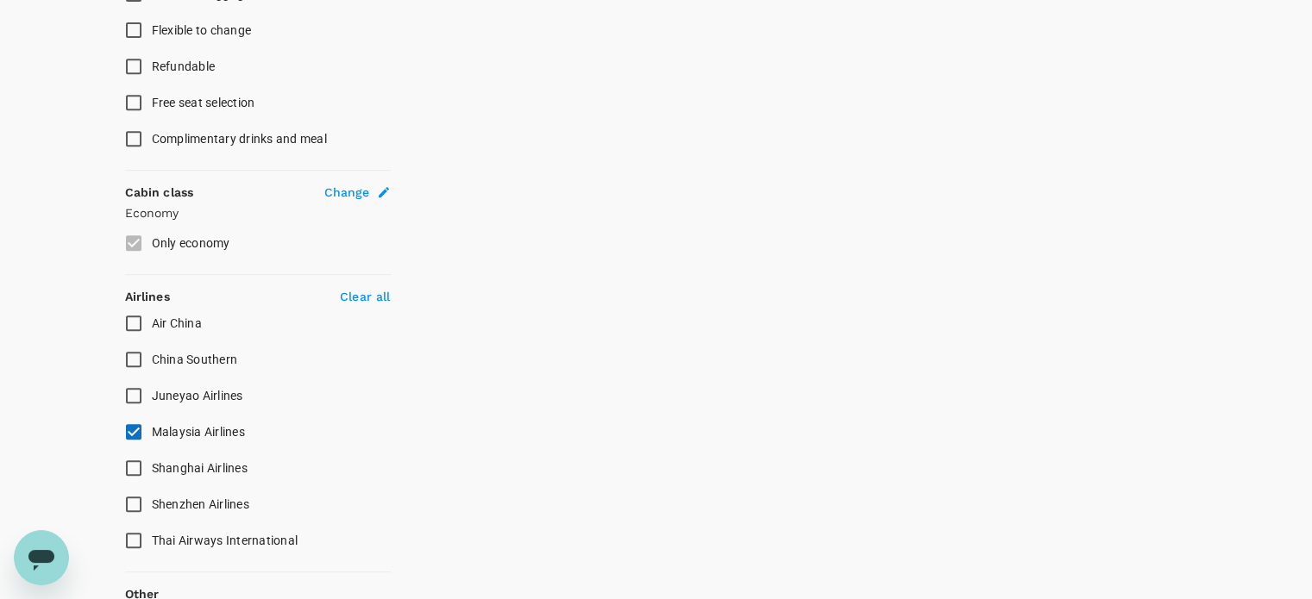
type input "1390"
checkbox input "false"
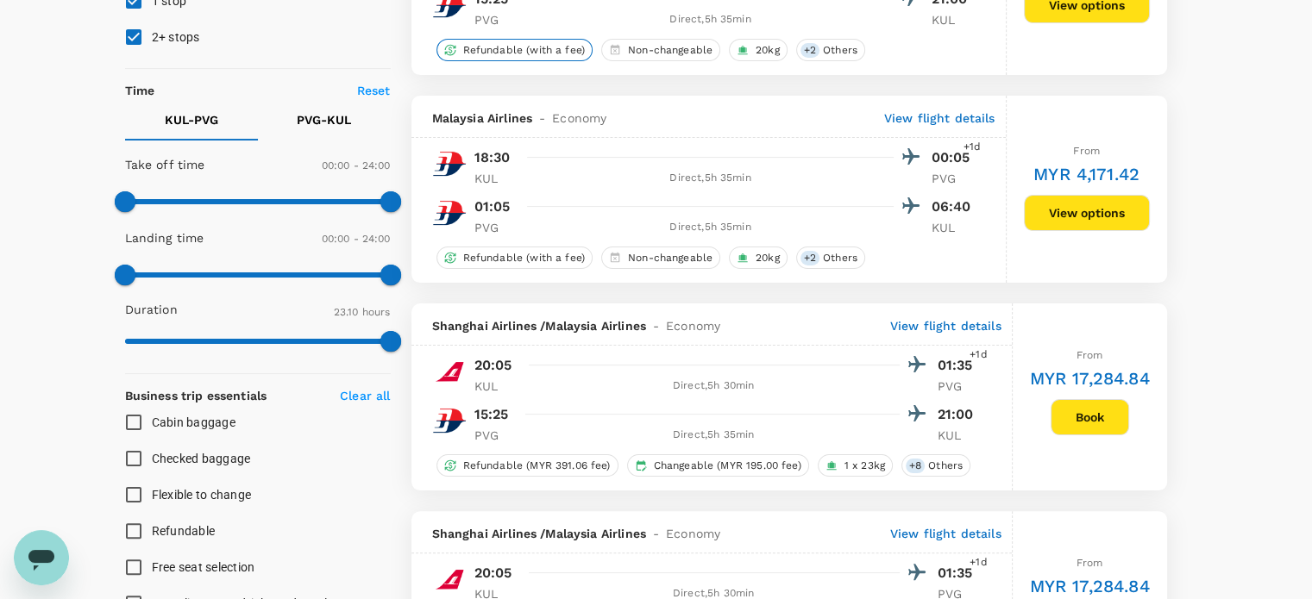
scroll to position [172, 0]
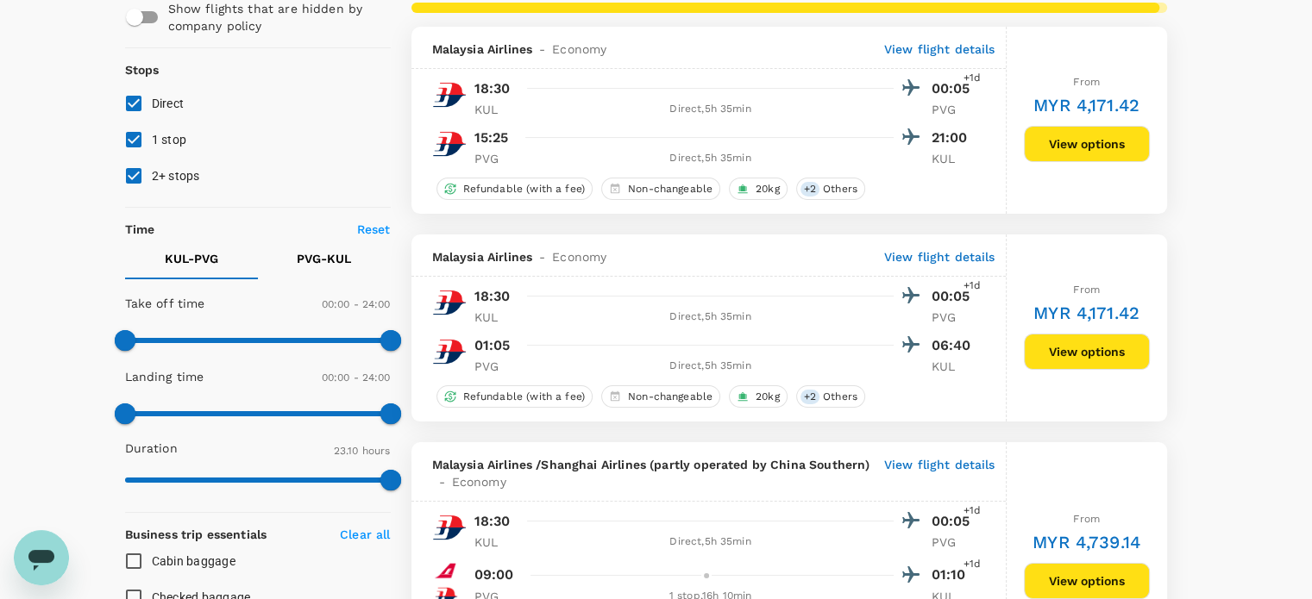
checkbox input "false"
checkbox input "true"
type input "900"
drag, startPoint x: 390, startPoint y: 343, endPoint x: 290, endPoint y: 337, distance: 100.2
click at [290, 337] on span at bounding box center [290, 340] width 21 height 21
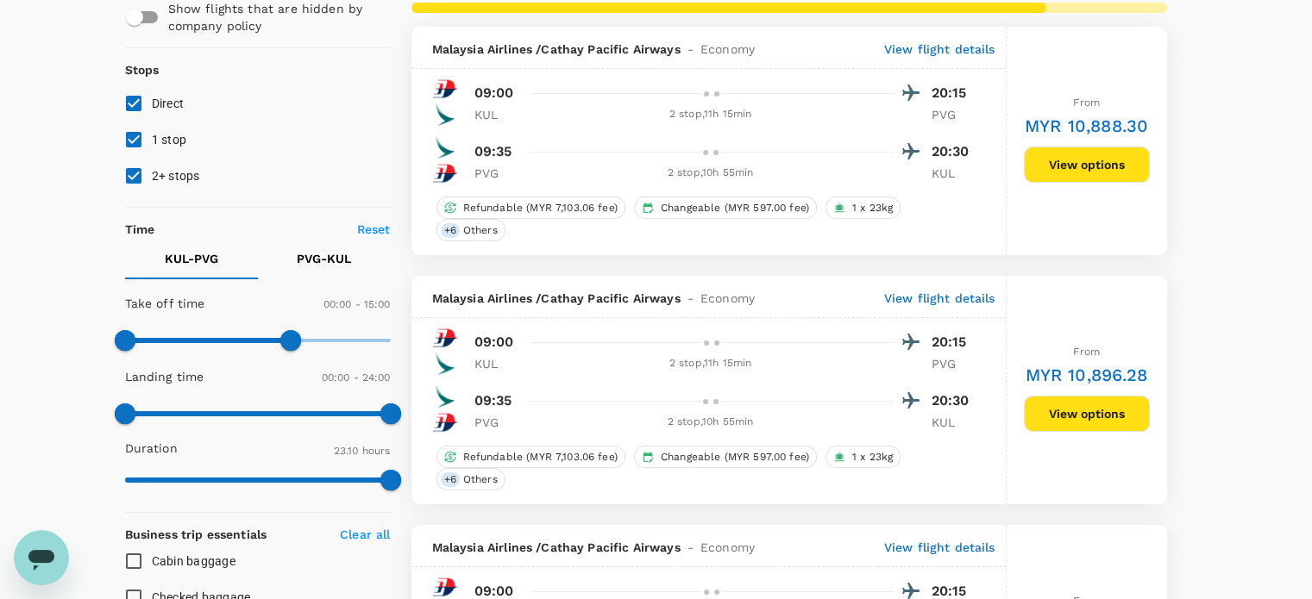
click at [132, 182] on input "2+ stops" at bounding box center [134, 176] width 36 height 36
checkbox input "false"
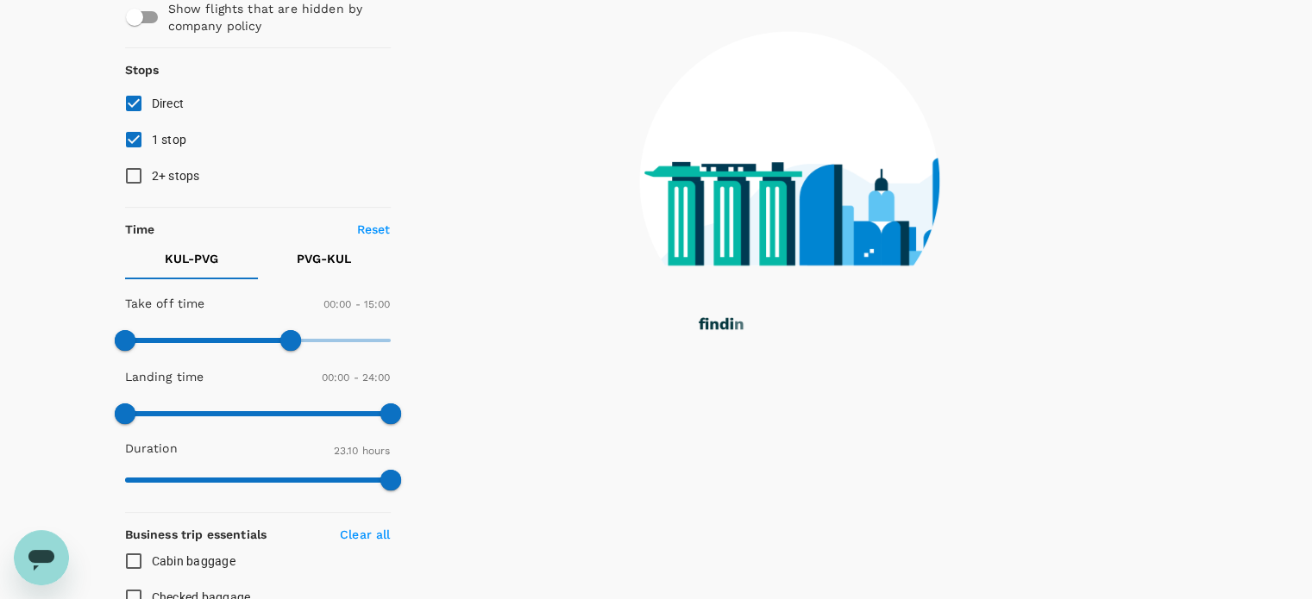
checkbox input "false"
checkbox input "true"
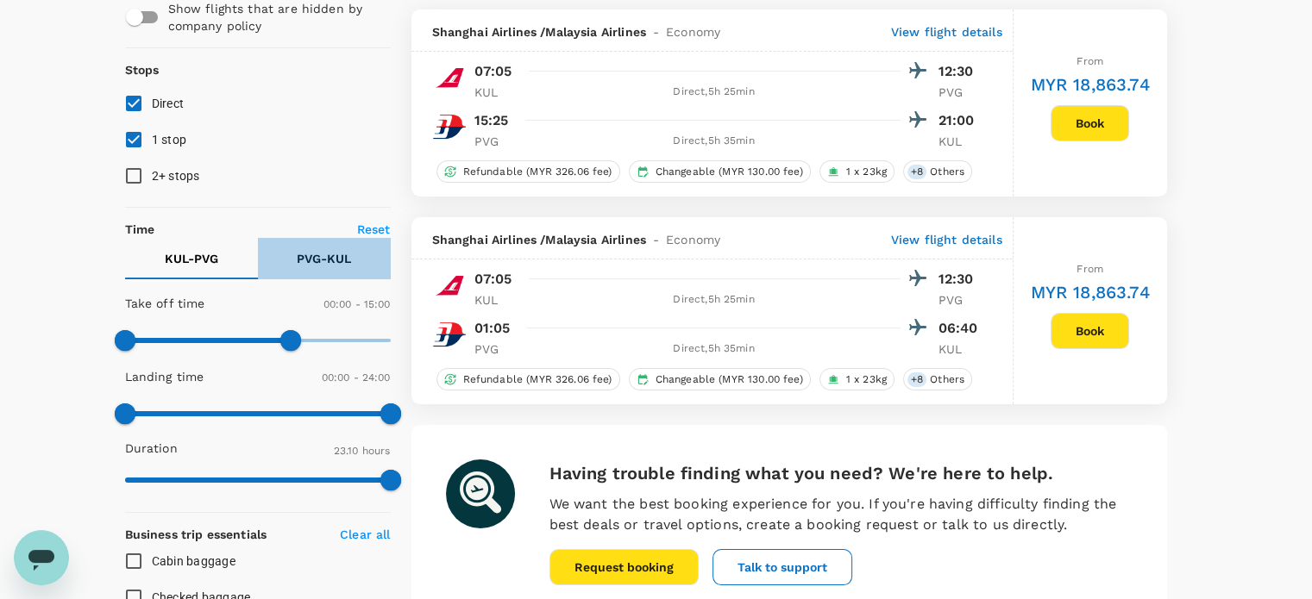
click at [308, 256] on p "PVG - KUL" at bounding box center [324, 258] width 54 height 17
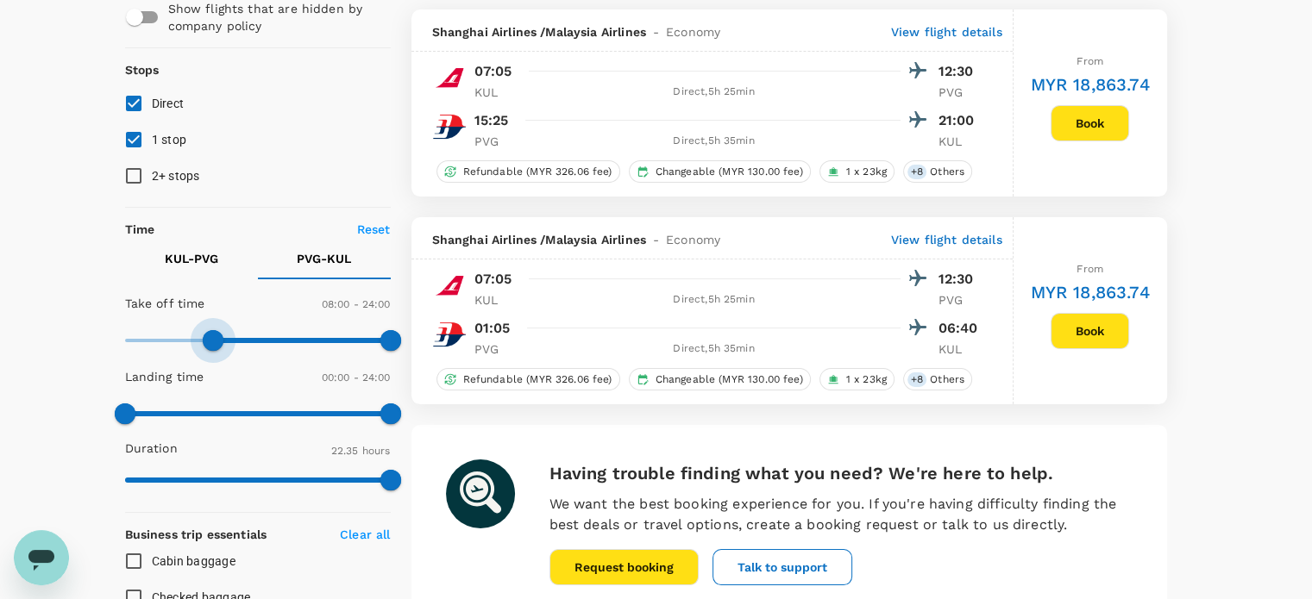
type input "450"
drag, startPoint x: 129, startPoint y: 339, endPoint x: 209, endPoint y: 332, distance: 79.6
click at [209, 332] on span at bounding box center [207, 340] width 21 height 21
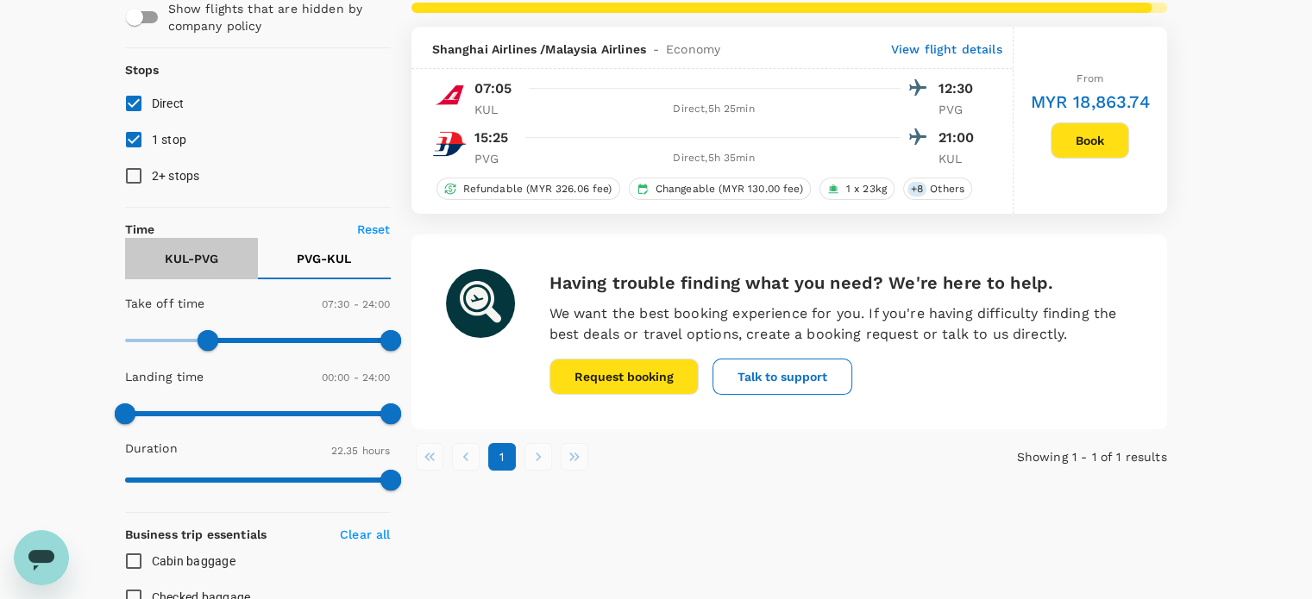
click at [188, 258] on p "KUL - PVG" at bounding box center [191, 258] width 53 height 17
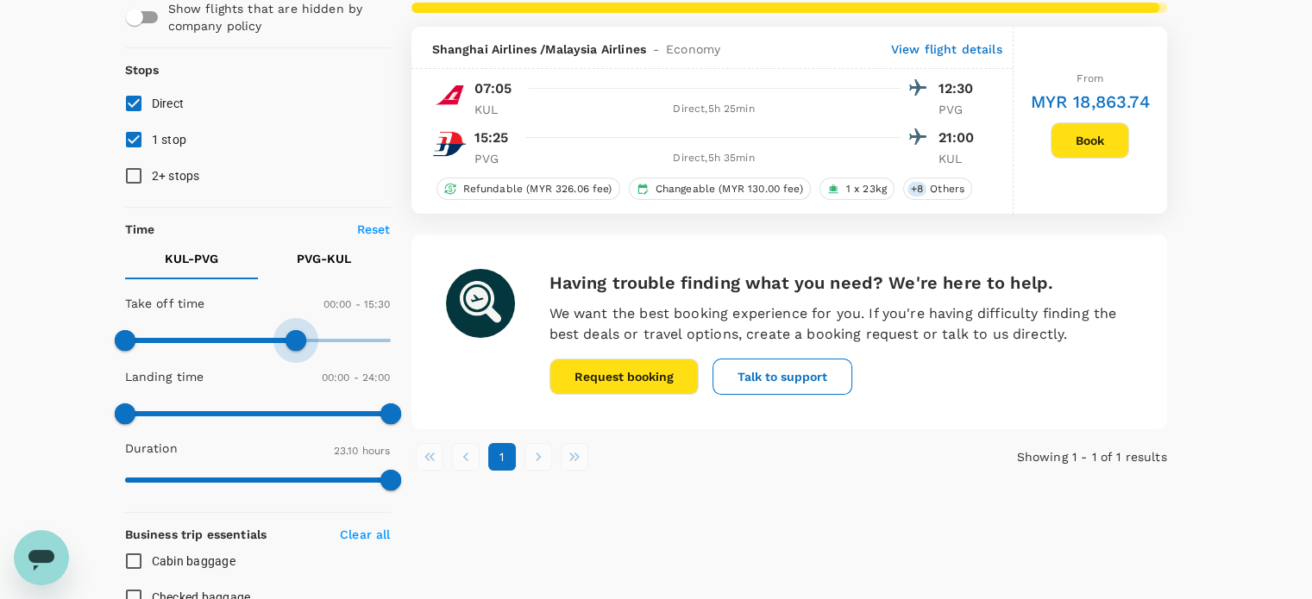
type input "1440"
drag, startPoint x: 297, startPoint y: 337, endPoint x: 423, endPoint y: 336, distance: 125.9
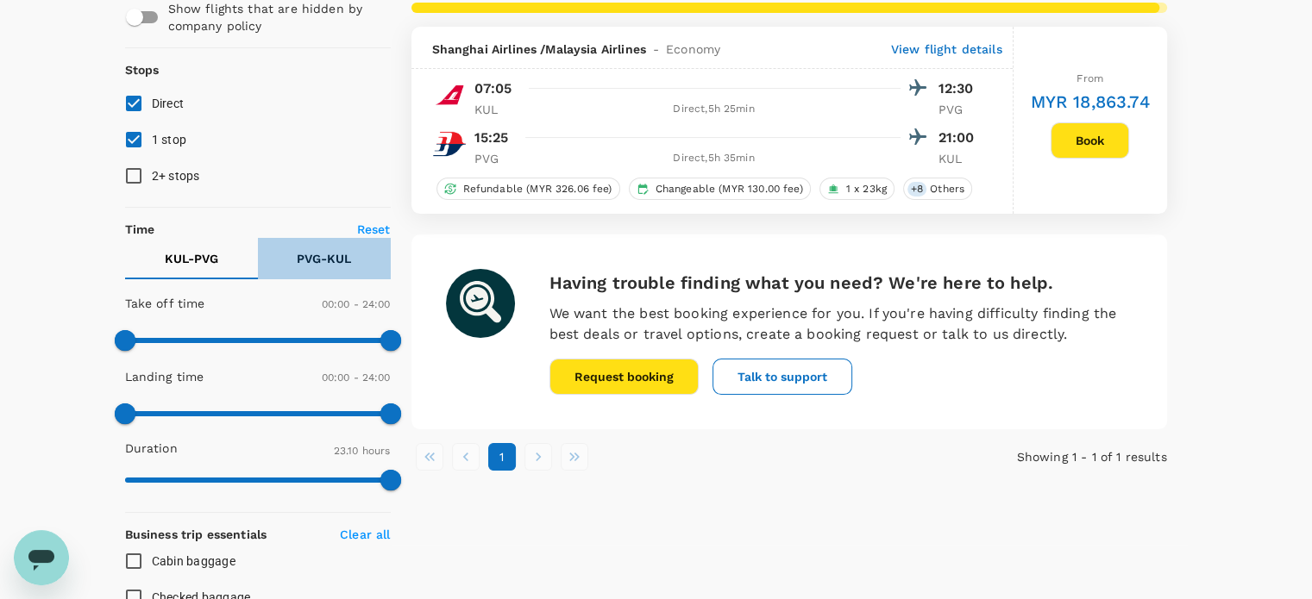
click at [321, 258] on p "PVG - KUL" at bounding box center [324, 258] width 54 height 17
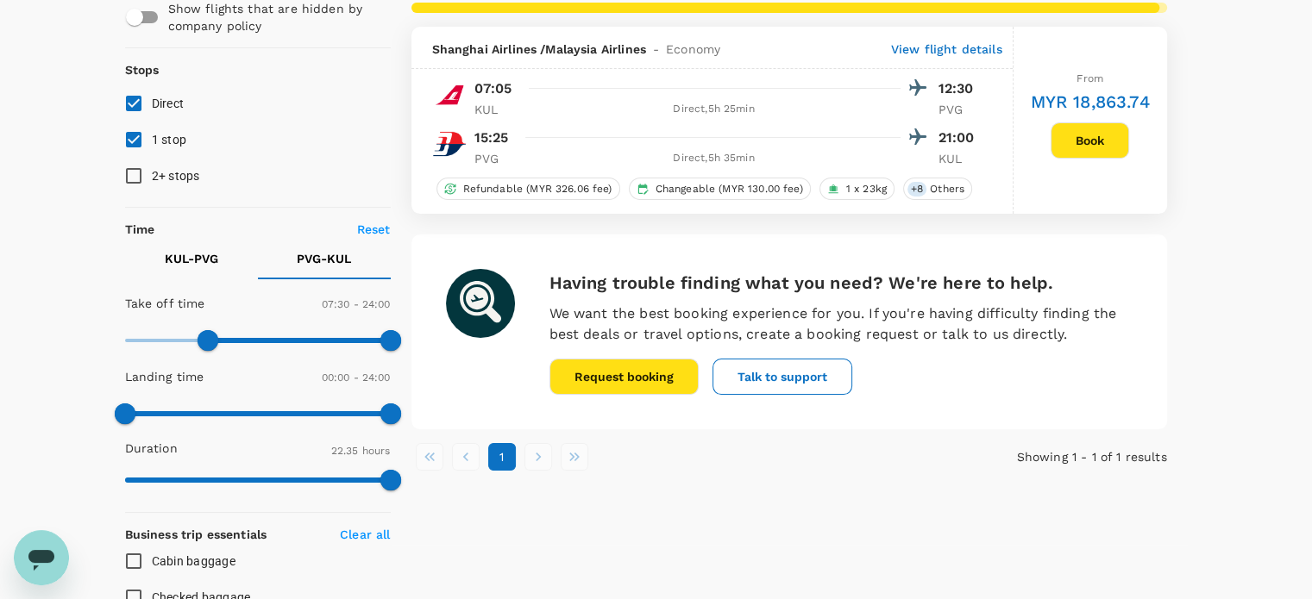
type input "0"
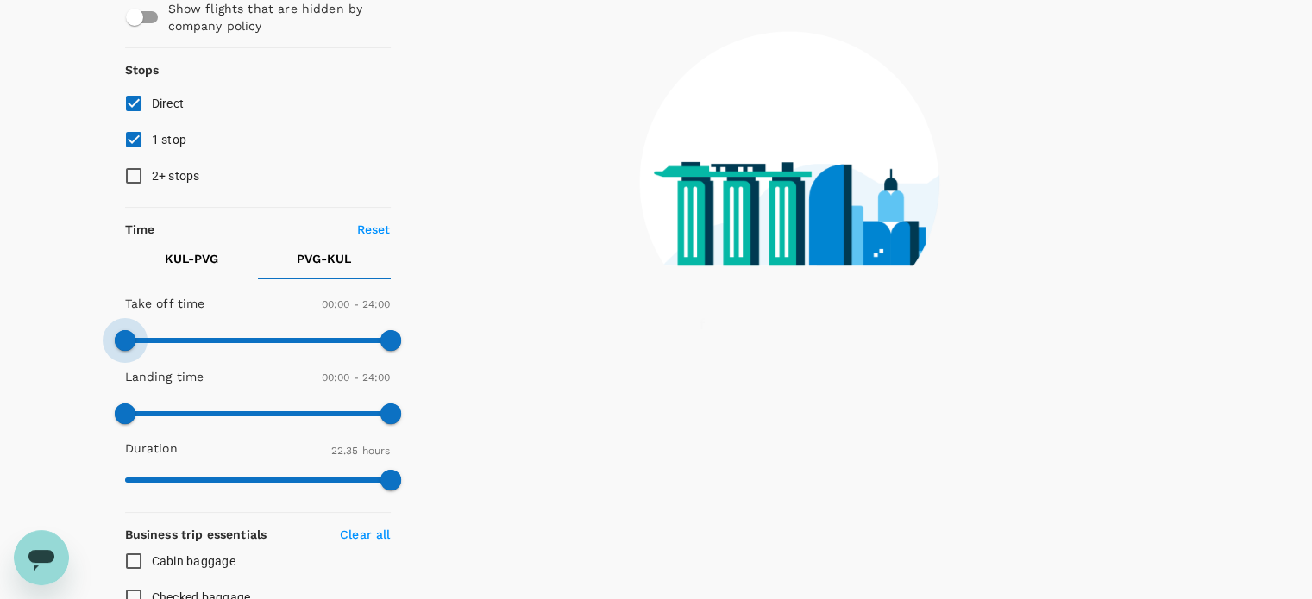
drag, startPoint x: 207, startPoint y: 337, endPoint x: 95, endPoint y: 331, distance: 112.3
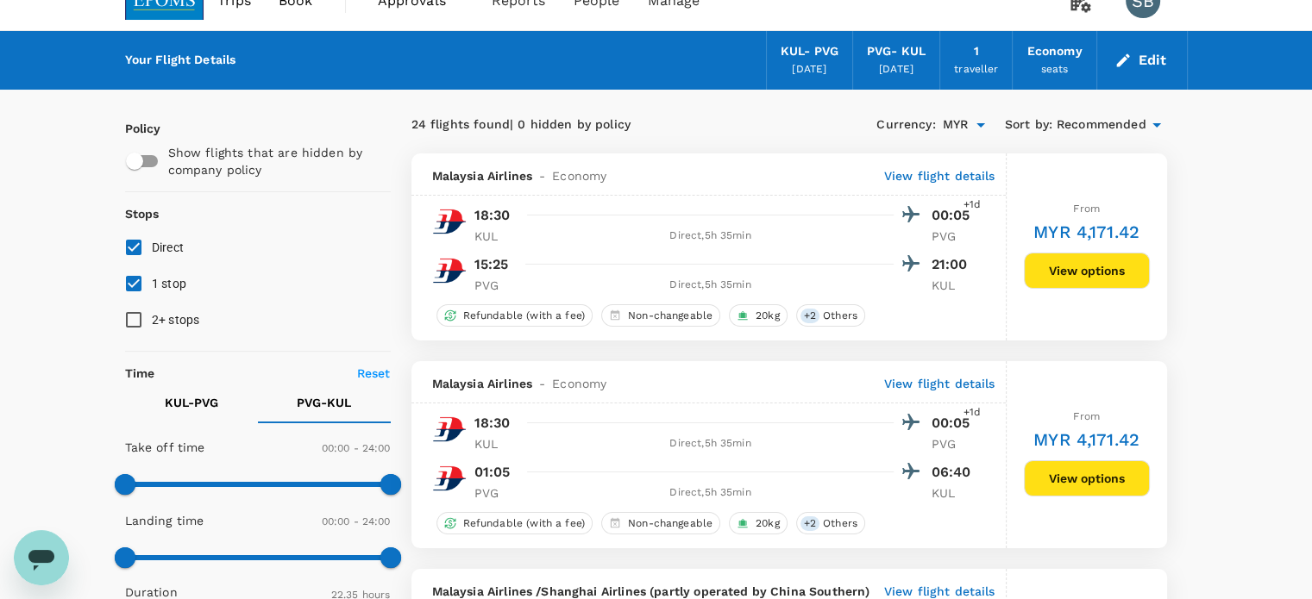
scroll to position [0, 0]
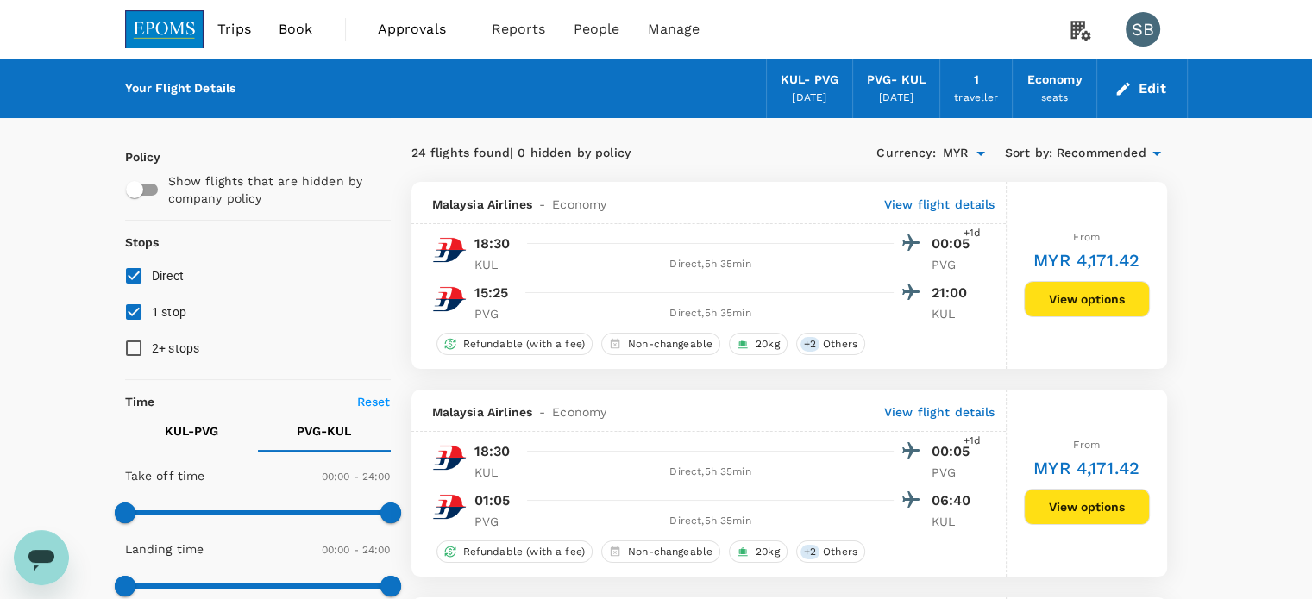
click at [1129, 152] on span "Recommended" at bounding box center [1101, 153] width 90 height 19
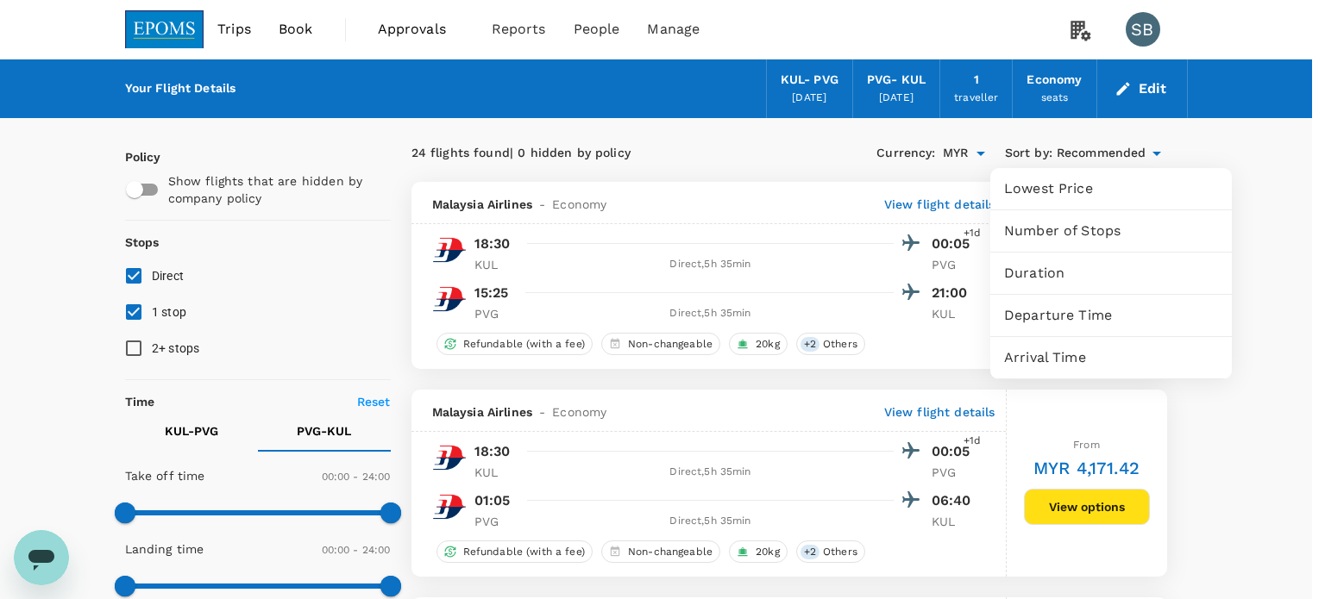
click at [1051, 313] on span "Departure Time" at bounding box center [1111, 315] width 214 height 21
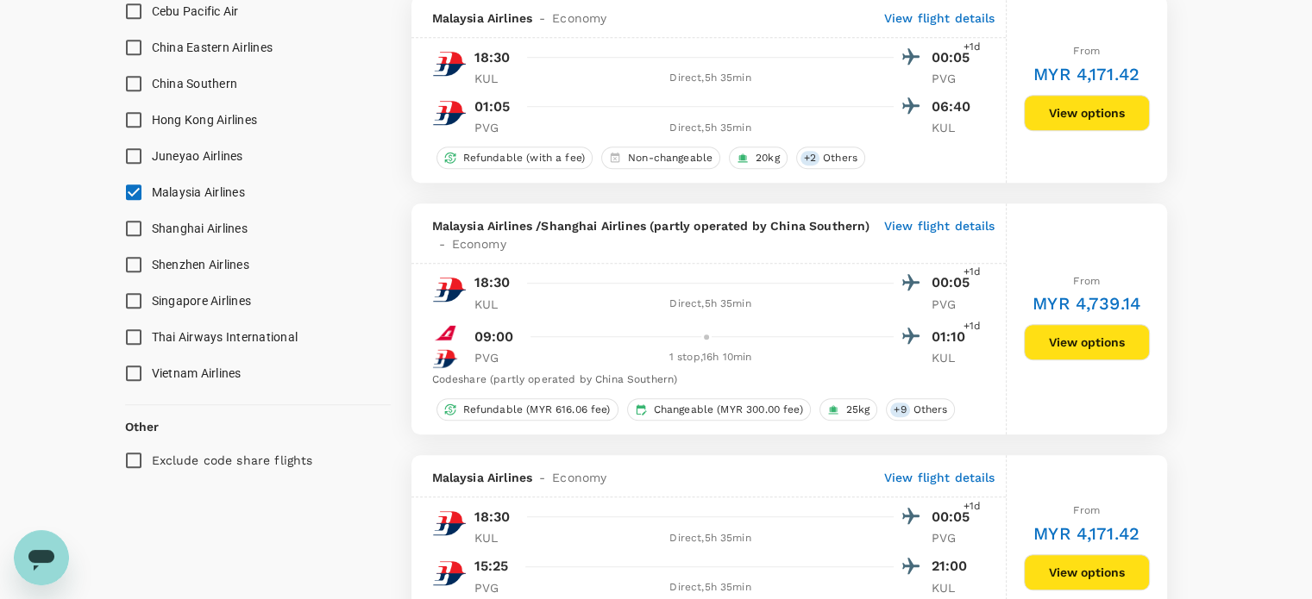
scroll to position [1121, 0]
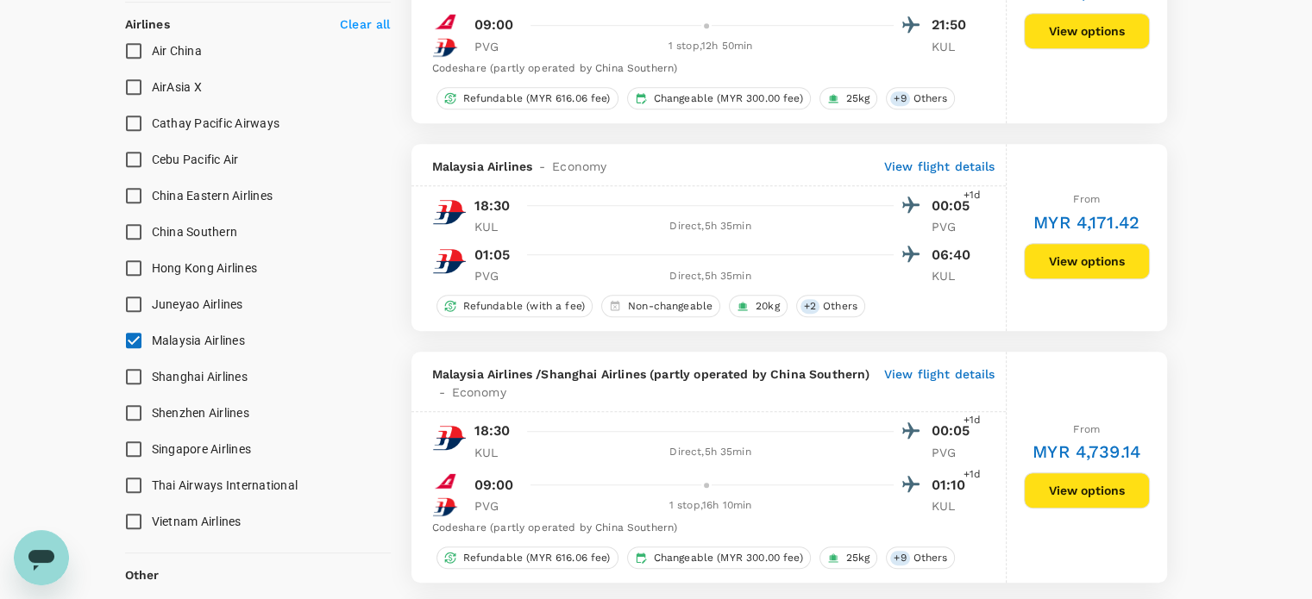
click at [128, 338] on input "Malaysia Airlines" at bounding box center [134, 341] width 36 height 36
checkbox input "false"
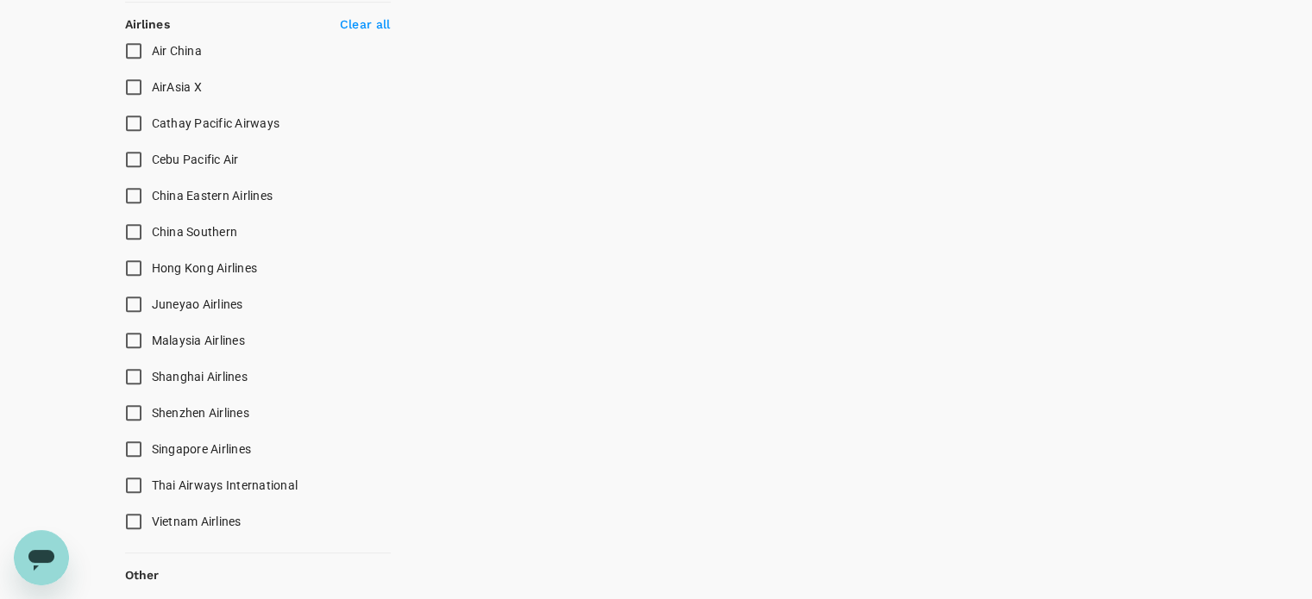
click at [128, 85] on input "AirAsia X" at bounding box center [134, 87] width 36 height 36
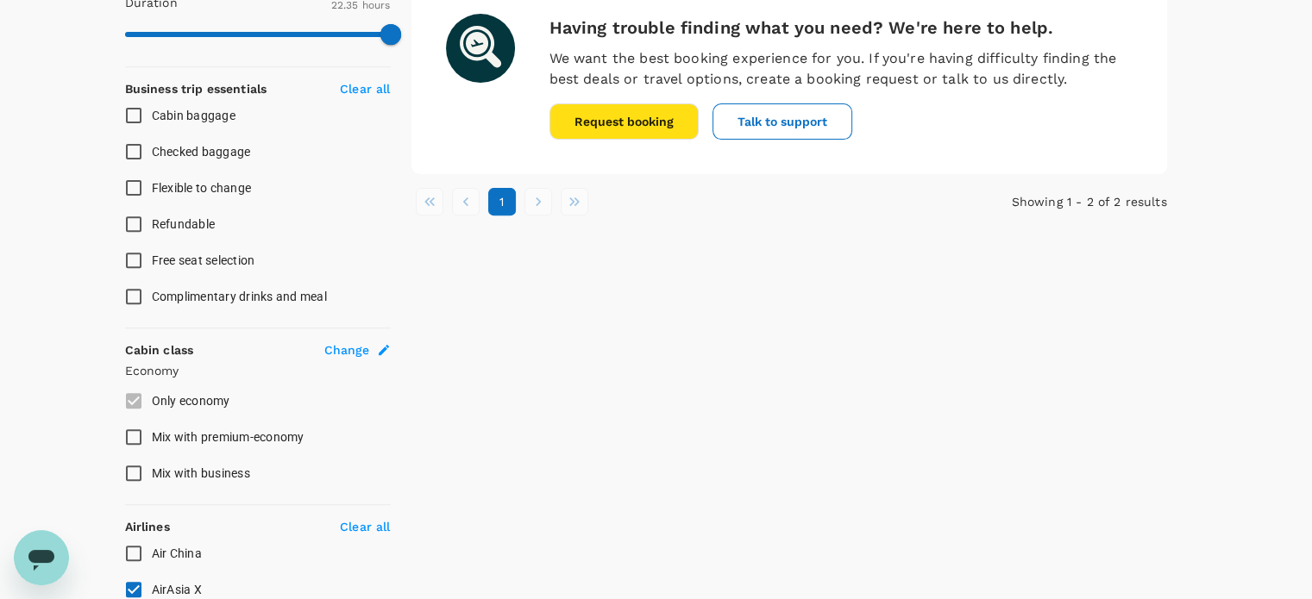
scroll to position [690, 0]
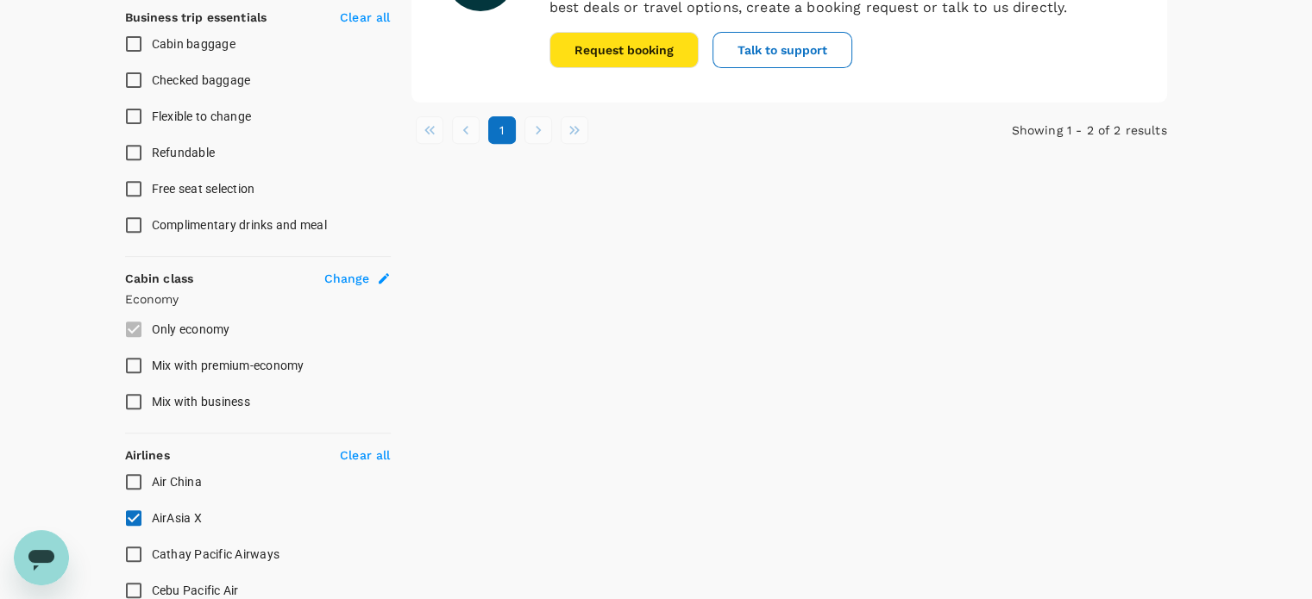
click at [125, 510] on input "AirAsia X" at bounding box center [134, 518] width 36 height 36
checkbox input "false"
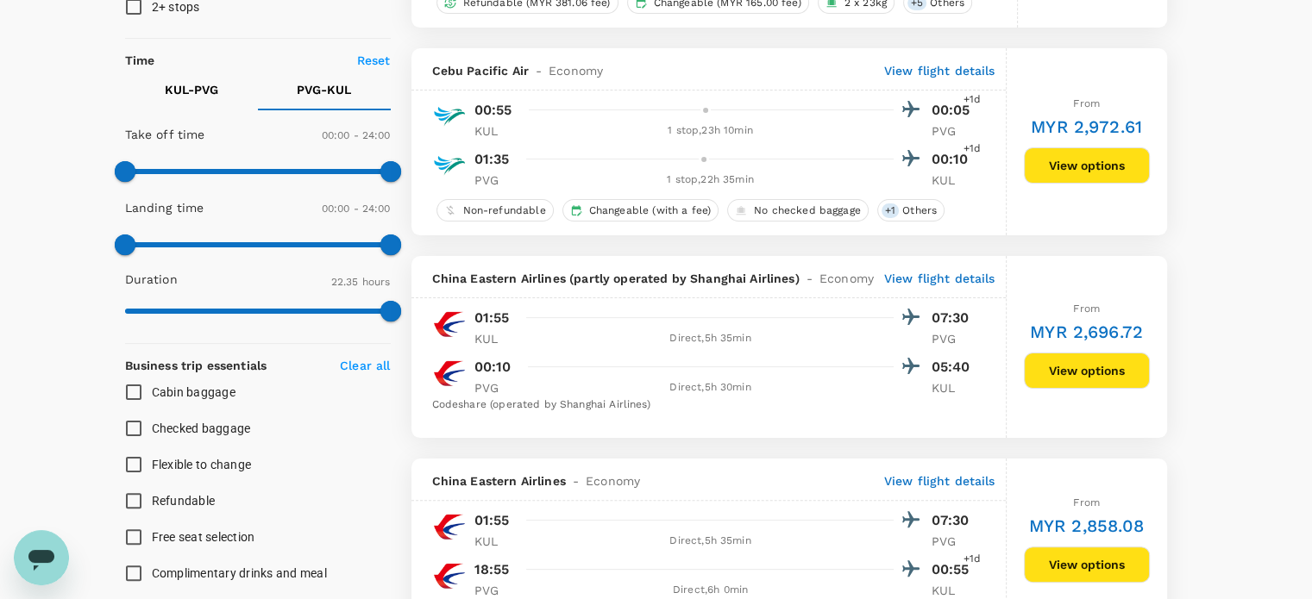
scroll to position [248, 0]
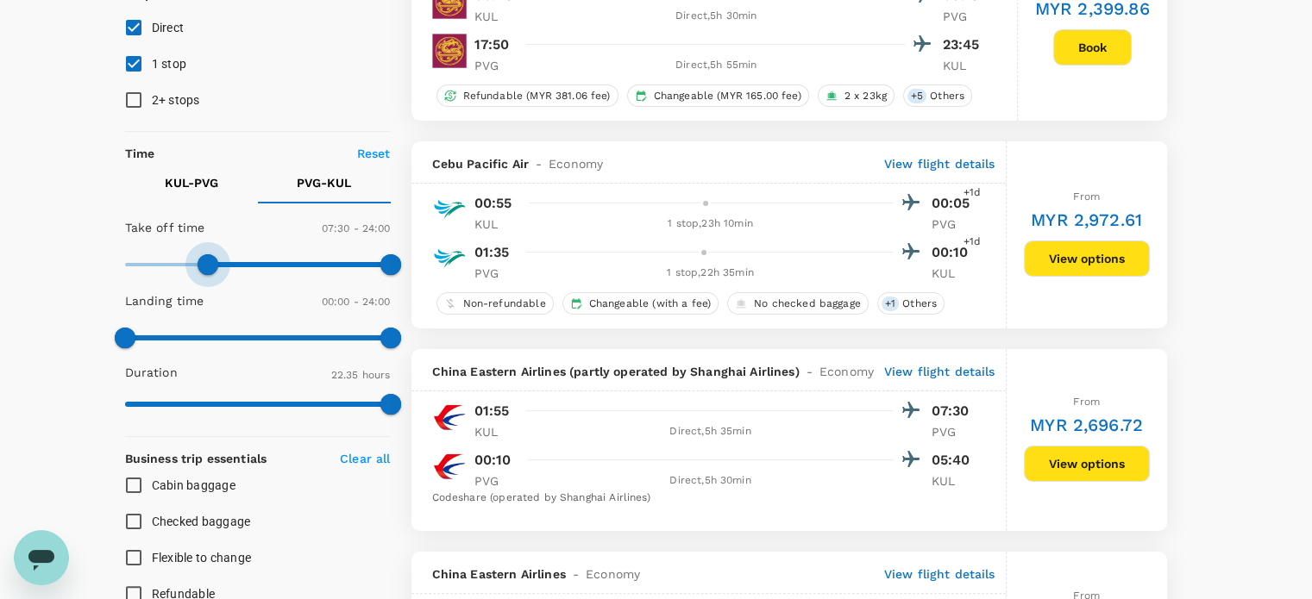
type input "480"
drag, startPoint x: 128, startPoint y: 258, endPoint x: 214, endPoint y: 258, distance: 86.2
click at [214, 258] on span at bounding box center [213, 264] width 21 height 21
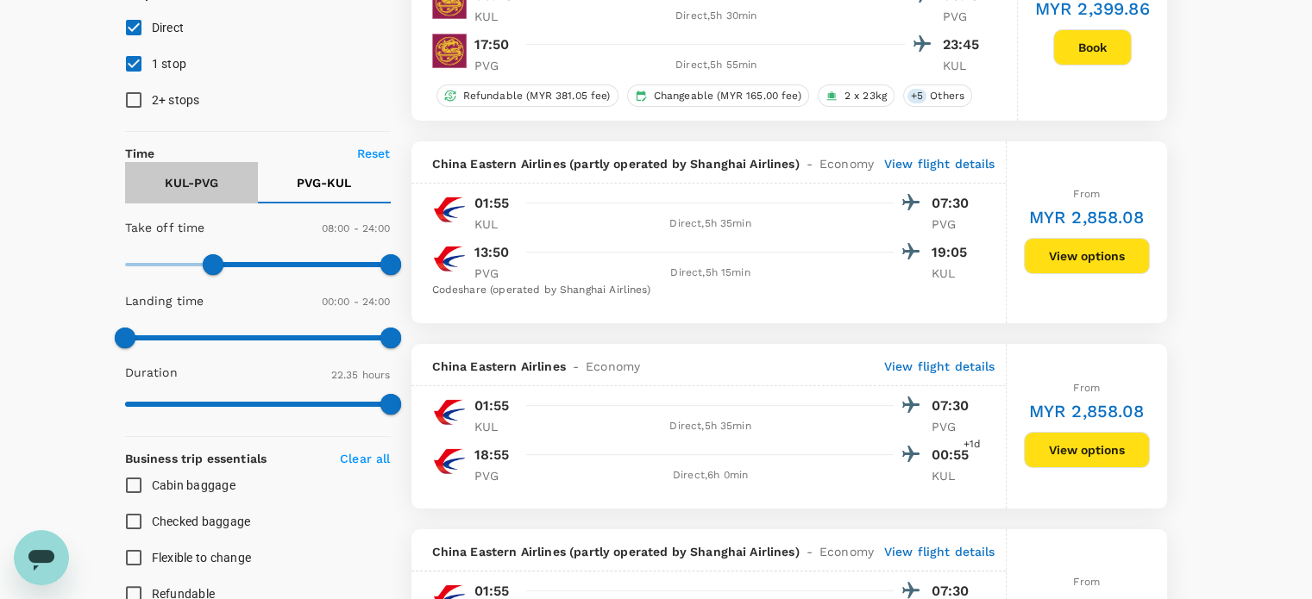
click at [195, 179] on p "KUL - PVG" at bounding box center [191, 182] width 53 height 17
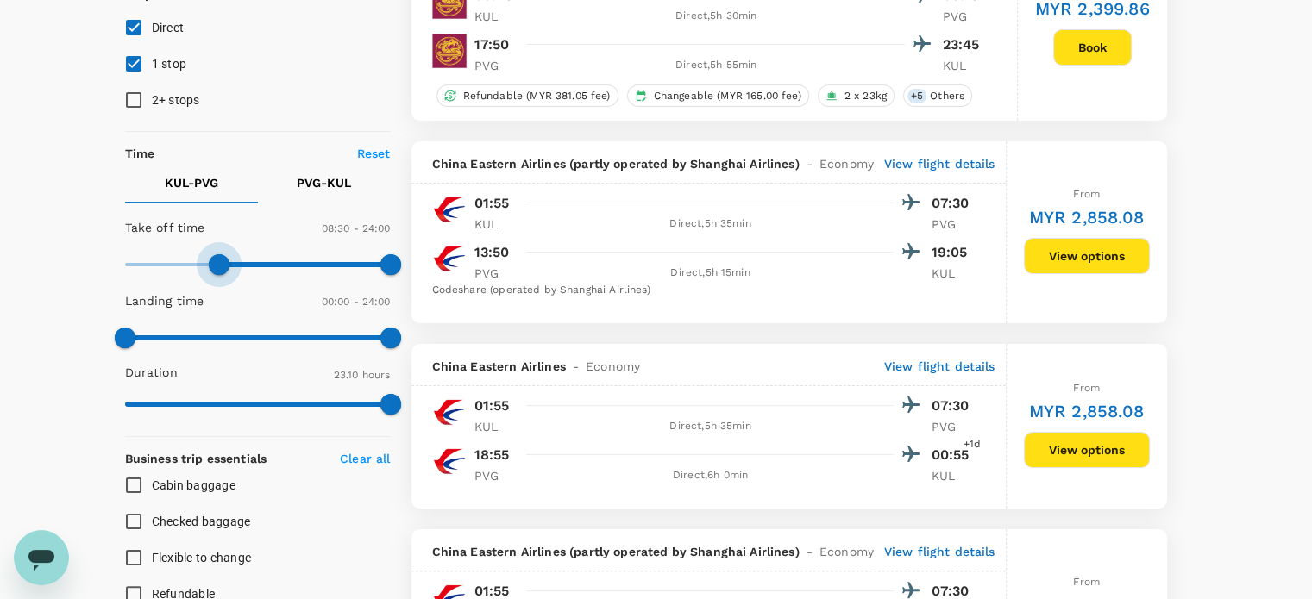
type input "480"
drag, startPoint x: 134, startPoint y: 261, endPoint x: 214, endPoint y: 261, distance: 80.2
click at [214, 261] on span at bounding box center [213, 264] width 21 height 21
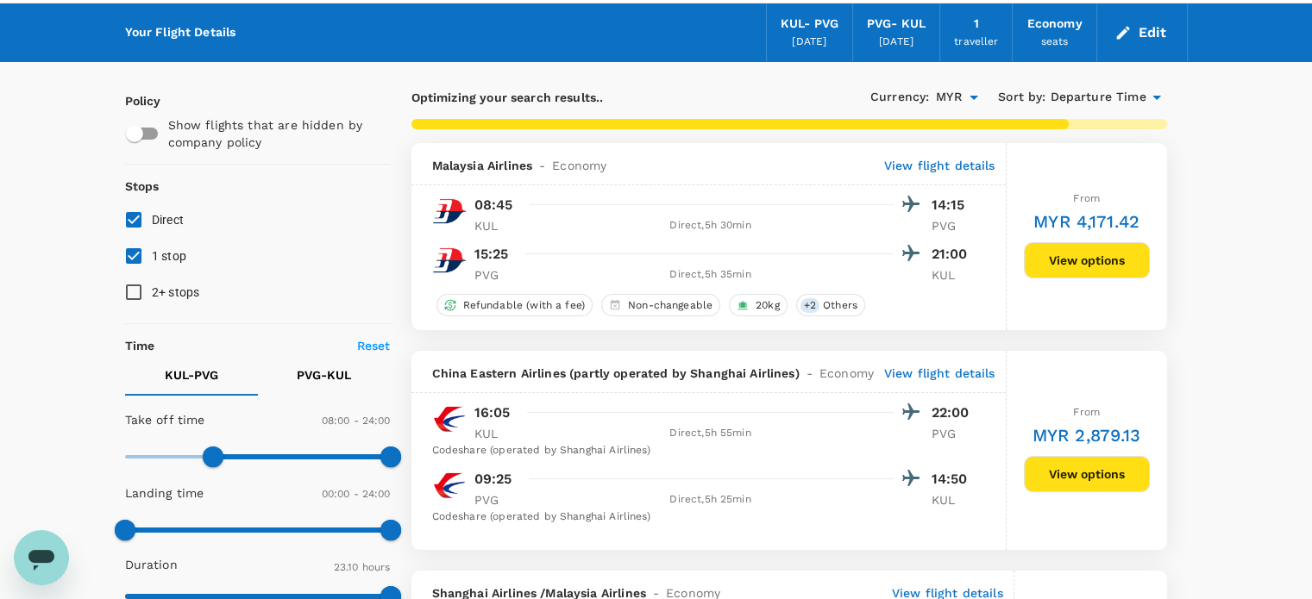
scroll to position [172, 0]
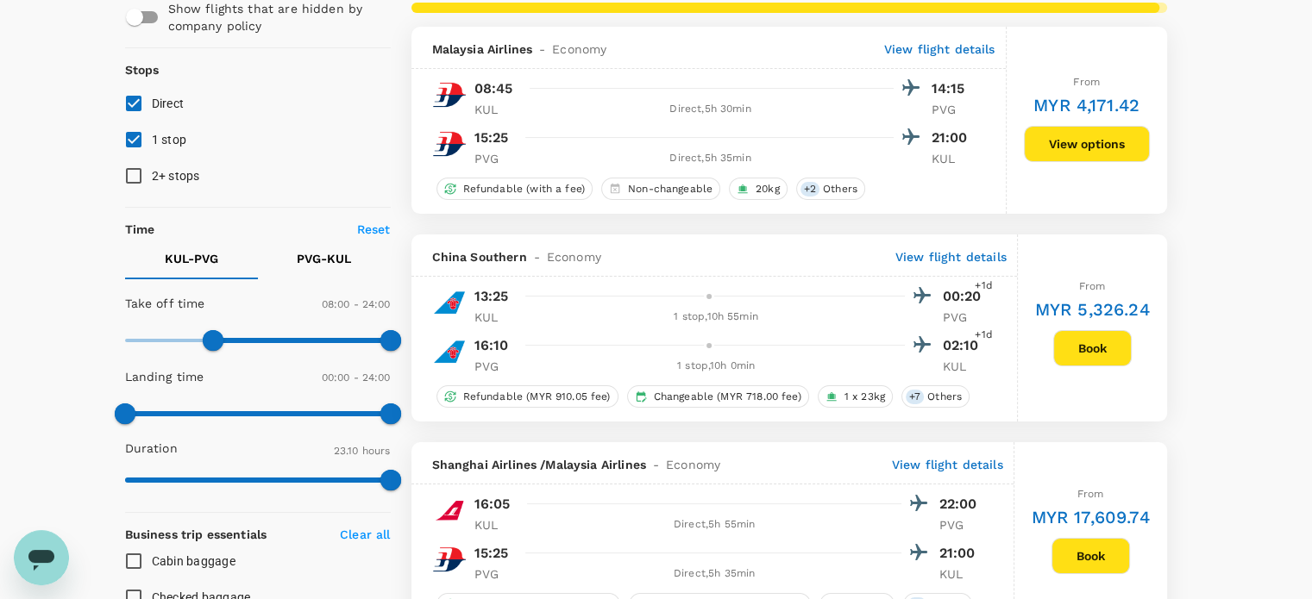
click at [136, 141] on input "1 stop" at bounding box center [134, 140] width 36 height 36
checkbox input "false"
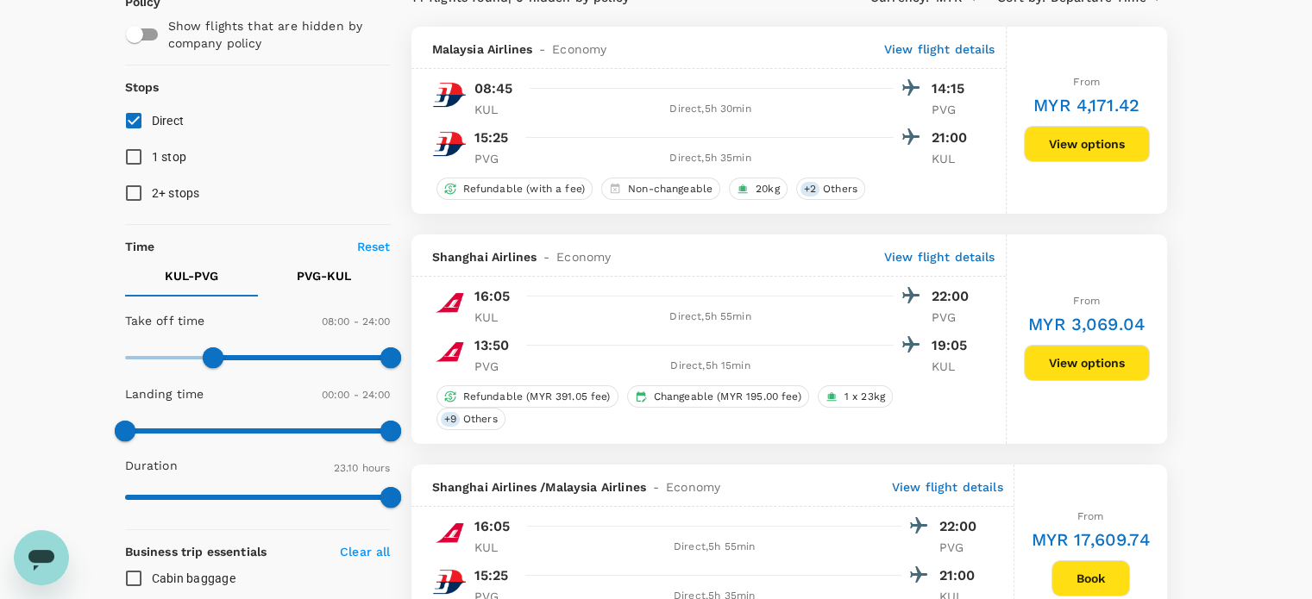
scroll to position [259, 0]
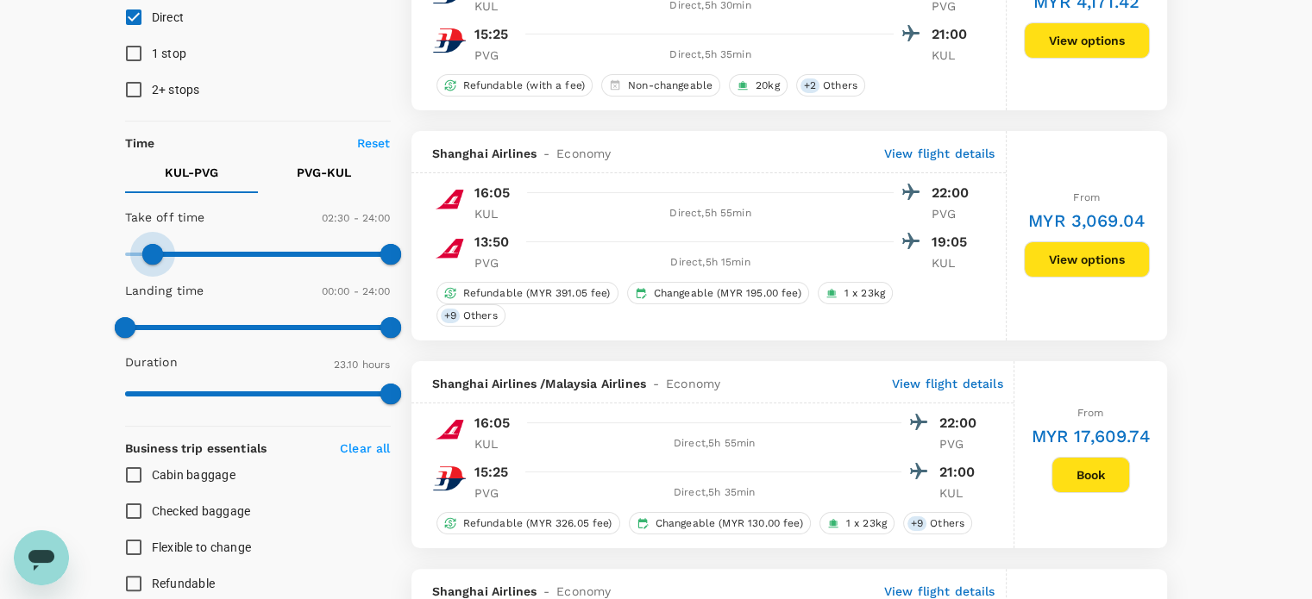
type input "90"
drag, startPoint x: 202, startPoint y: 248, endPoint x: 119, endPoint y: 235, distance: 83.9
click at [142, 247] on span at bounding box center [152, 254] width 21 height 21
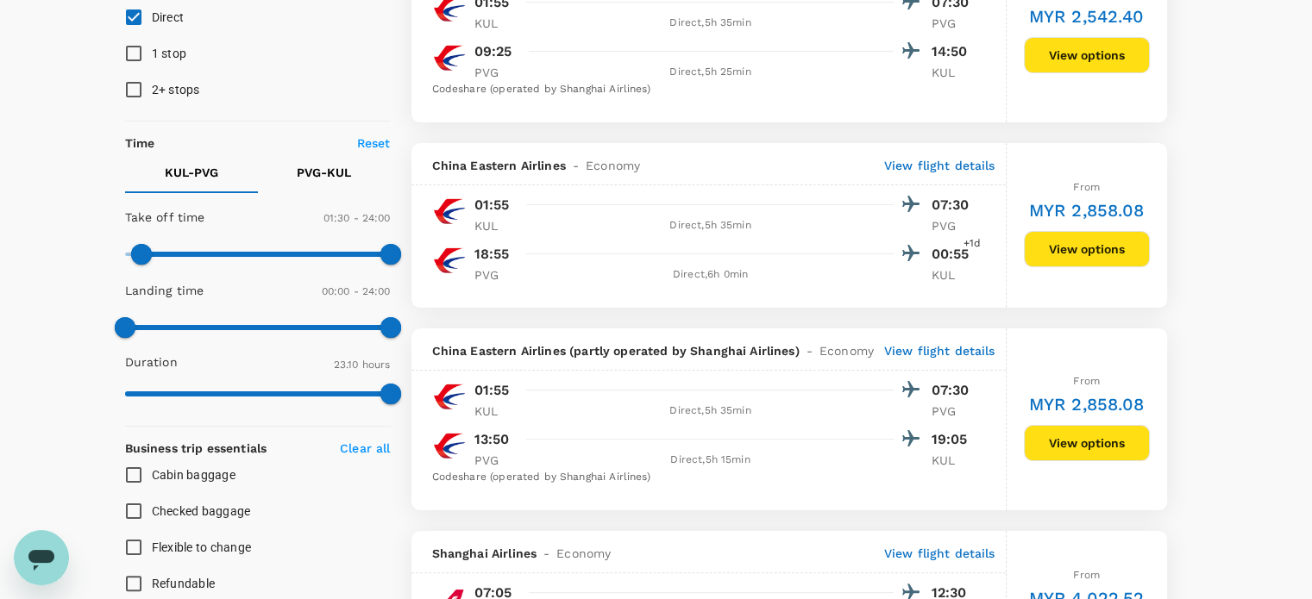
type input "MYR"
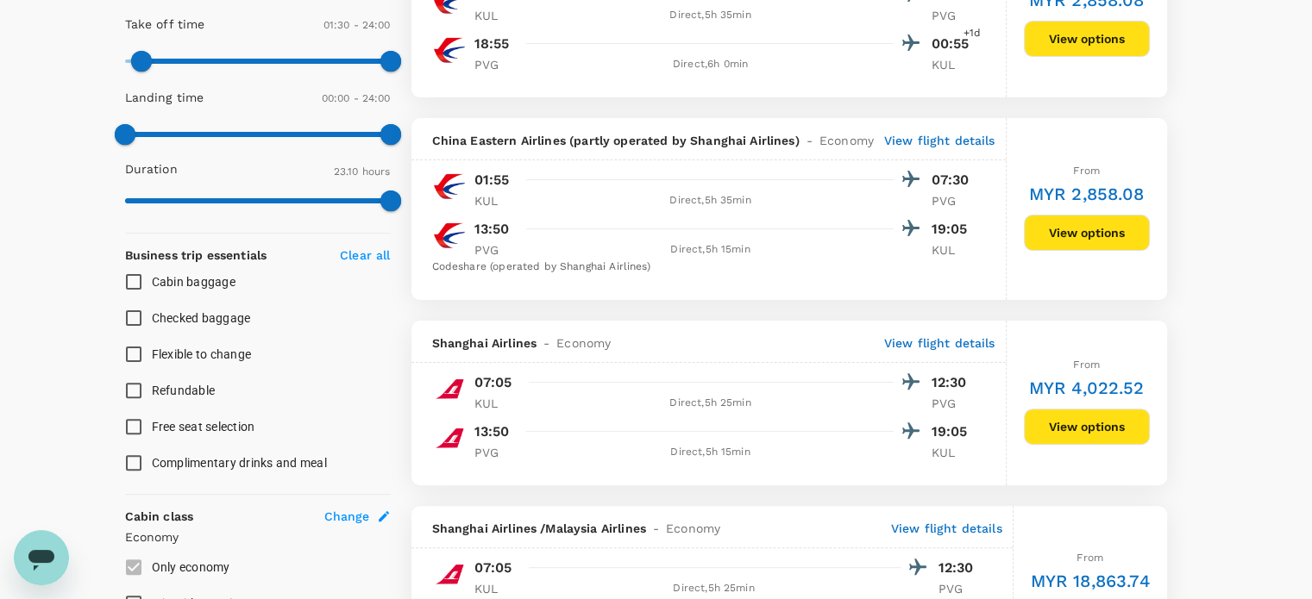
scroll to position [517, 0]
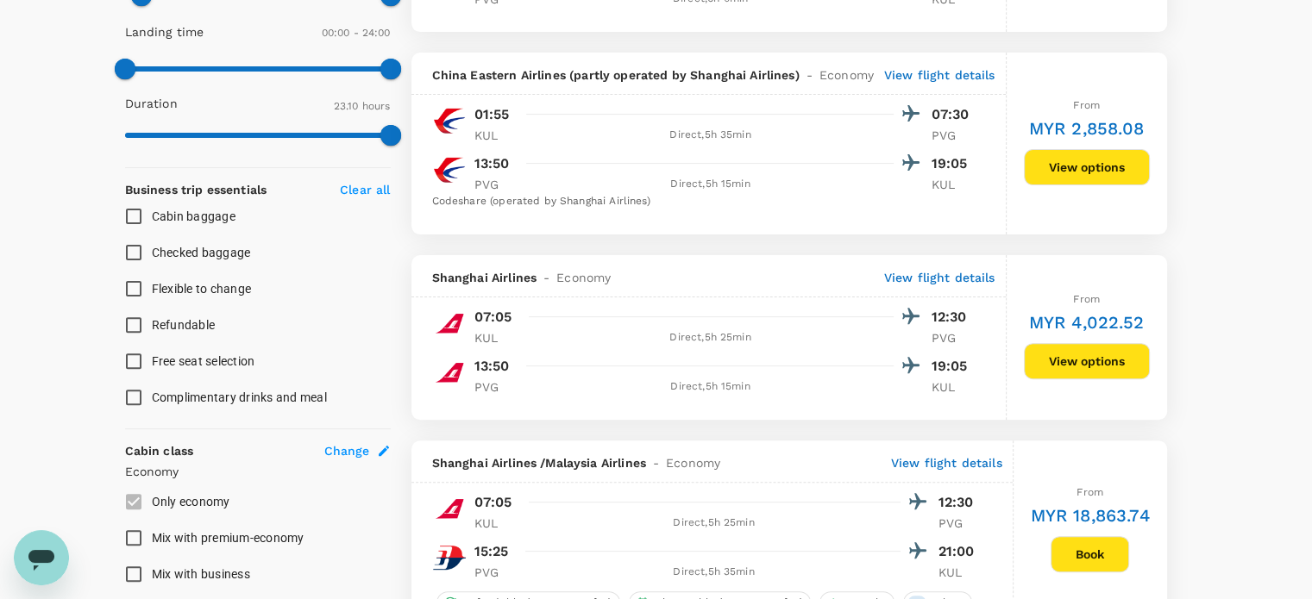
click at [1111, 366] on button "View options" at bounding box center [1087, 361] width 126 height 36
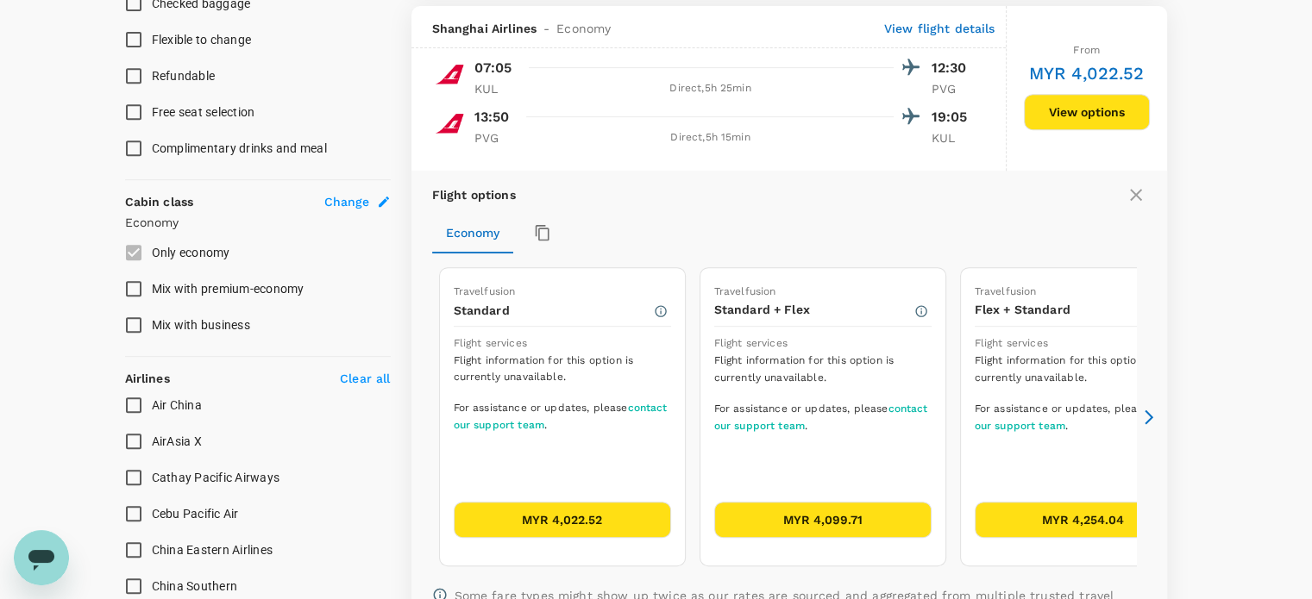
scroll to position [775, 0]
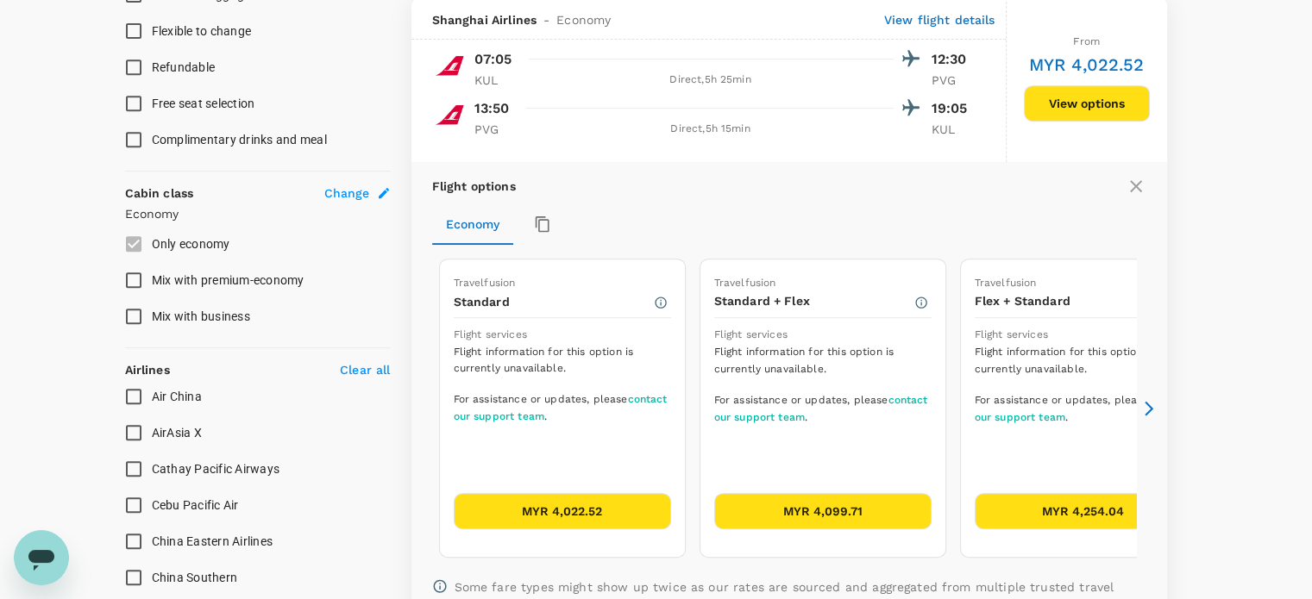
click at [838, 506] on button "MYR 4,099.71" at bounding box center [822, 511] width 217 height 36
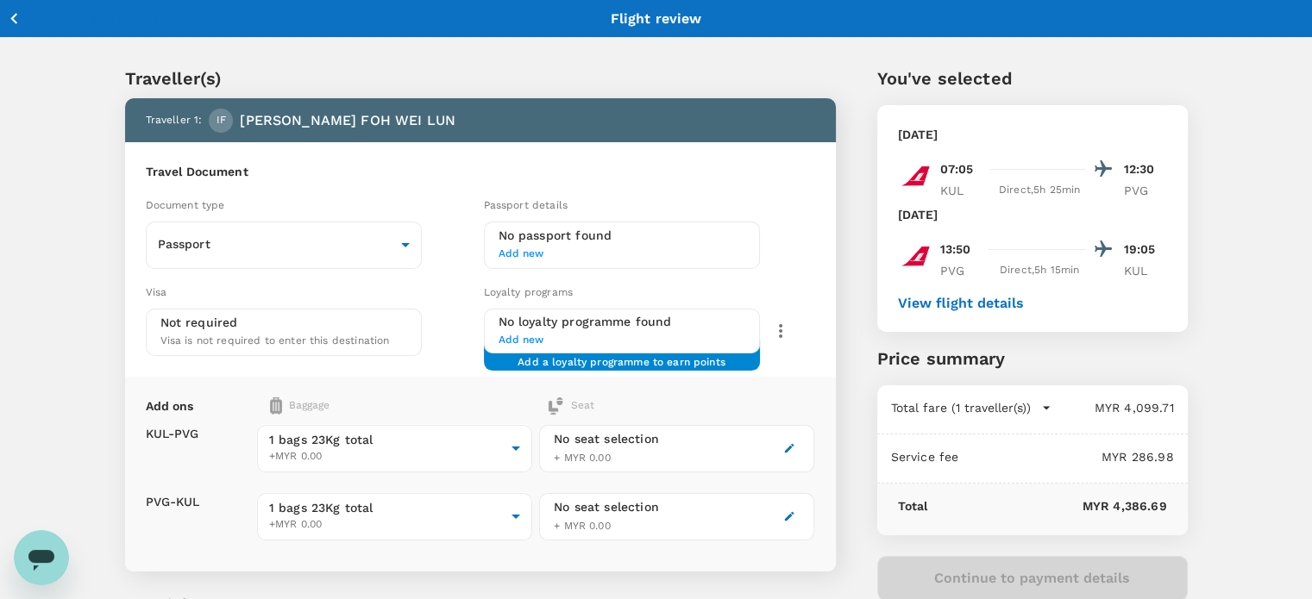
click at [26, 22] on button "Back to flight results" at bounding box center [82, 19] width 151 height 22
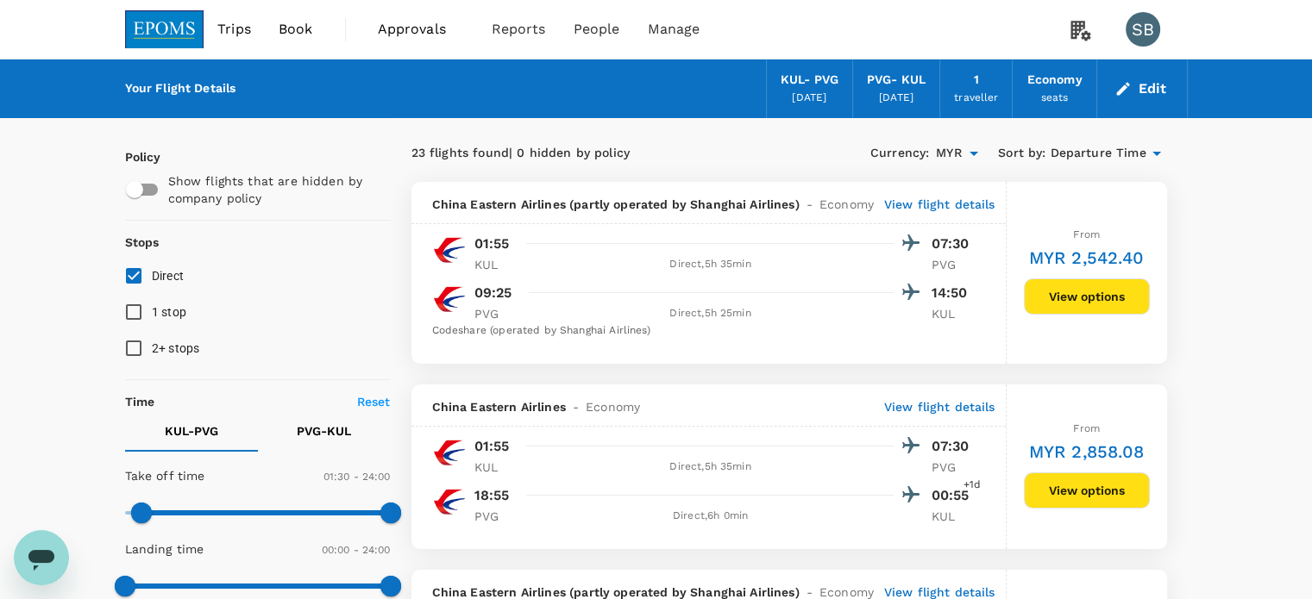
click at [161, 39] on img at bounding box center [164, 29] width 79 height 38
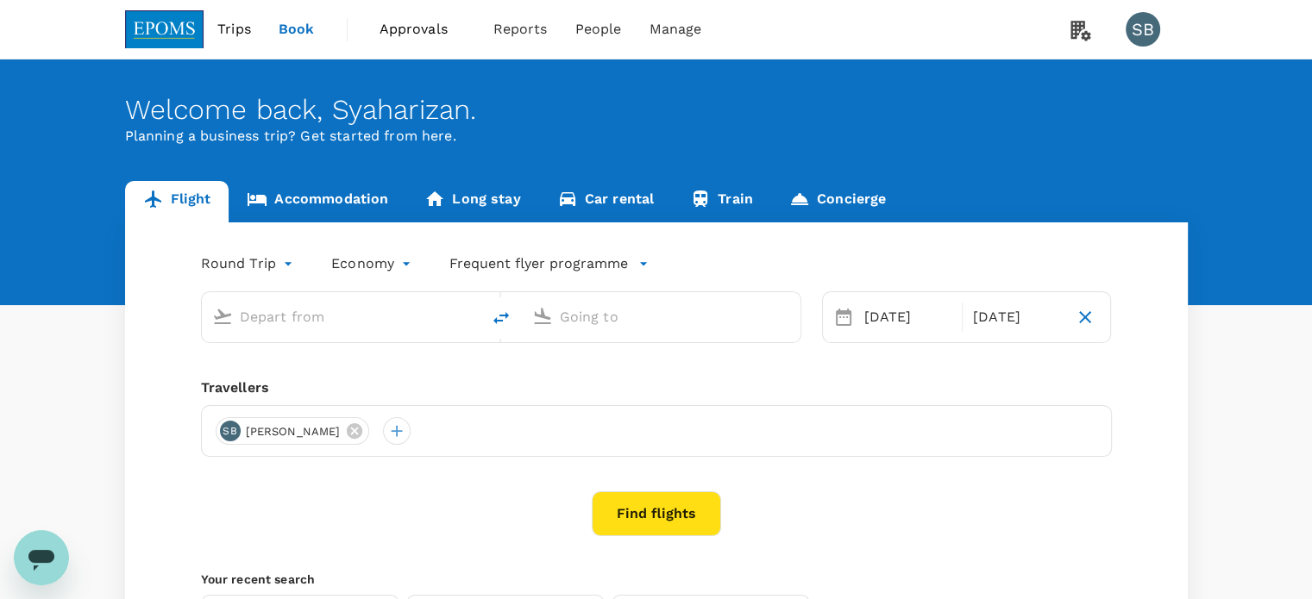
type input "Kuala Lumpur Intl ([GEOGRAPHIC_DATA])"
type input "Shanghai Pudong Intl (PVG)"
type input "Kuala Lumpur Intl ([GEOGRAPHIC_DATA])"
type input "Shanghai Pudong Intl (PVG)"
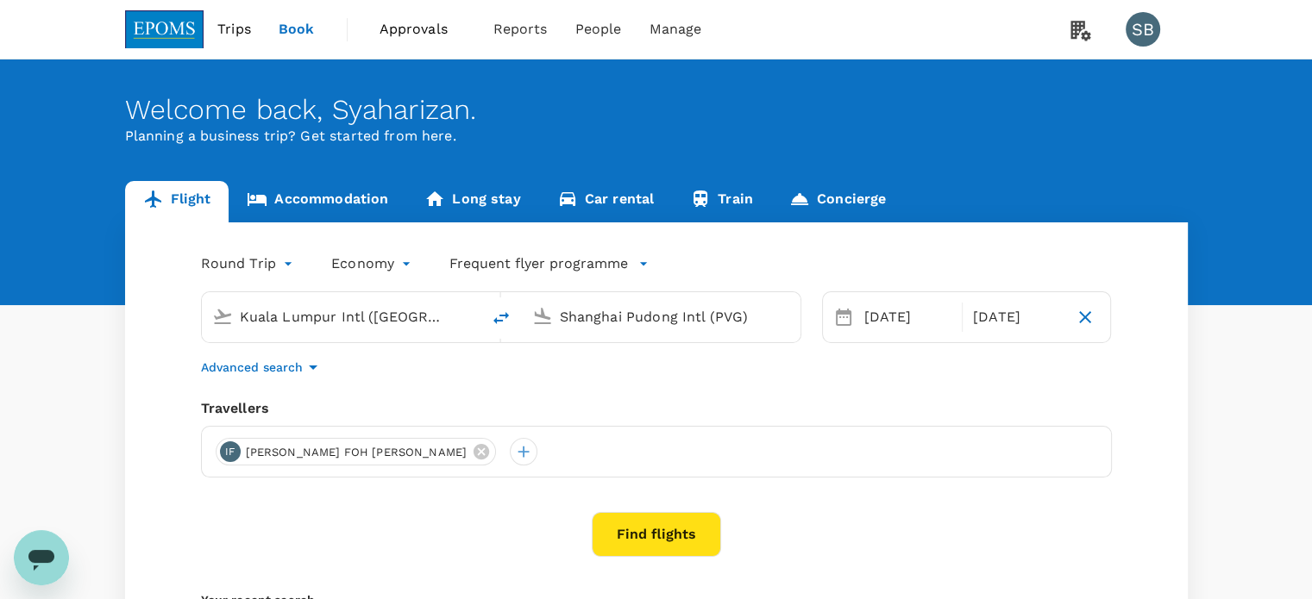
click at [326, 191] on link "Accommodation" at bounding box center [318, 201] width 178 height 41
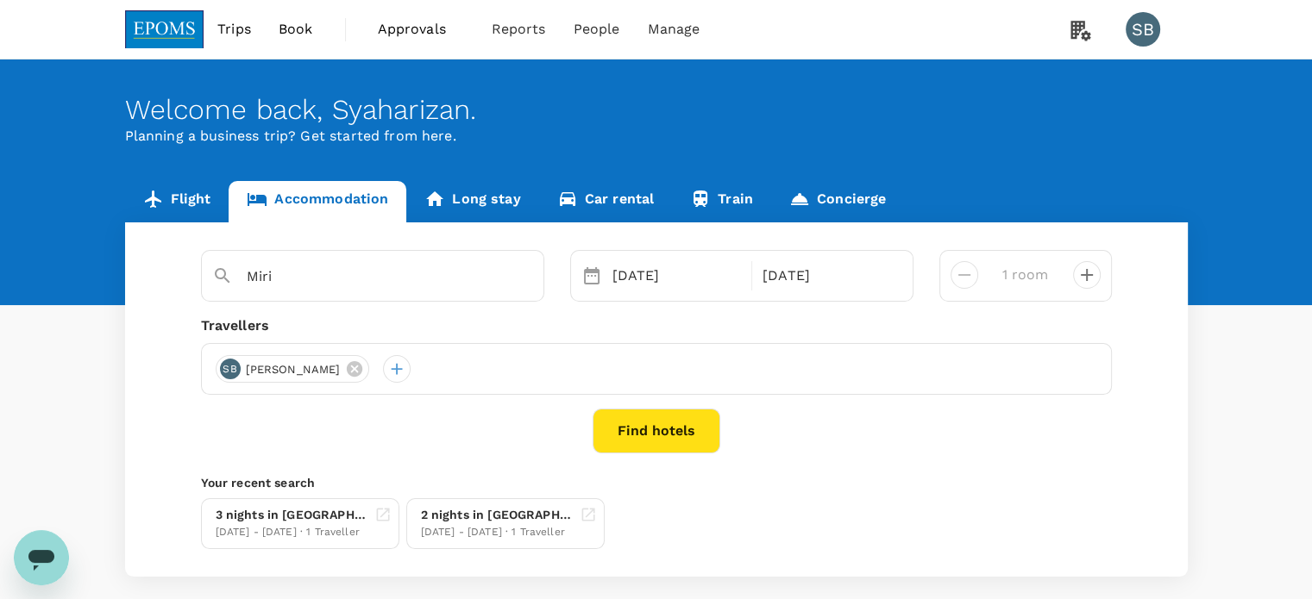
type input "HUALUXE [GEOGRAPHIC_DATA], an [GEOGRAPHIC_DATA]"
click at [645, 437] on button "Find hotels" at bounding box center [656, 431] width 128 height 45
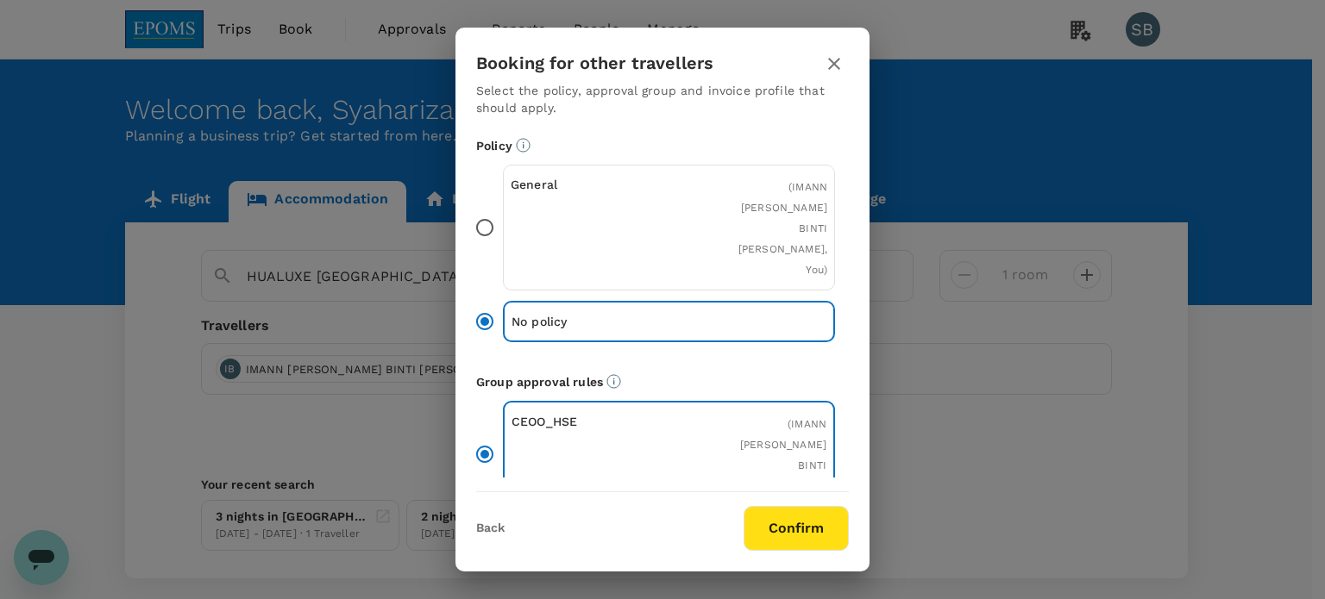
click at [804, 534] on button "Confirm" at bounding box center [795, 528] width 105 height 45
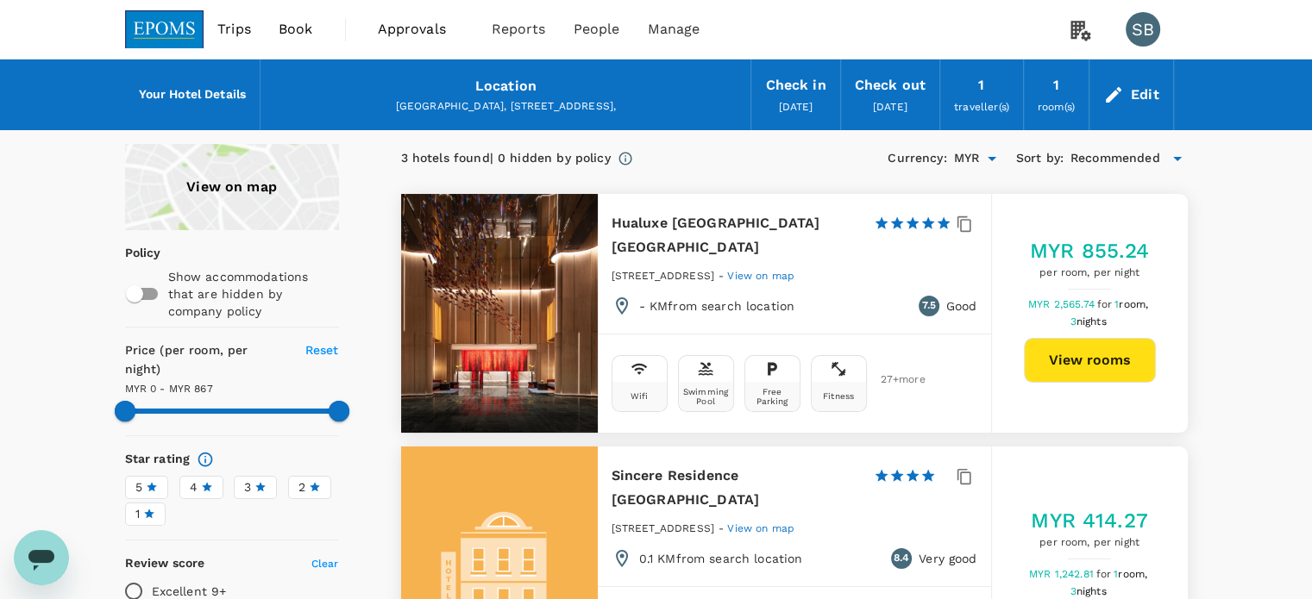
type input "866"
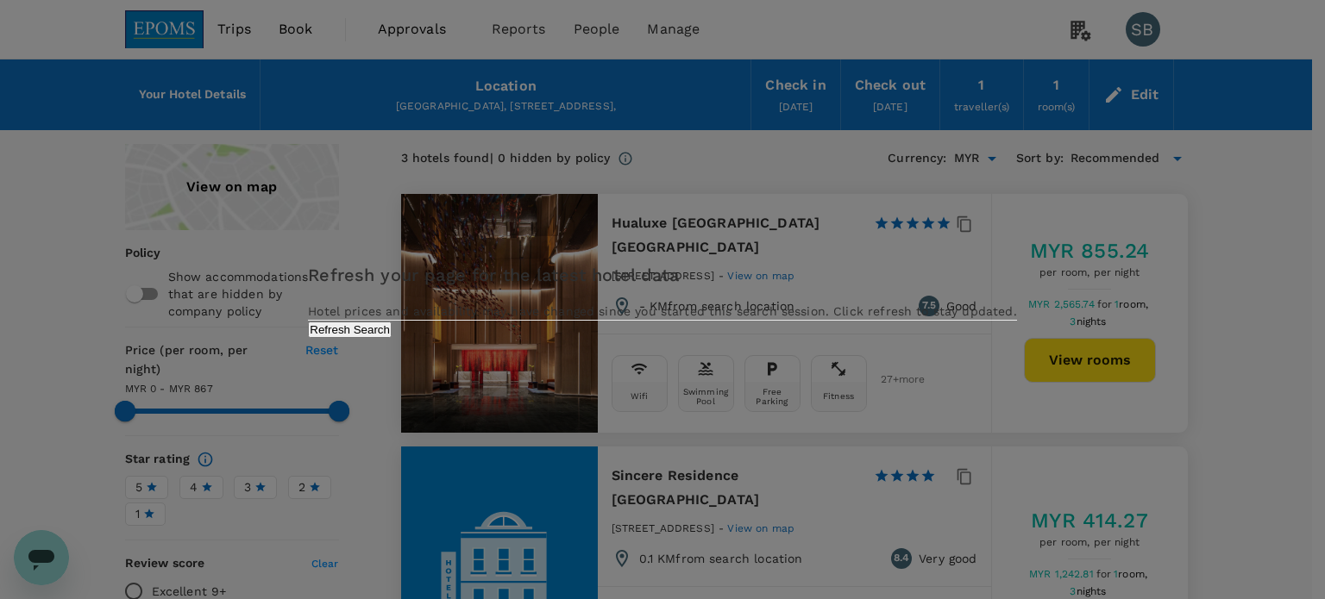
click at [392, 338] on button "Refresh Search" at bounding box center [350, 330] width 84 height 16
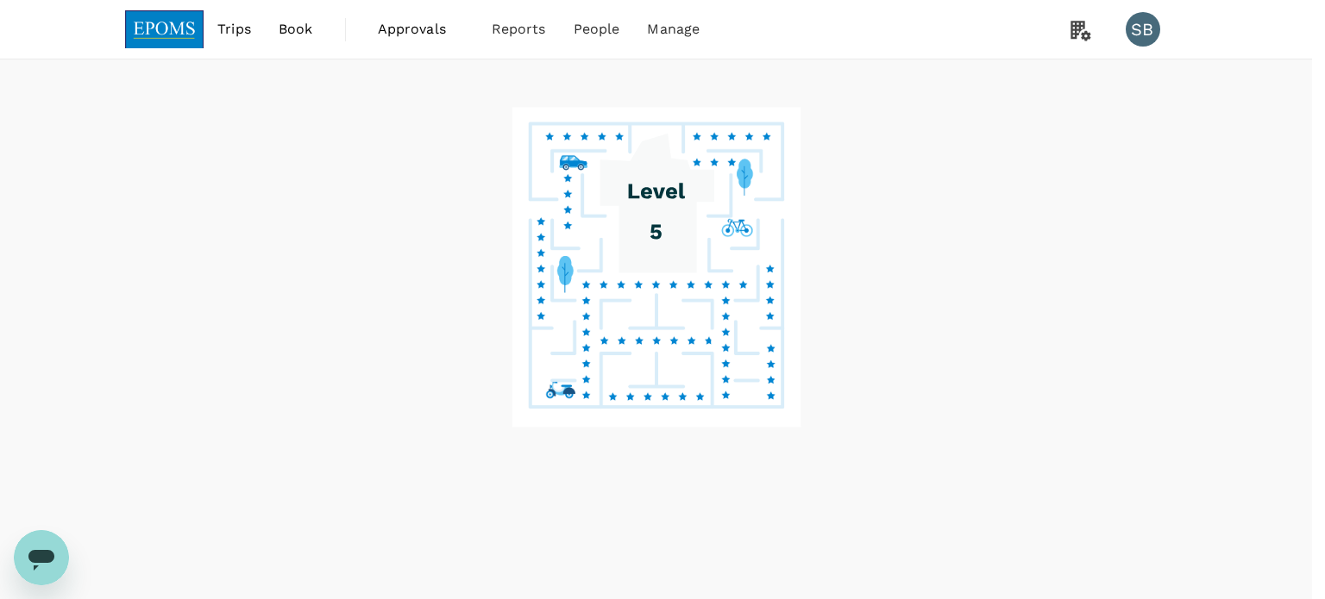
click at [392, 338] on button "Refresh Search" at bounding box center [350, 330] width 84 height 16
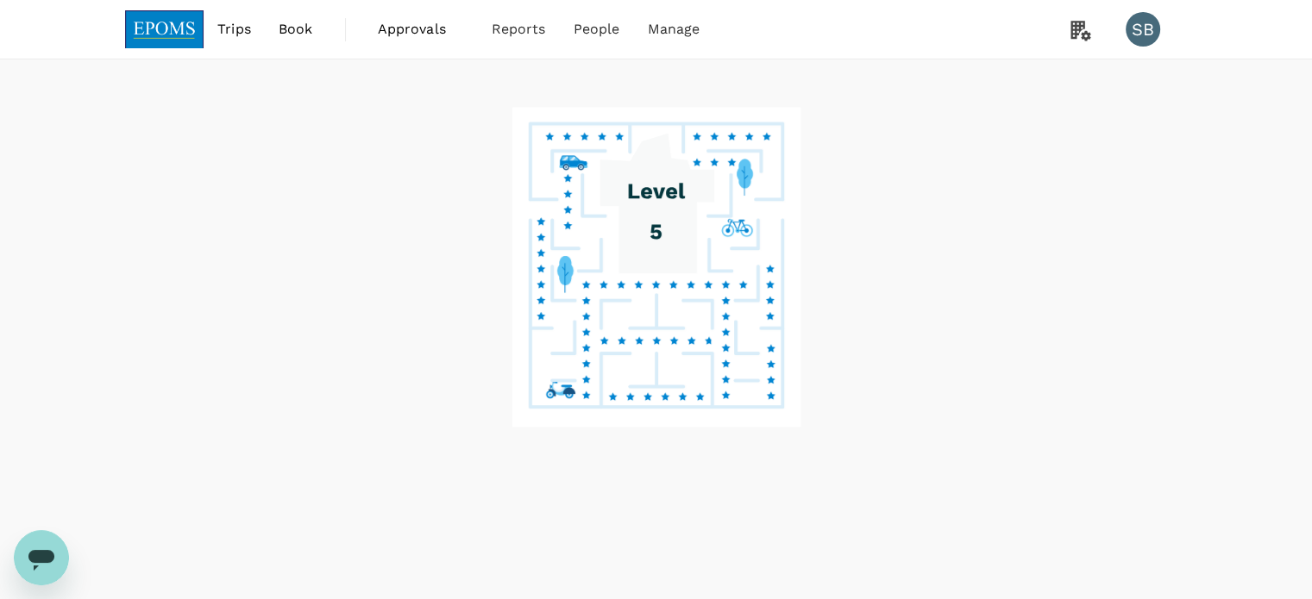
click at [184, 27] on img at bounding box center [164, 29] width 79 height 38
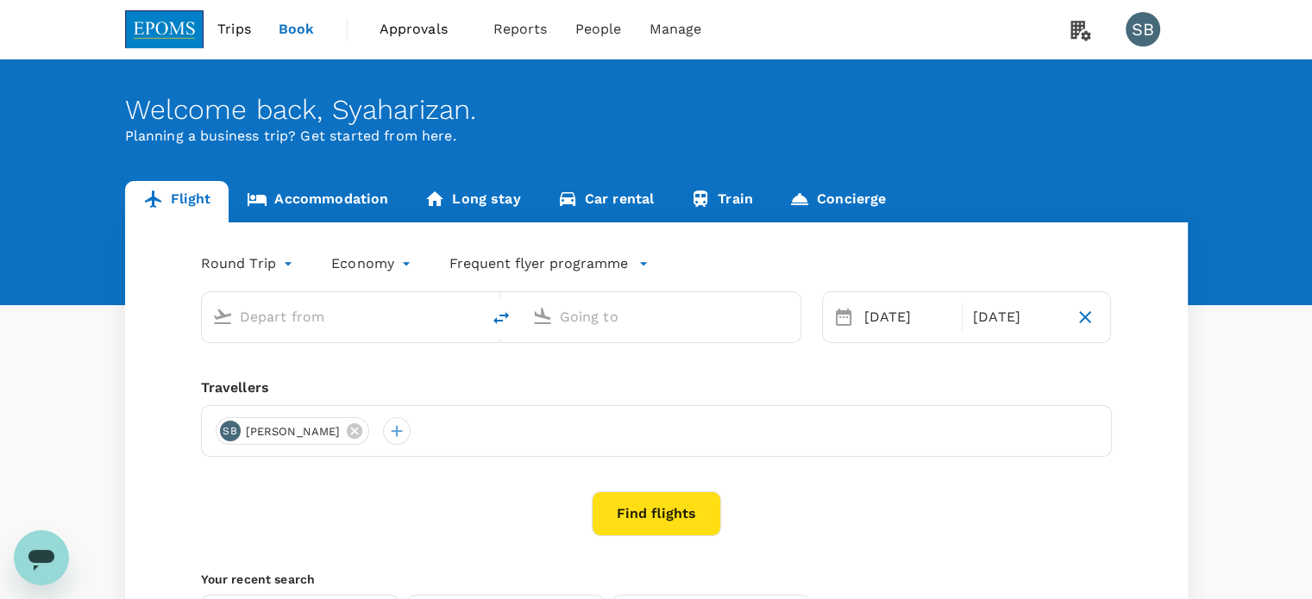
type input "Kuala Lumpur Intl ([GEOGRAPHIC_DATA])"
type input "Shanghai Pudong Intl (PVG)"
type input "Kuala Lumpur Intl ([GEOGRAPHIC_DATA])"
type input "Shanghai Pudong Intl (PVG)"
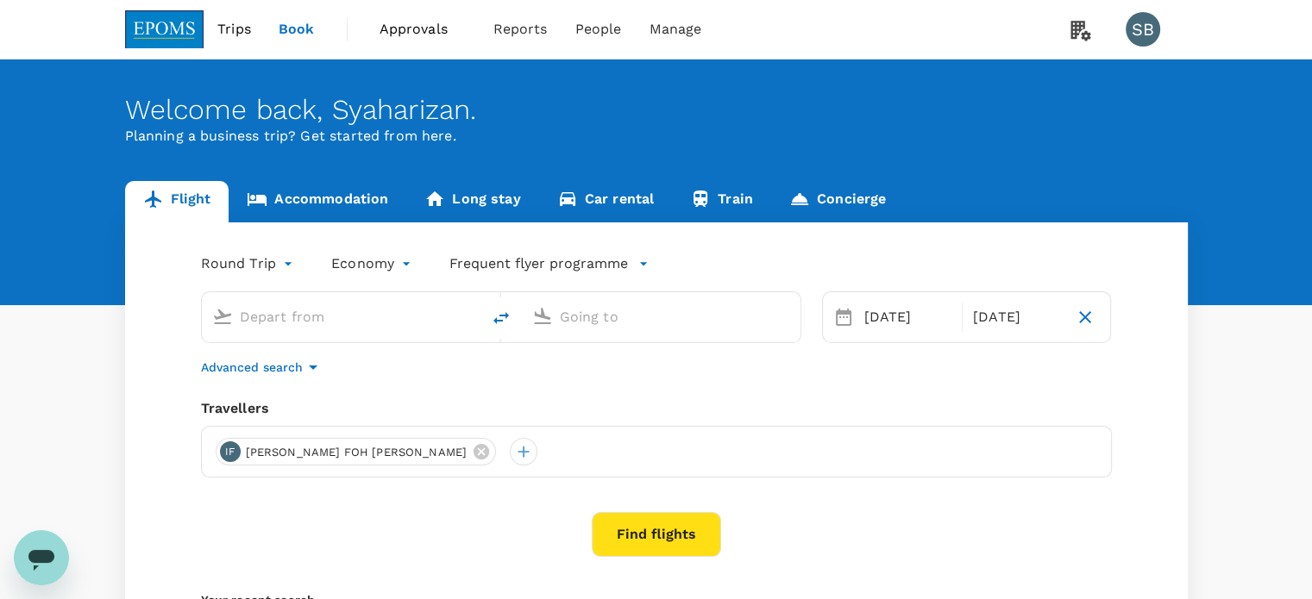
type input "Kuala Lumpur Intl ([GEOGRAPHIC_DATA])"
type input "Shanghai Pudong Intl (PVG)"
